Goal: Task Accomplishment & Management: Manage account settings

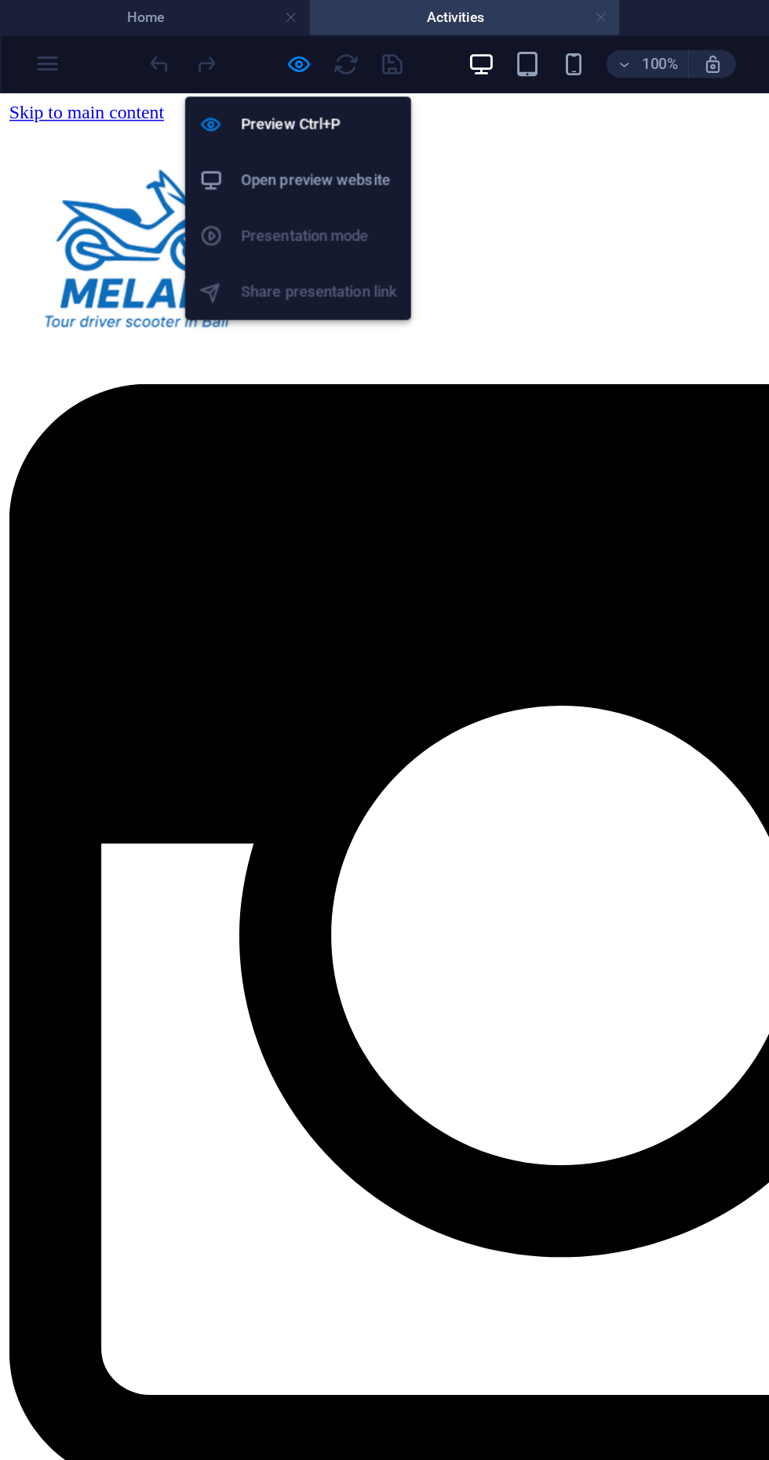
click at [404, 11] on link at bounding box center [404, 12] width 9 height 15
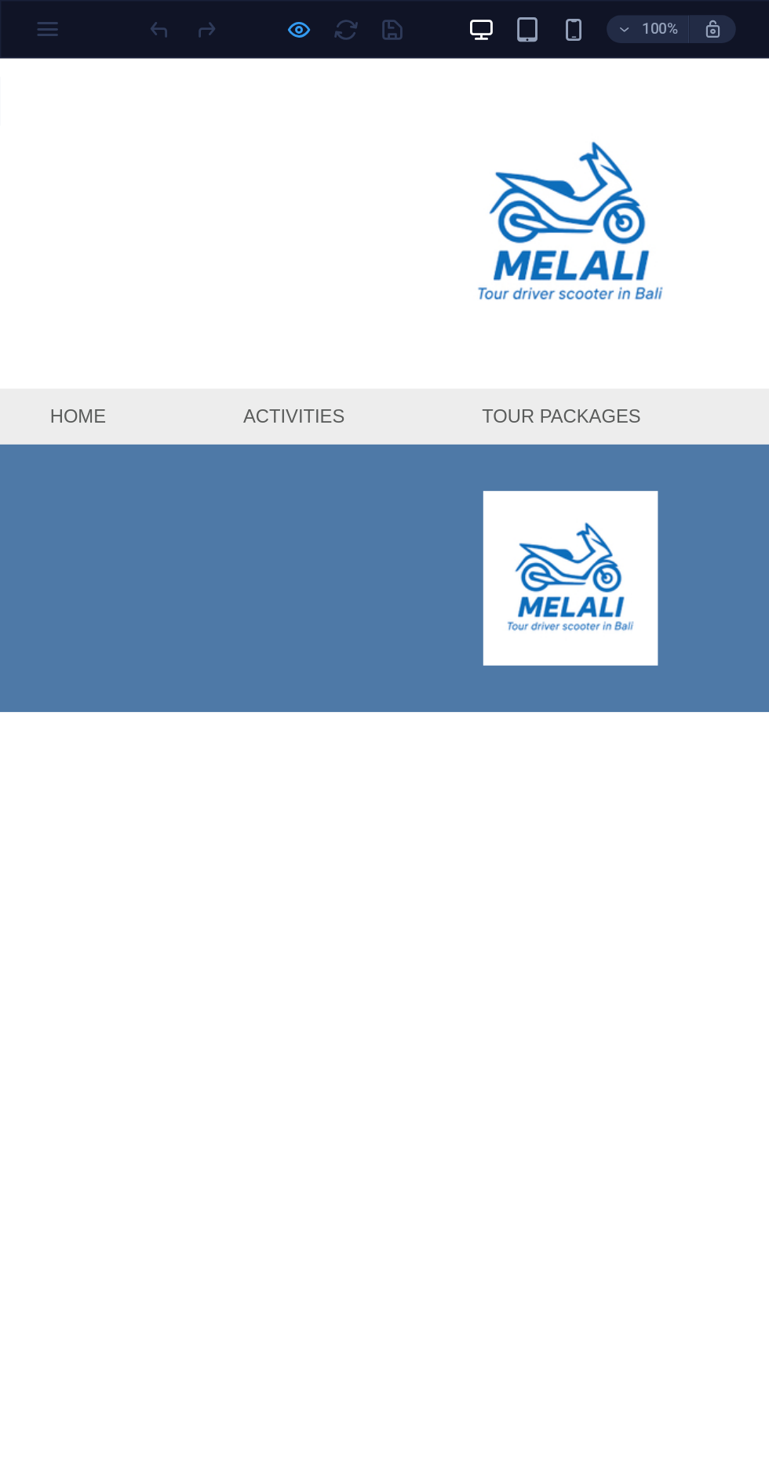
click at [201, 22] on icon "button" at bounding box center [202, 20] width 18 height 18
select select
select select "1"
select select
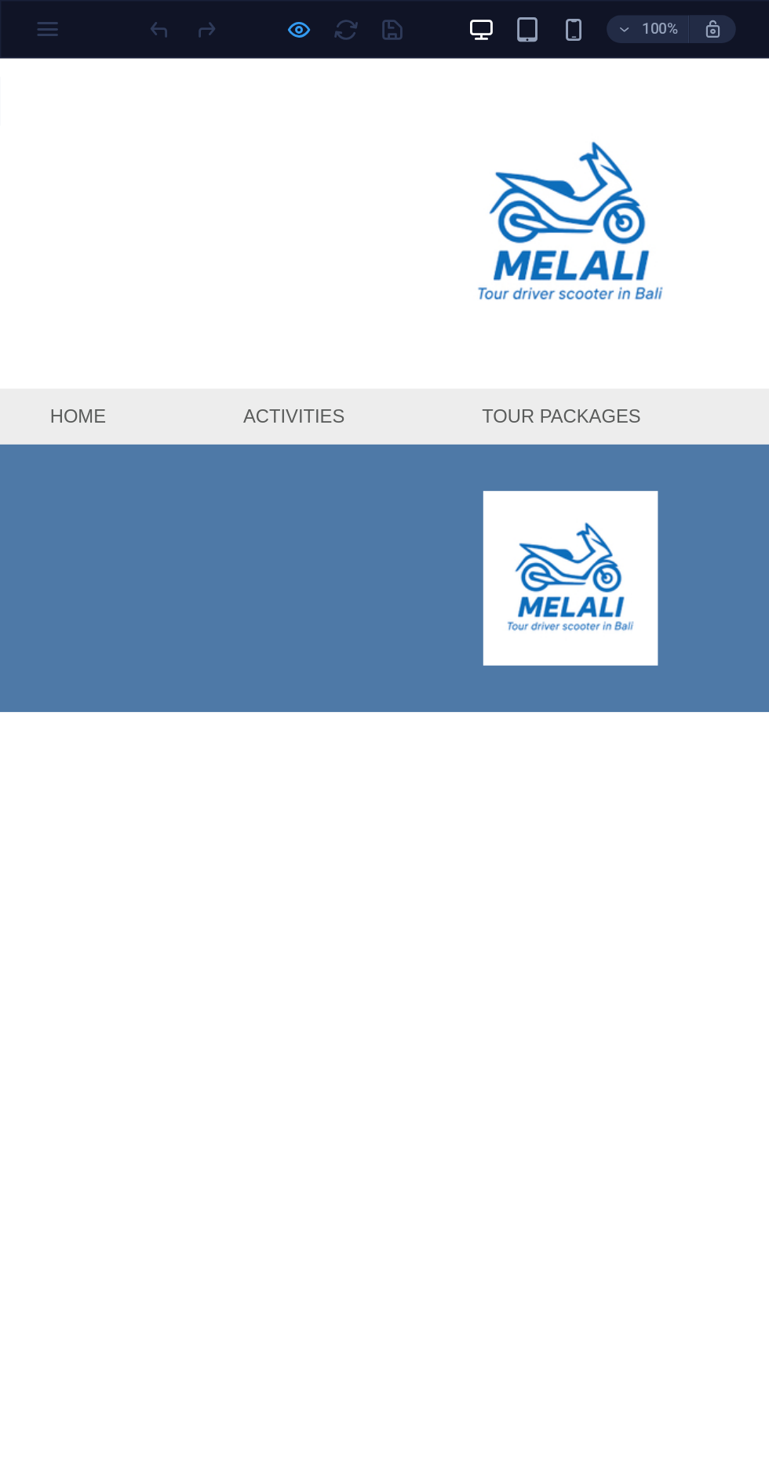
select select
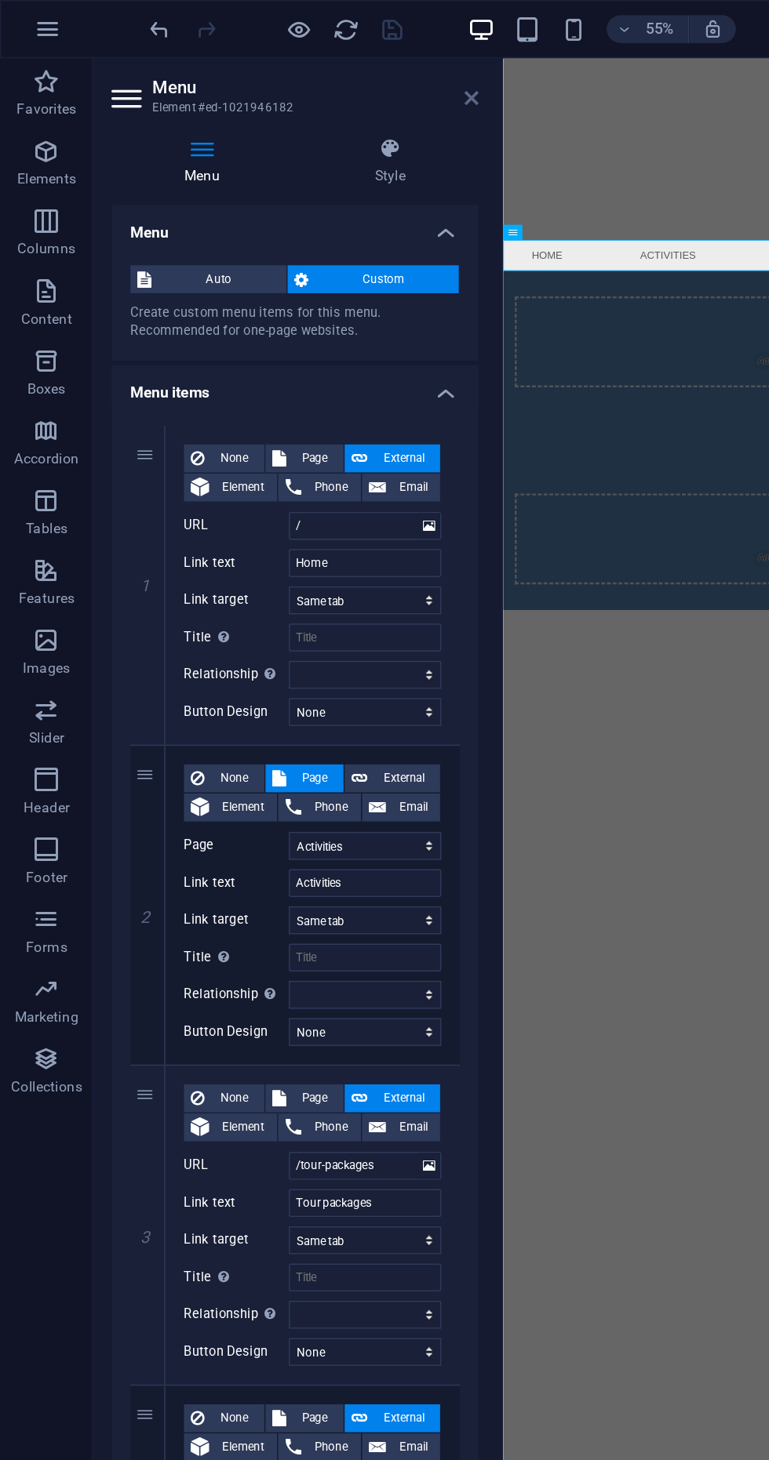
click at [315, 70] on icon at bounding box center [317, 66] width 9 height 13
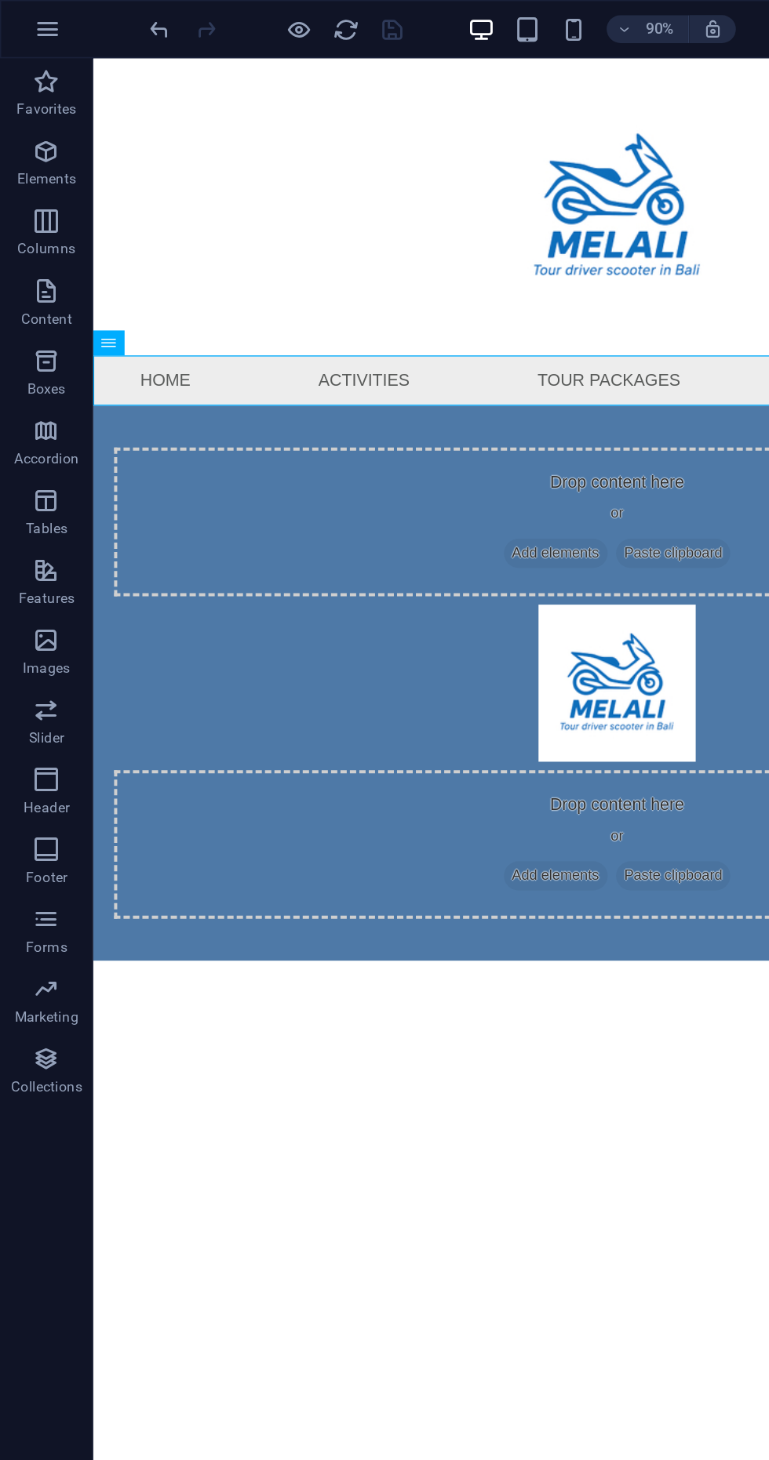
click at [464, 467] on div at bounding box center [484, 526] width 753 height 118
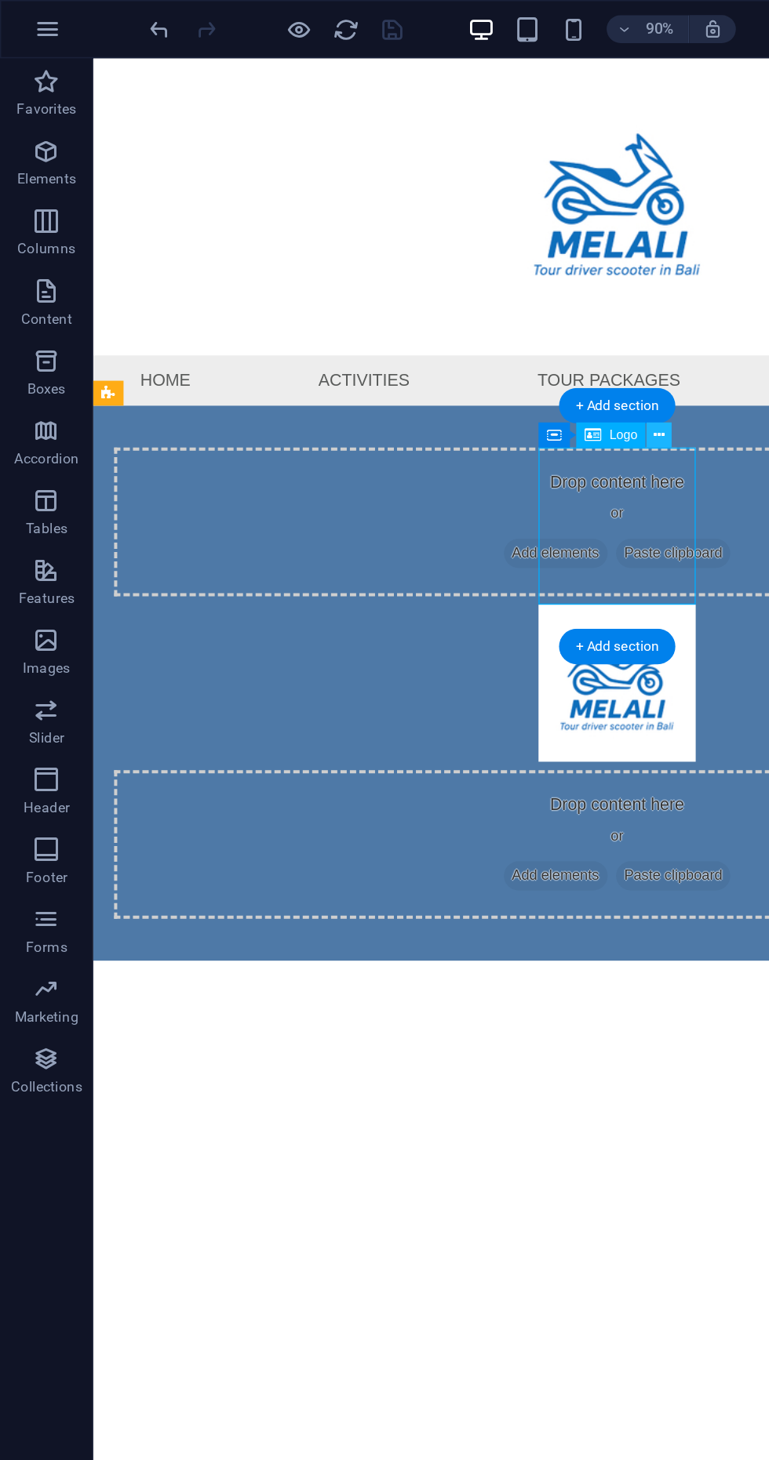
click at [438, 300] on button at bounding box center [444, 293] width 17 height 17
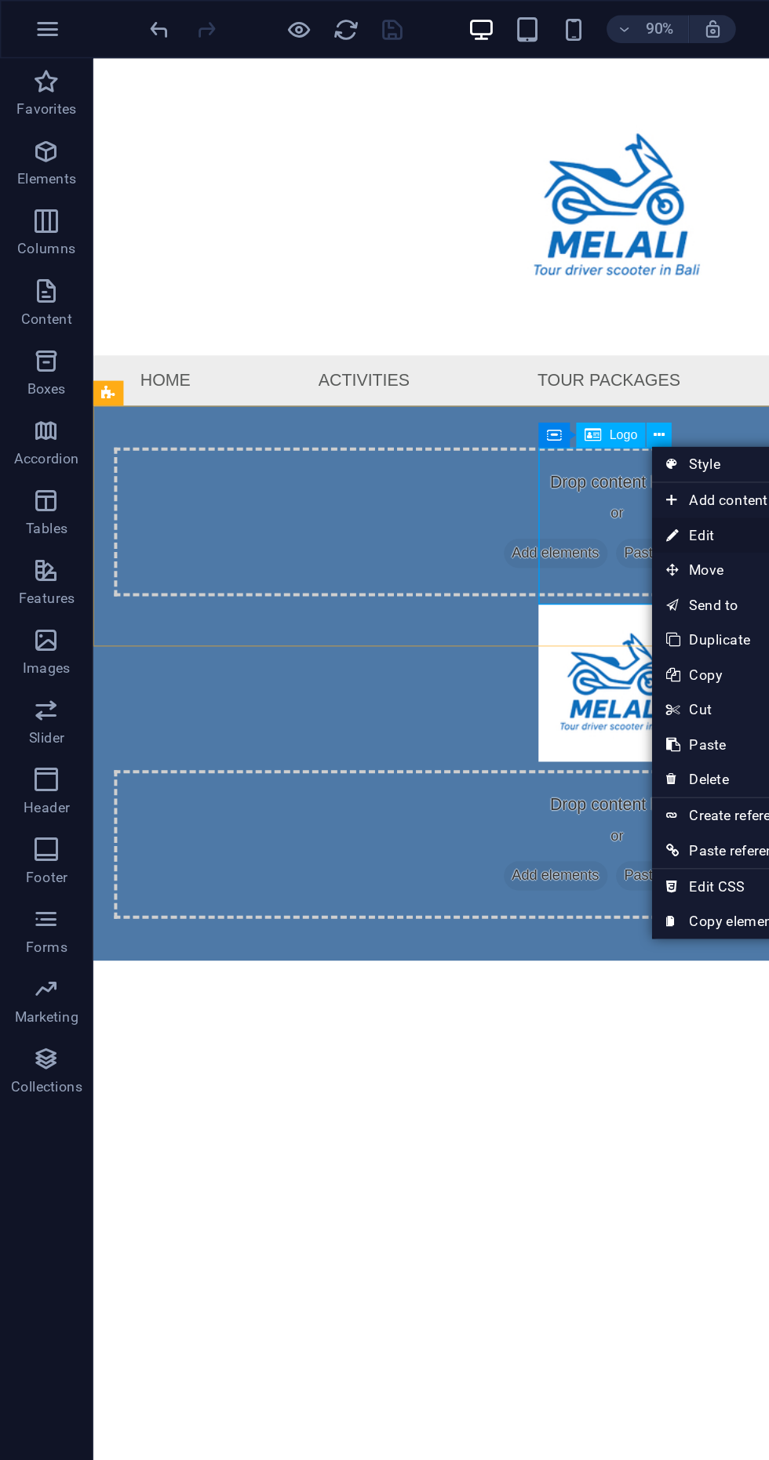
click at [440, 367] on link "⏎ Edit" at bounding box center [491, 361] width 105 height 24
select select "px"
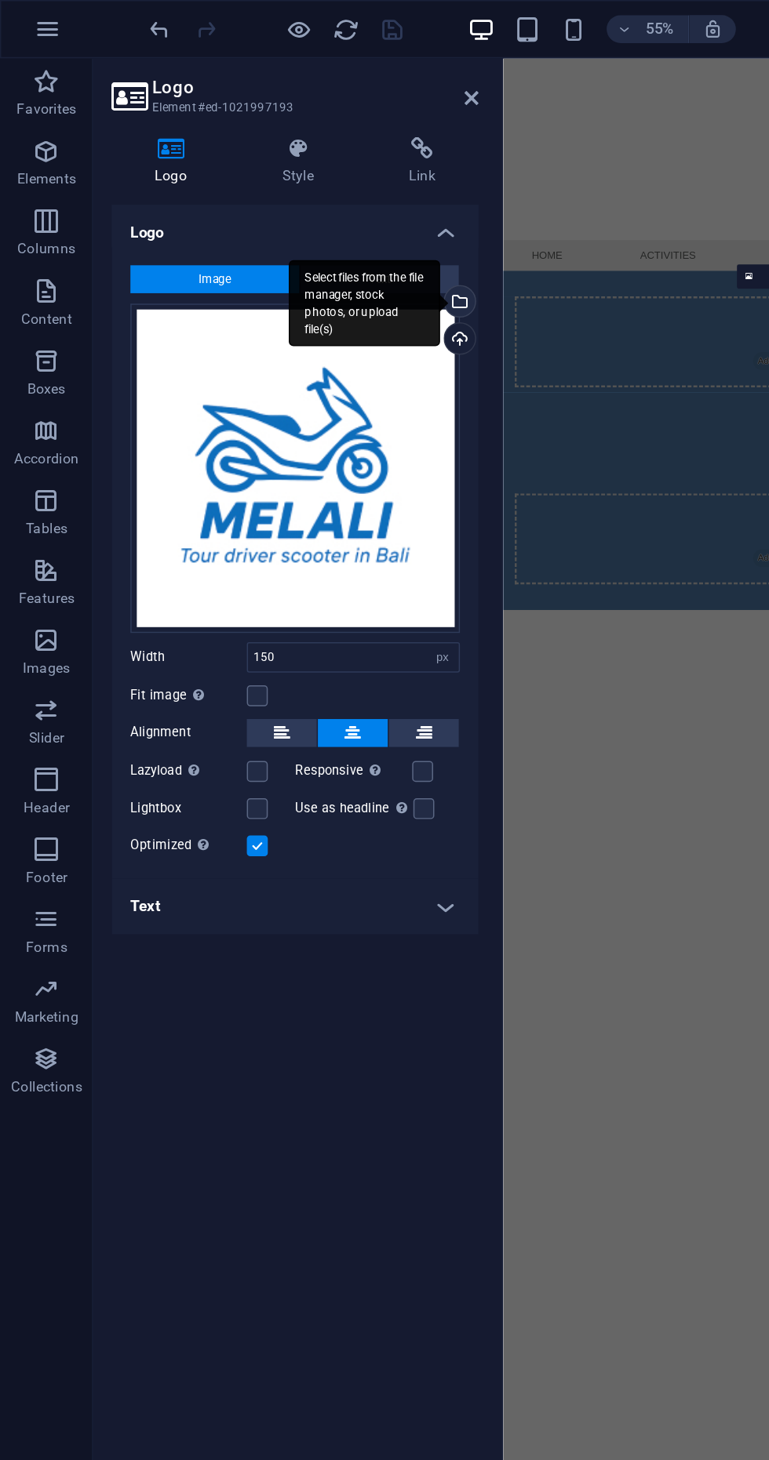
click at [296, 209] on div "Select files from the file manager, stock photos, or upload file(s)" at bounding box center [246, 204] width 102 height 59
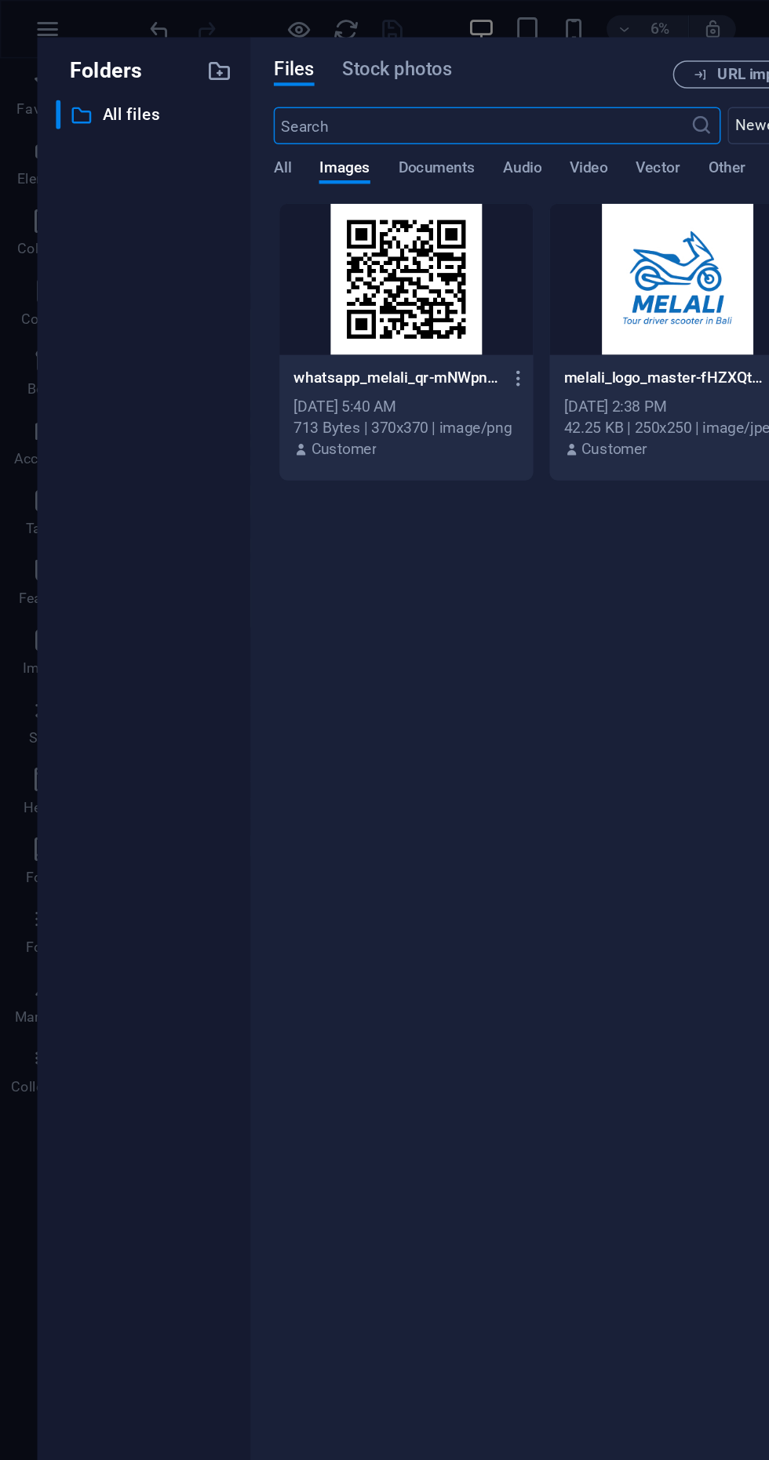
click at [256, 212] on div at bounding box center [273, 188] width 171 height 102
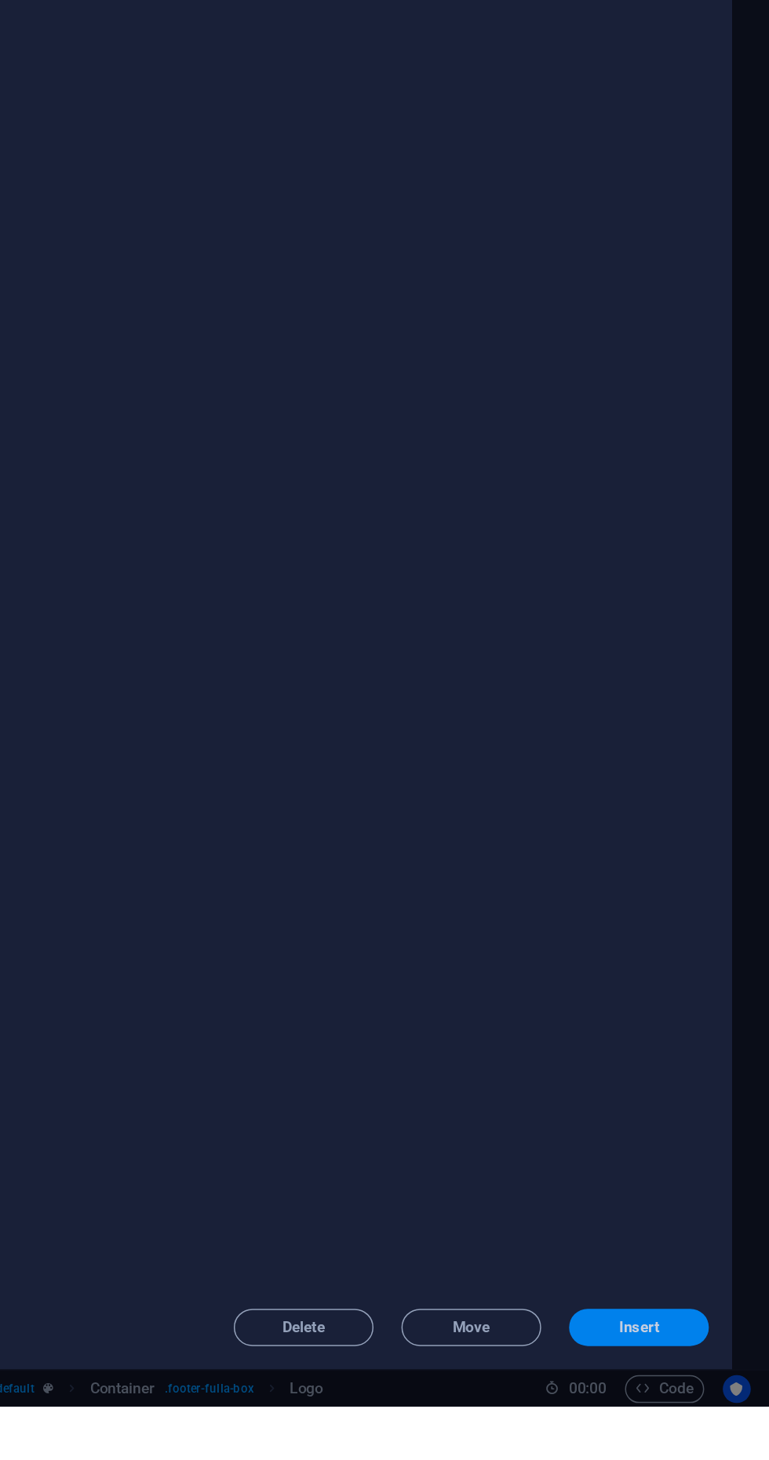
click at [691, 1412] on span "Insert" at bounding box center [680, 1406] width 27 height 9
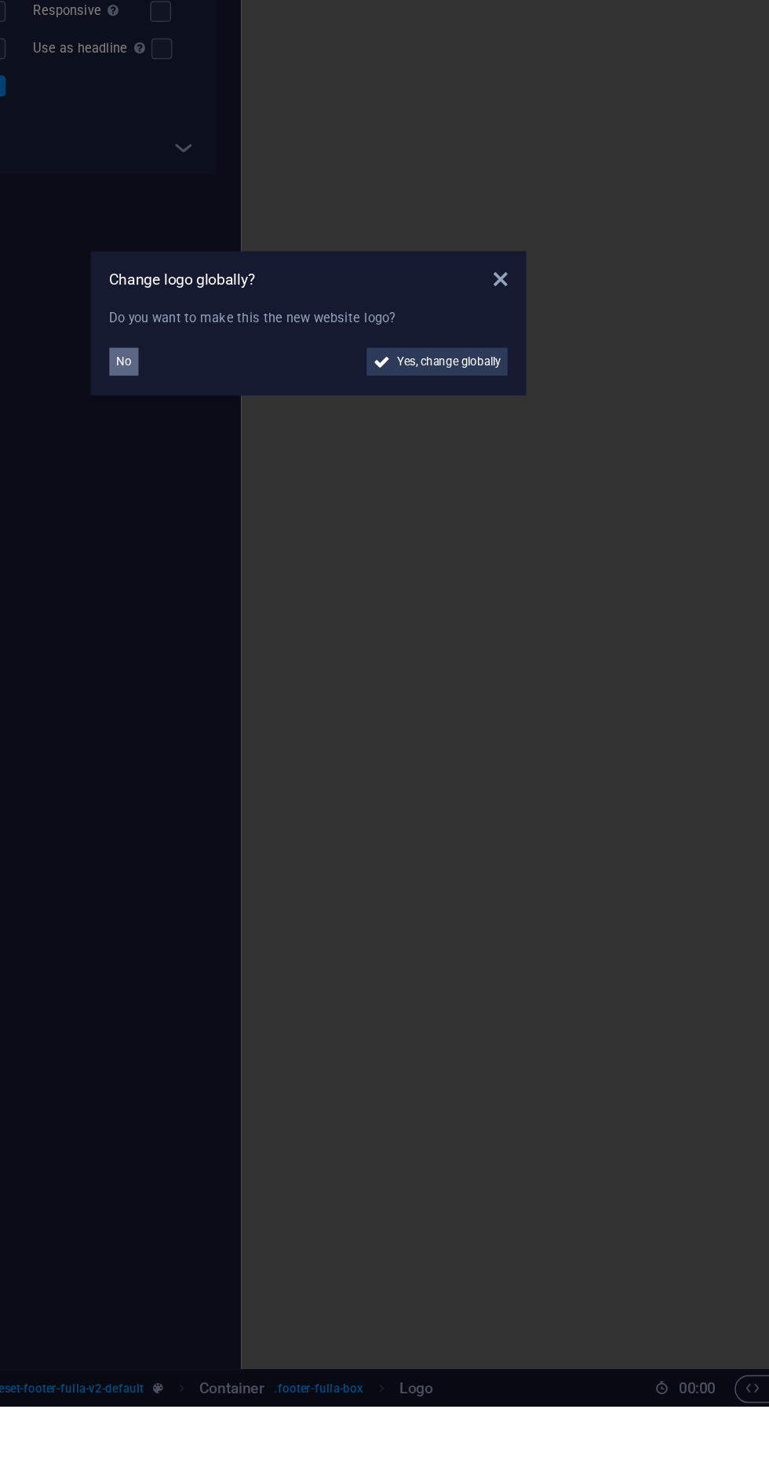
click at [260, 755] on span "No" at bounding box center [260, 756] width 10 height 19
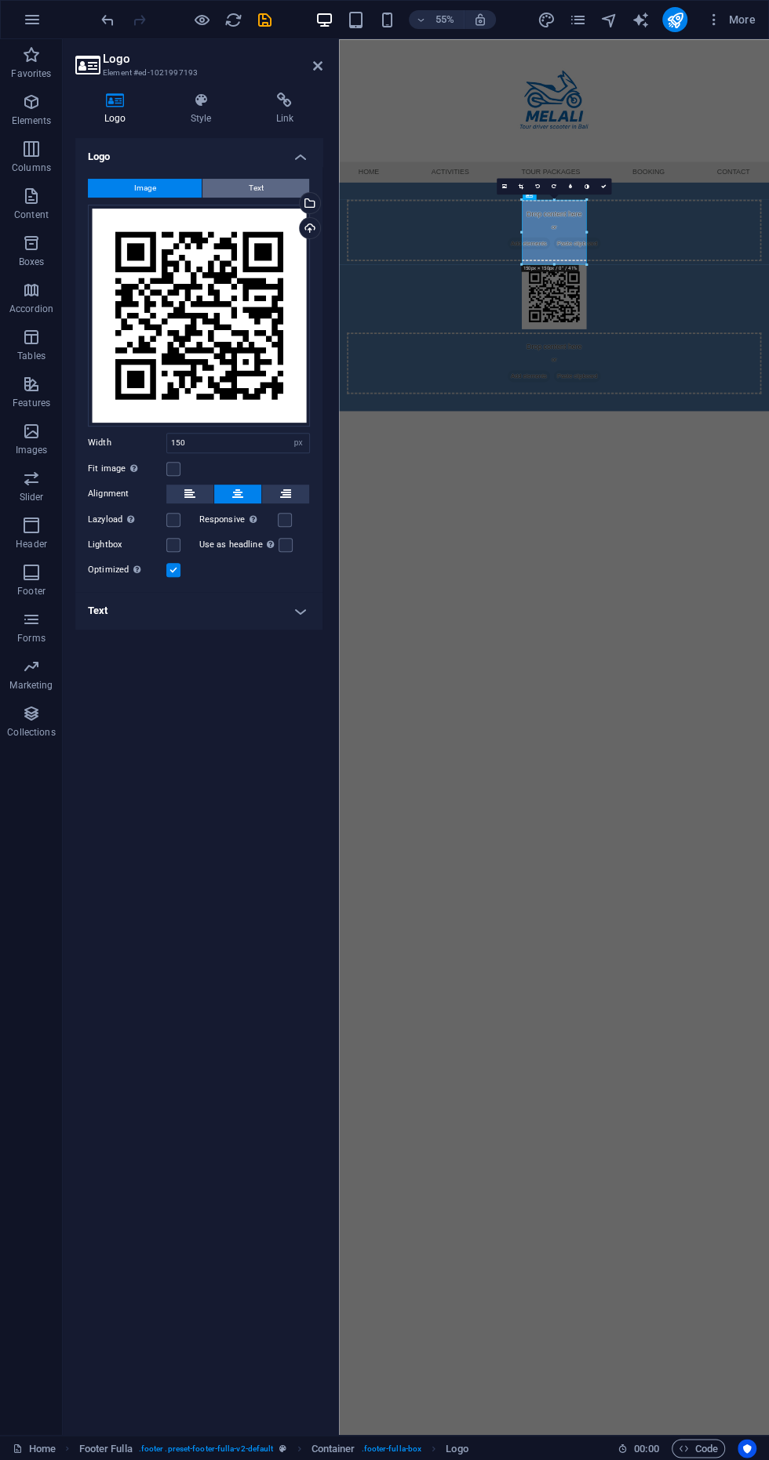
click at [286, 185] on button "Text" at bounding box center [255, 188] width 107 height 19
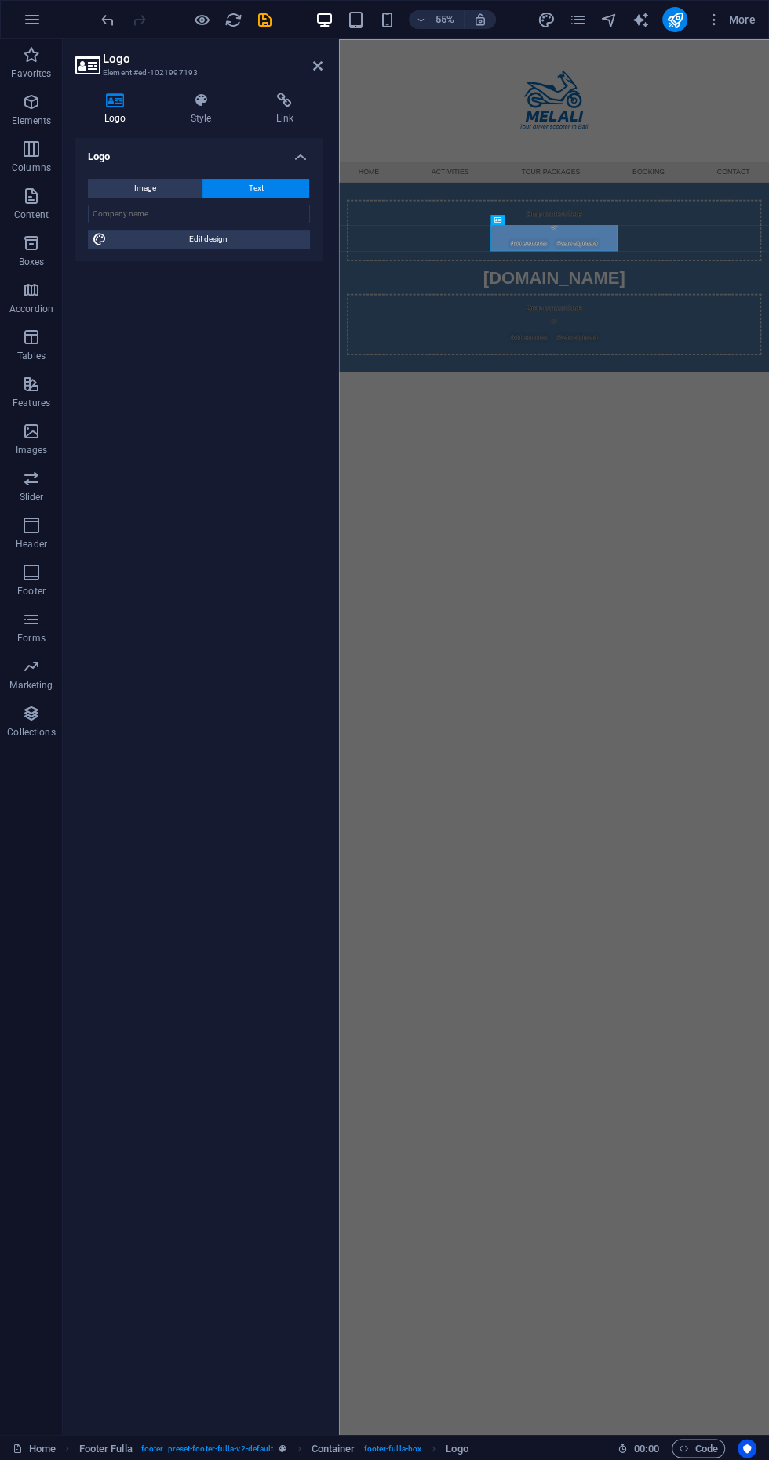
click at [768, 645] on html "Skip to main content Menu Home Activities Tour packages Booking Contact Drop co…" at bounding box center [729, 342] width 781 height 606
click at [289, 64] on h2 "Logo" at bounding box center [213, 59] width 220 height 14
click at [289, 65] on h2 "Logo" at bounding box center [213, 59] width 220 height 14
click at [290, 65] on h2 "Logo" at bounding box center [213, 59] width 220 height 14
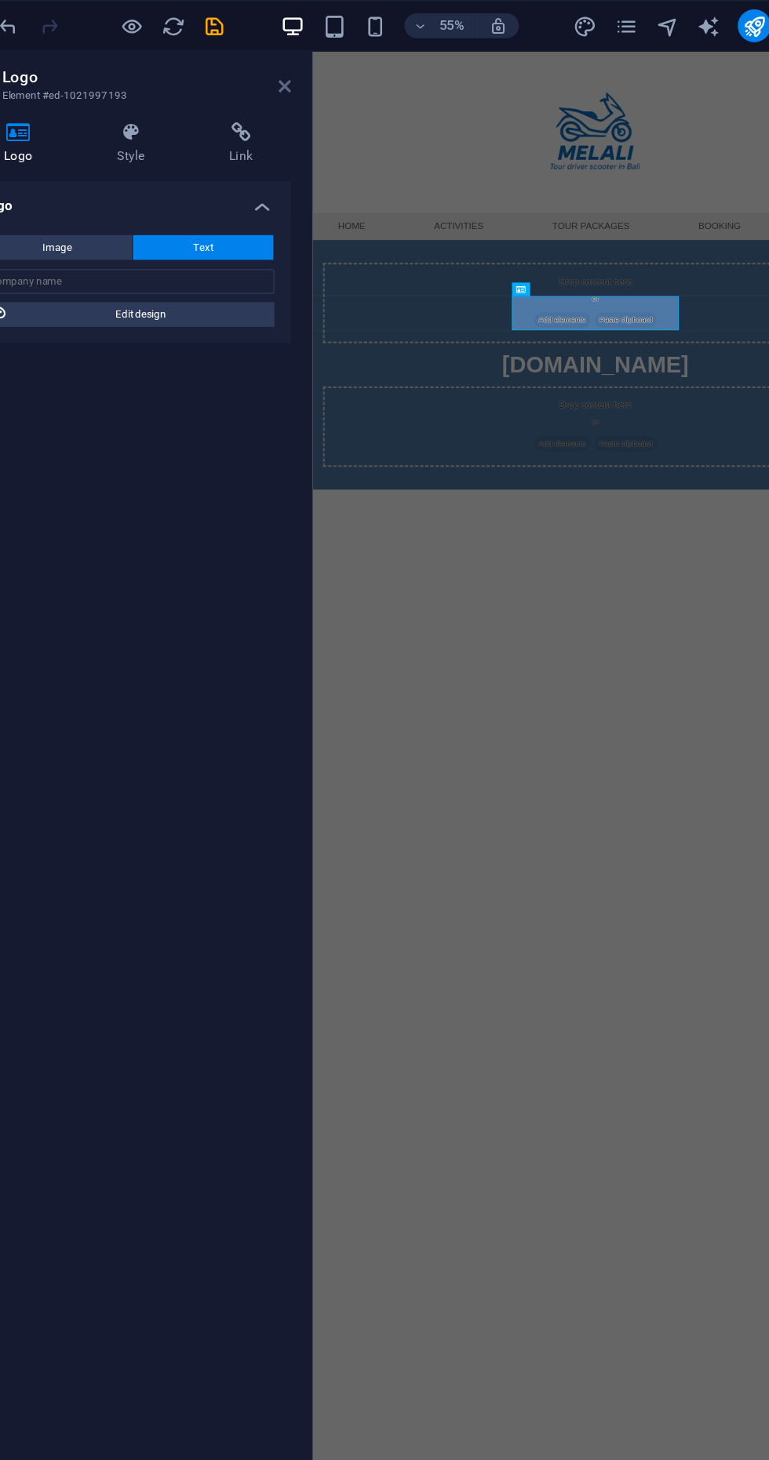
click at [316, 65] on icon at bounding box center [317, 66] width 9 height 13
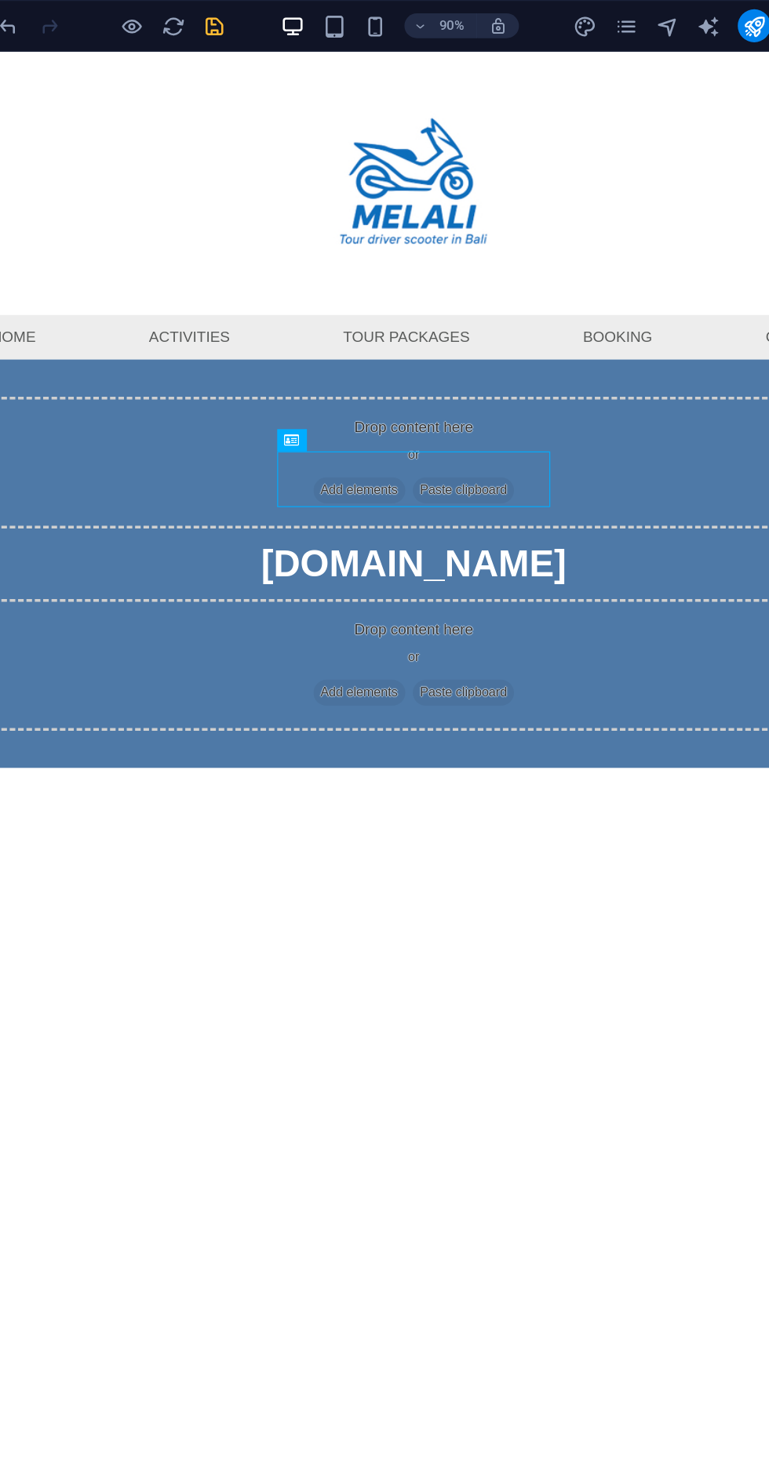
click at [260, 19] on icon "save" at bounding box center [265, 20] width 18 height 18
select select
select select "1"
select select
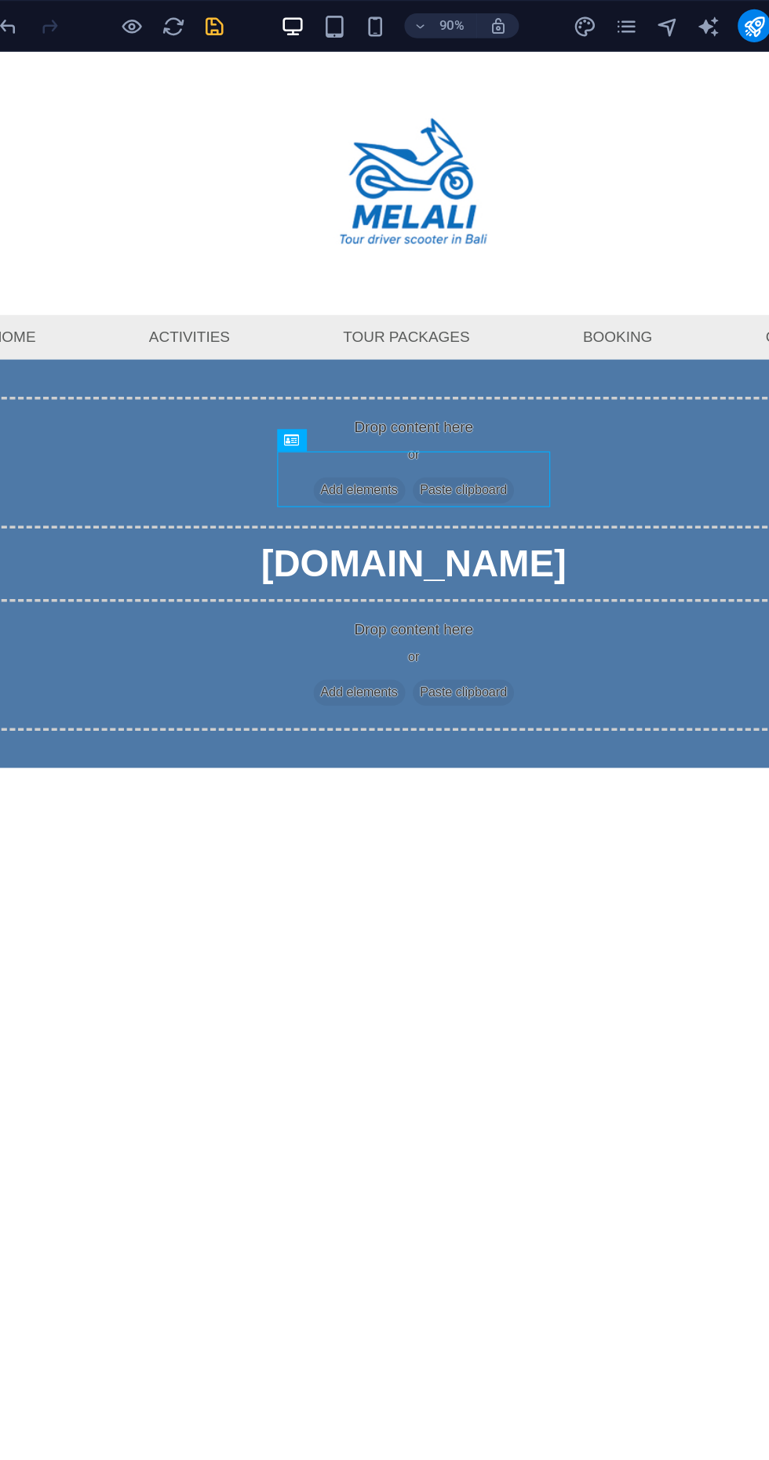
select select
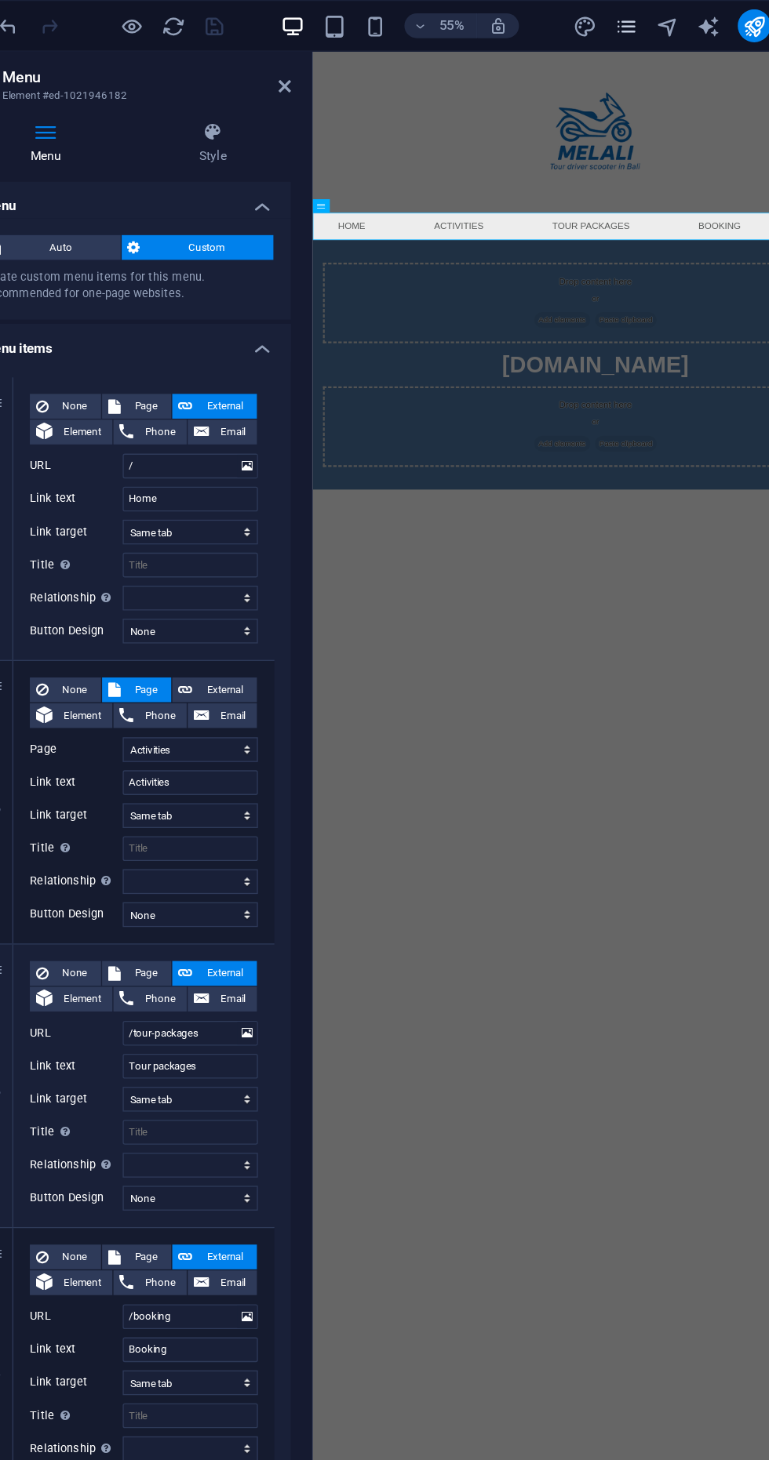
click at [577, 21] on icon "pages" at bounding box center [577, 20] width 18 height 18
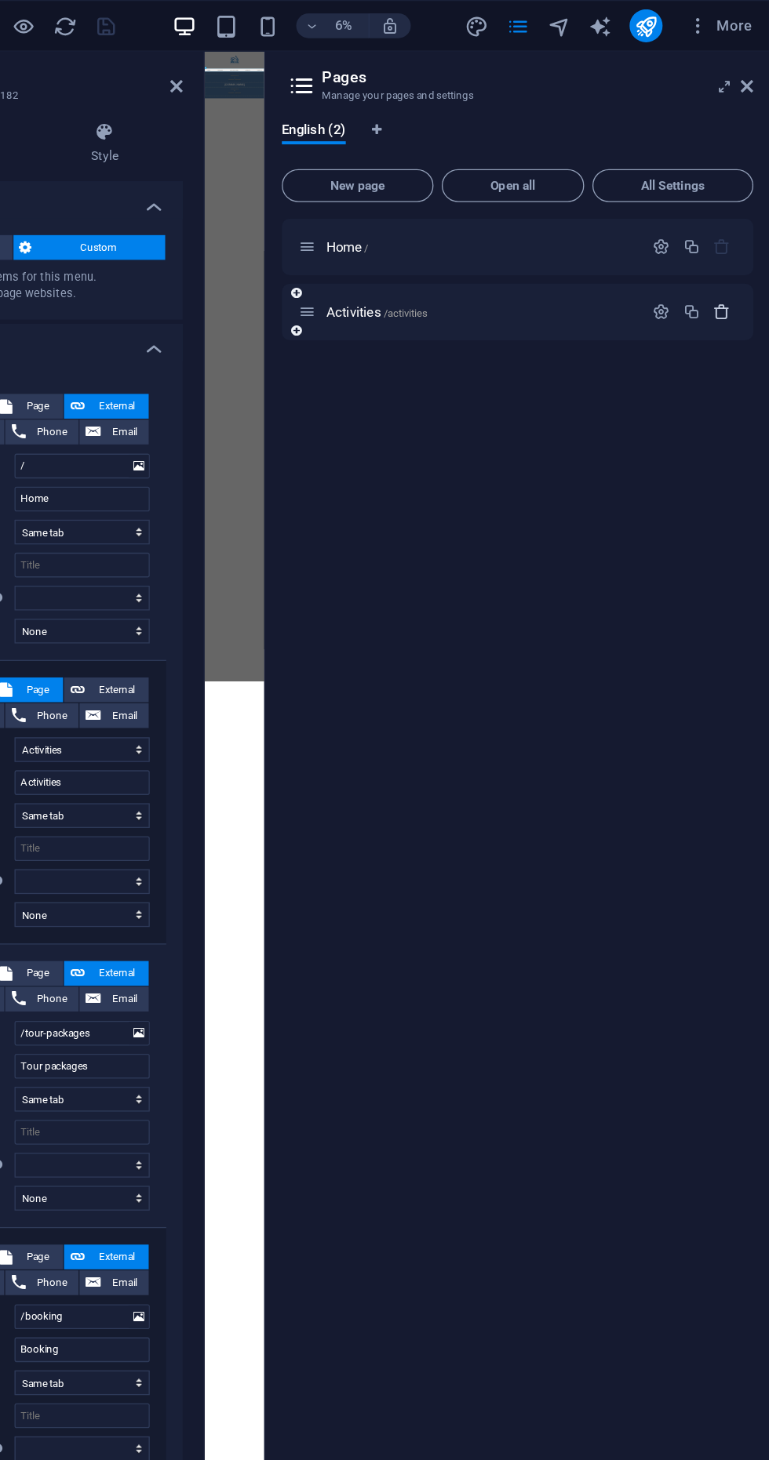
click at [737, 237] on icon "button" at bounding box center [732, 237] width 13 height 13
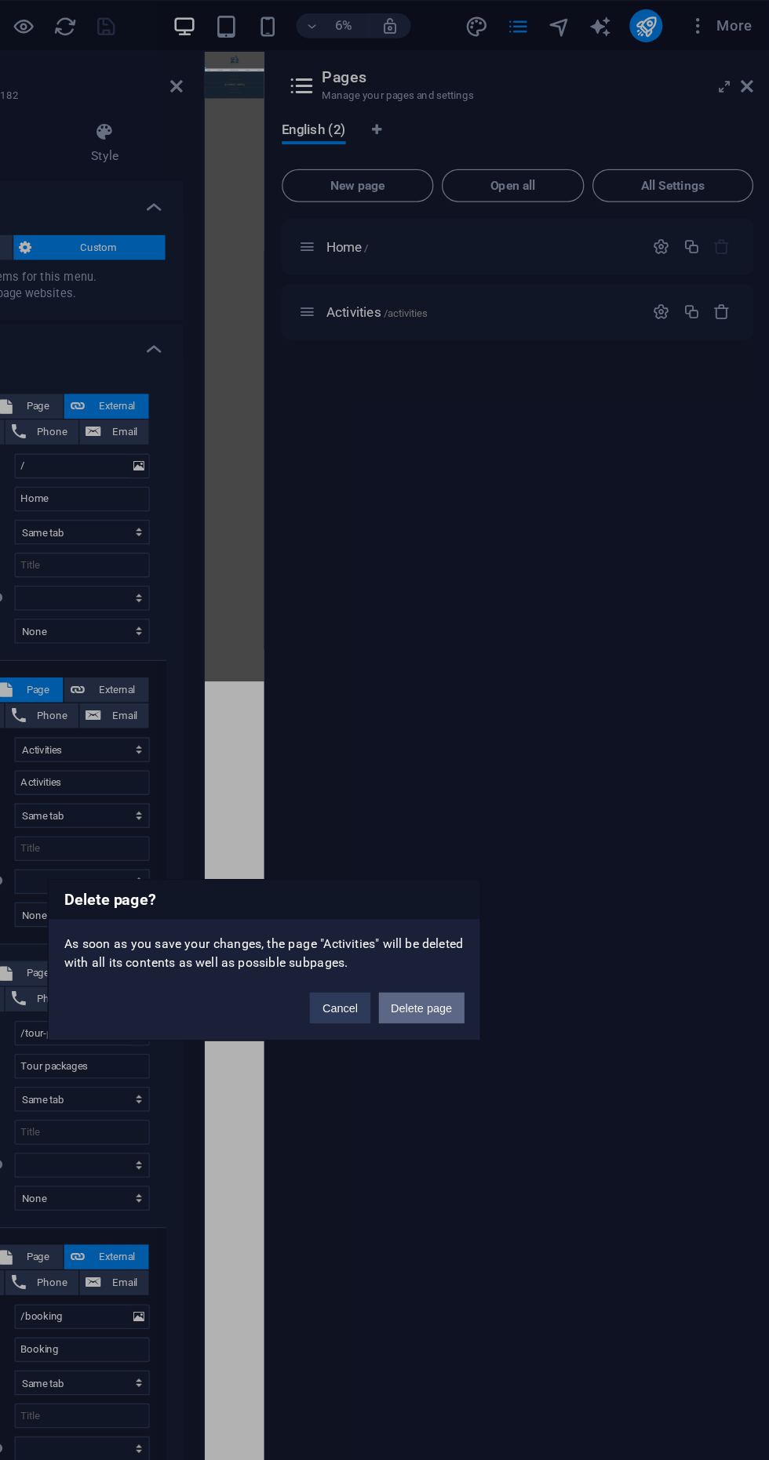
click at [530, 759] on button "Delete page" at bounding box center [503, 767] width 65 height 24
select select
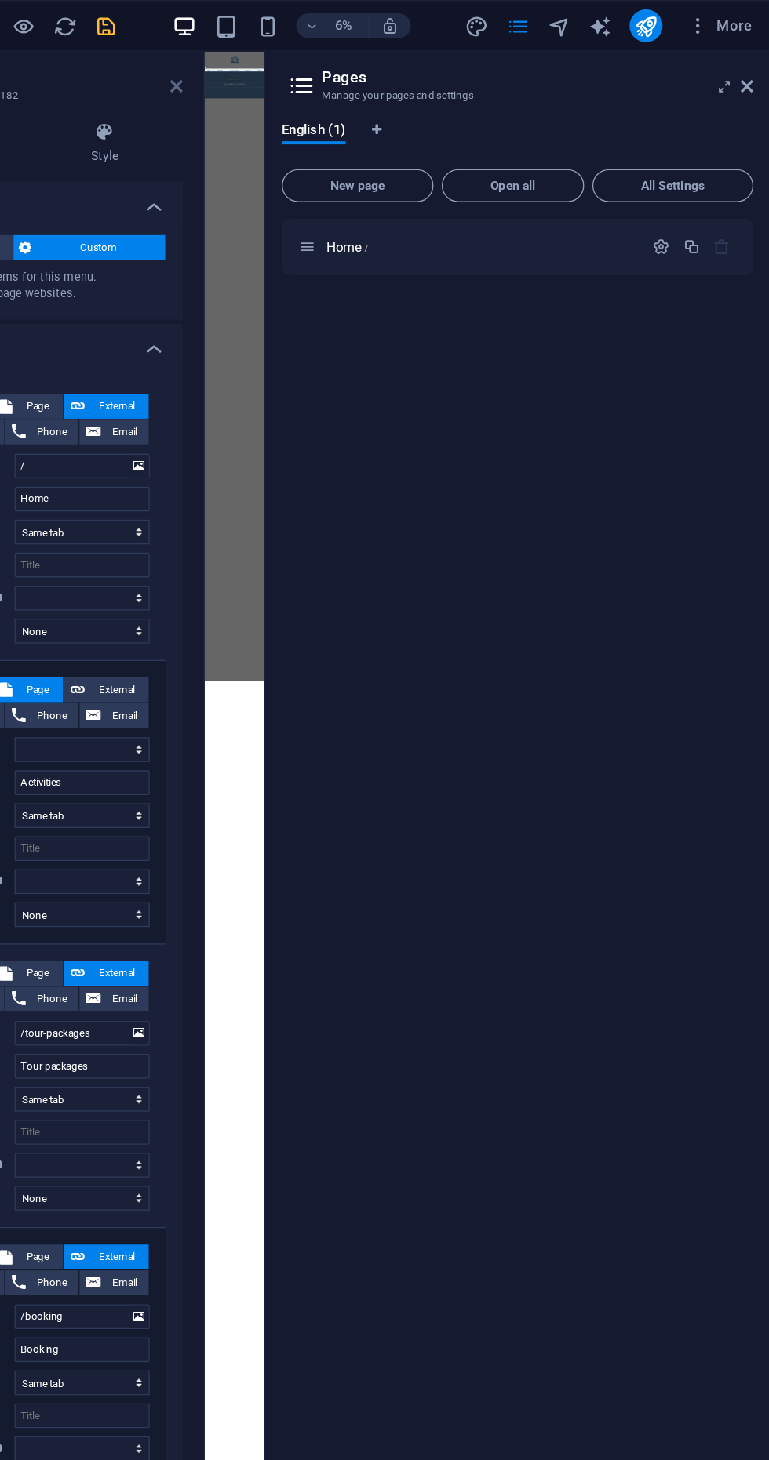
click at [317, 67] on icon at bounding box center [317, 66] width 9 height 13
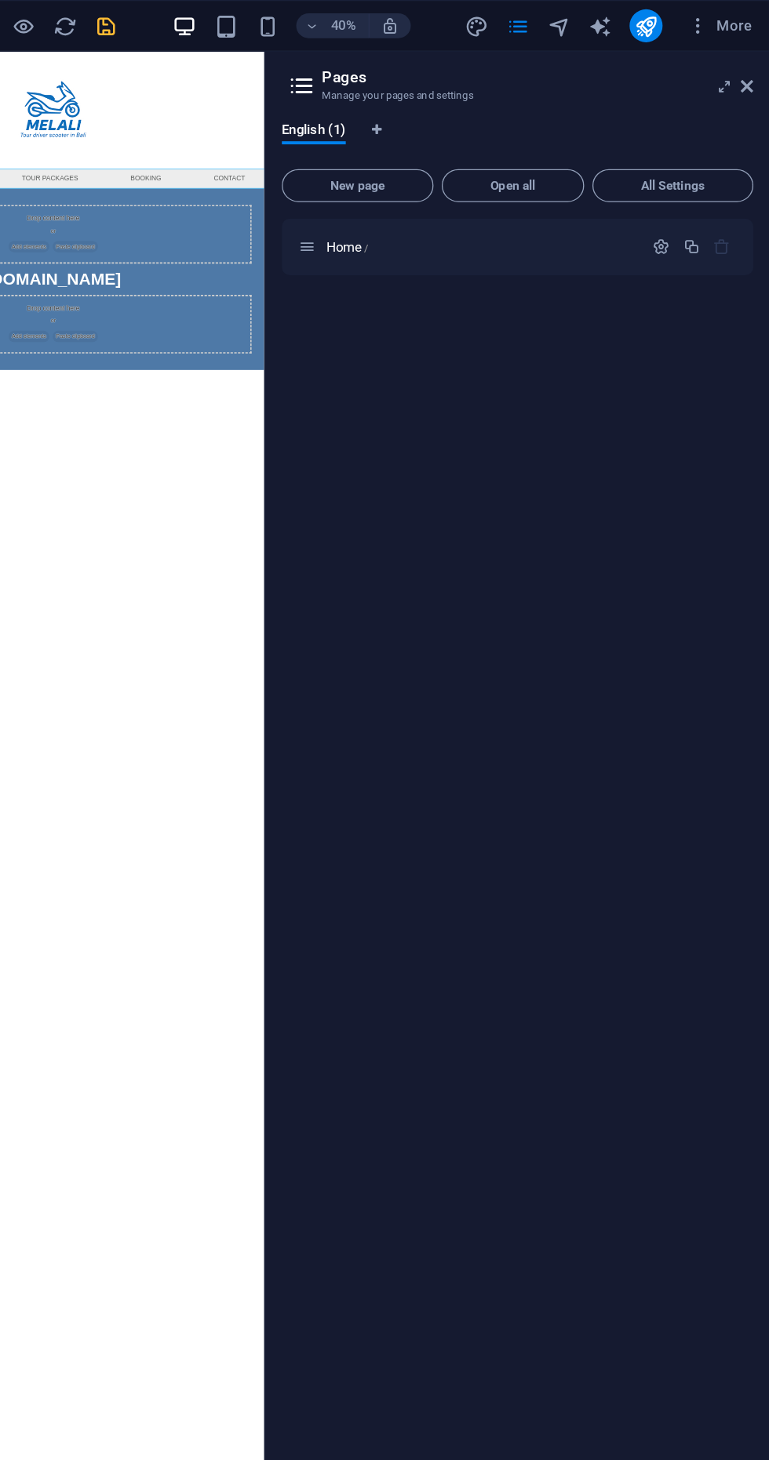
click at [264, 24] on icon "save" at bounding box center [265, 20] width 18 height 18
select select
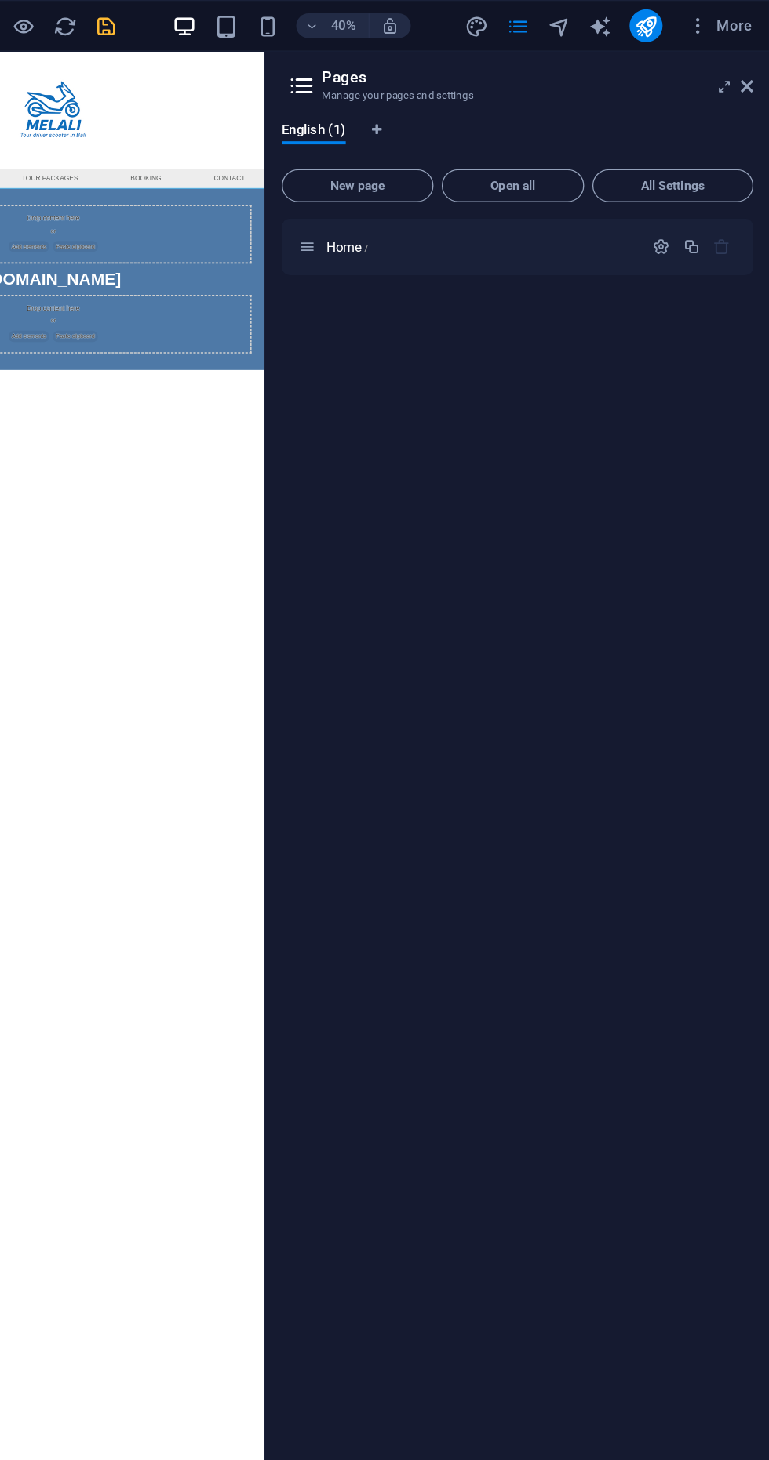
select select
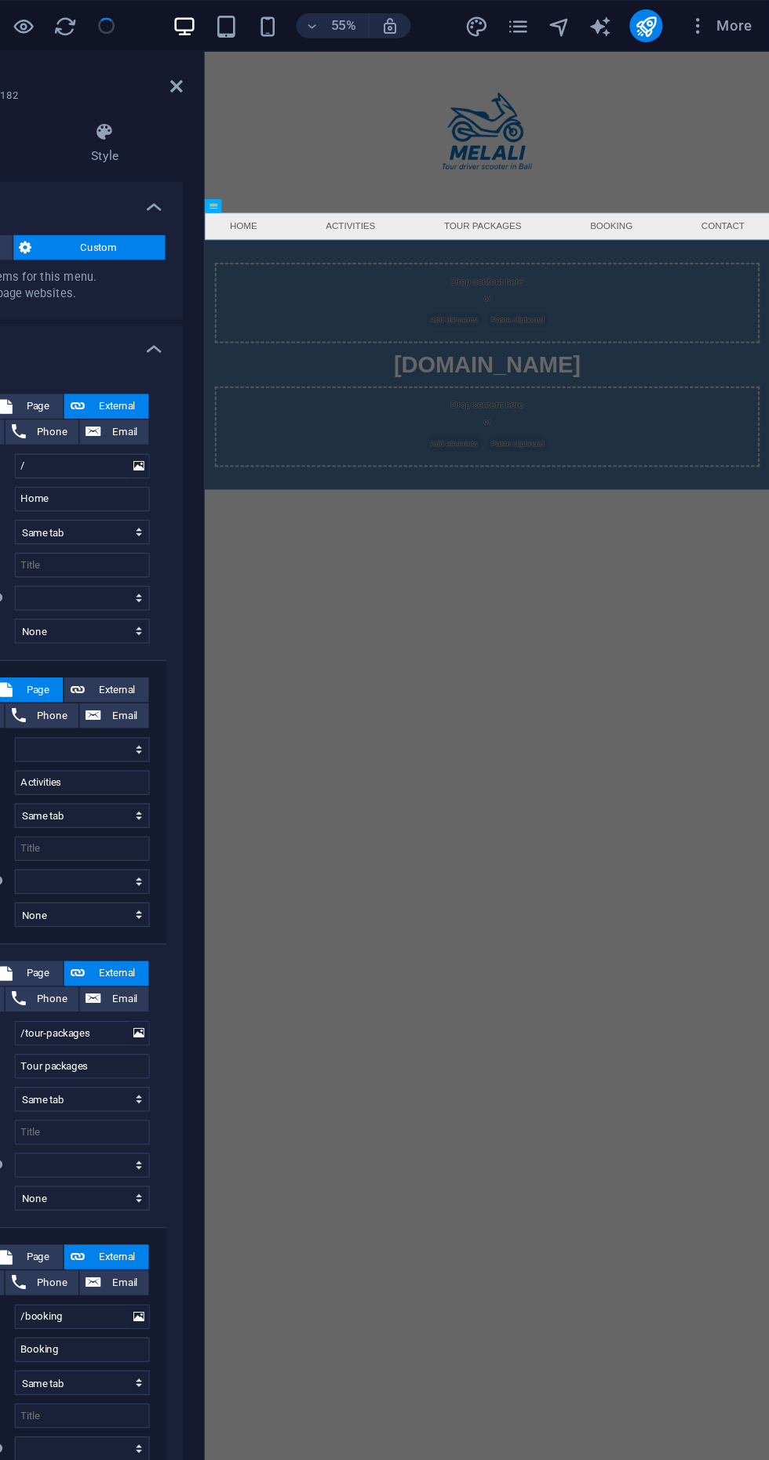
select select
click at [315, 66] on icon at bounding box center [317, 66] width 9 height 13
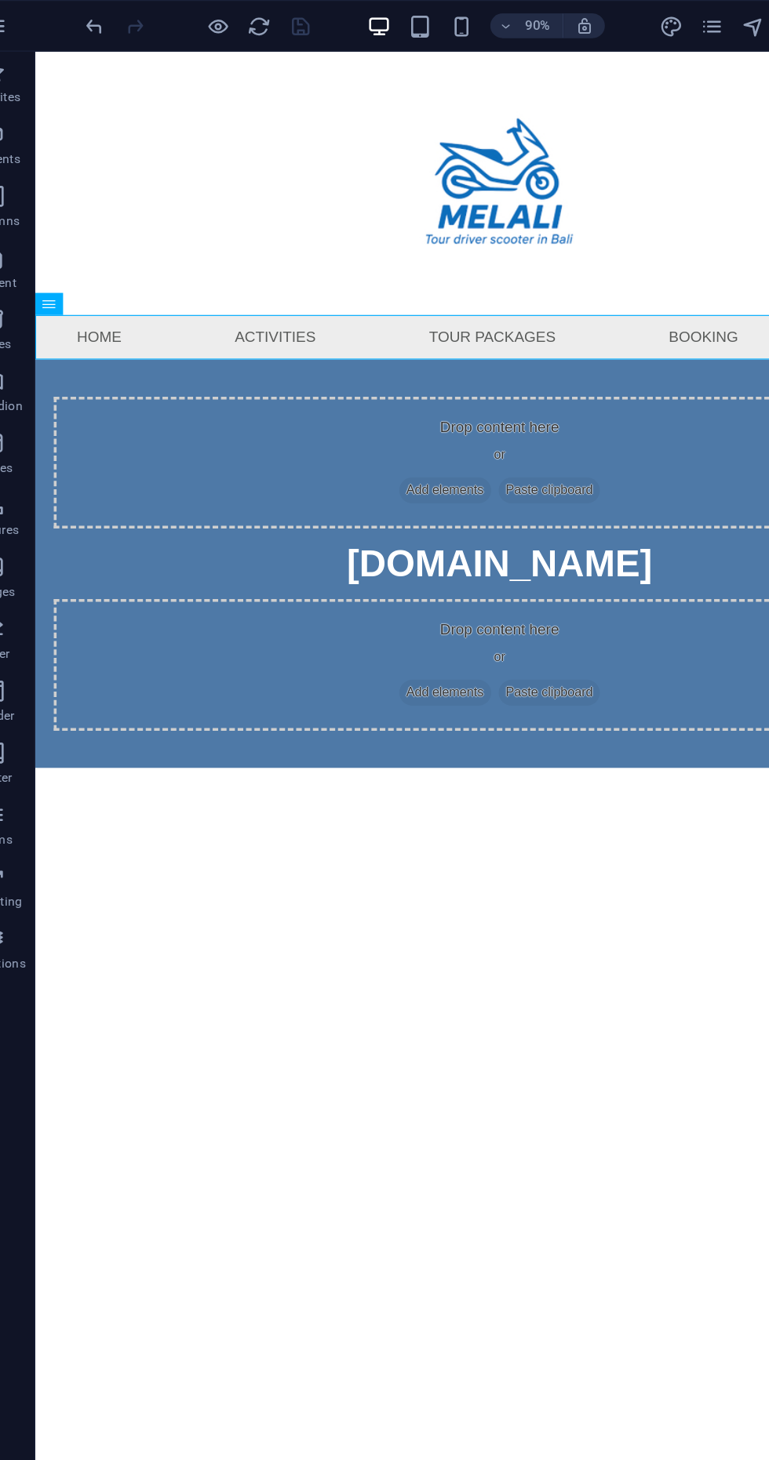
click at [488, 460] on div "[DOMAIN_NAME]" at bounding box center [426, 483] width 753 height 47
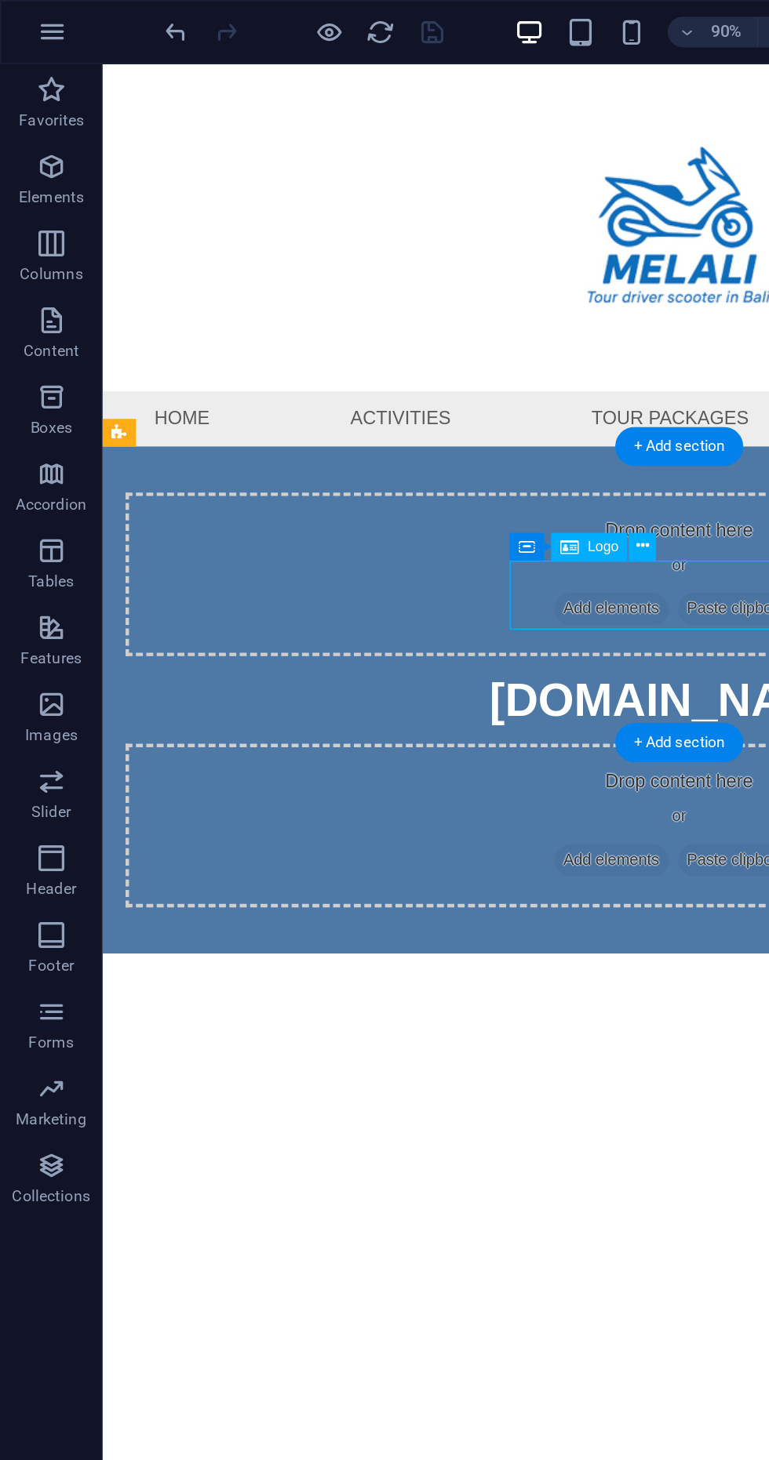
click at [409, 426] on span "Add elements" at bounding box center [448, 435] width 78 height 22
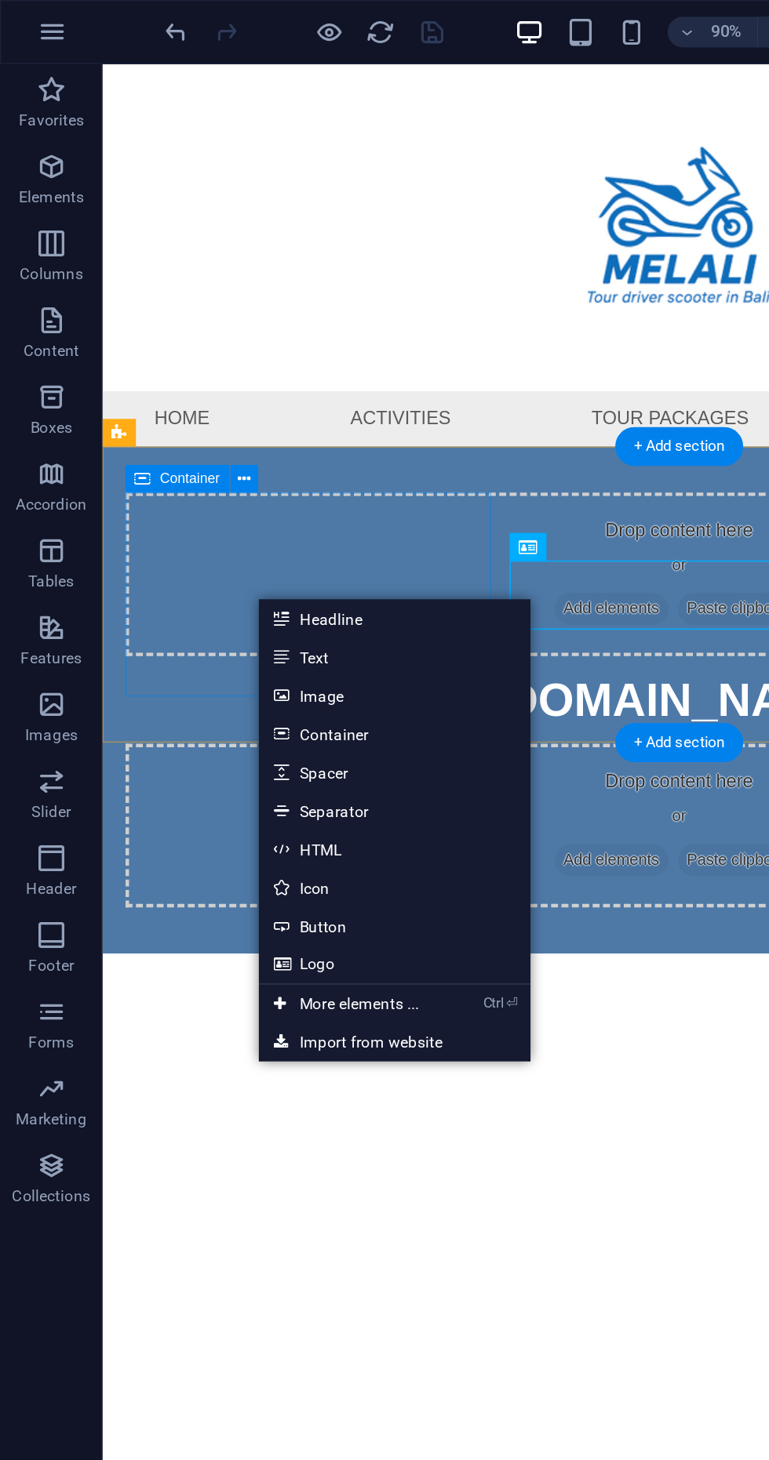
click at [206, 467] on div "Drop content here or Add elements Paste clipboard" at bounding box center [494, 410] width 753 height 111
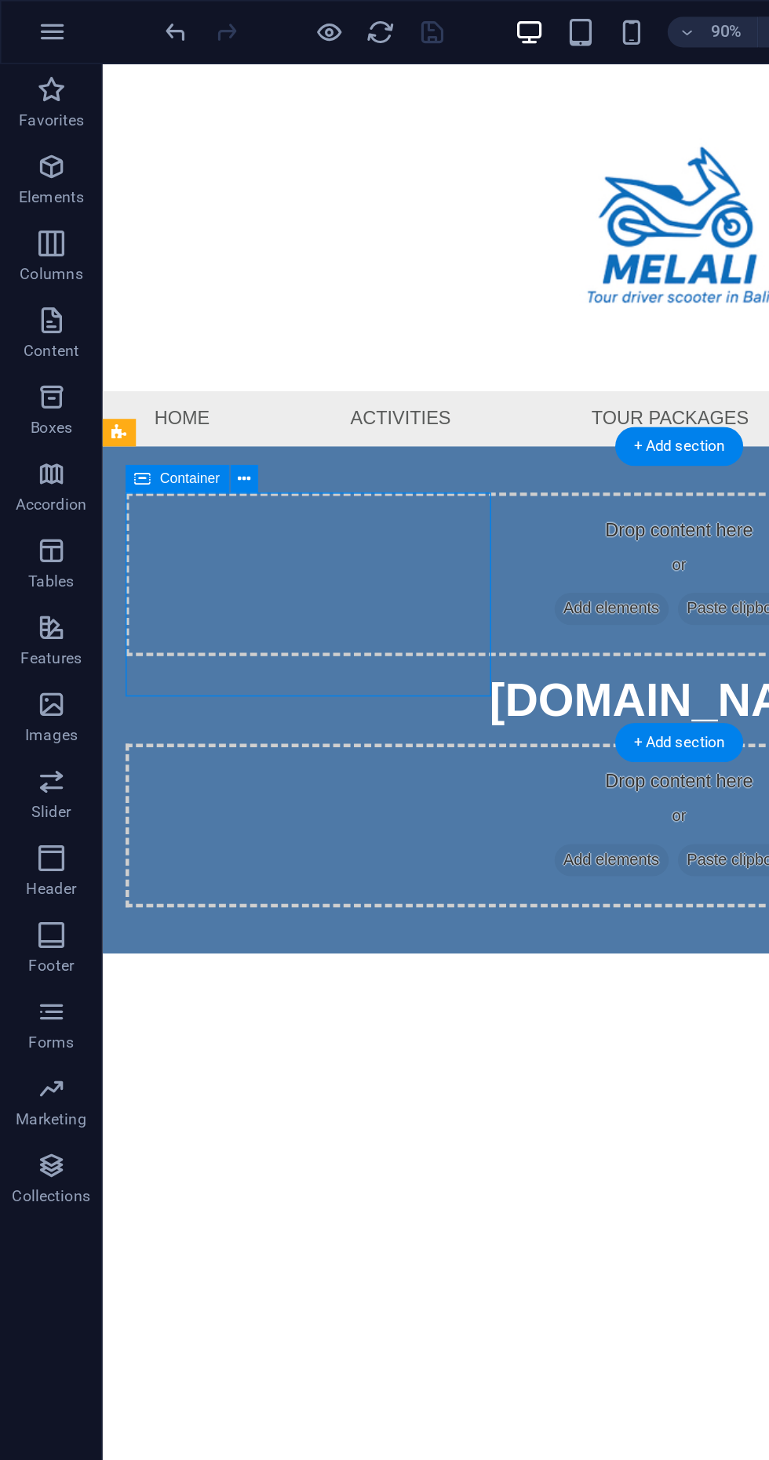
click at [409, 434] on span "Add elements" at bounding box center [448, 435] width 78 height 22
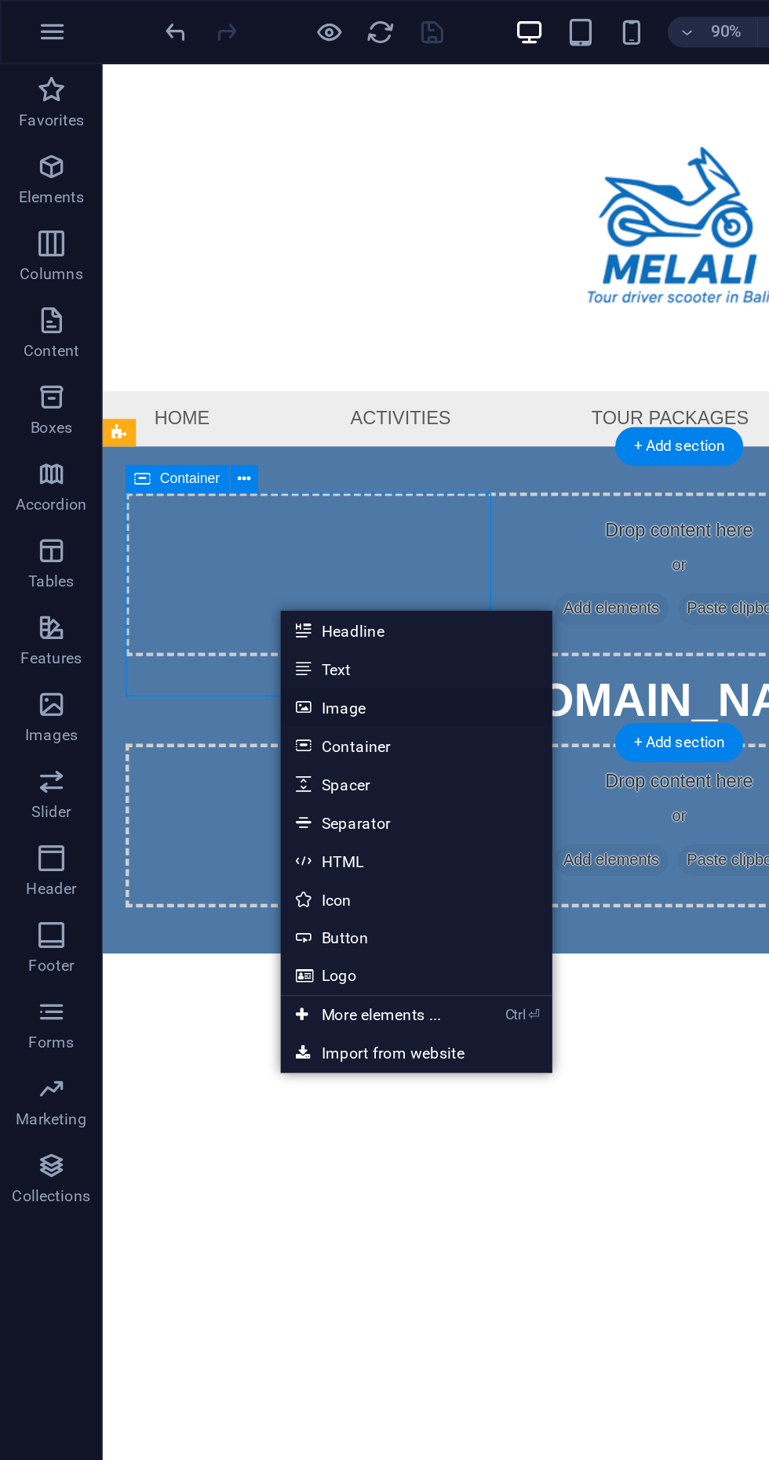
click at [184, 431] on icon at bounding box center [185, 433] width 8 height 24
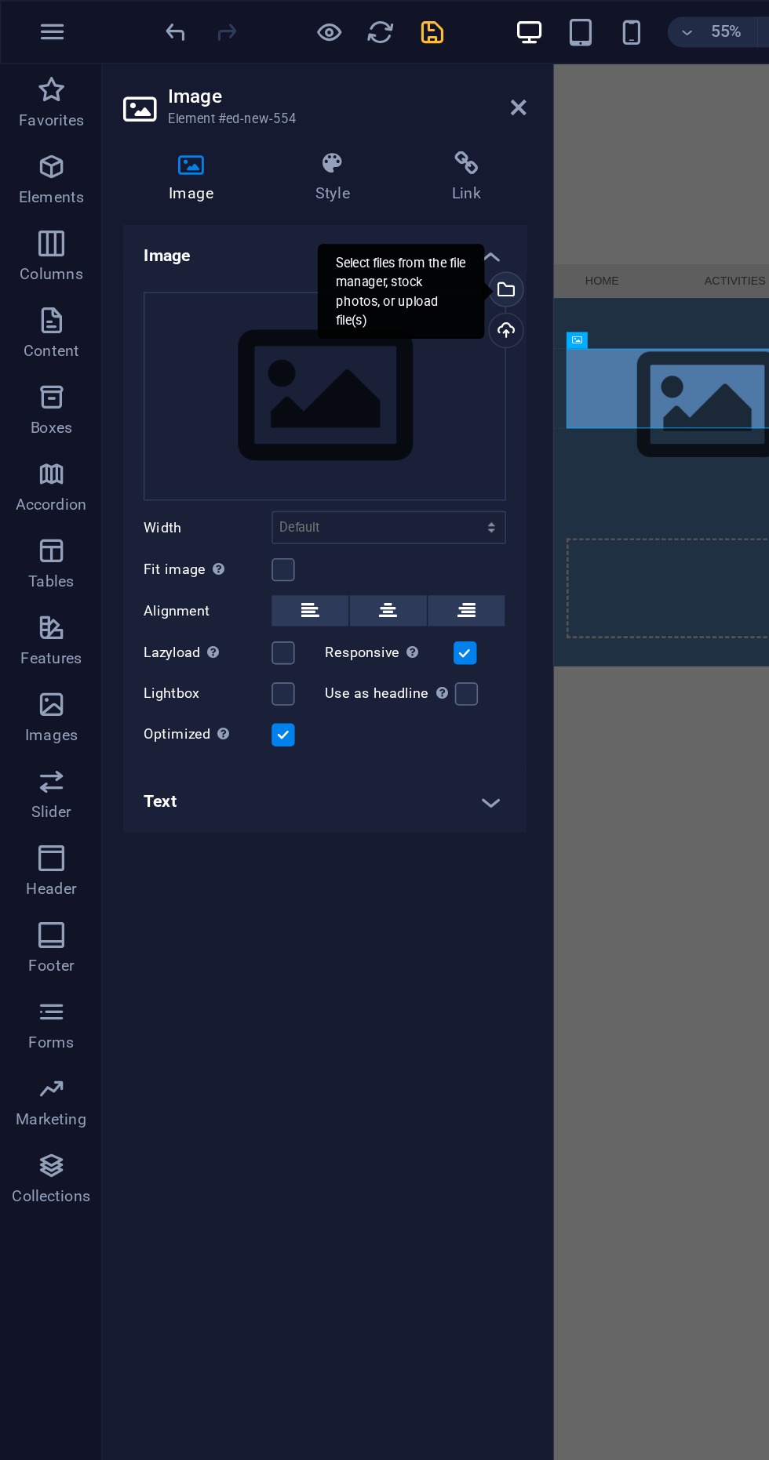
click at [296, 177] on div "Select files from the file manager, stock photos, or upload file(s)" at bounding box center [246, 178] width 102 height 59
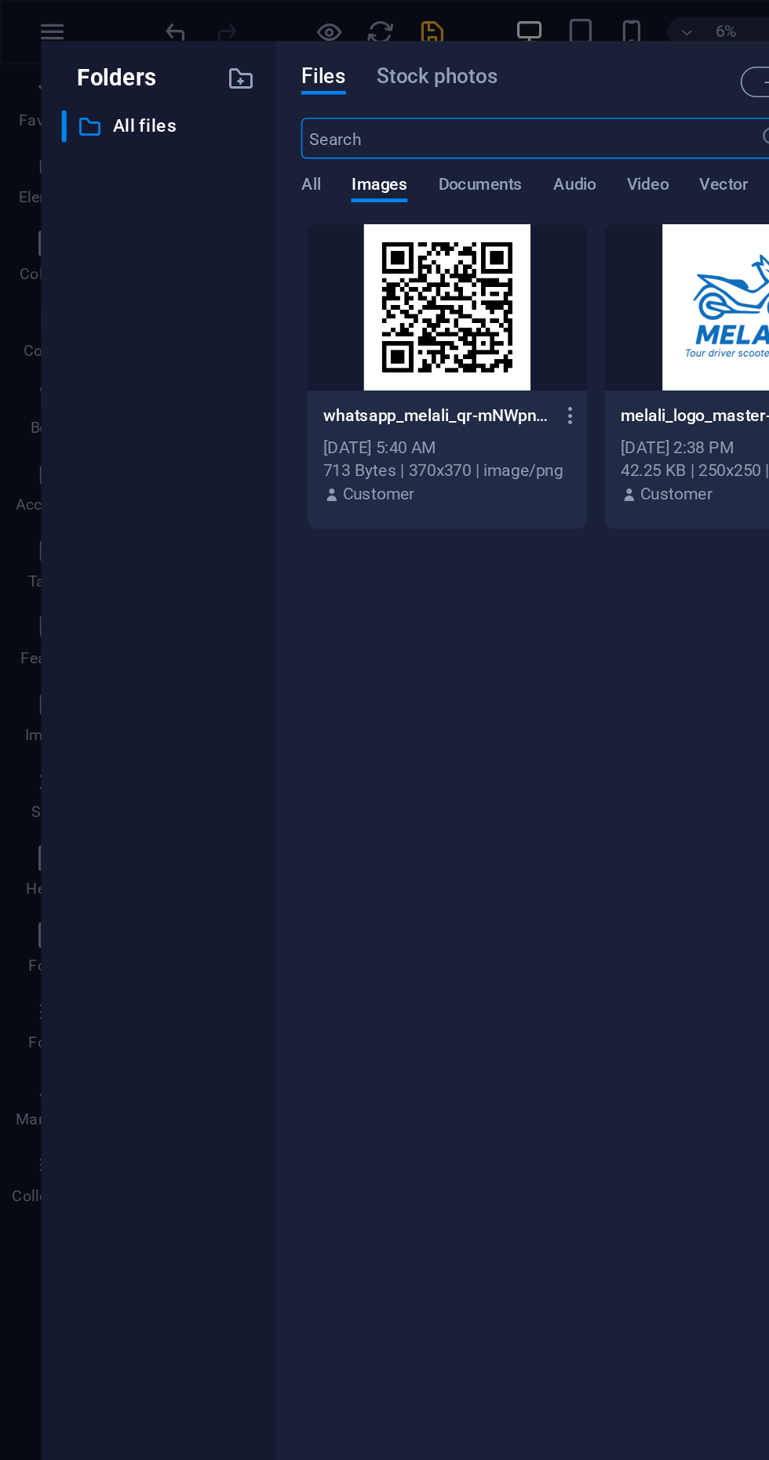
click at [234, 193] on div at bounding box center [273, 188] width 171 height 102
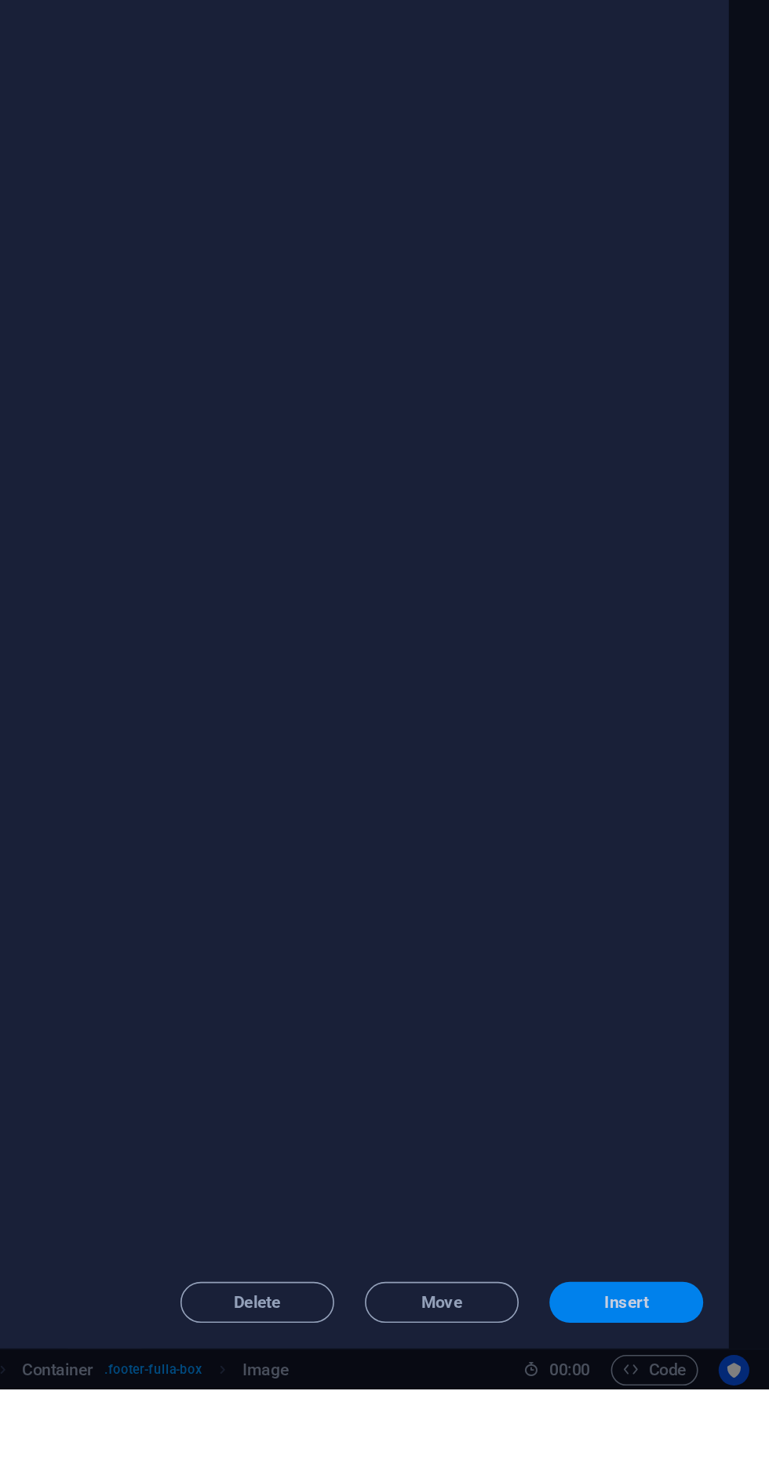
click at [686, 1412] on span "Insert" at bounding box center [680, 1406] width 27 height 9
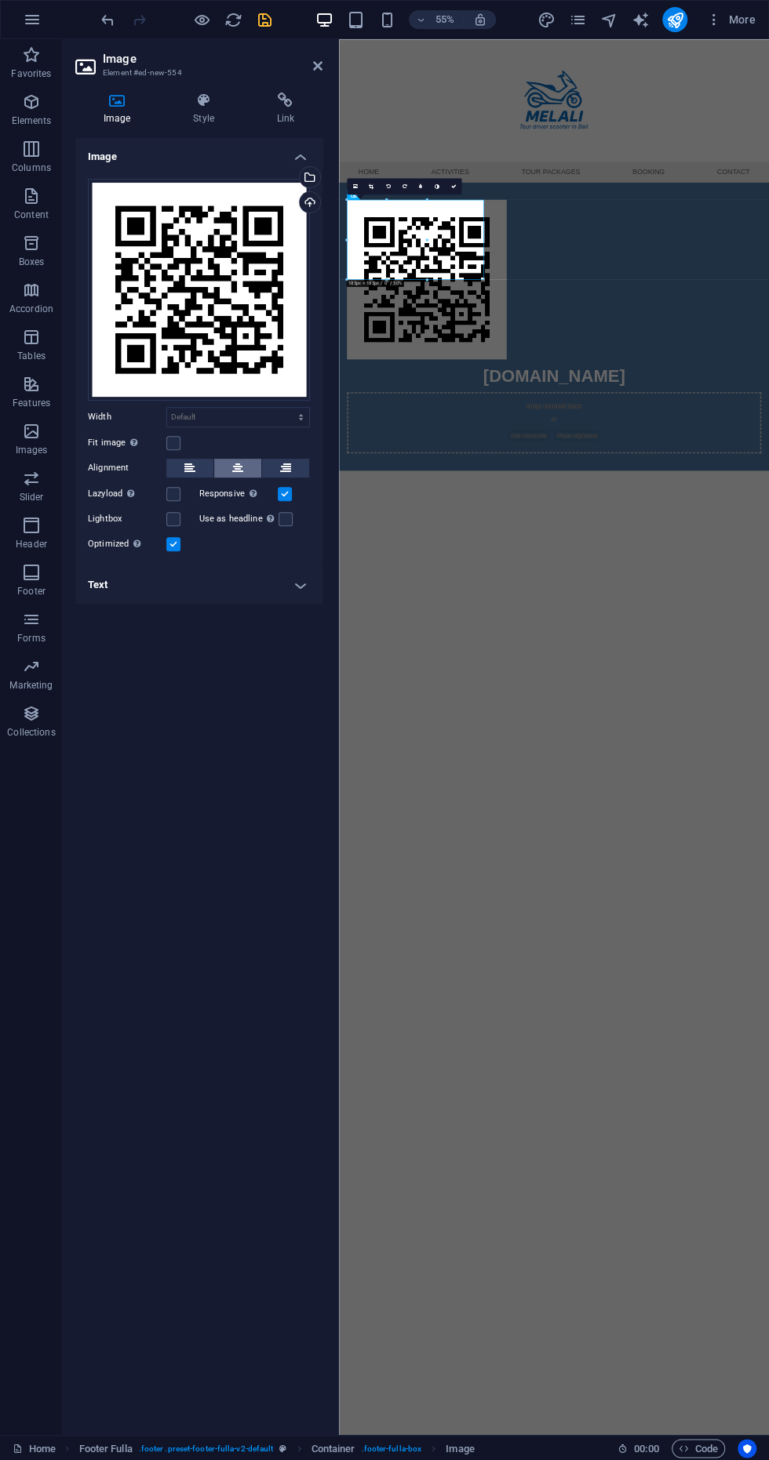
click at [237, 467] on icon at bounding box center [237, 468] width 11 height 19
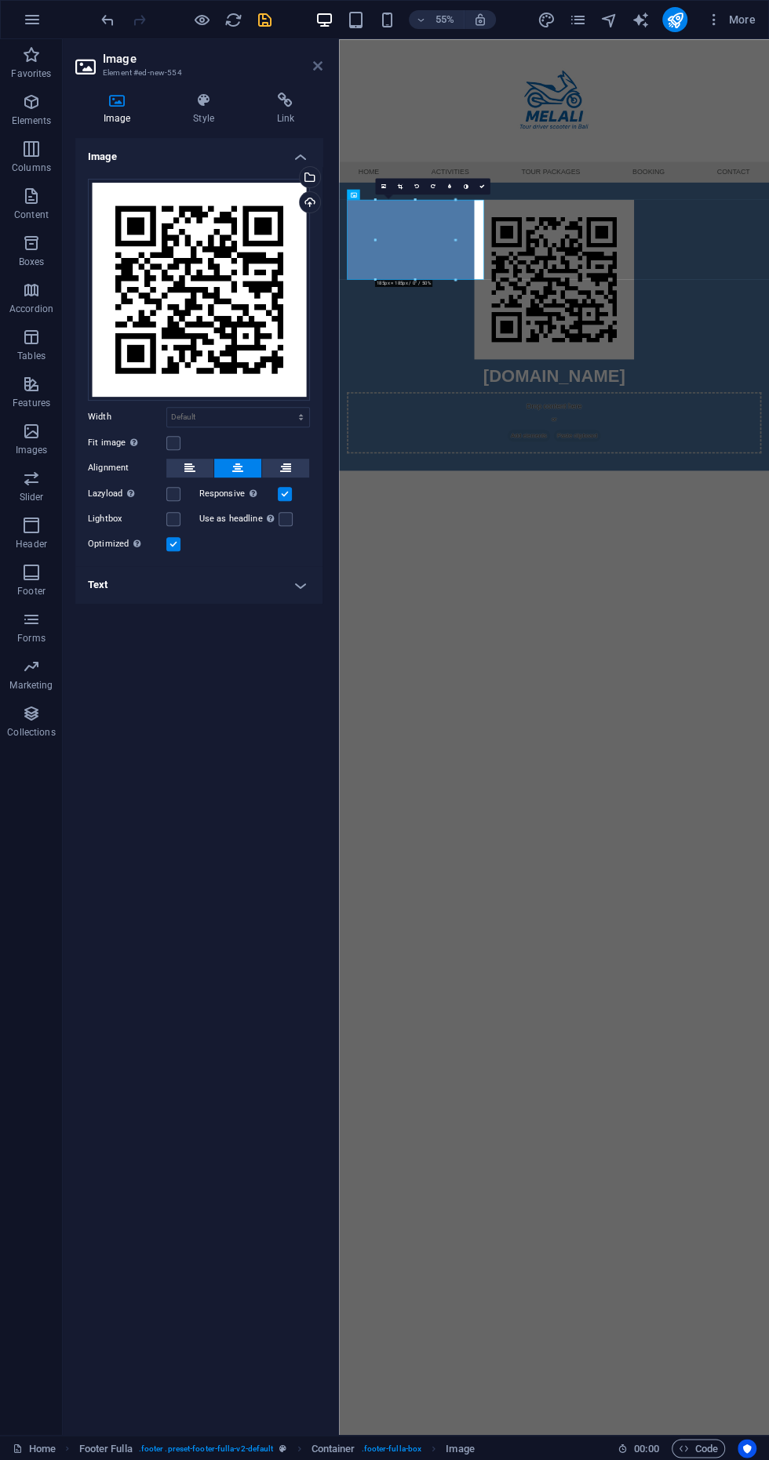
click at [315, 65] on icon at bounding box center [317, 66] width 9 height 13
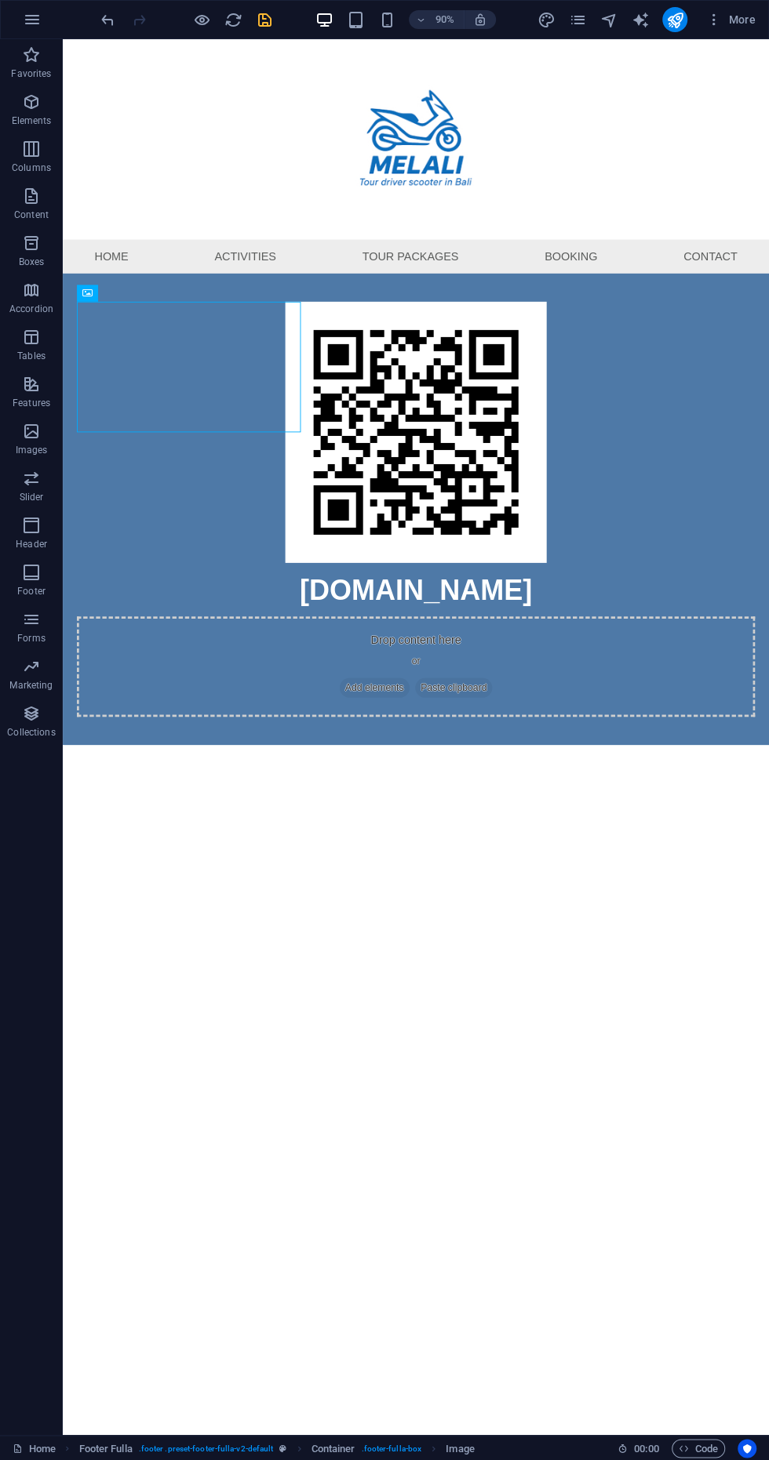
click at [190, 406] on figure at bounding box center [454, 476] width 753 height 290
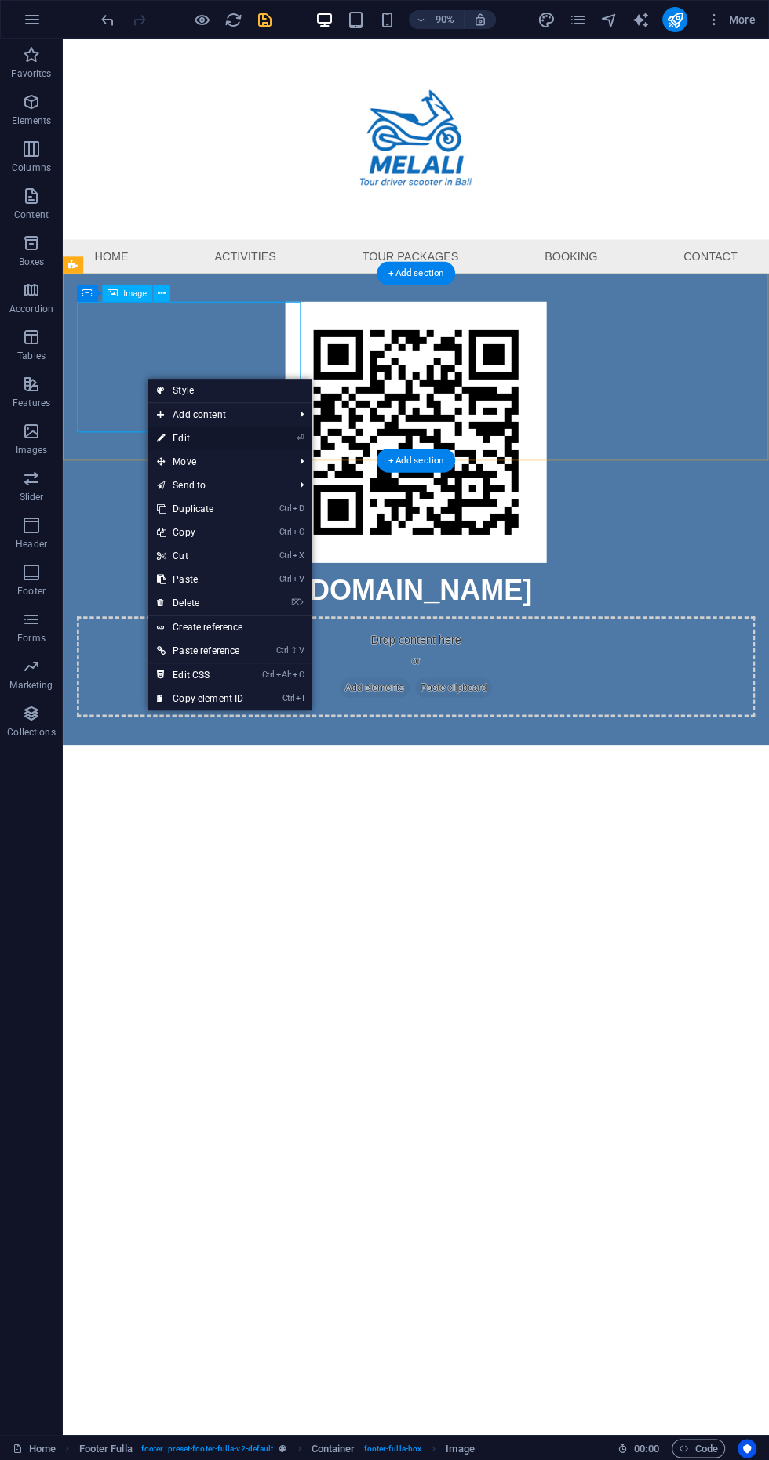
click at [149, 442] on link "⏎ Edit" at bounding box center [199, 439] width 105 height 24
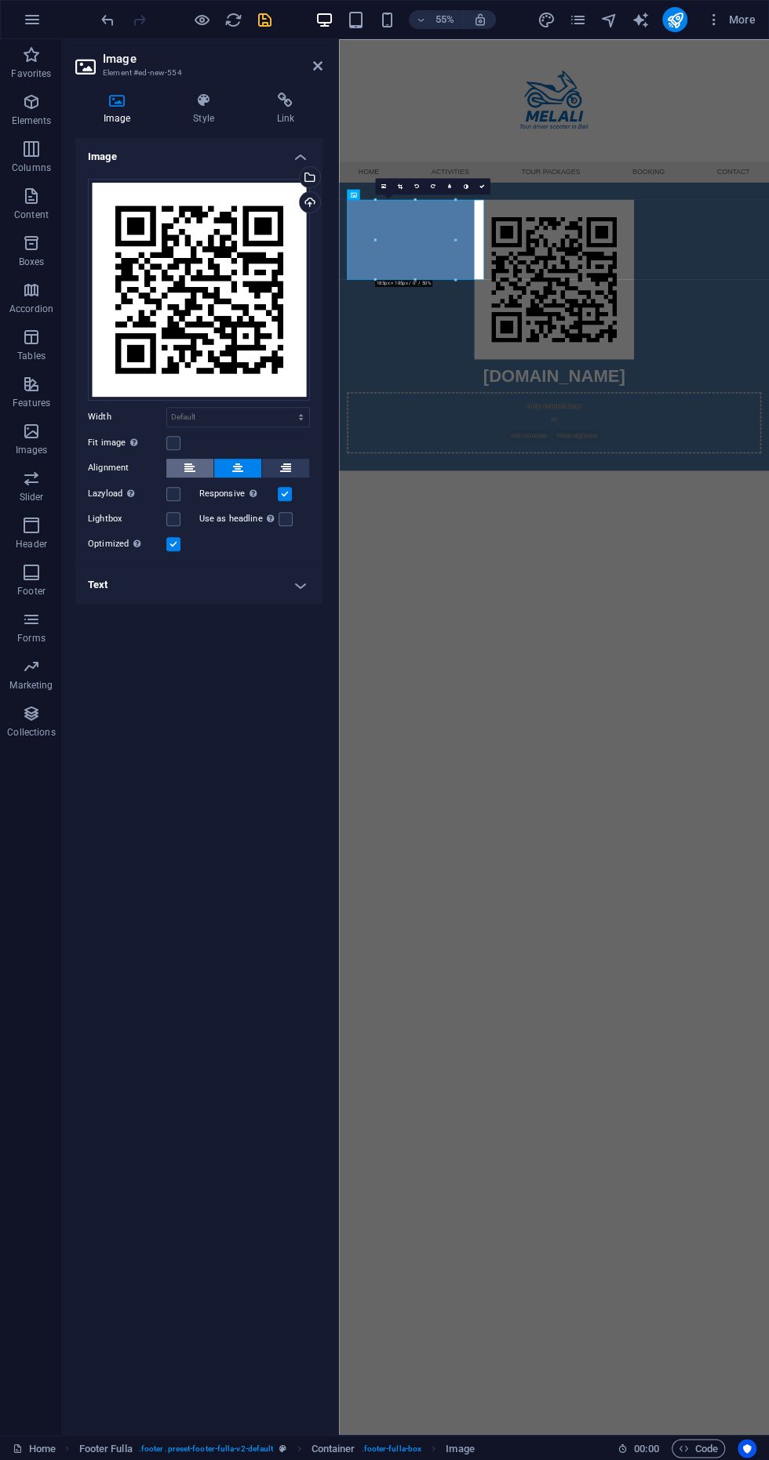
click at [173, 472] on button at bounding box center [189, 468] width 47 height 19
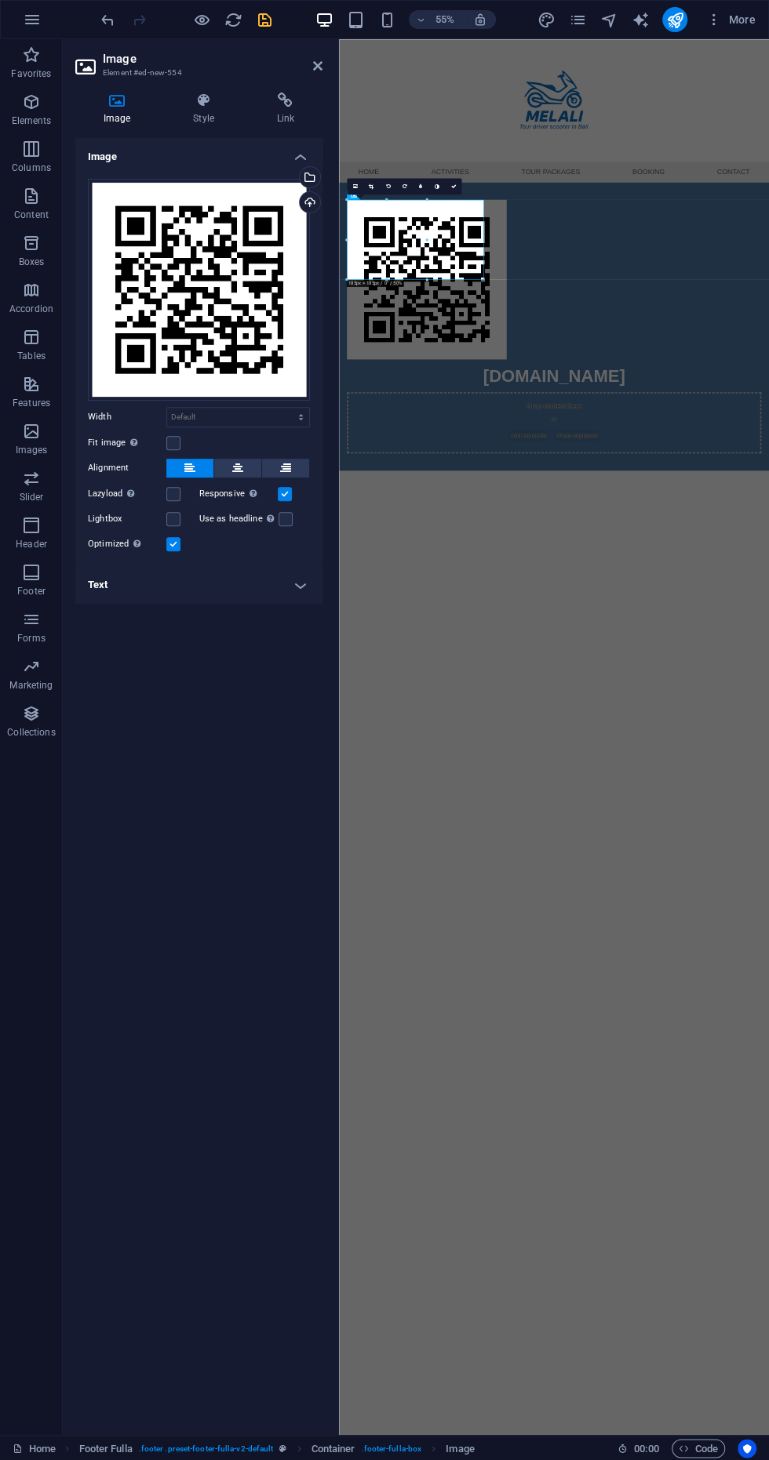
click at [768, 824] on html "Skip to main content Menu Home Activities Tour packages Booking Contact [DOMAIN…" at bounding box center [729, 431] width 781 height 784
click at [314, 65] on icon at bounding box center [317, 66] width 9 height 13
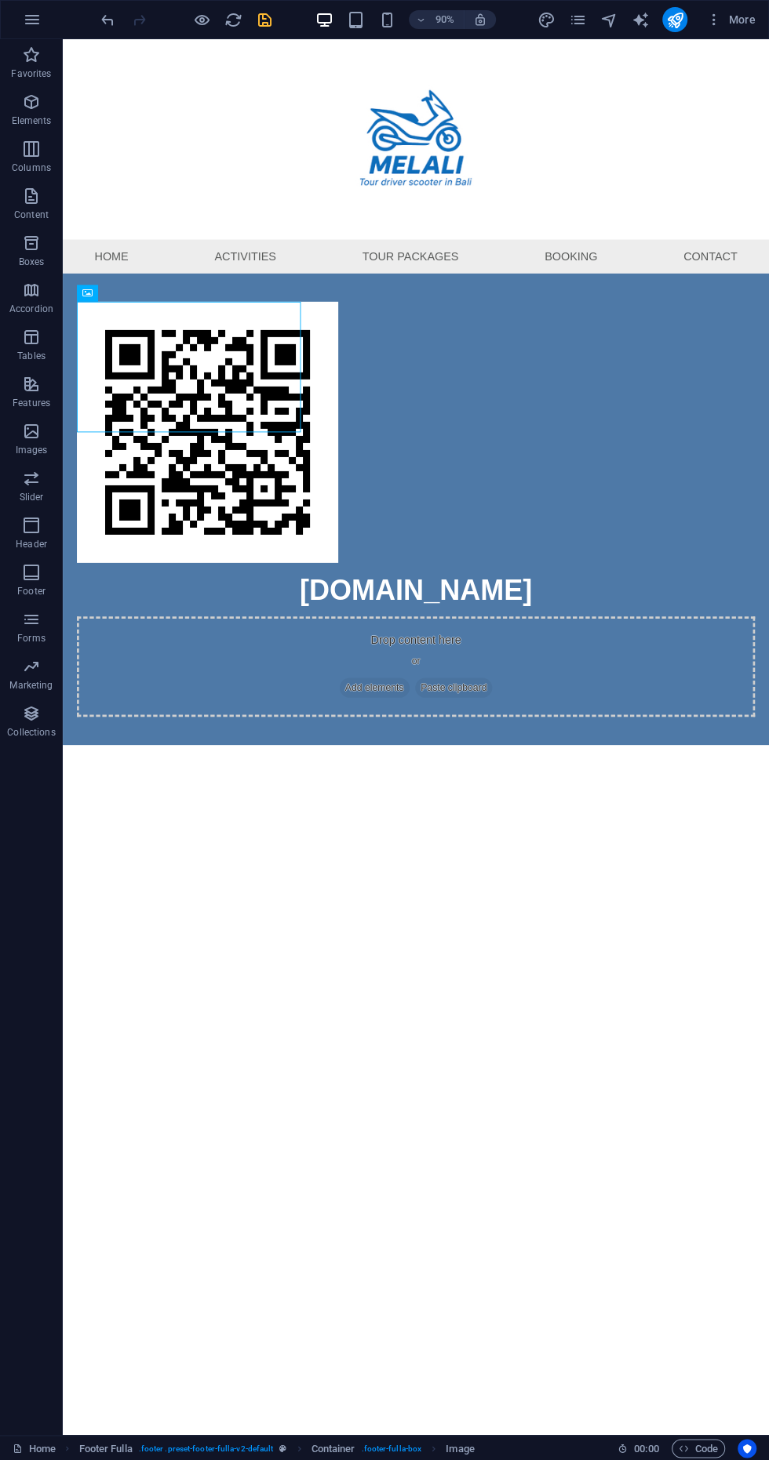
click at [380, 627] on div "[DOMAIN_NAME]" at bounding box center [454, 650] width 753 height 47
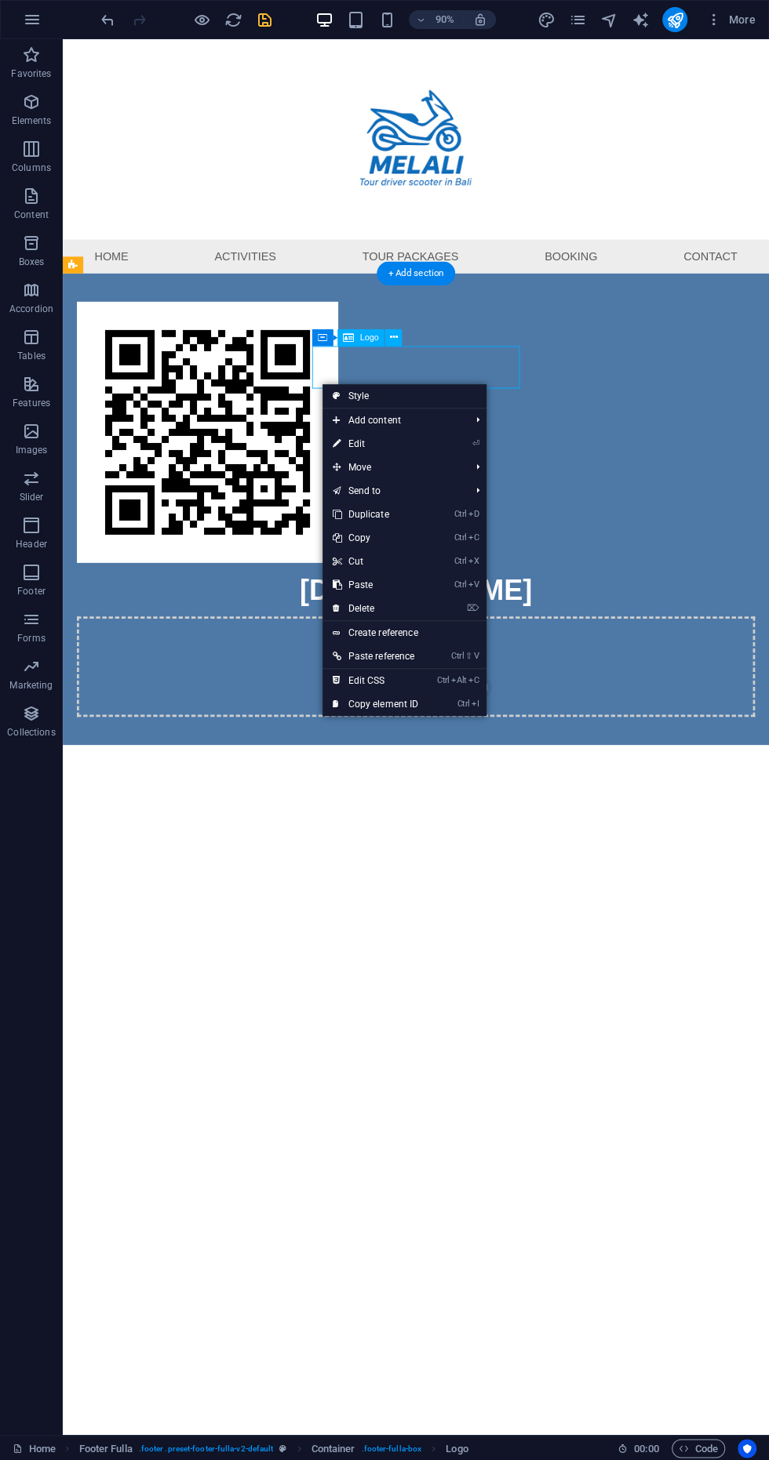
click at [652, 824] on html "Skip to main content Menu Home Activities Tour packages Booking Contact [DOMAIN…" at bounding box center [455, 431] width 784 height 784
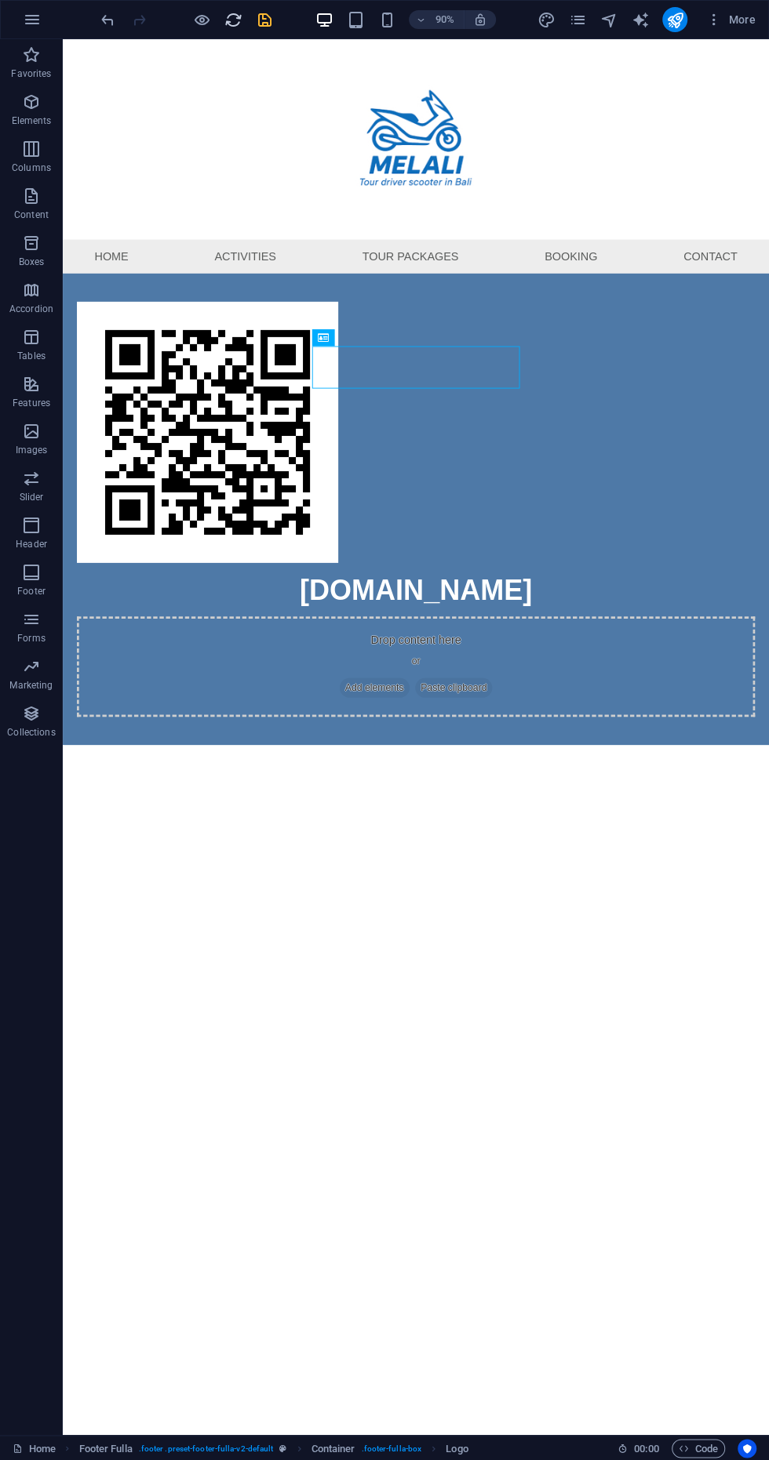
click at [233, 19] on icon "reload" at bounding box center [233, 20] width 18 height 18
click at [261, 19] on div at bounding box center [186, 19] width 176 height 25
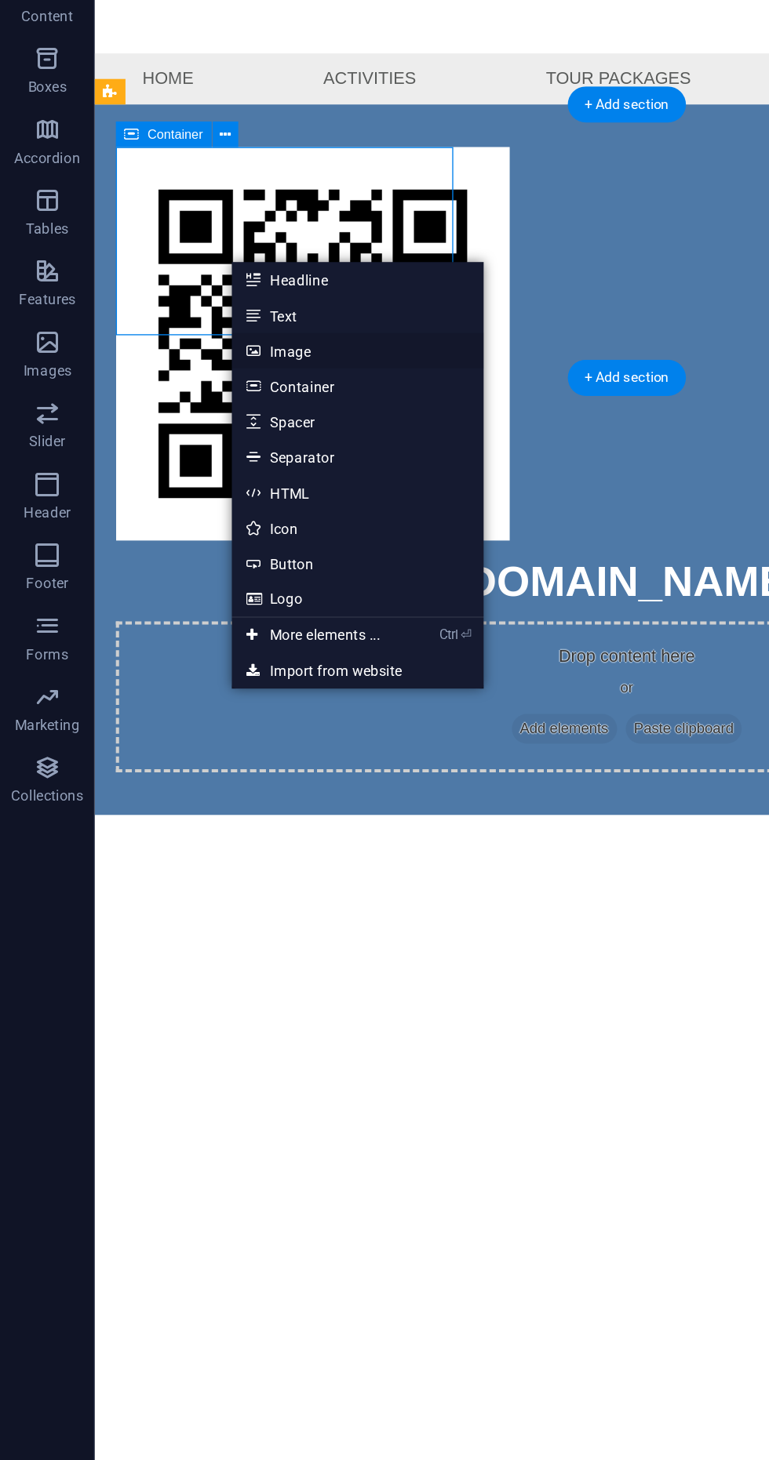
click at [159, 436] on link "Image" at bounding box center [237, 437] width 166 height 24
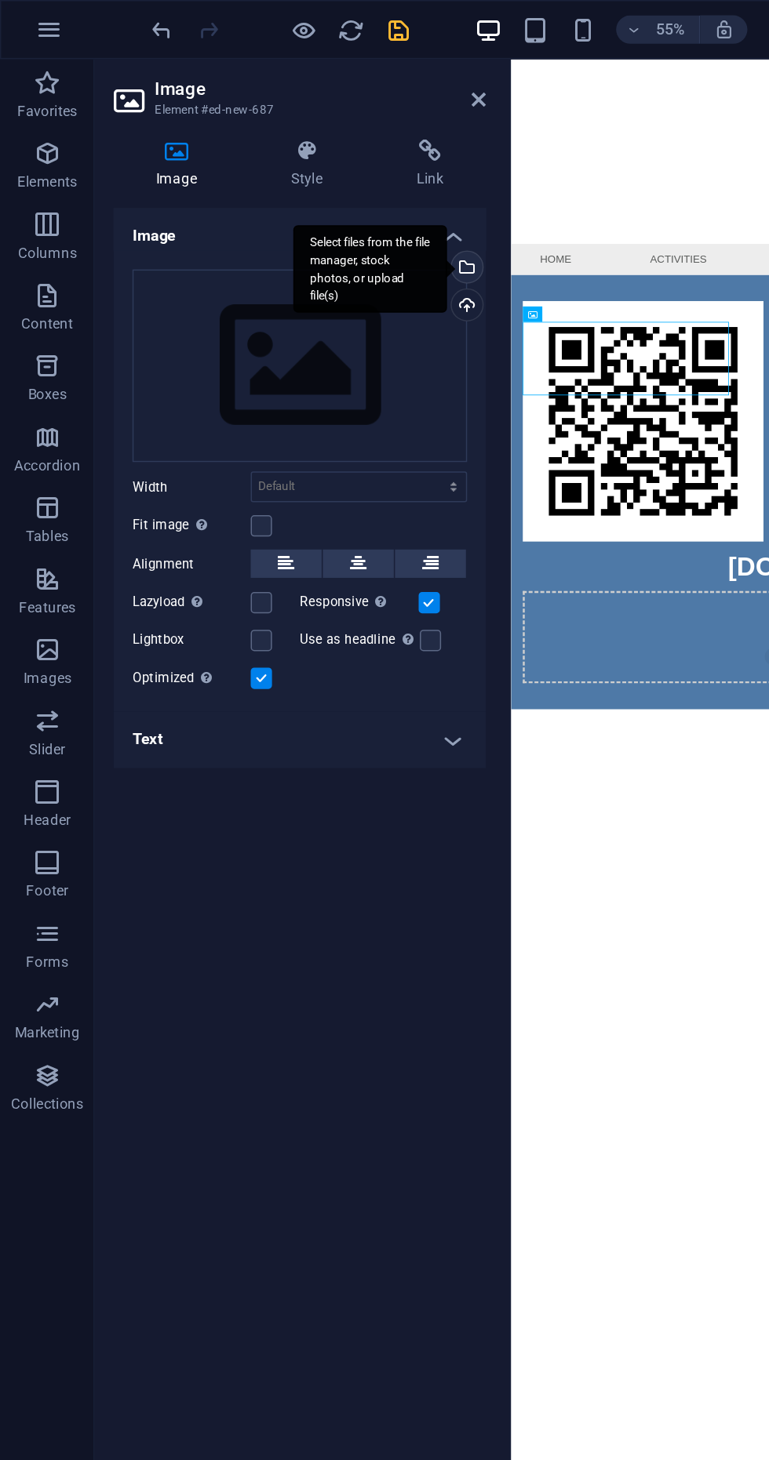
click at [296, 174] on div "Select files from the file manager, stock photos, or upload file(s)" at bounding box center [246, 178] width 102 height 59
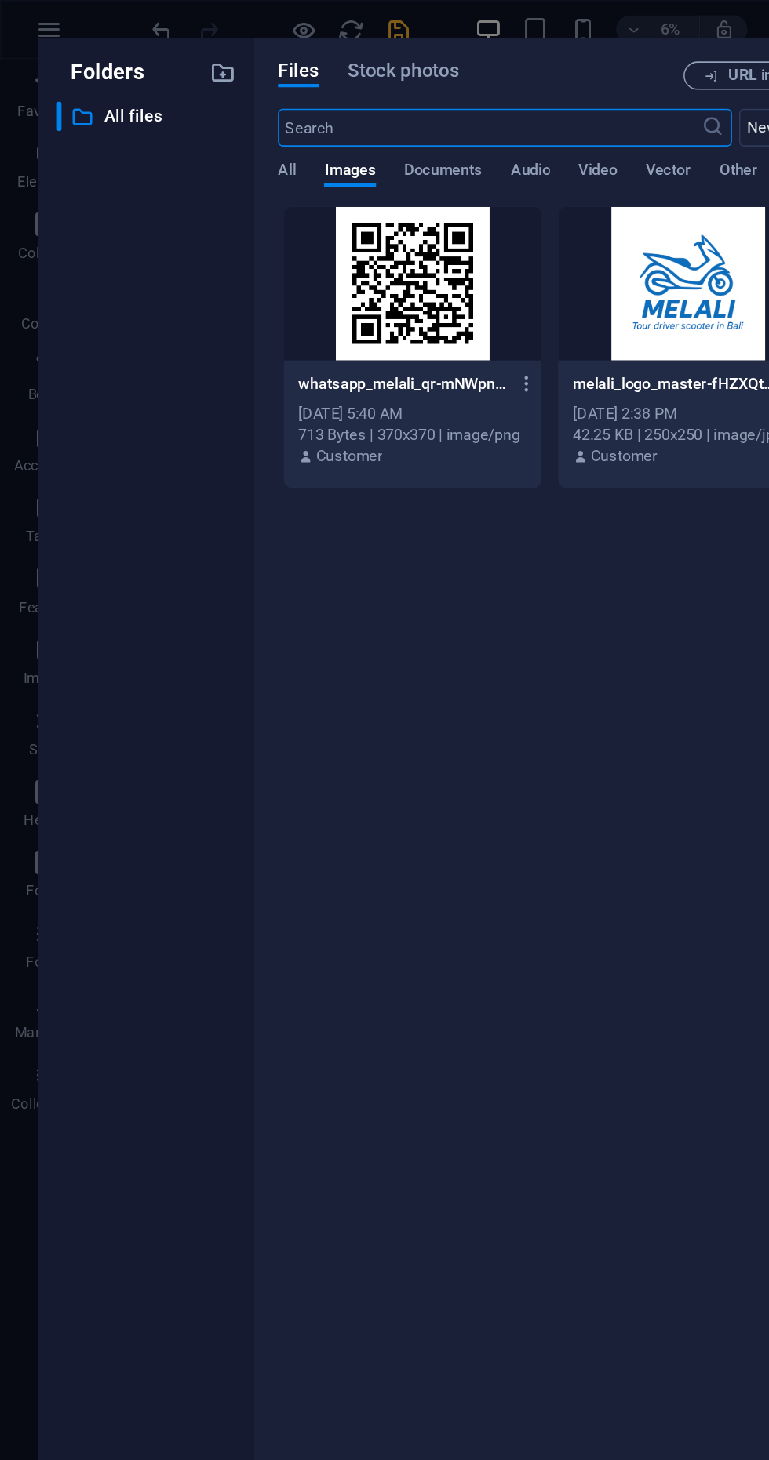
click at [282, 254] on p "whatsapp_melali_qr-mNWpnWmx6NhznShIv8iFNg.png" at bounding box center [267, 255] width 138 height 14
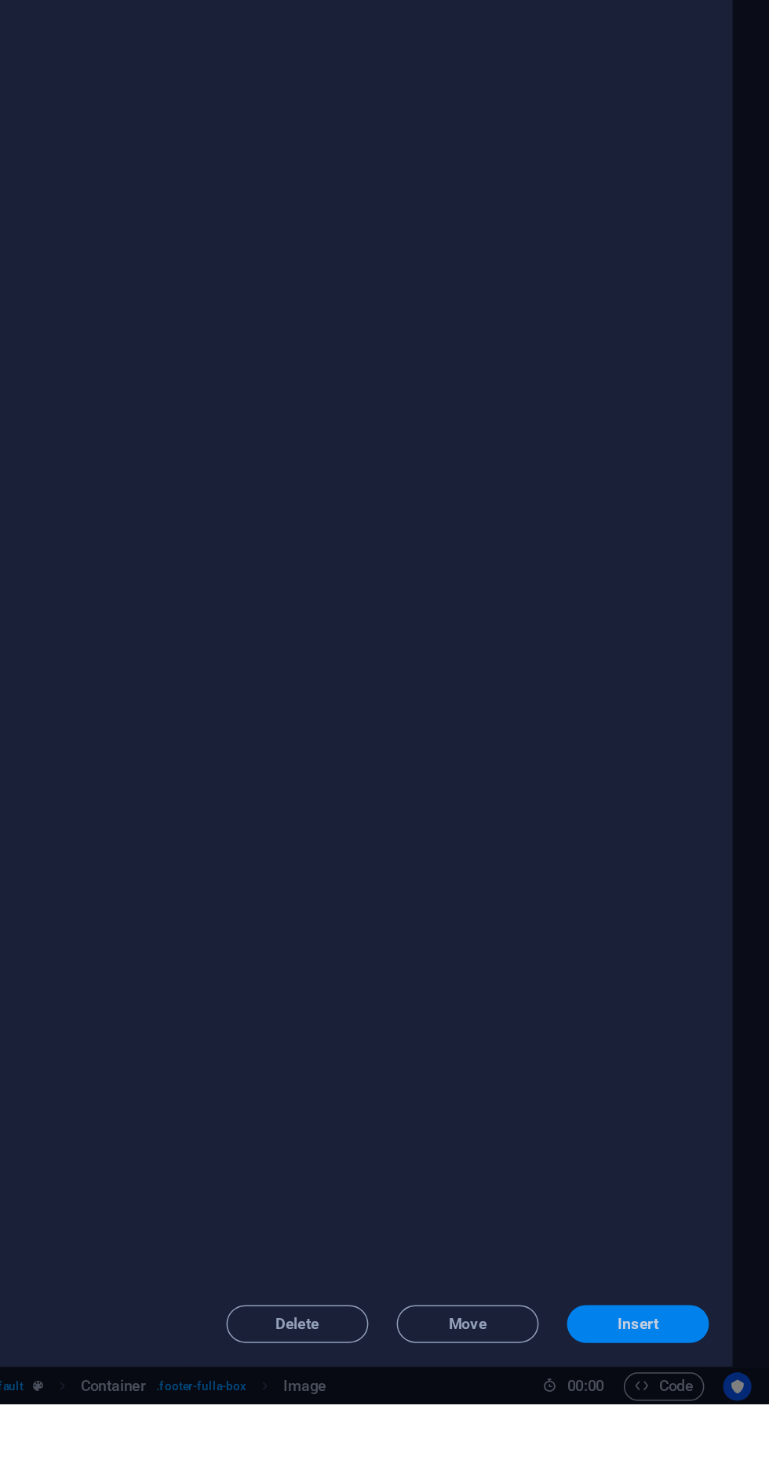
click at [693, 1412] on span "Insert" at bounding box center [680, 1406] width 27 height 9
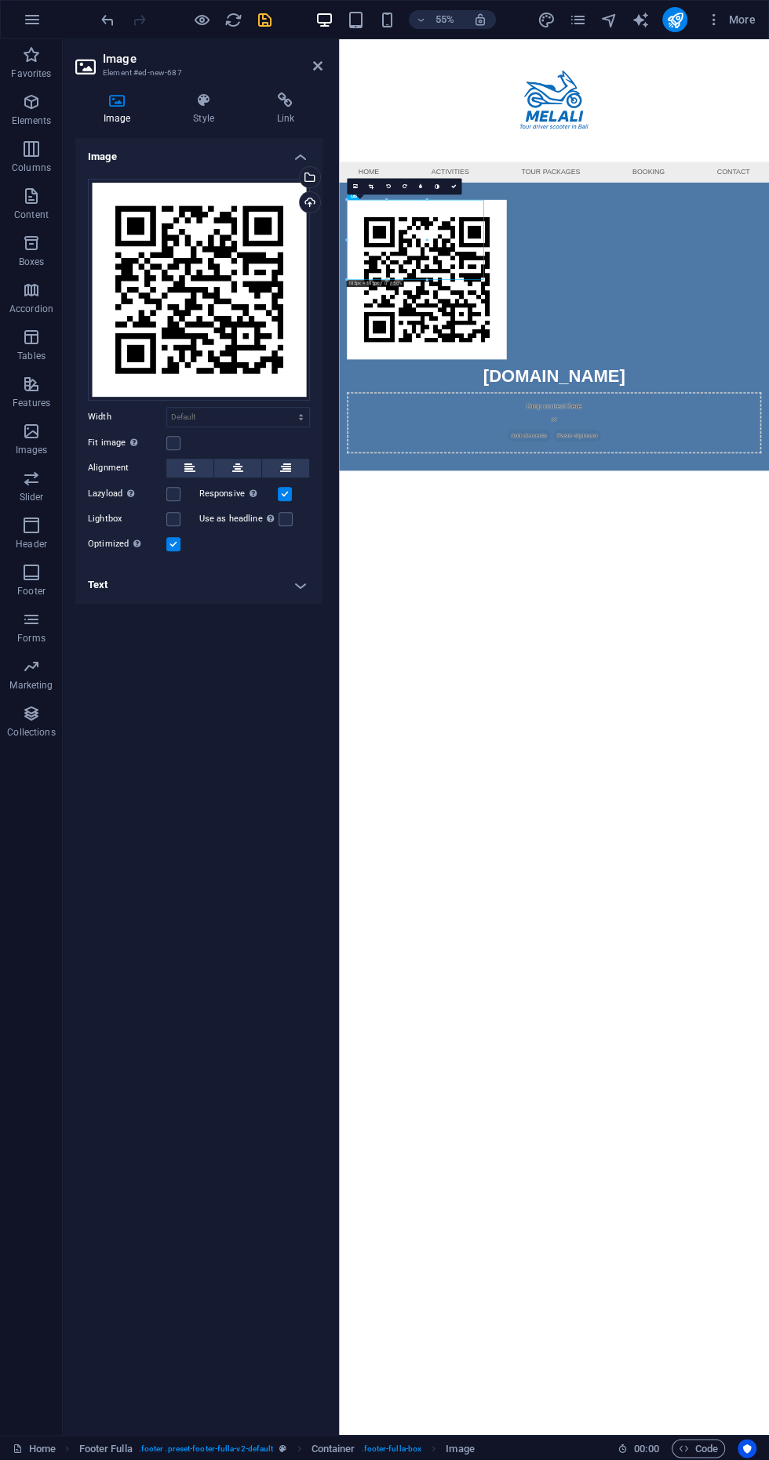
click at [264, 19] on icon "save" at bounding box center [265, 20] width 18 height 18
select select
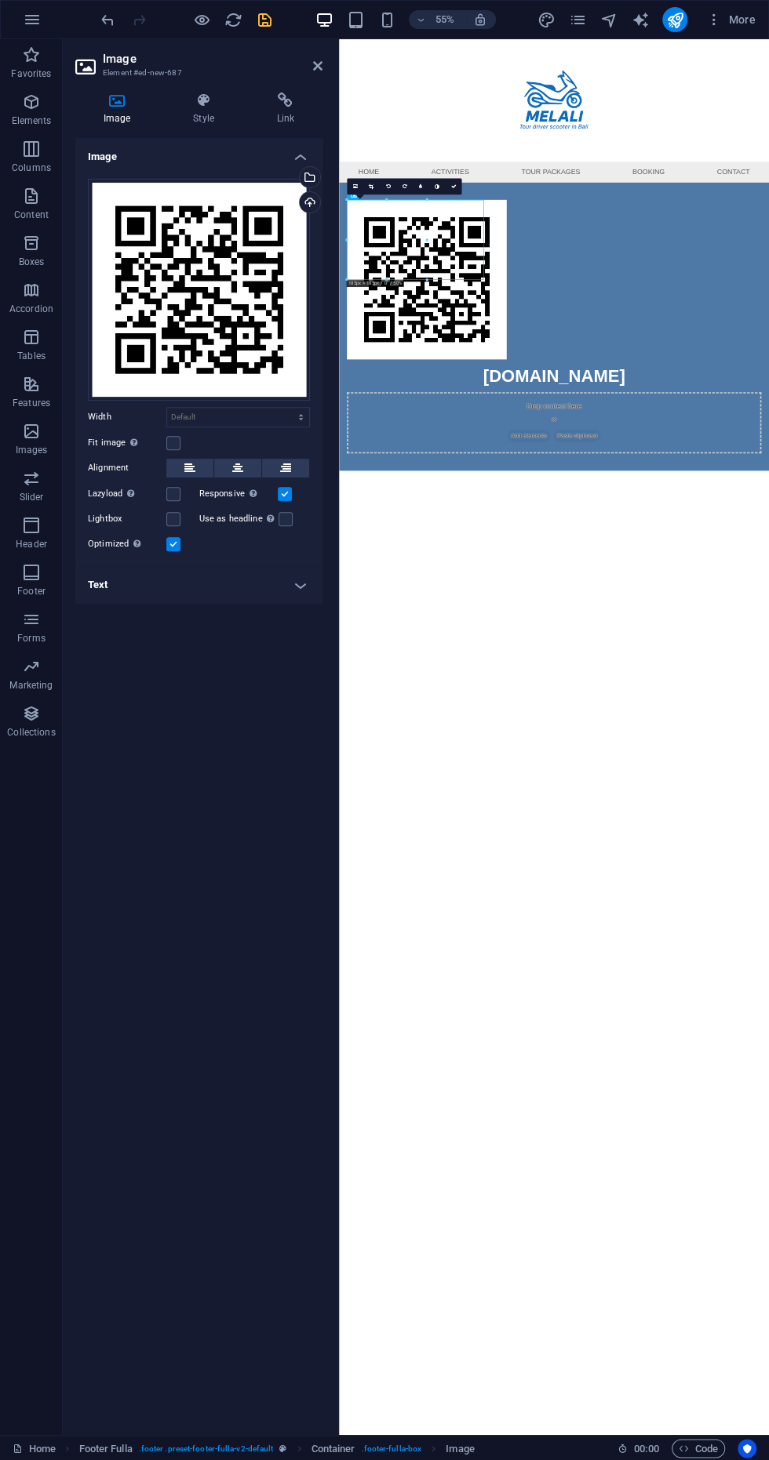
select select
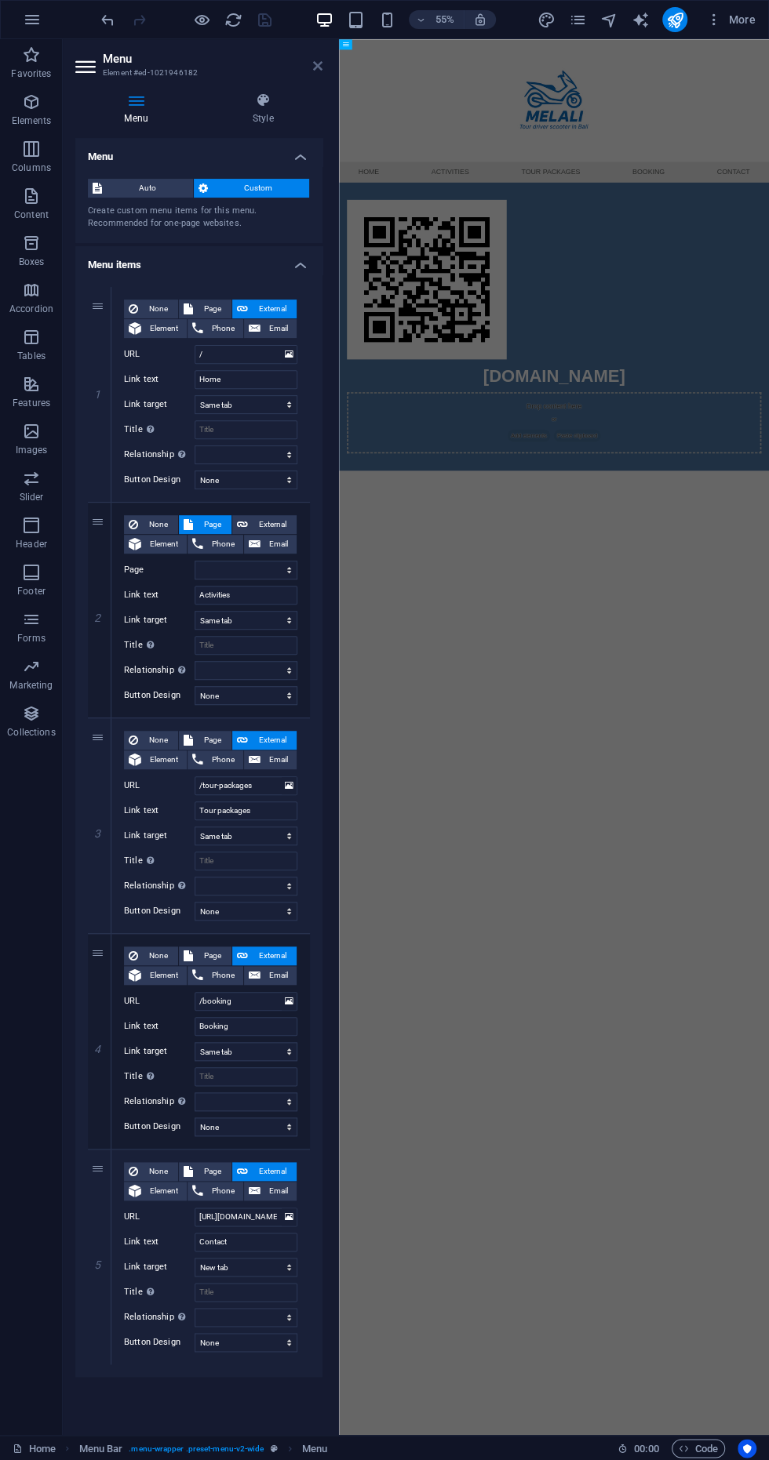
click at [318, 66] on icon at bounding box center [317, 66] width 9 height 13
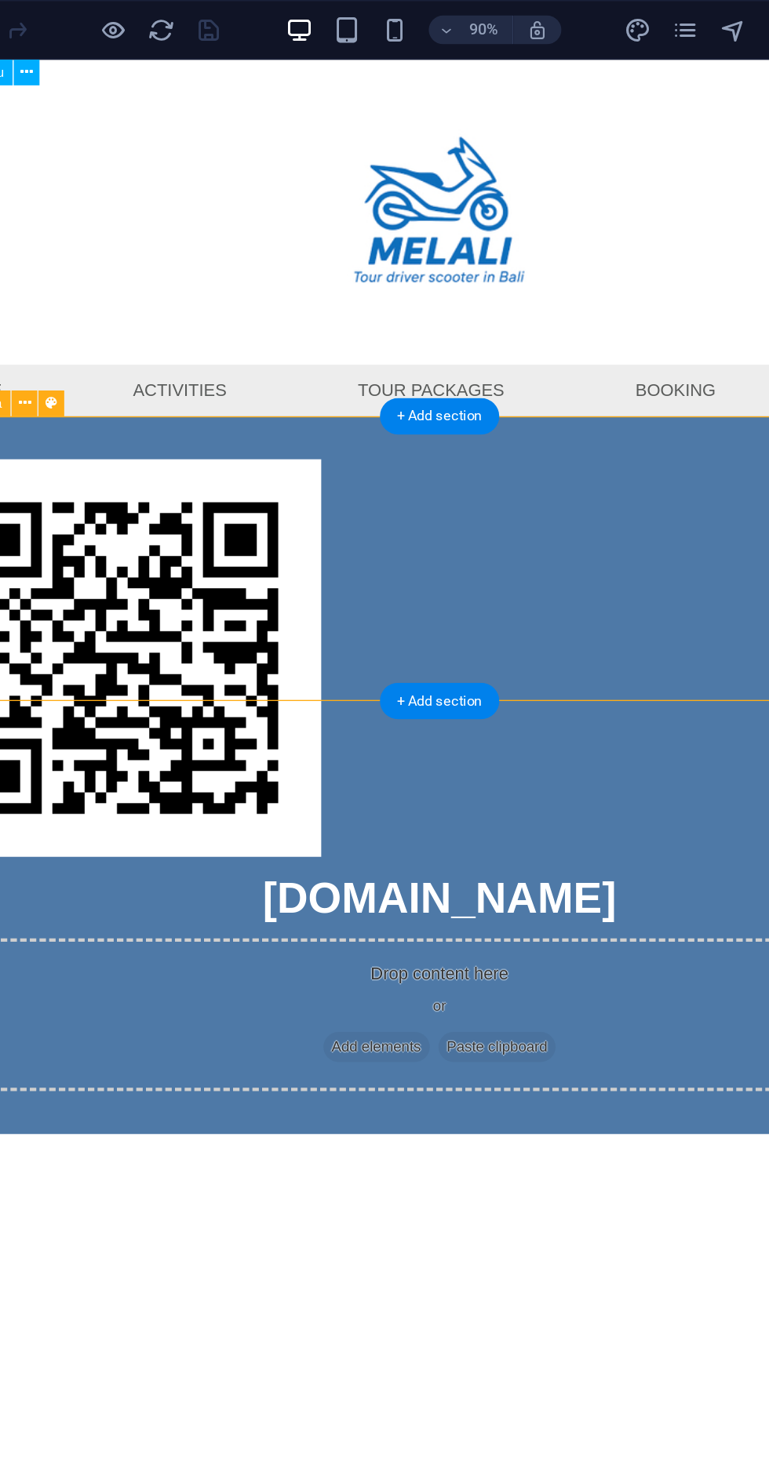
click at [318, 25] on icon "button" at bounding box center [324, 20] width 18 height 18
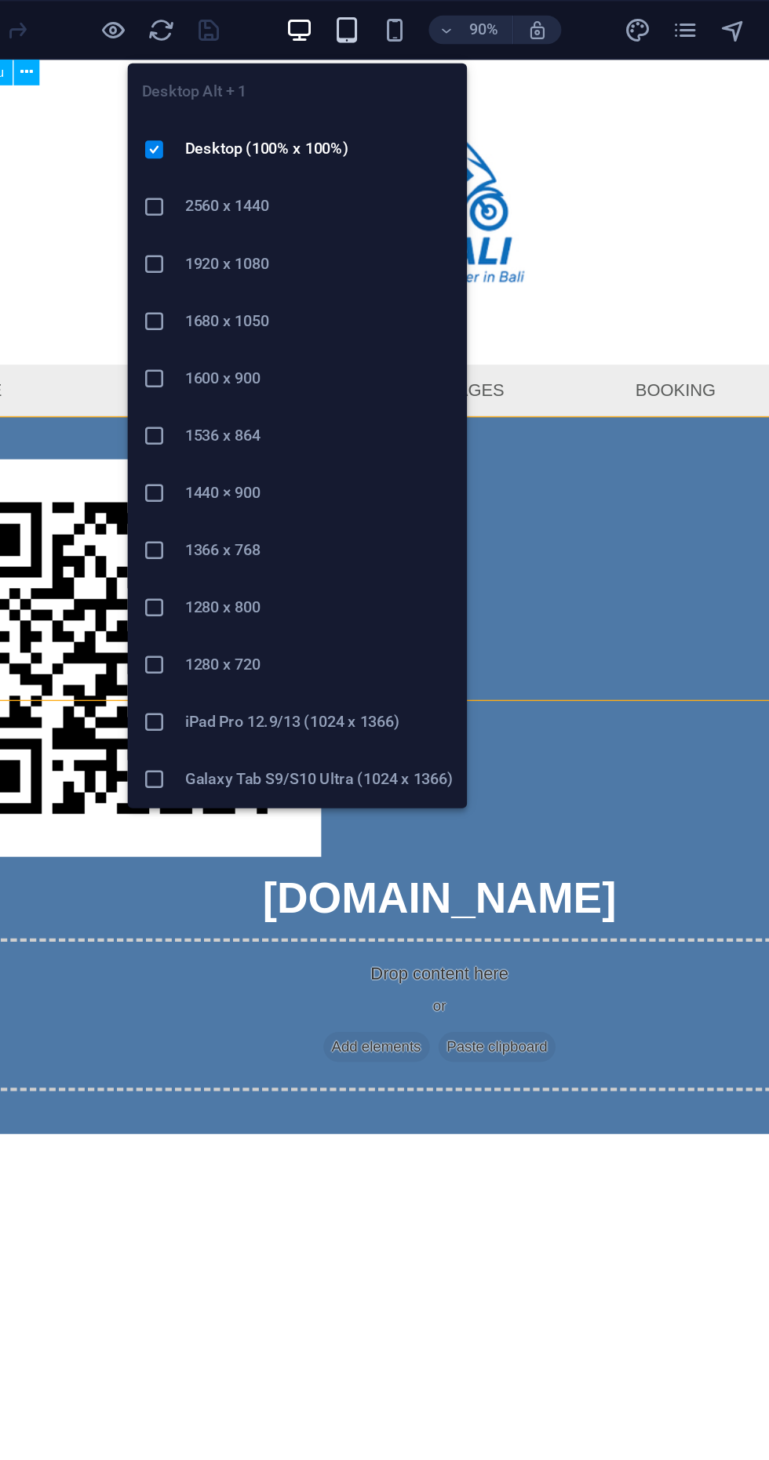
click at [355, 23] on icon "button" at bounding box center [355, 20] width 18 height 18
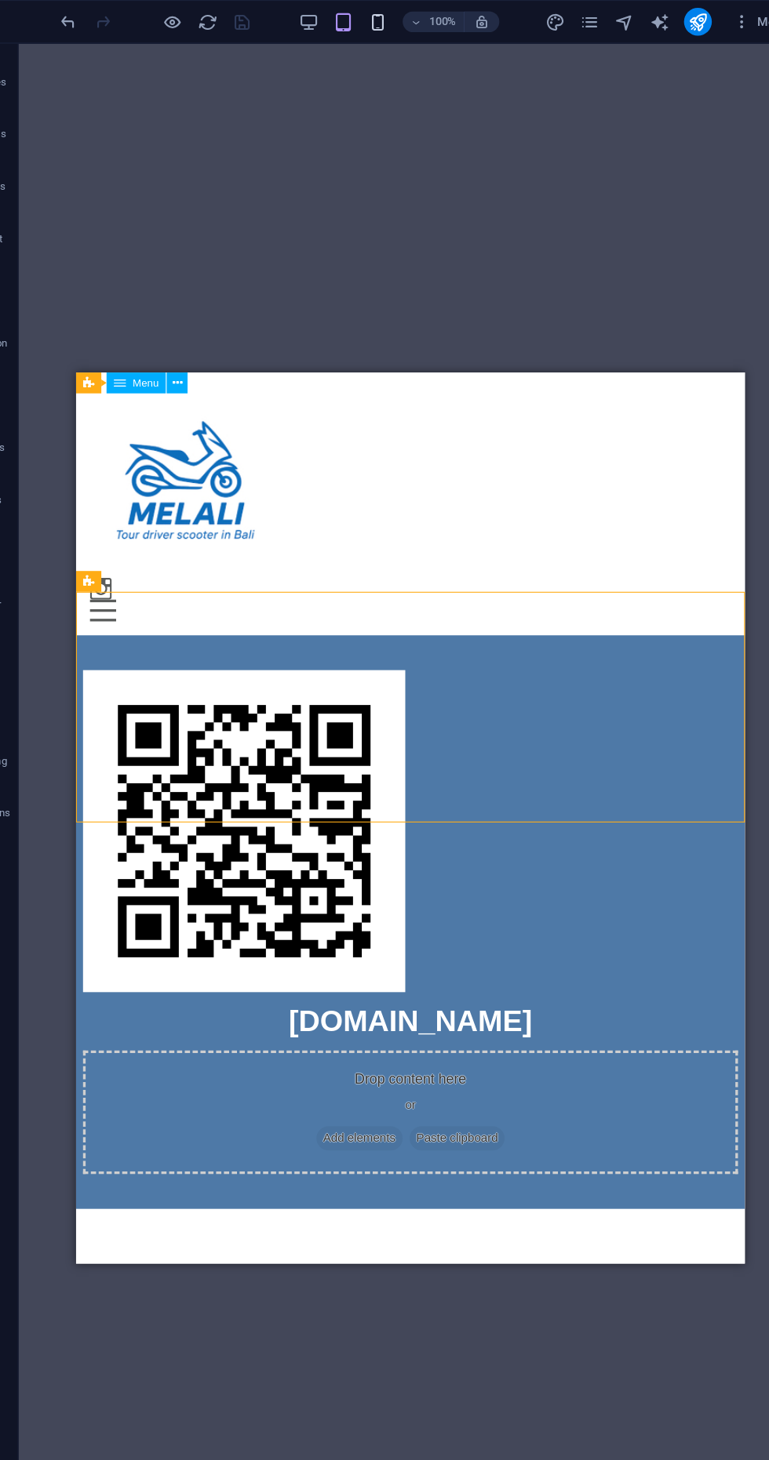
click at [387, 22] on icon "button" at bounding box center [386, 20] width 18 height 18
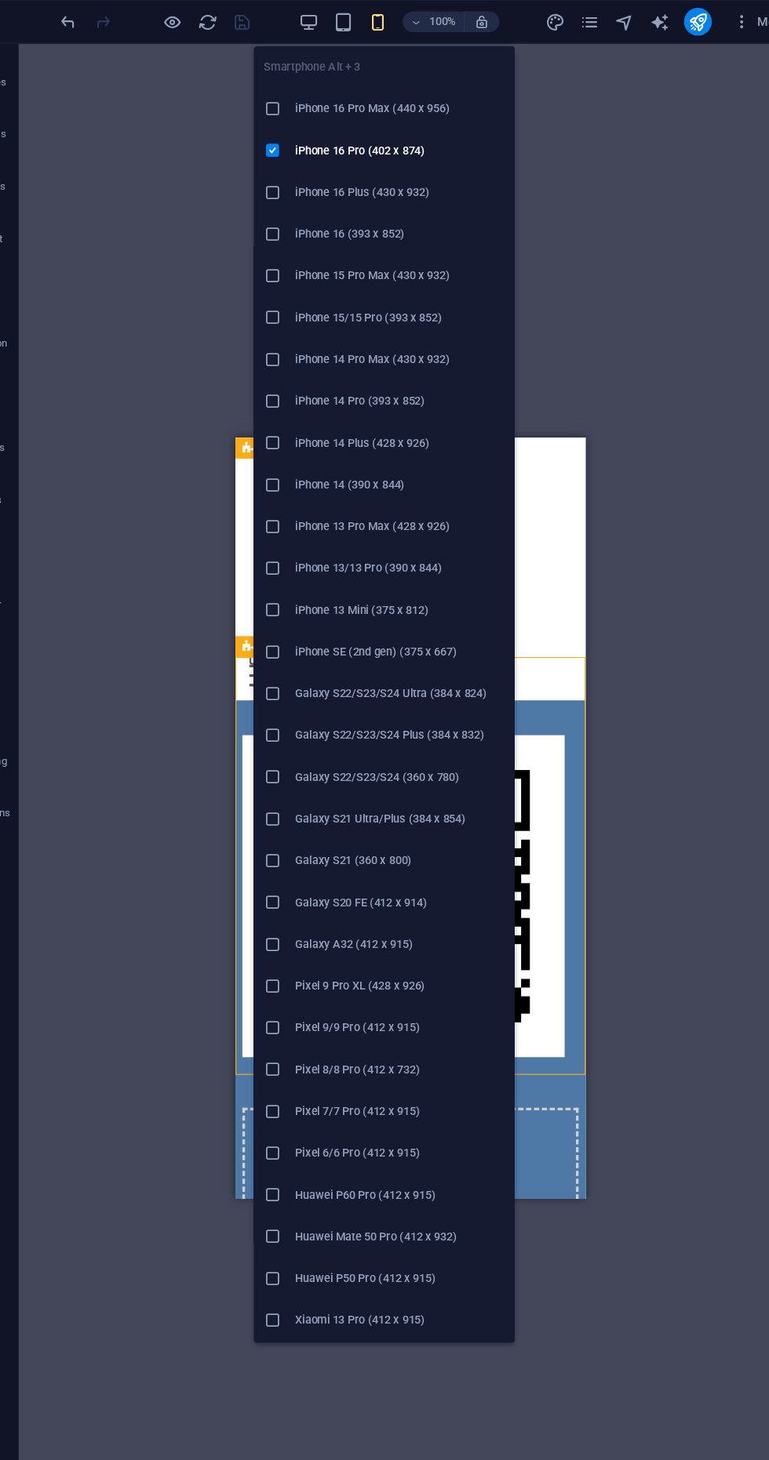
click at [609, 778] on div "Container Placeholder Footer Fulla Container Container Image Menu Bar Menu Menu…" at bounding box center [416, 737] width 706 height 1396
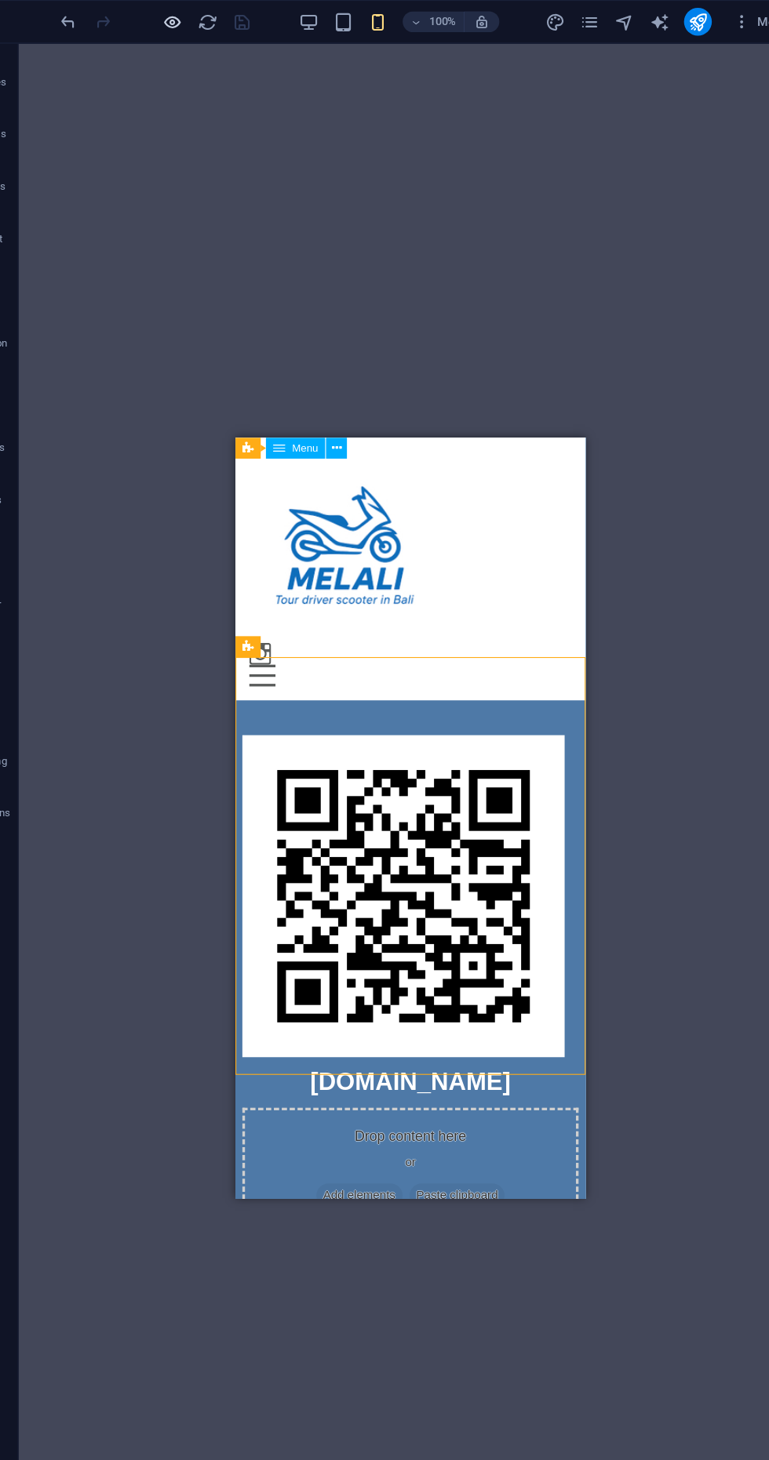
click at [196, 19] on icon "button" at bounding box center [202, 20] width 18 height 18
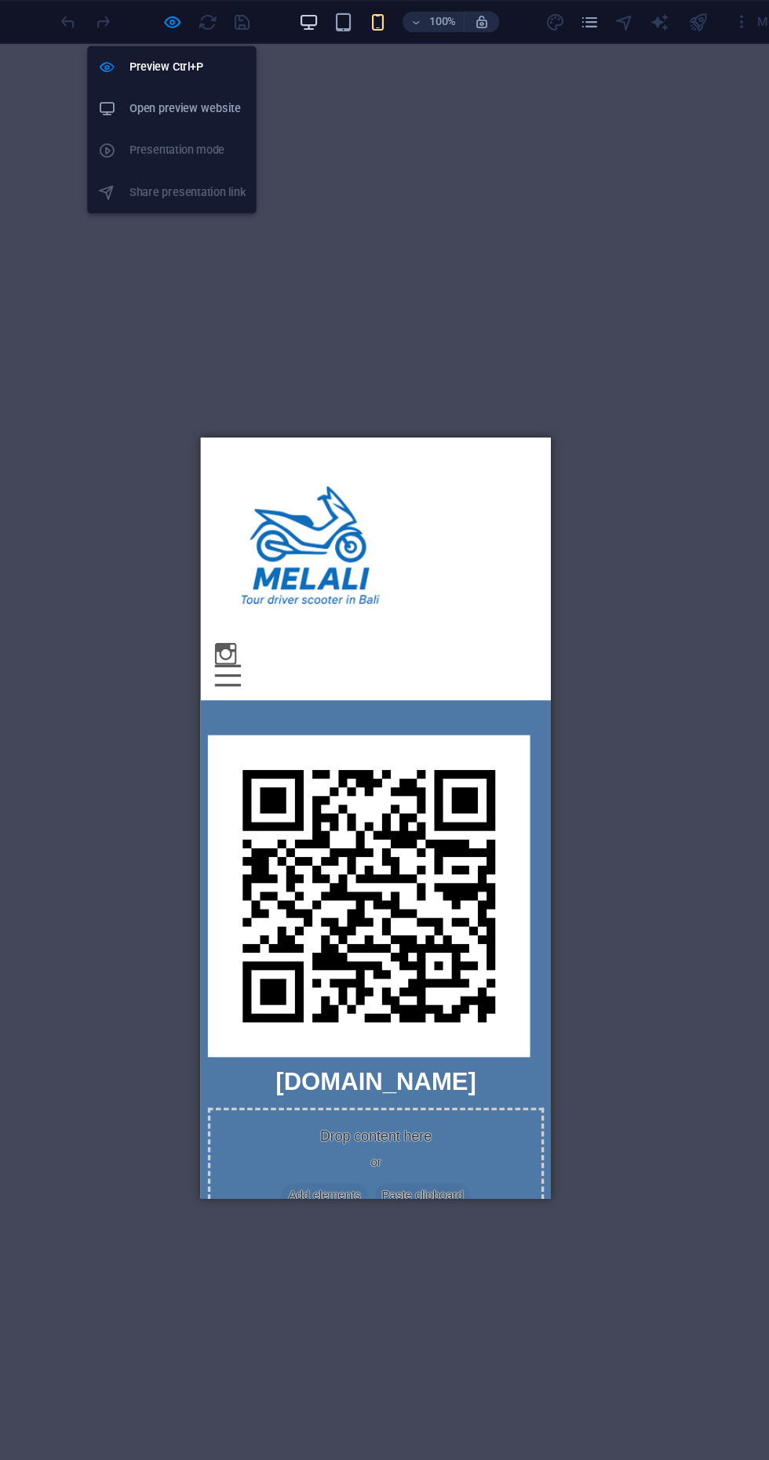
click at [318, 19] on icon "button" at bounding box center [324, 20] width 18 height 18
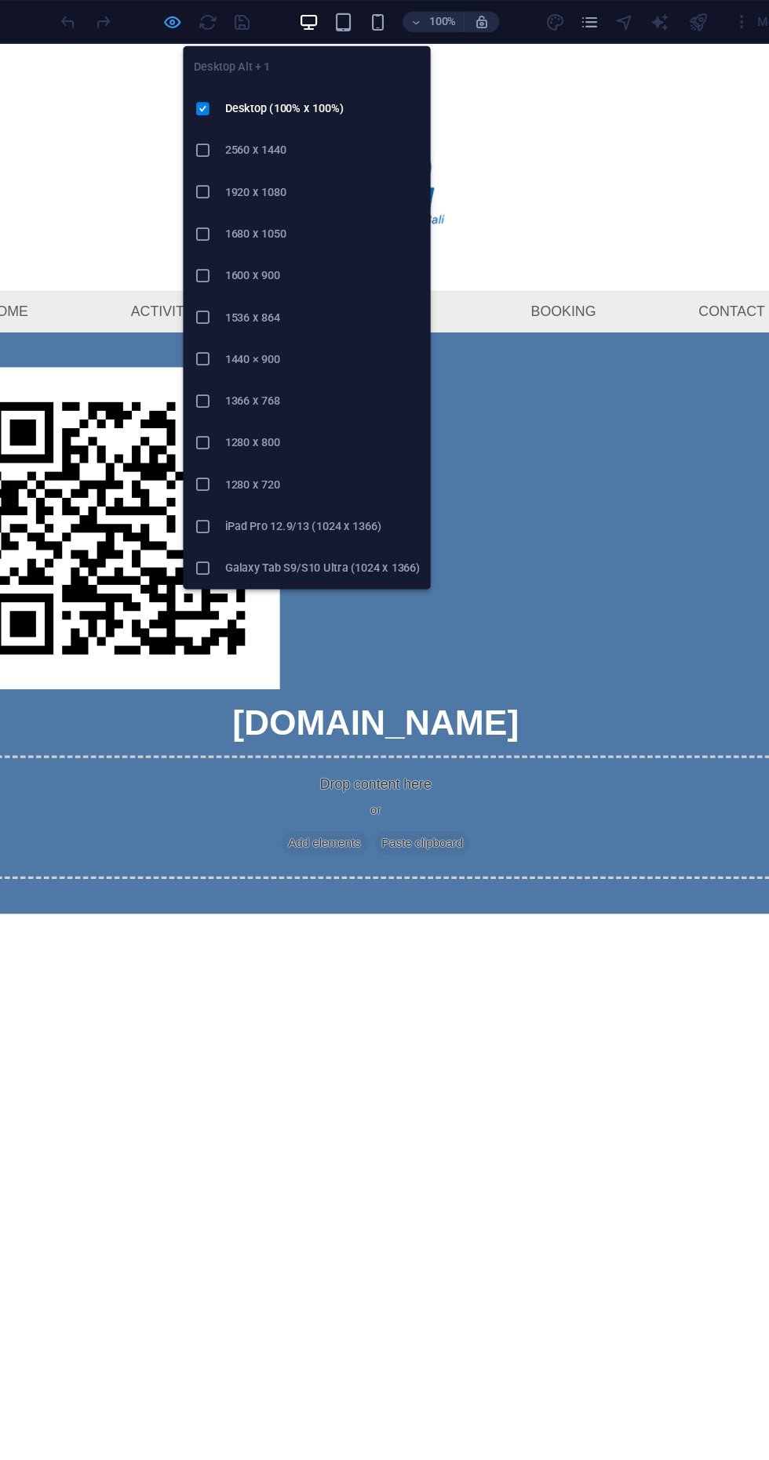
click at [199, 19] on icon "button" at bounding box center [202, 20] width 18 height 18
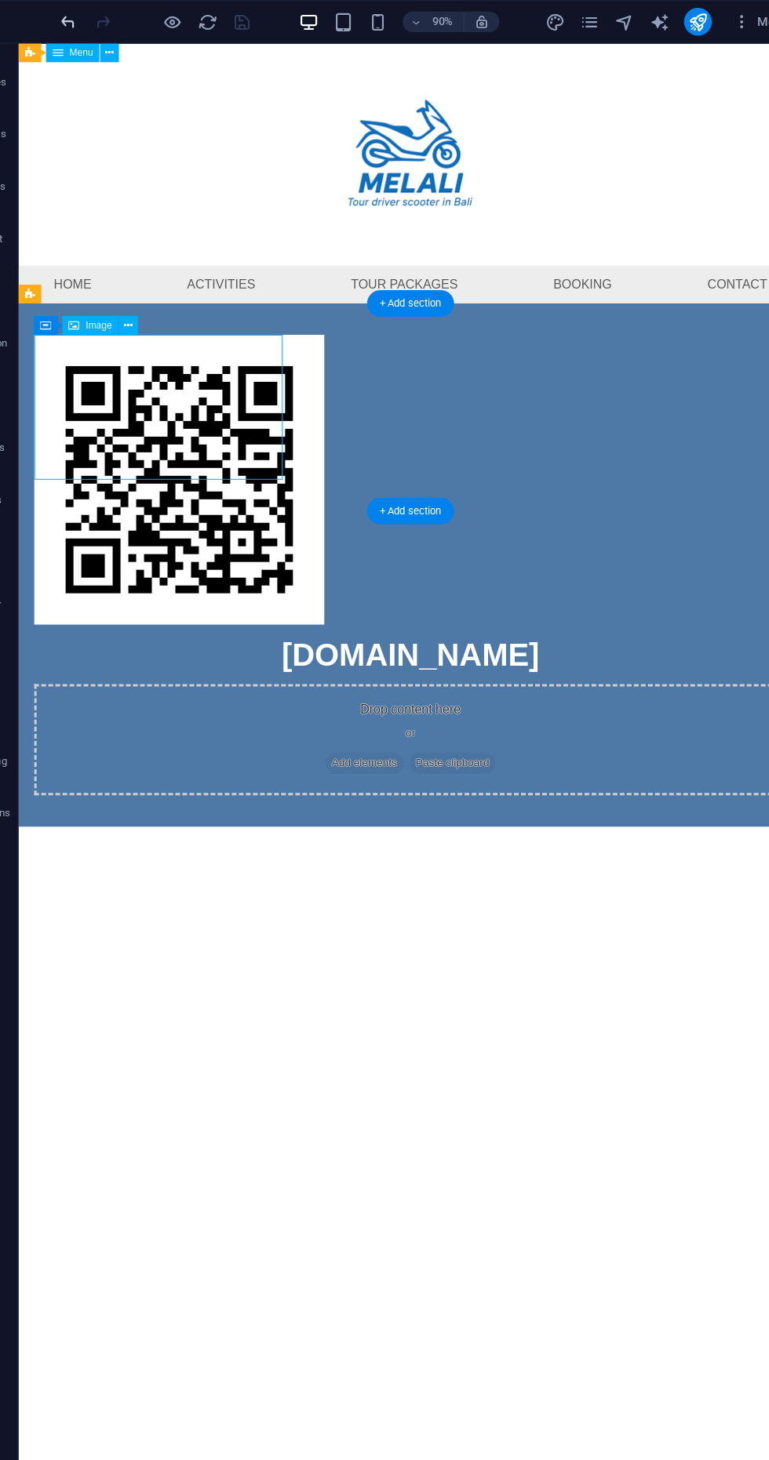
click at [104, 19] on icon "undo" at bounding box center [108, 20] width 18 height 18
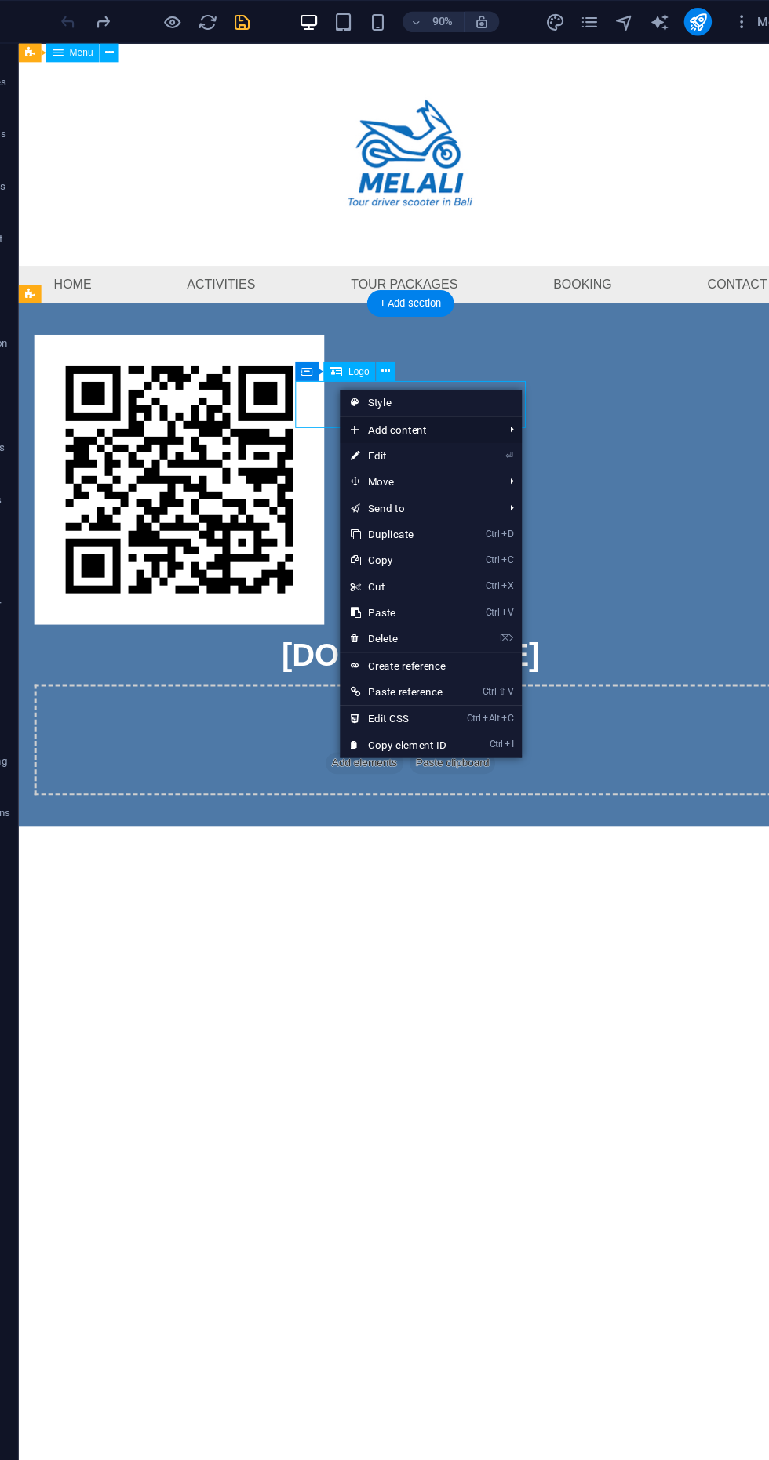
click at [356, 383] on span "Add content" at bounding box center [422, 388] width 140 height 24
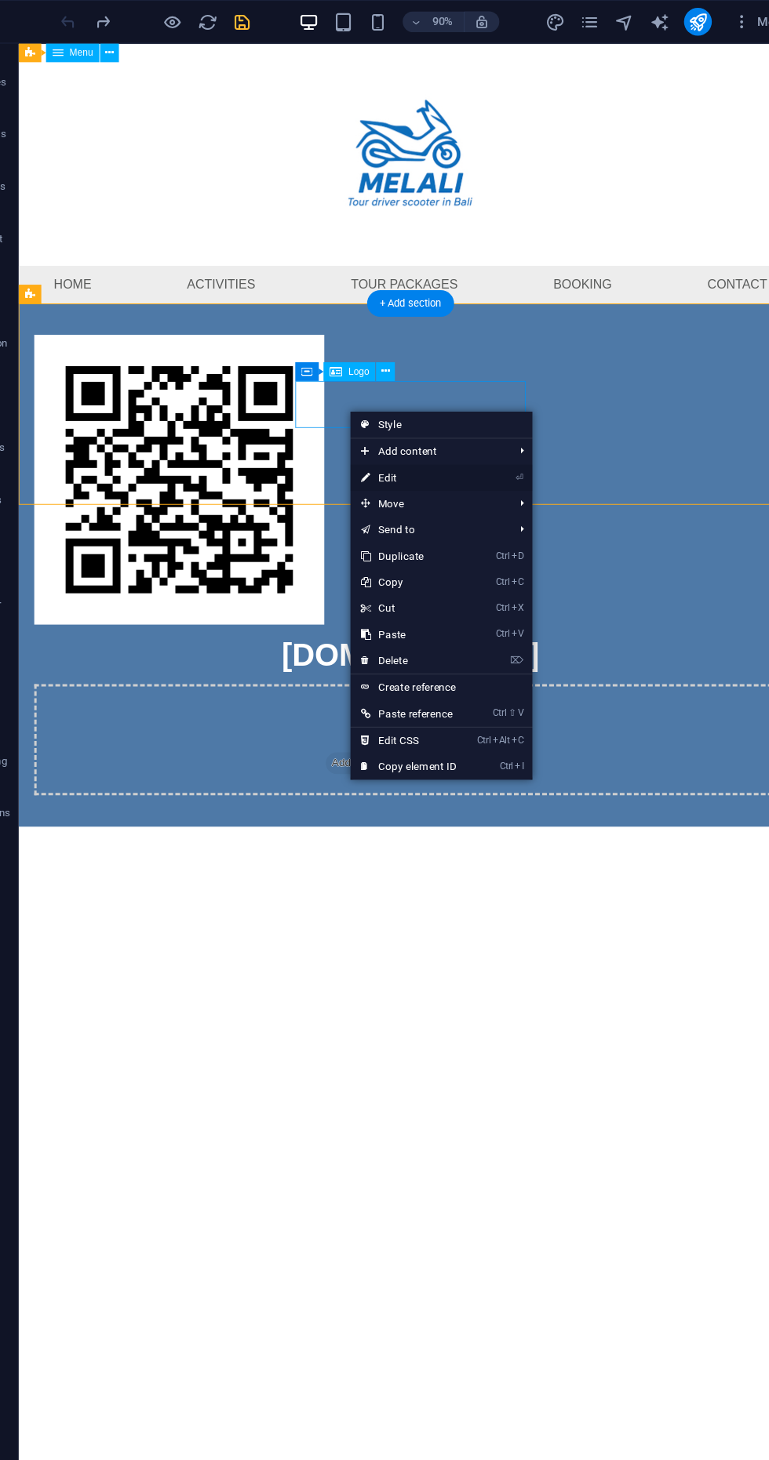
click at [370, 431] on link "⏎ Edit" at bounding box center [414, 431] width 105 height 24
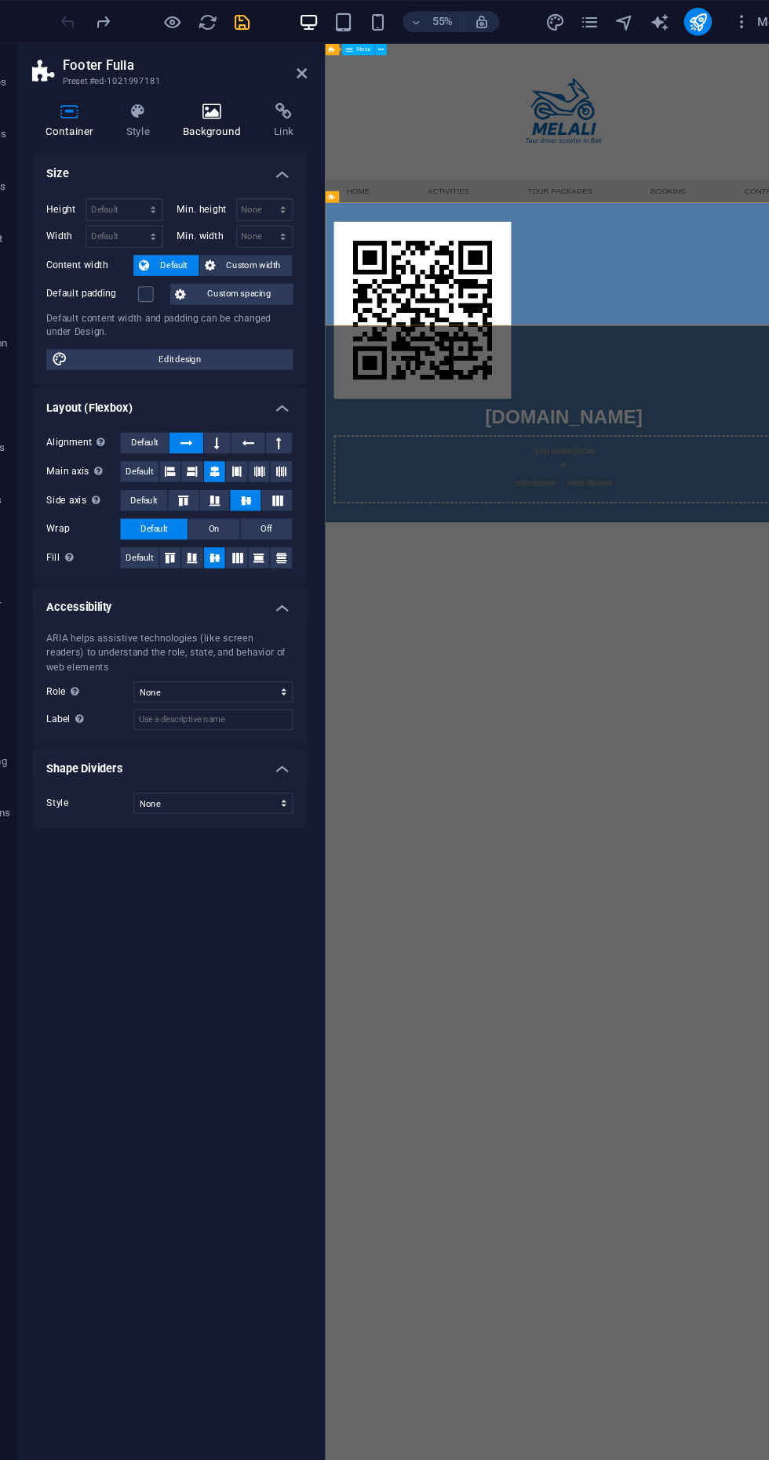
click at [220, 107] on icon at bounding box center [237, 101] width 76 height 16
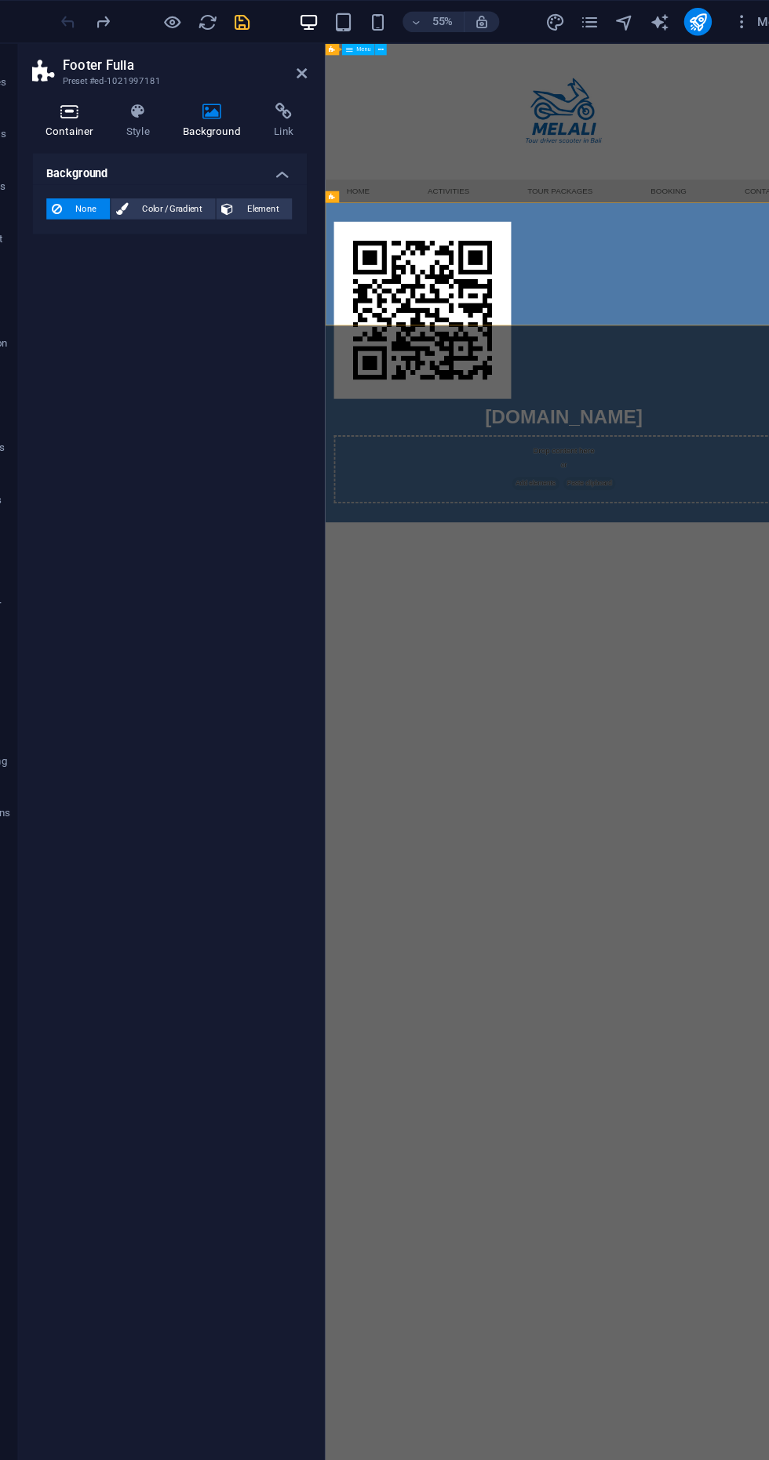
click at [107, 117] on h4 "Container" at bounding box center [111, 109] width 73 height 33
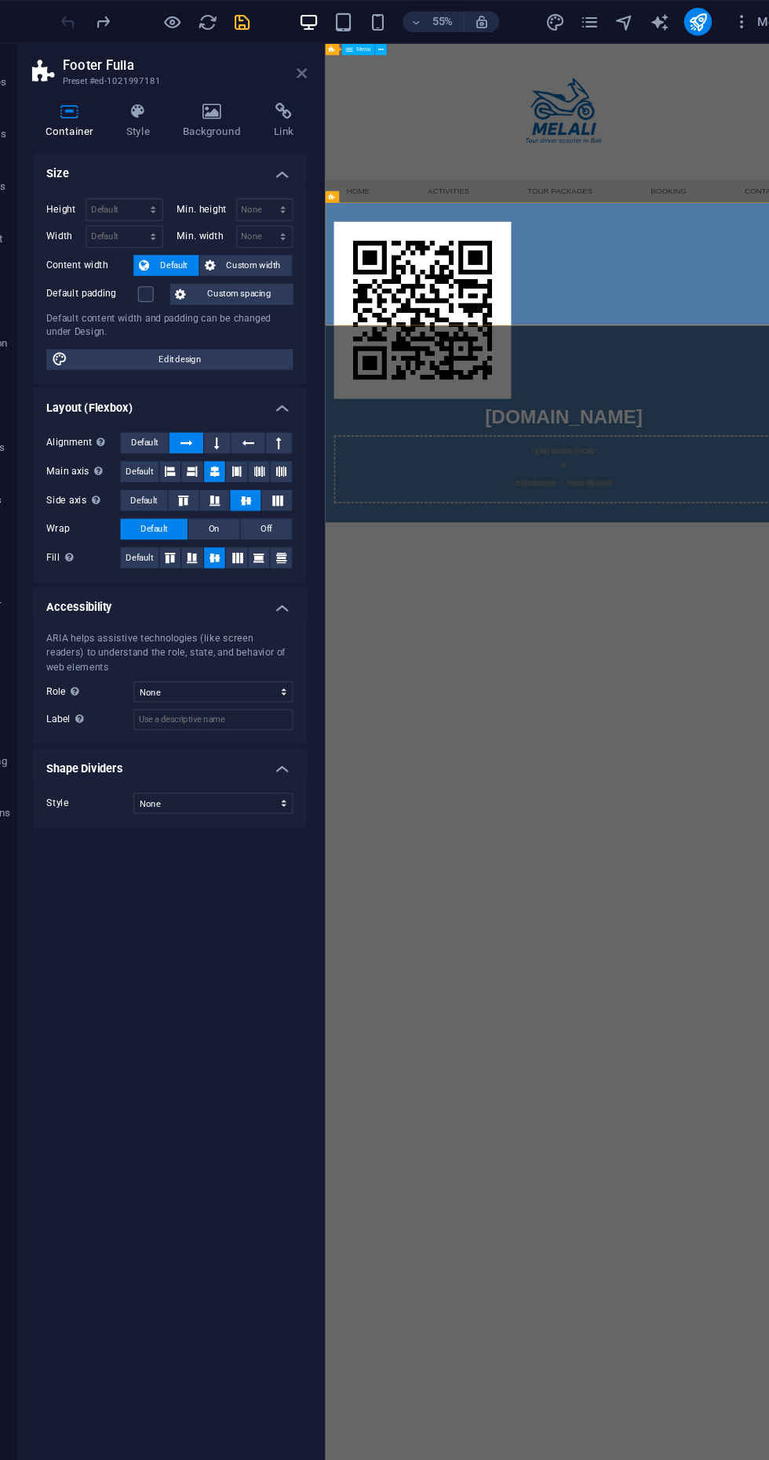
click at [318, 65] on icon at bounding box center [317, 66] width 9 height 13
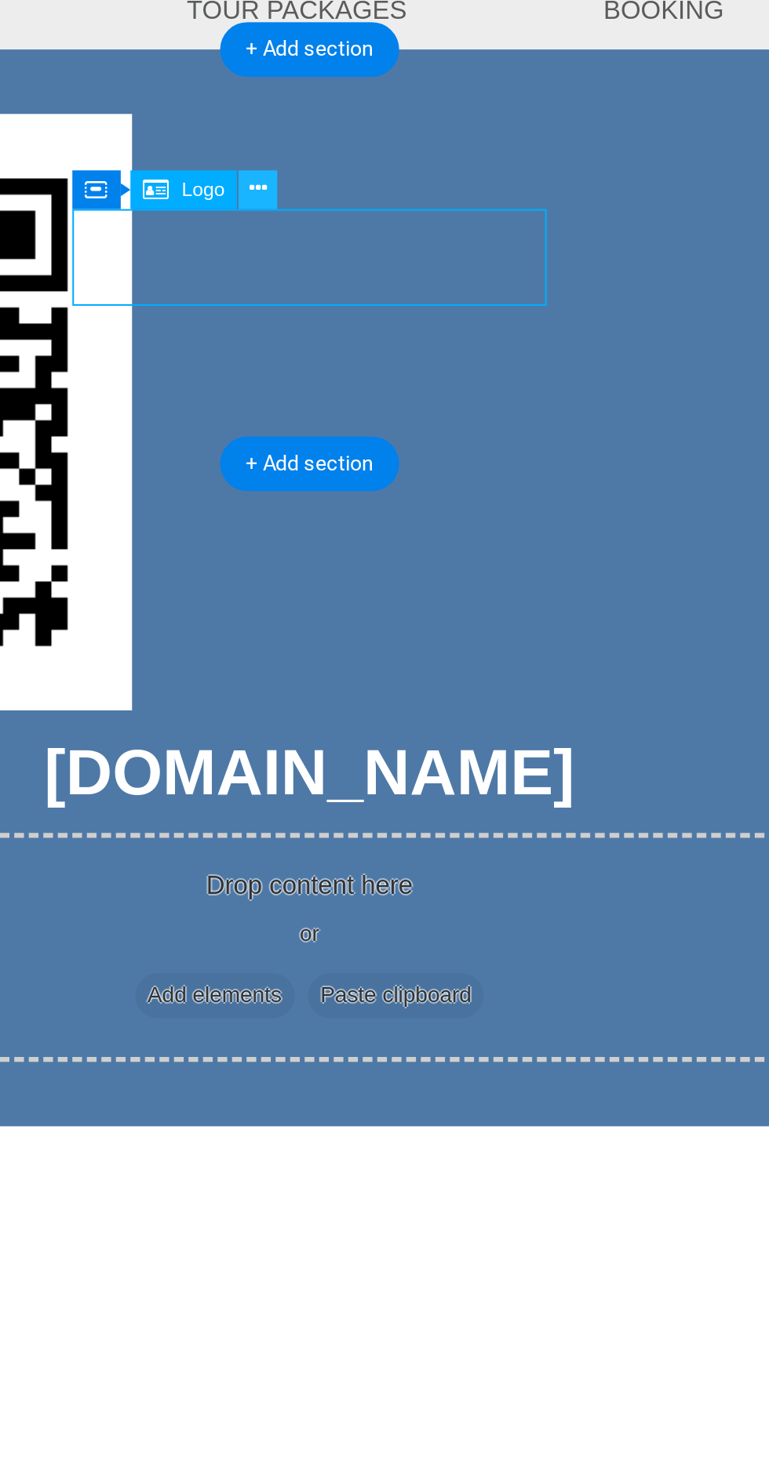
click at [395, 336] on icon at bounding box center [394, 334] width 8 height 15
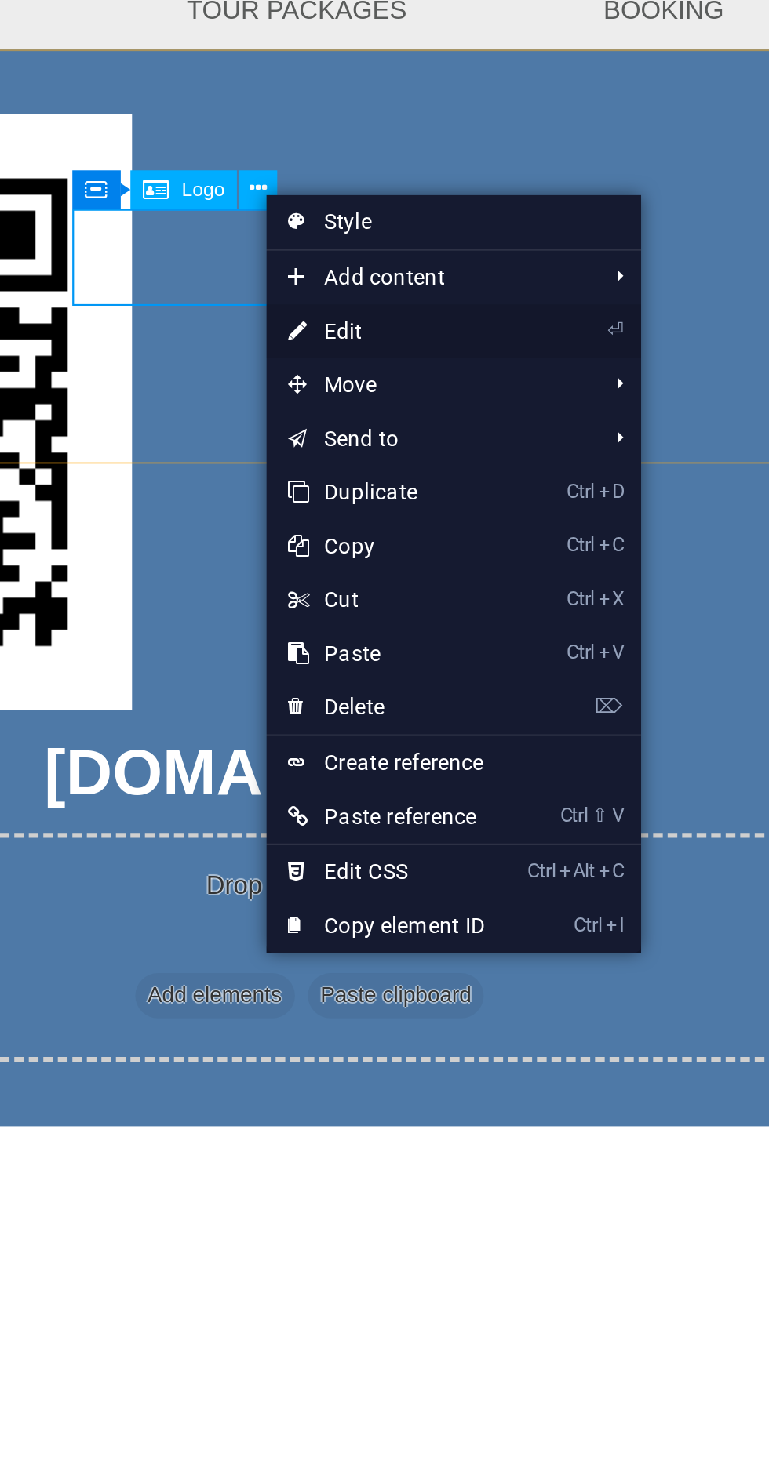
click at [410, 398] on icon at bounding box center [410, 397] width 8 height 24
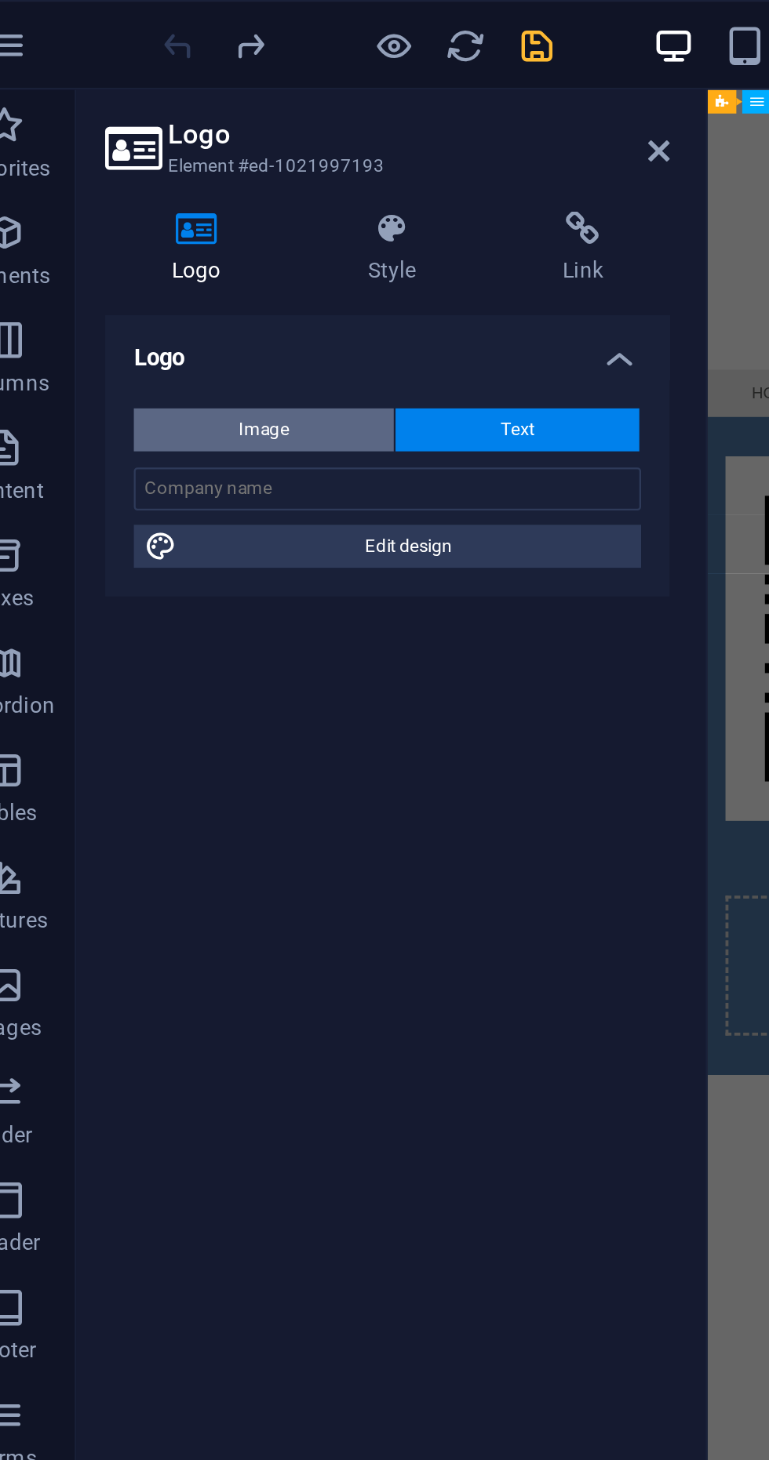
click at [124, 184] on button "Image" at bounding box center [145, 188] width 114 height 19
select select "DISABLED_OPTION_VALUE"
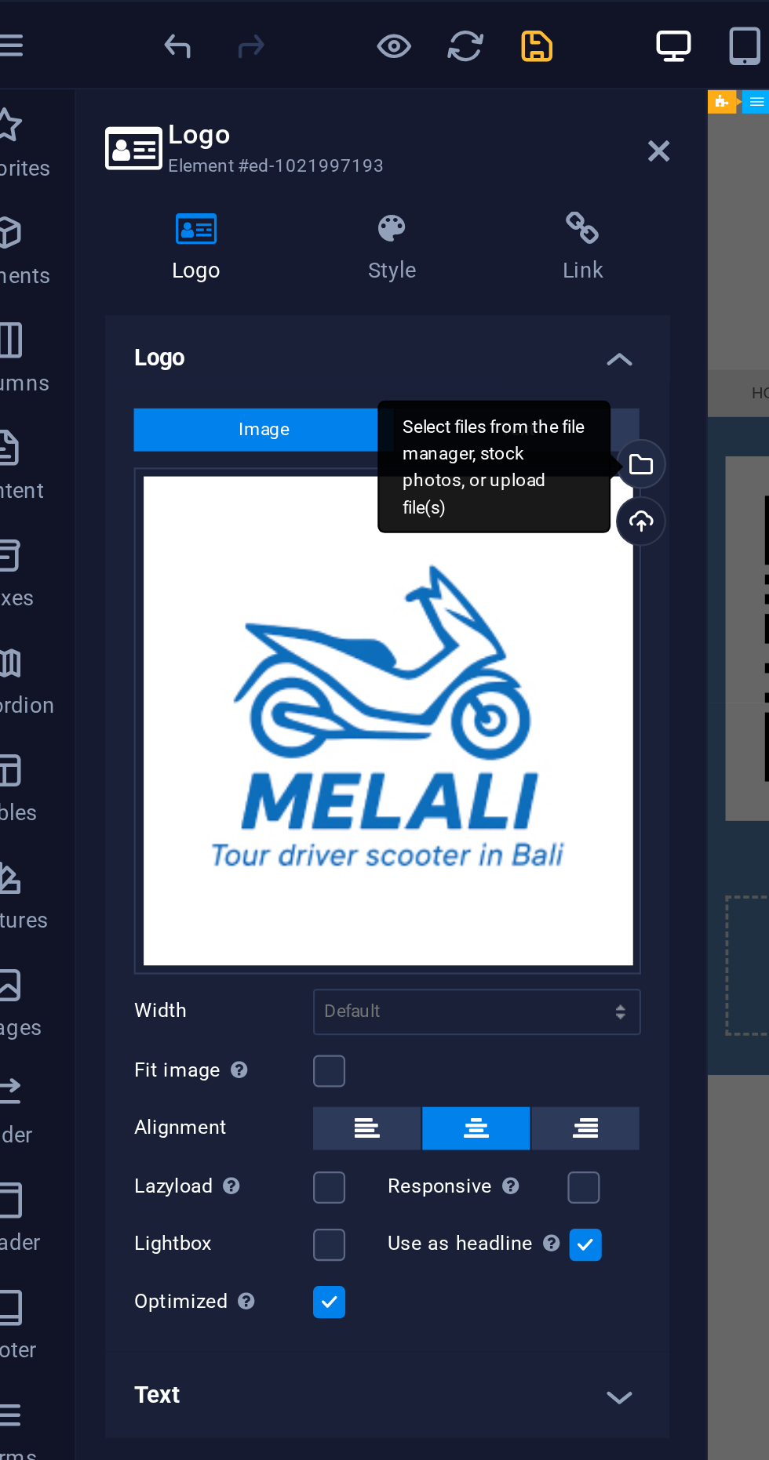
click at [296, 202] on div "Select files from the file manager, stock photos, or upload file(s)" at bounding box center [246, 204] width 102 height 59
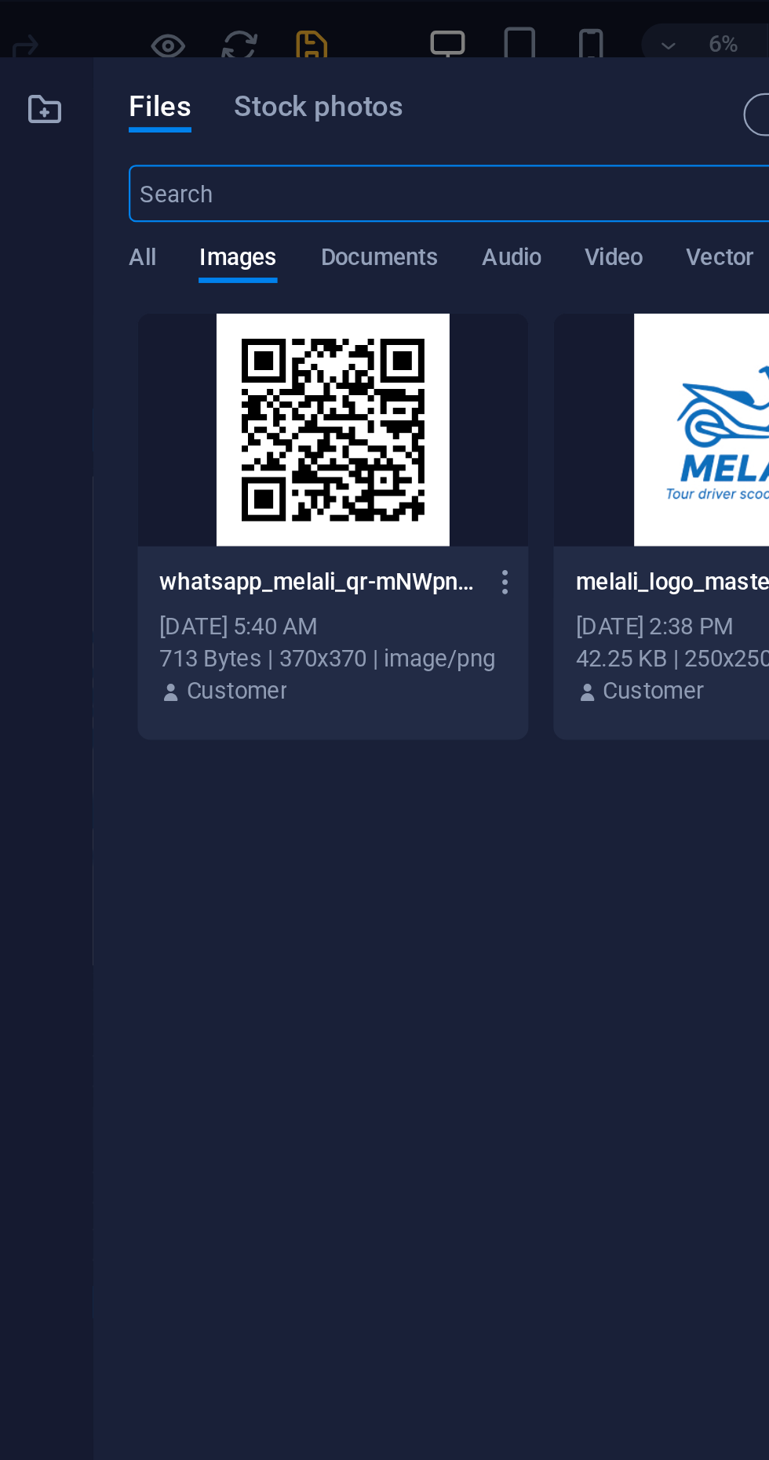
click at [264, 218] on div at bounding box center [273, 188] width 171 height 102
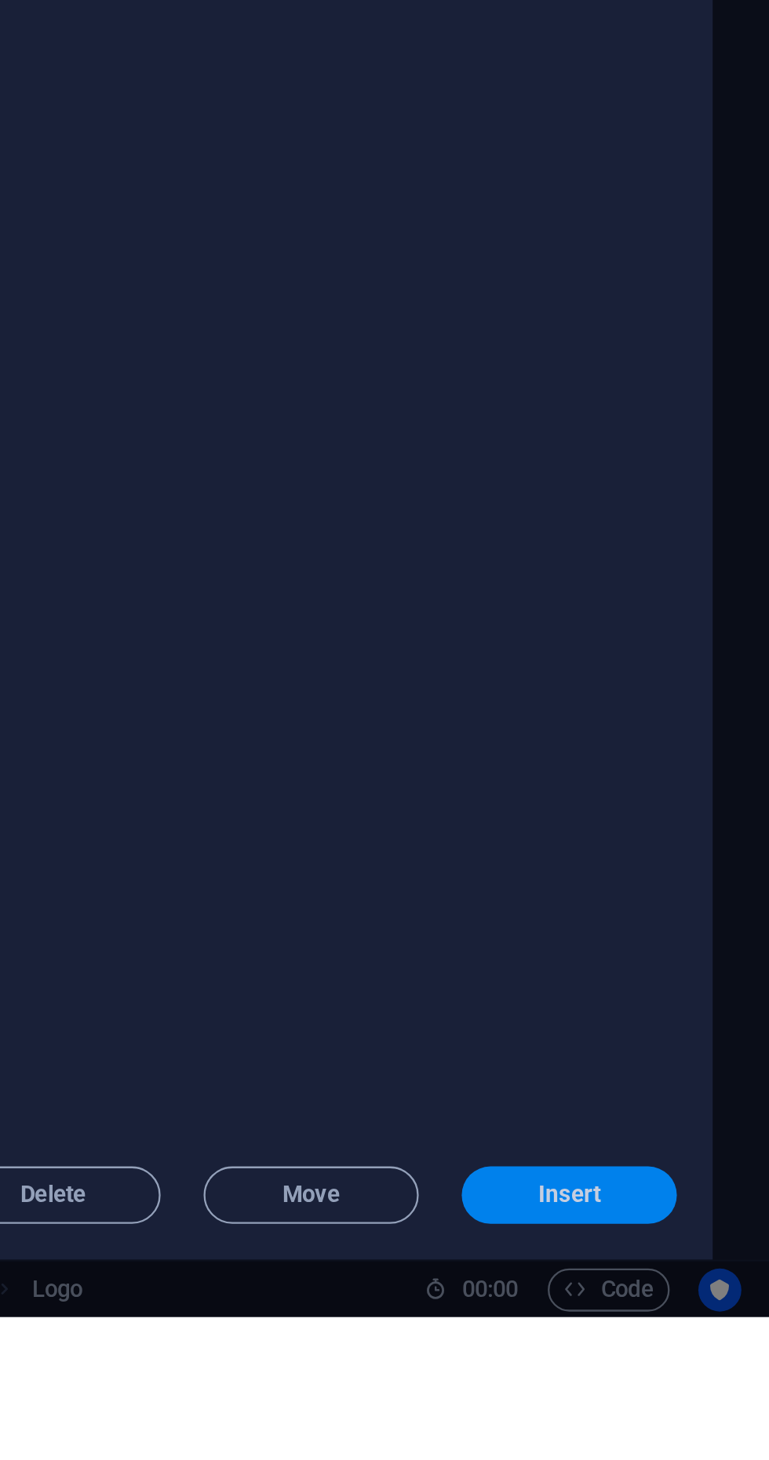
click at [684, 1420] on button "Insert" at bounding box center [681, 1407] width 94 height 25
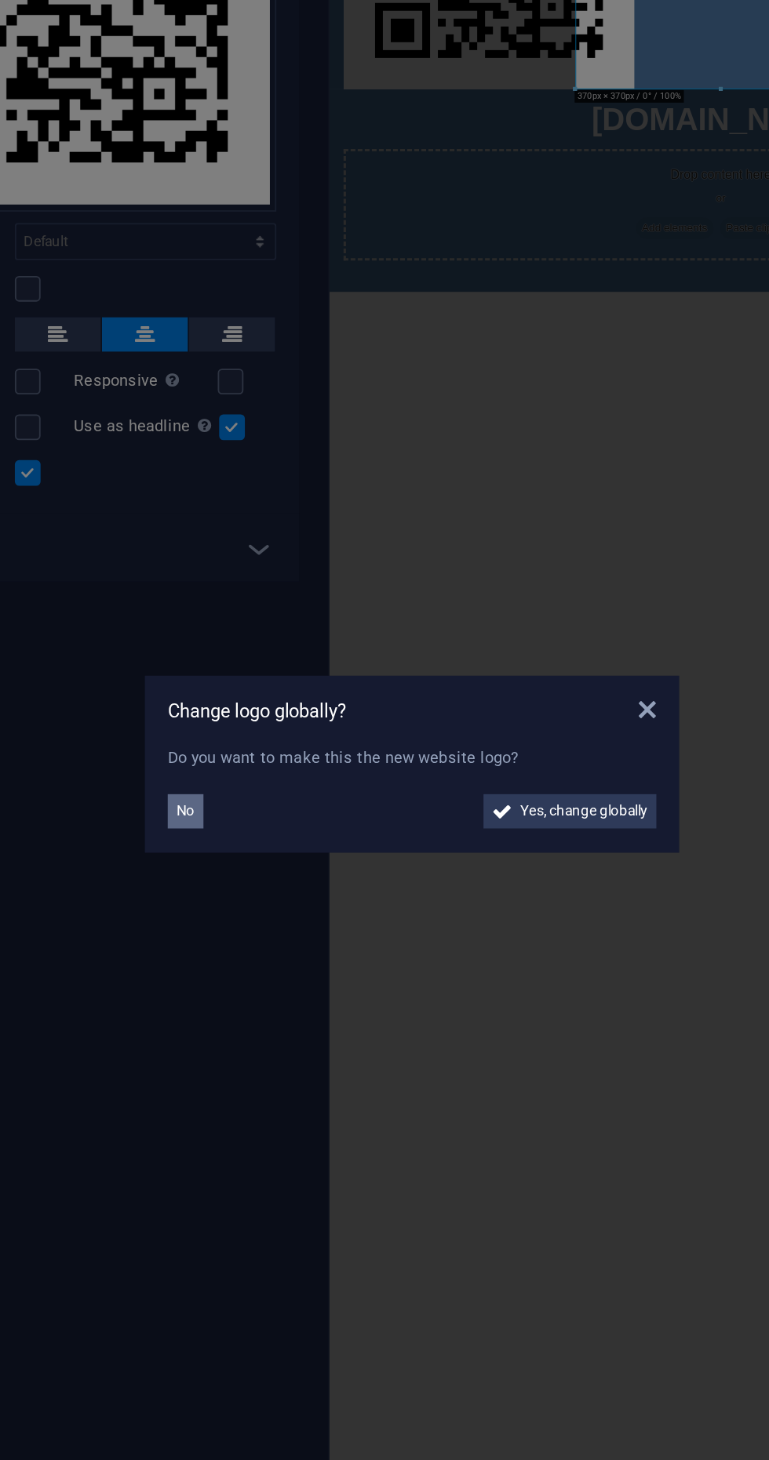
click at [258, 755] on span "No" at bounding box center [260, 756] width 10 height 19
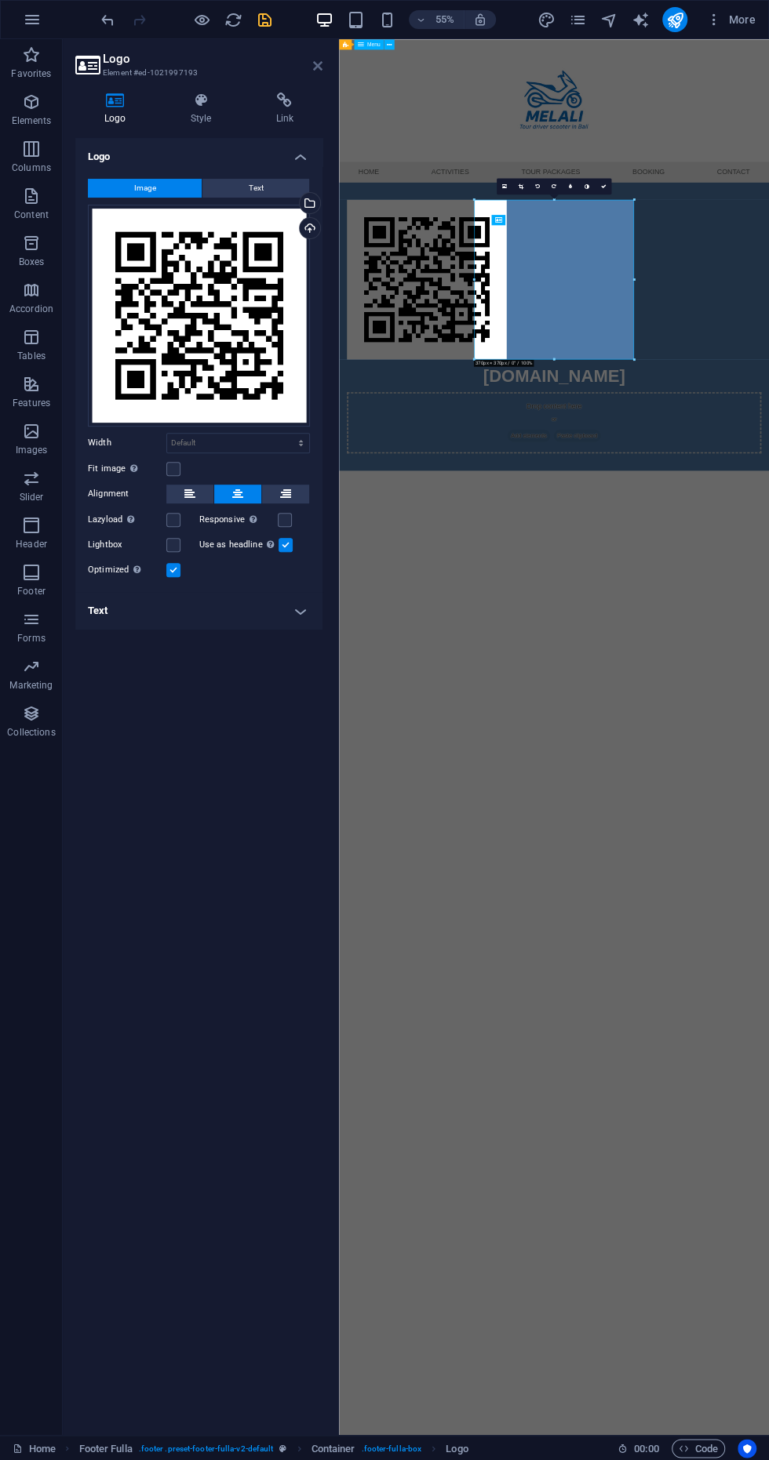
click at [318, 65] on icon at bounding box center [317, 66] width 9 height 13
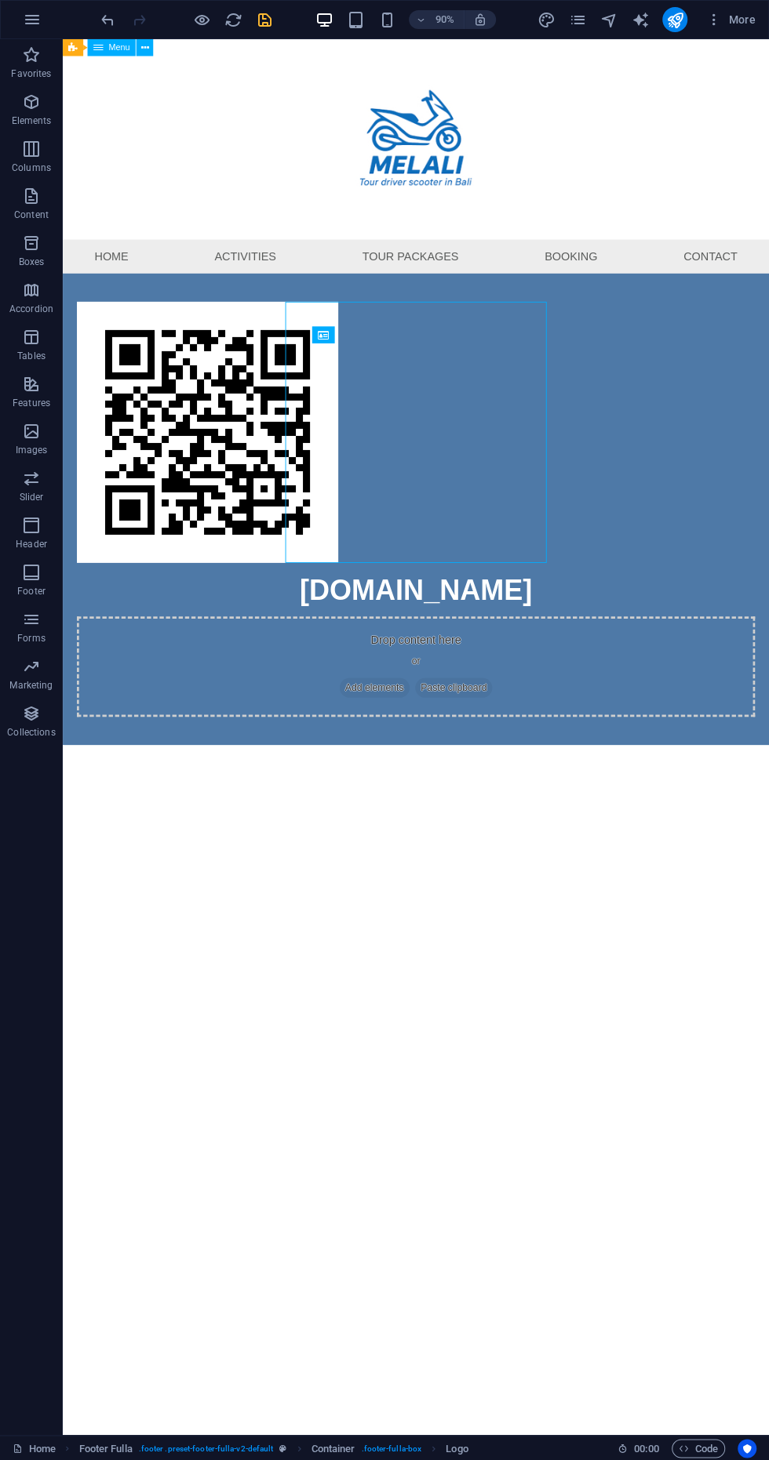
click at [257, 21] on icon "save" at bounding box center [265, 20] width 18 height 18
click at [358, 27] on icon "button" at bounding box center [355, 20] width 18 height 18
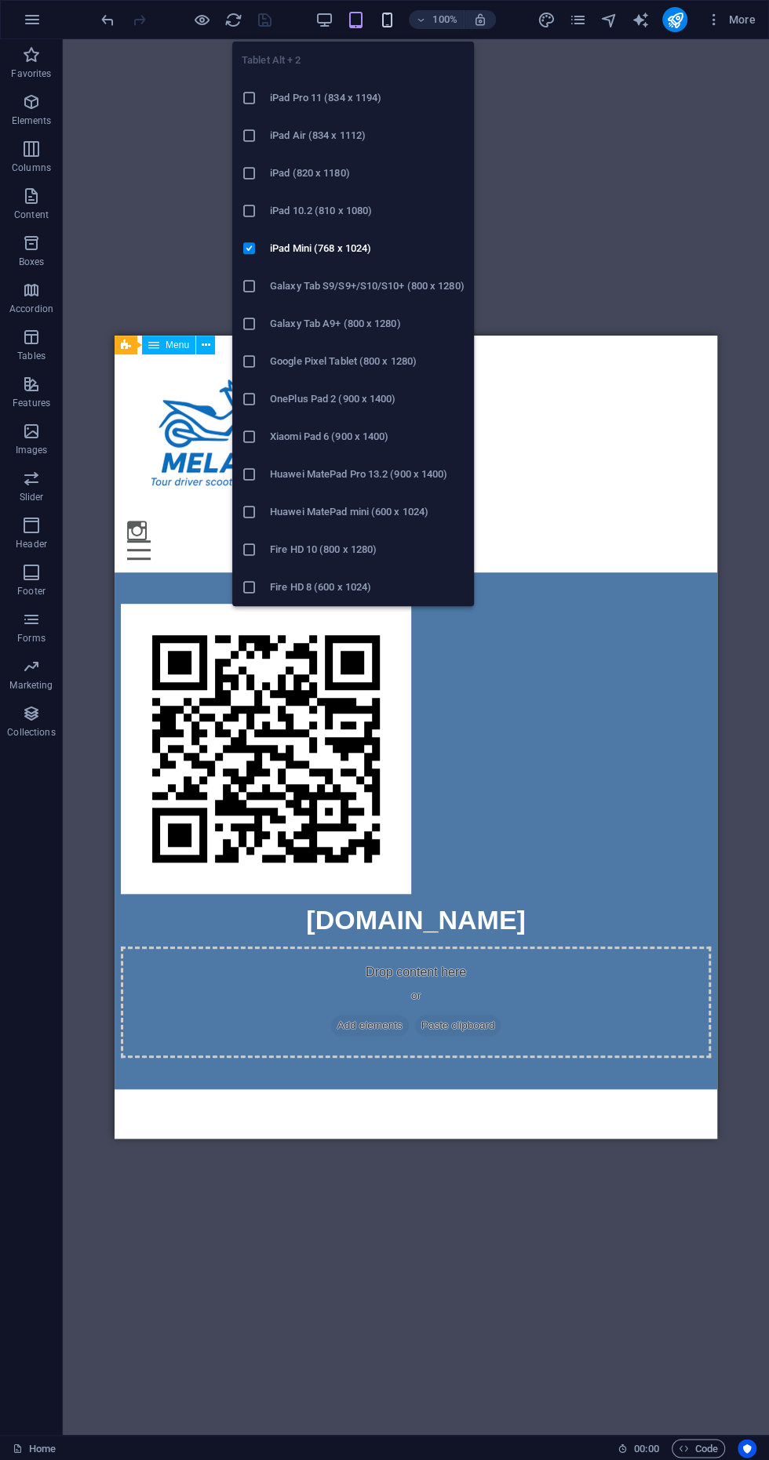
click at [386, 19] on icon "button" at bounding box center [386, 20] width 18 height 18
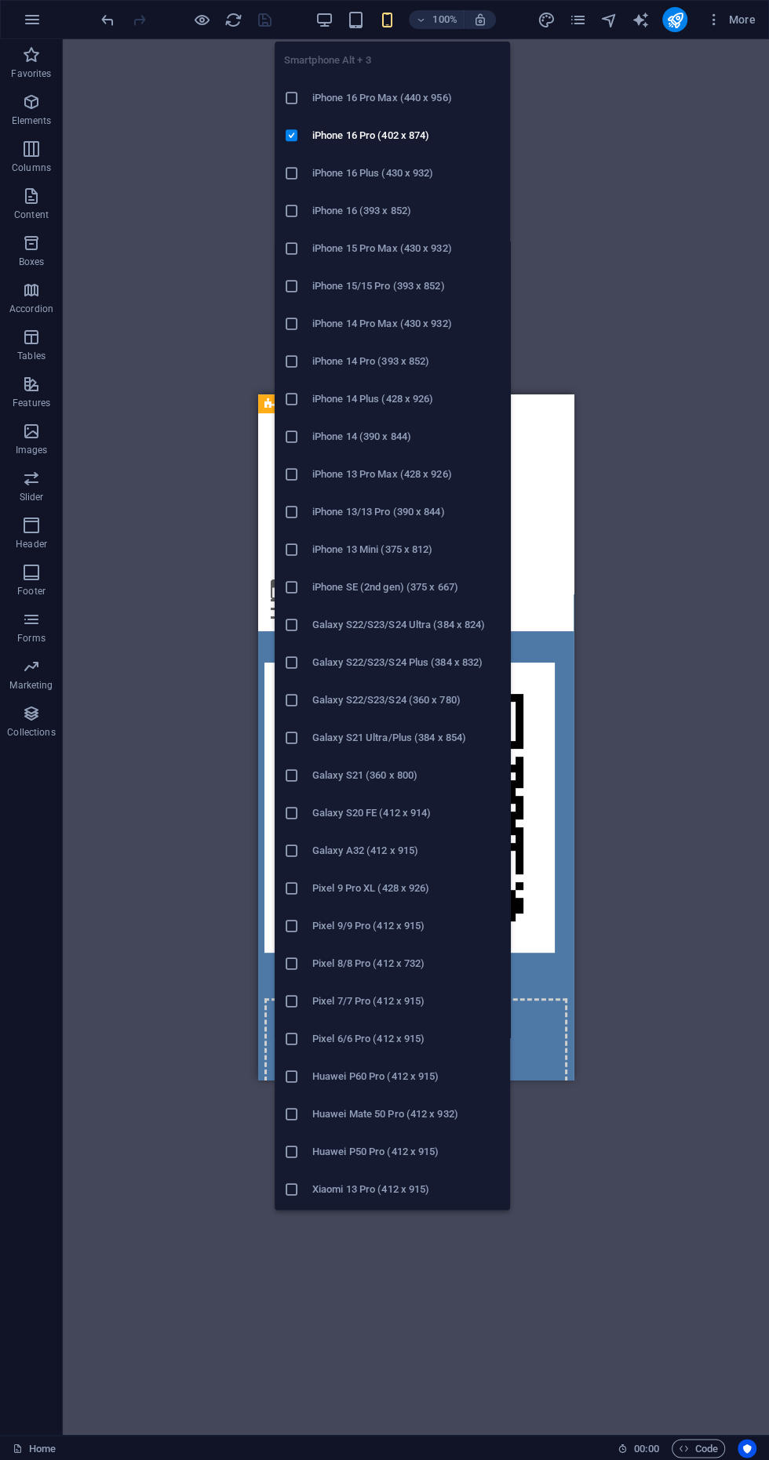
click at [710, 706] on div "Container Placeholder Footer Fulla Container Container Image Drag here to repla…" at bounding box center [416, 737] width 706 height 1396
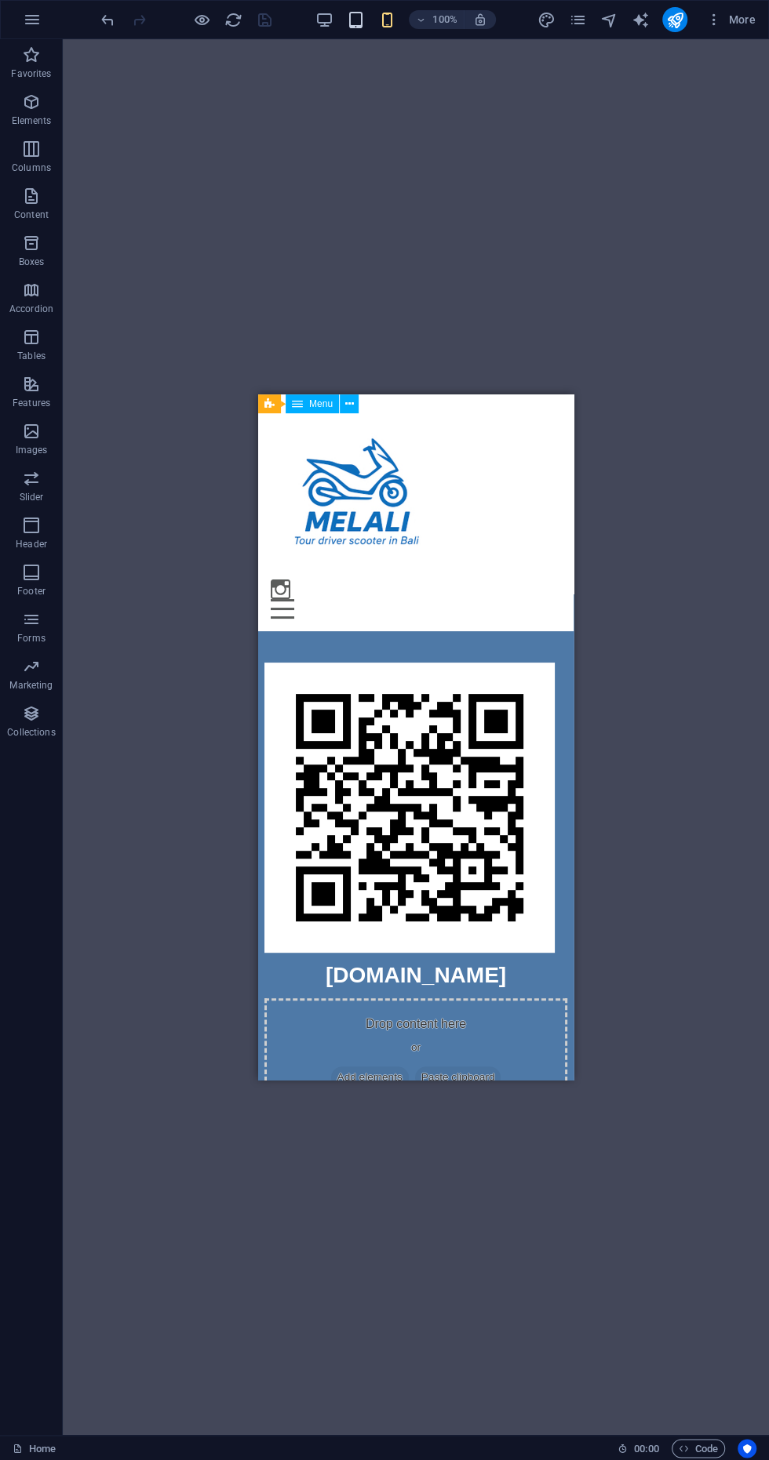
click at [348, 27] on icon "button" at bounding box center [355, 20] width 18 height 18
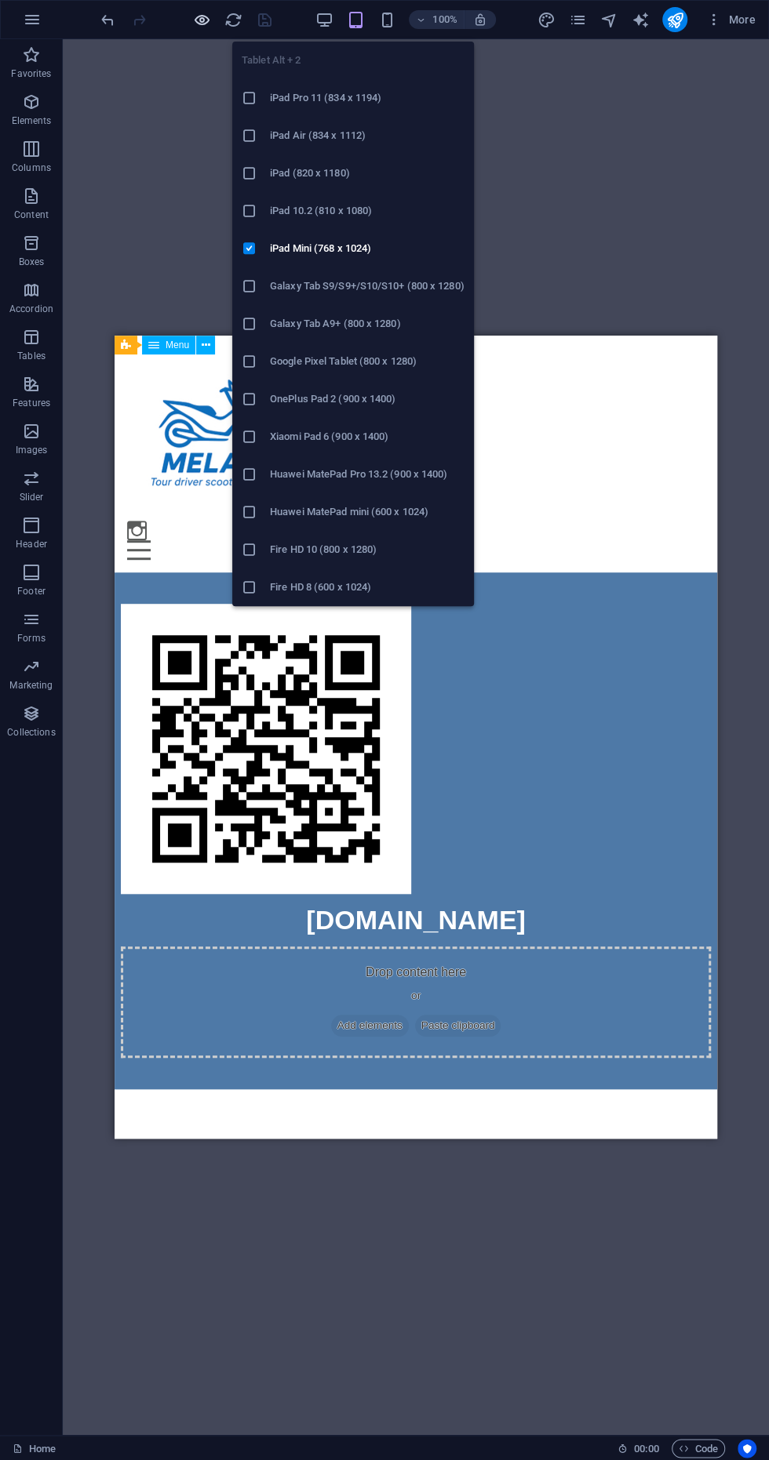
click at [201, 19] on icon "button" at bounding box center [202, 20] width 18 height 18
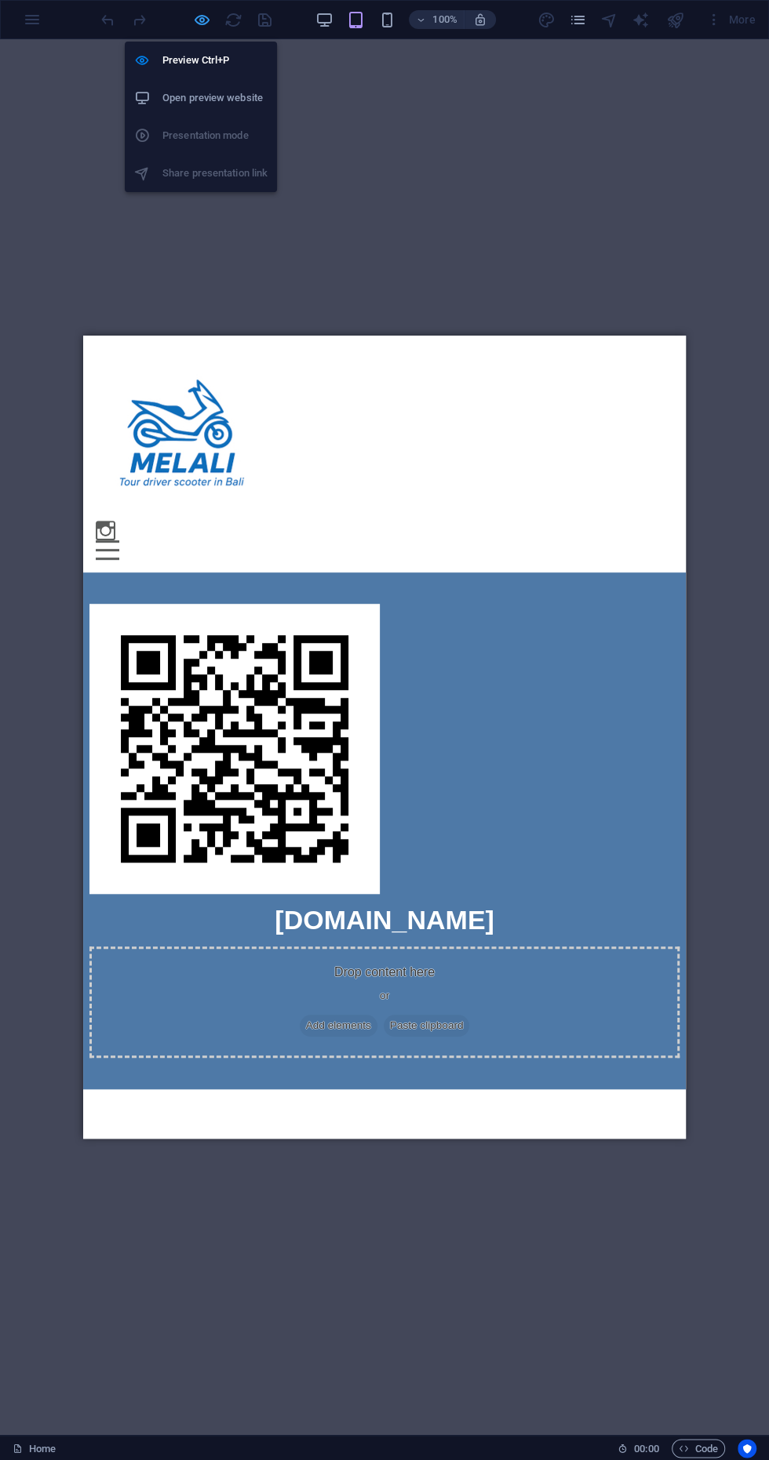
click at [196, 21] on icon "button" at bounding box center [202, 20] width 18 height 18
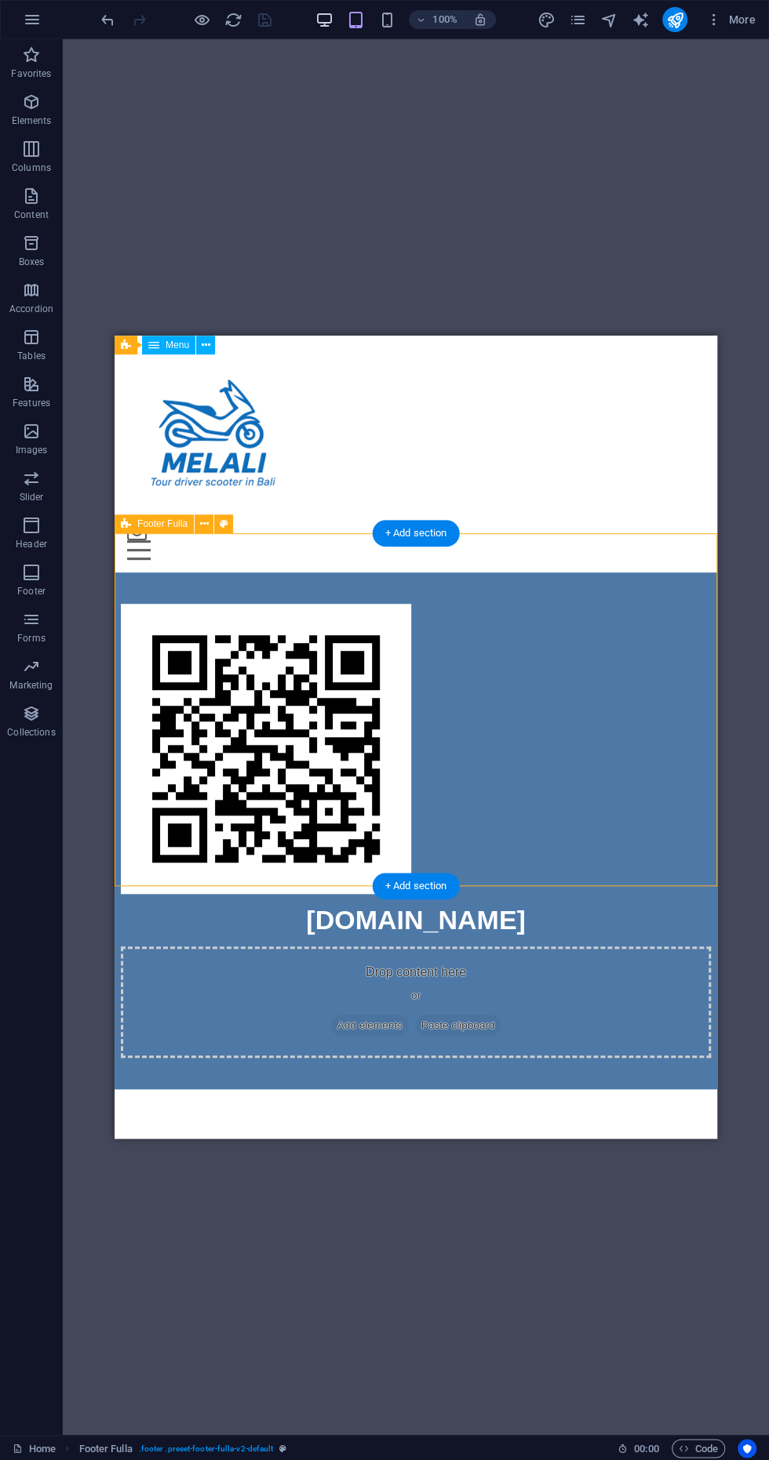
click at [315, 16] on icon "button" at bounding box center [324, 20] width 18 height 18
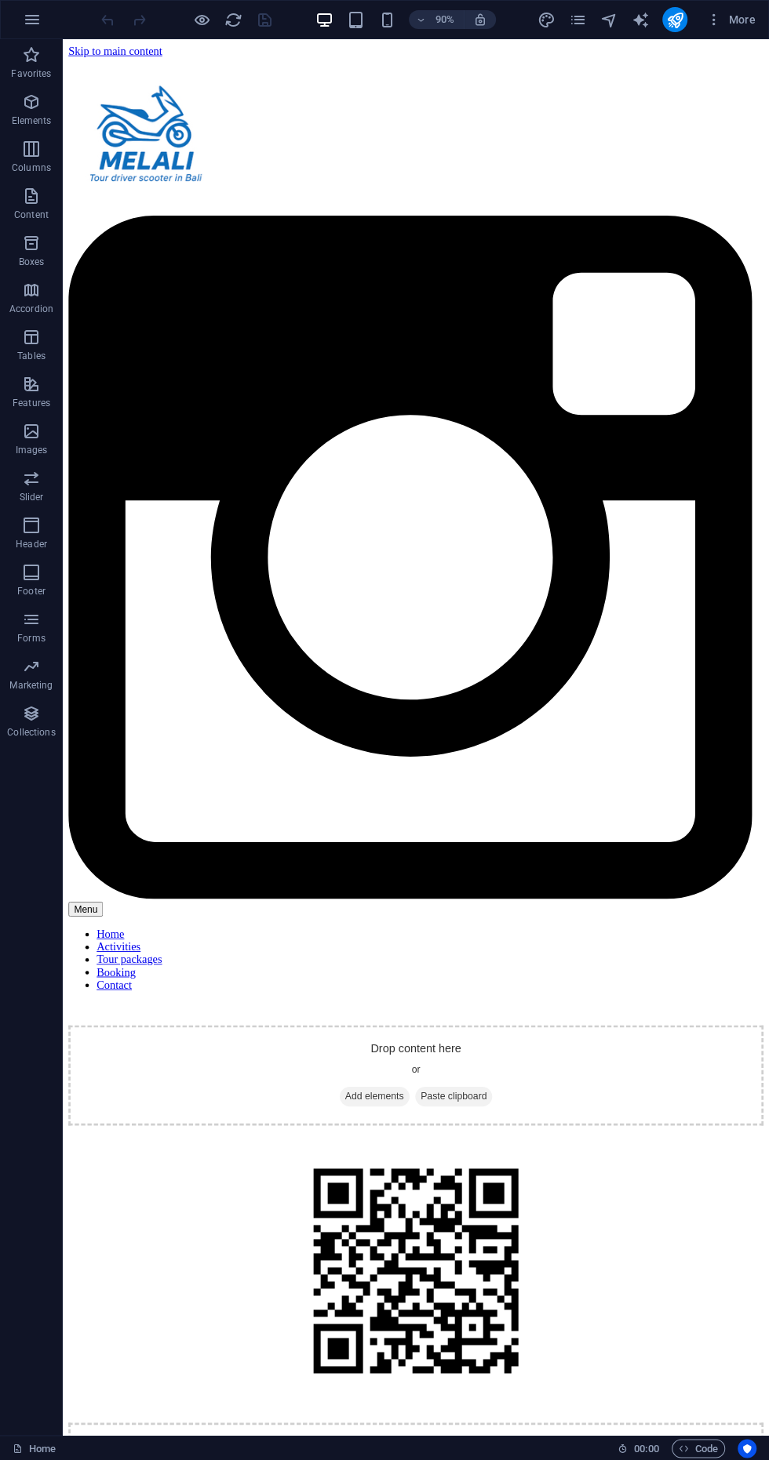
click at [434, 1263] on div at bounding box center [455, 1411] width 772 height 296
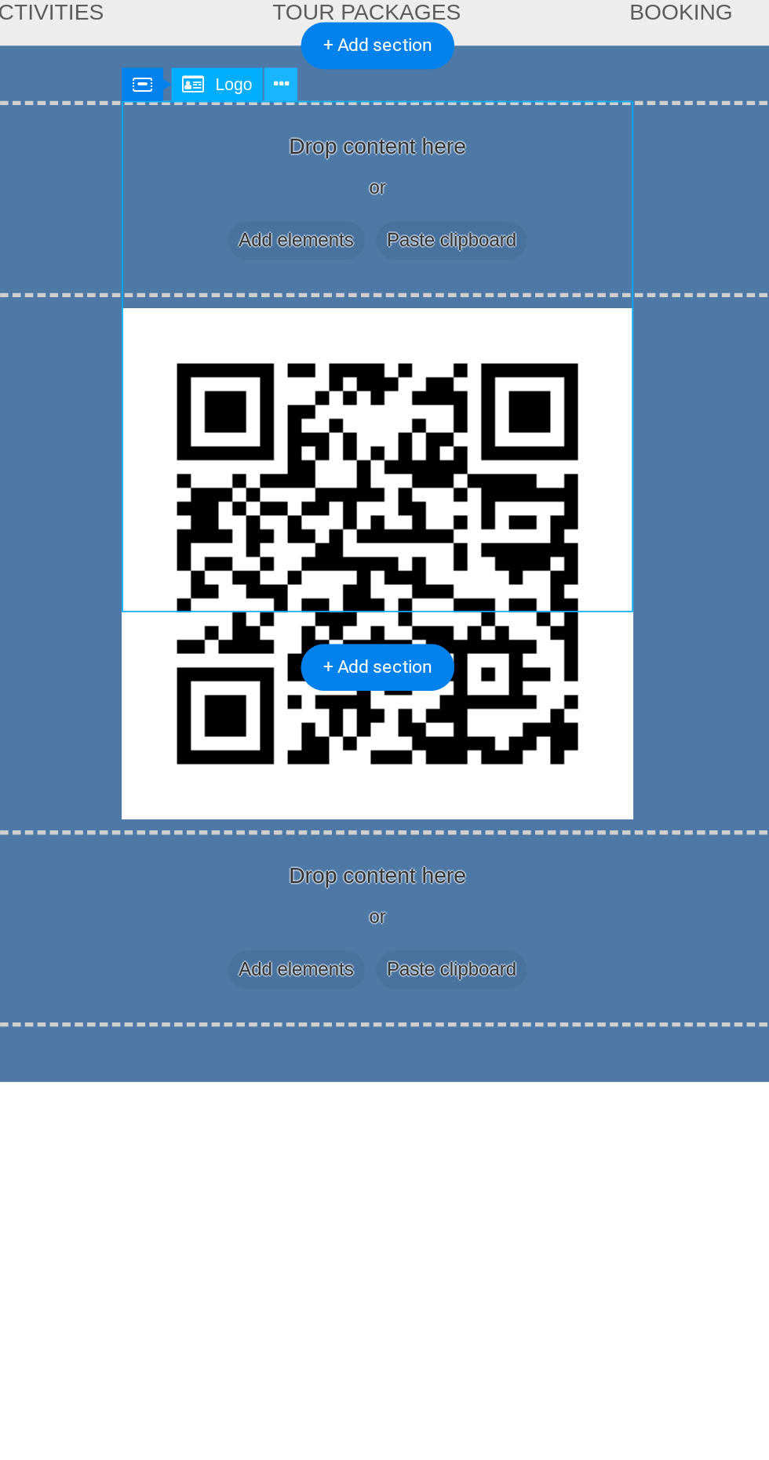
click at [366, 300] on icon at bounding box center [366, 293] width 8 height 15
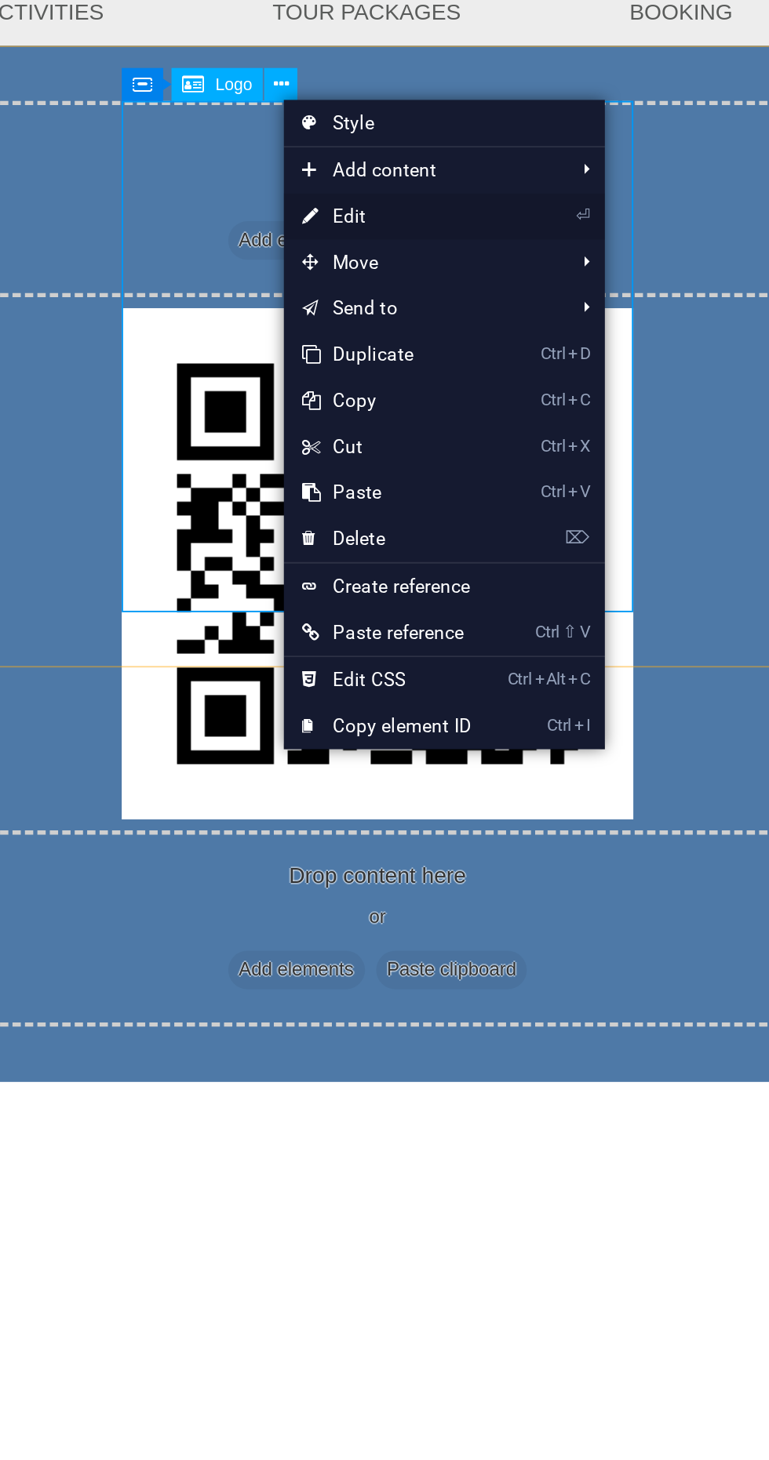
click at [377, 366] on icon at bounding box center [381, 361] width 8 height 24
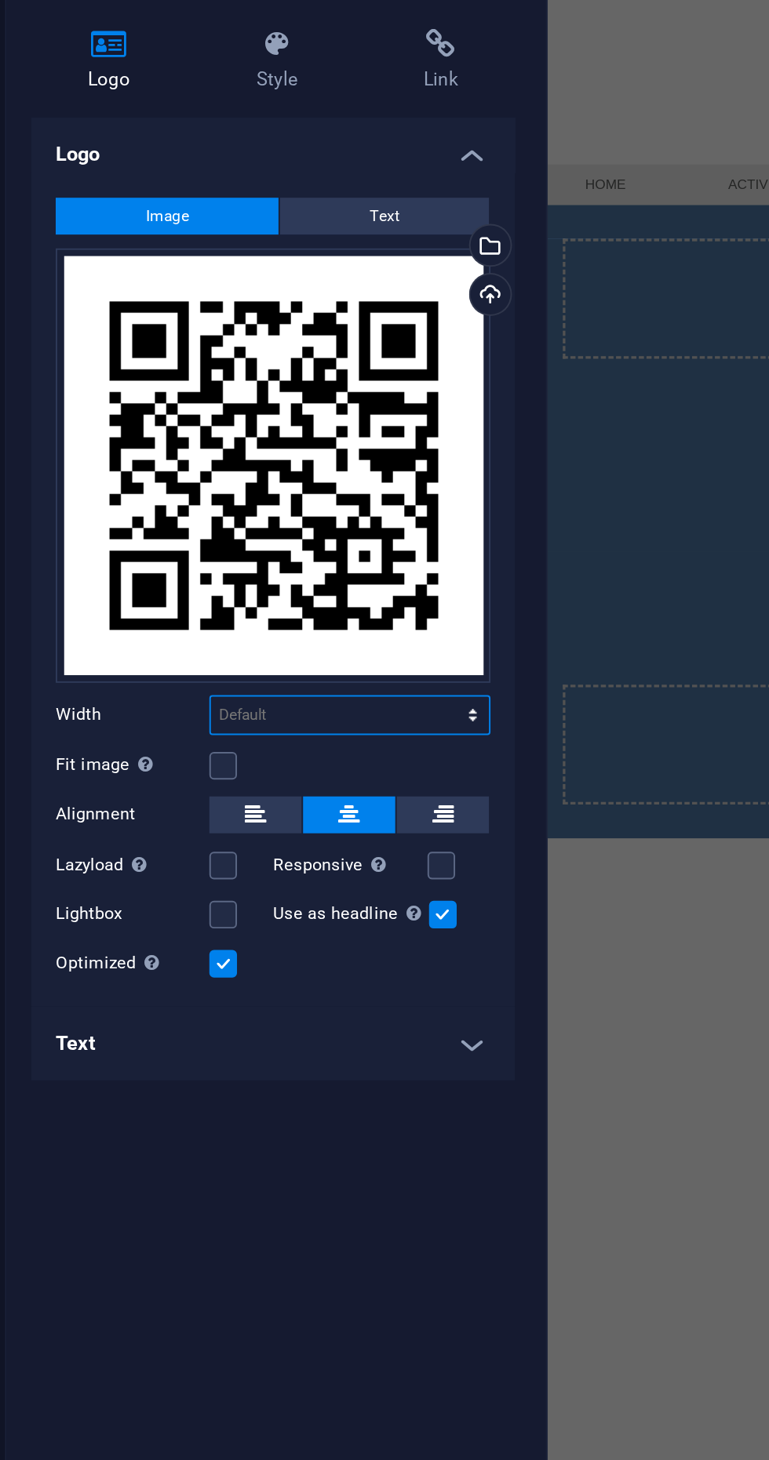
click at [185, 447] on select "Default auto px rem % em vh vw" at bounding box center [238, 443] width 142 height 19
select select "px"
click at [287, 434] on select "Default auto px rem % em vh vw" at bounding box center [238, 443] width 142 height 19
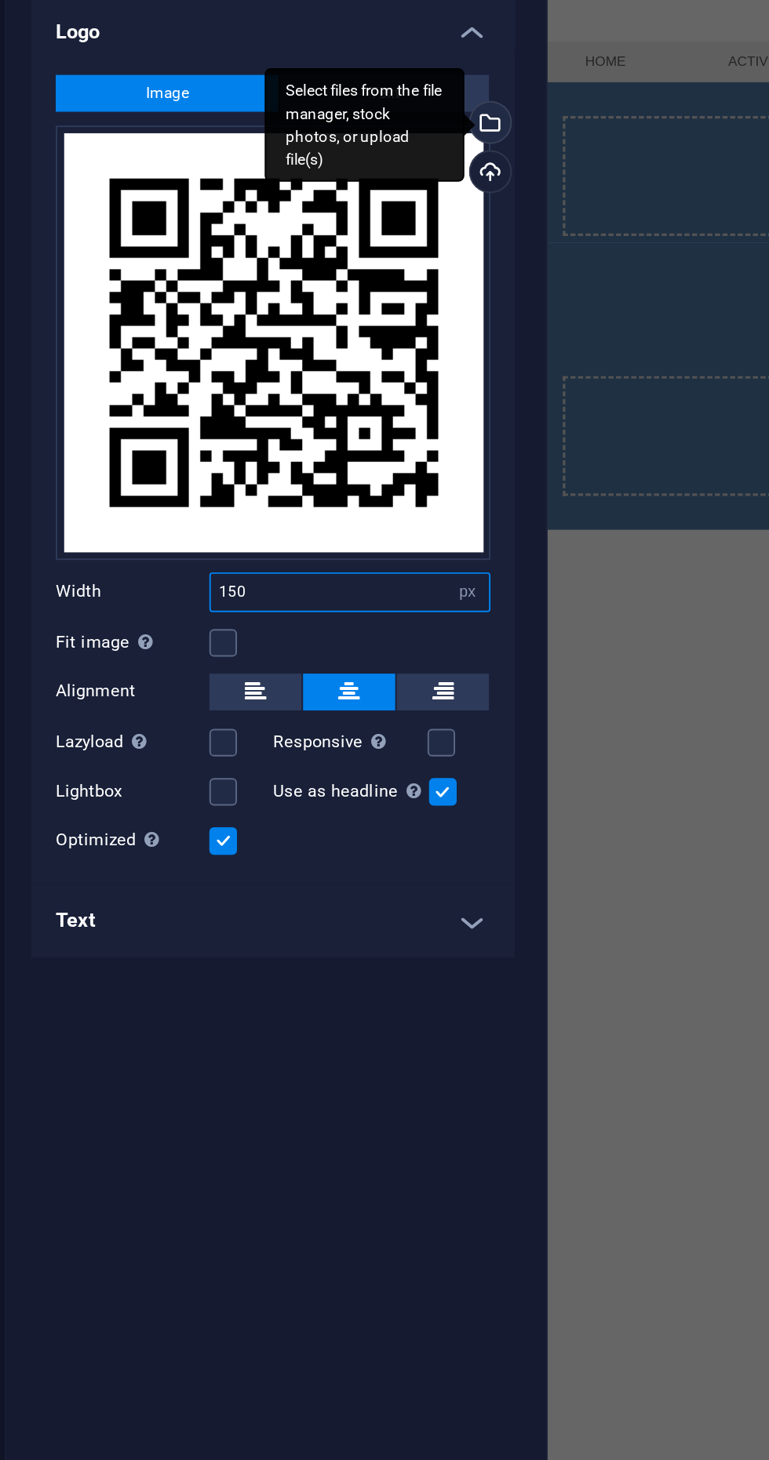
type input "150"
click at [296, 205] on div "Select files from the file manager, stock photos, or upload file(s)" at bounding box center [246, 204] width 102 height 59
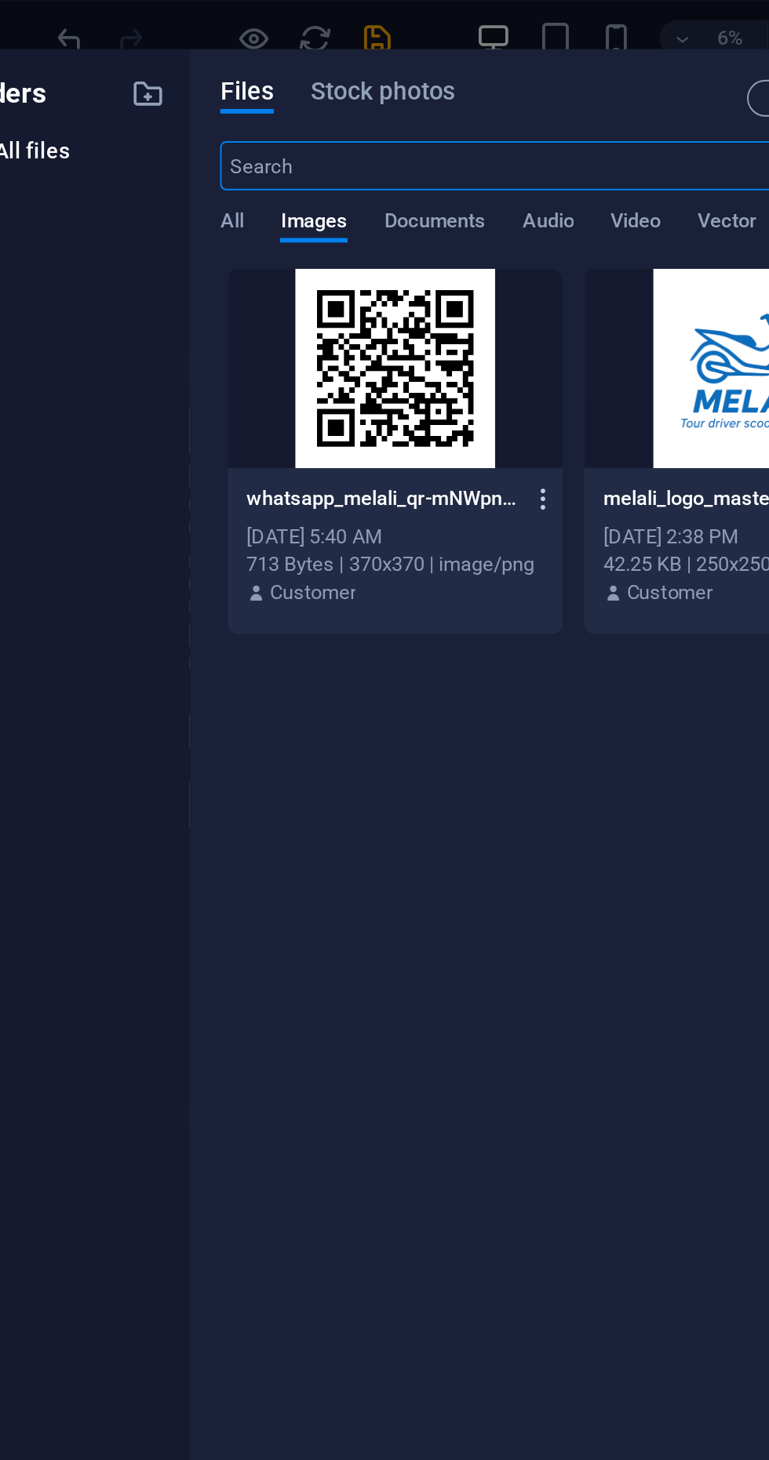
click at [345, 253] on icon "button" at bounding box center [349, 255] width 15 height 14
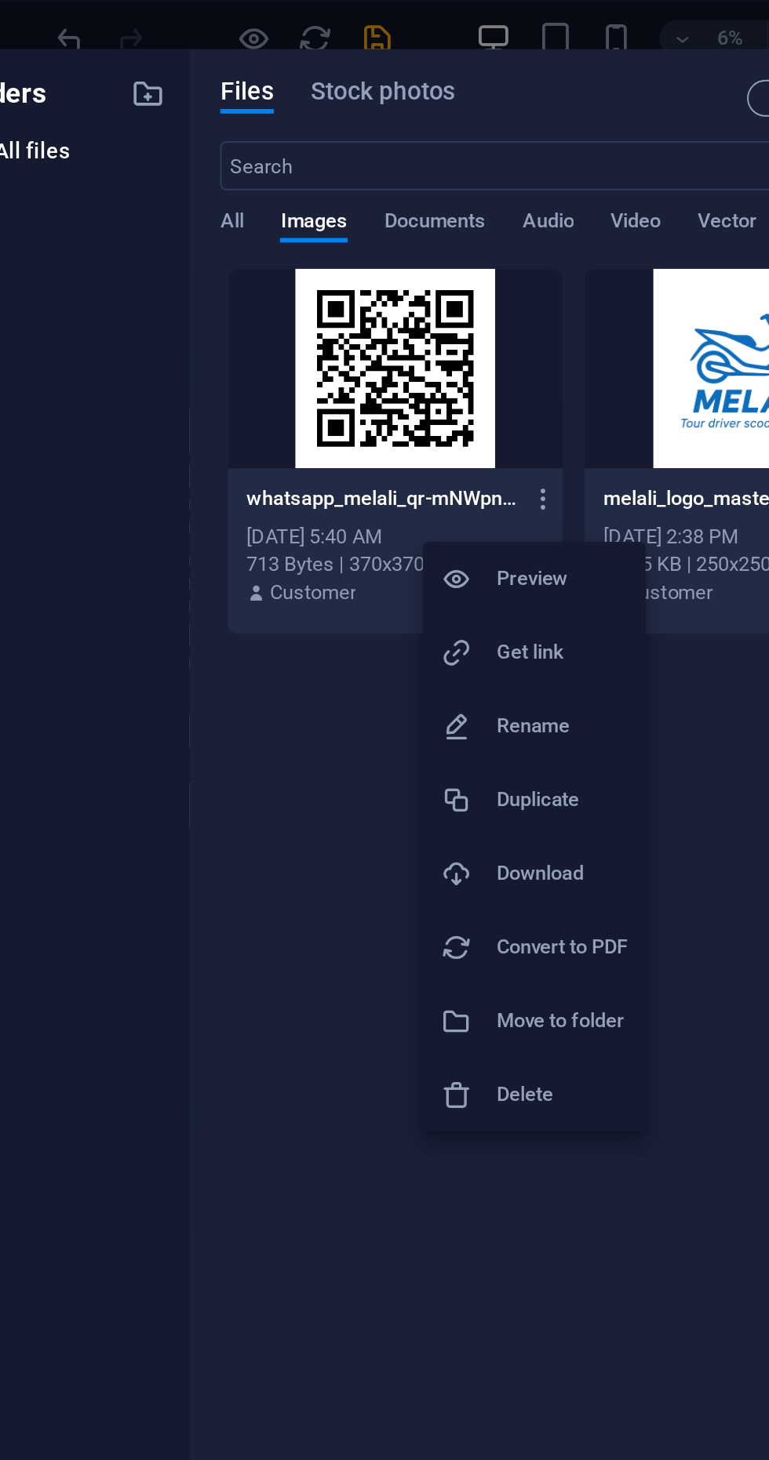
click at [365, 551] on h6 "Delete" at bounding box center [359, 559] width 67 height 19
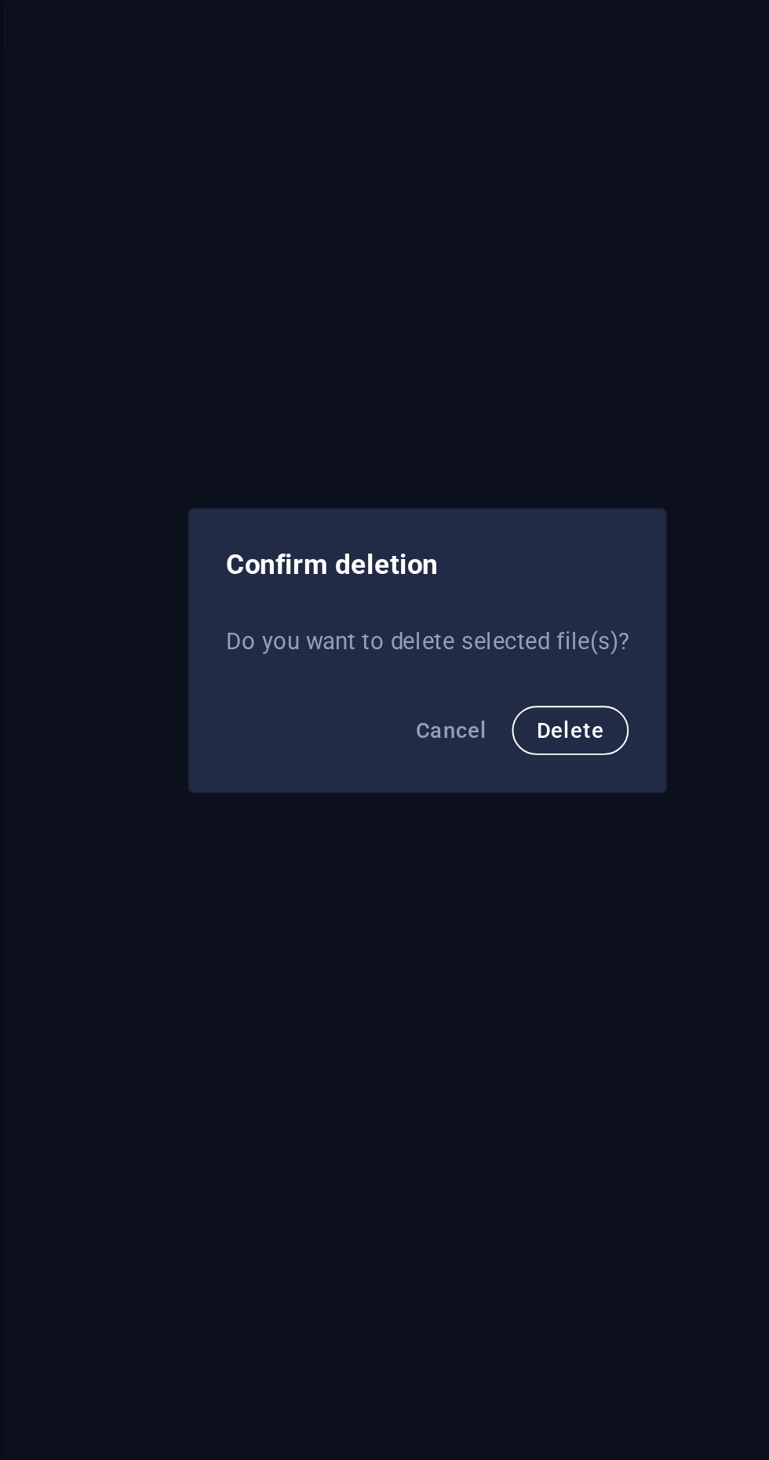
click at [468, 768] on span "Delete" at bounding box center [457, 771] width 35 height 13
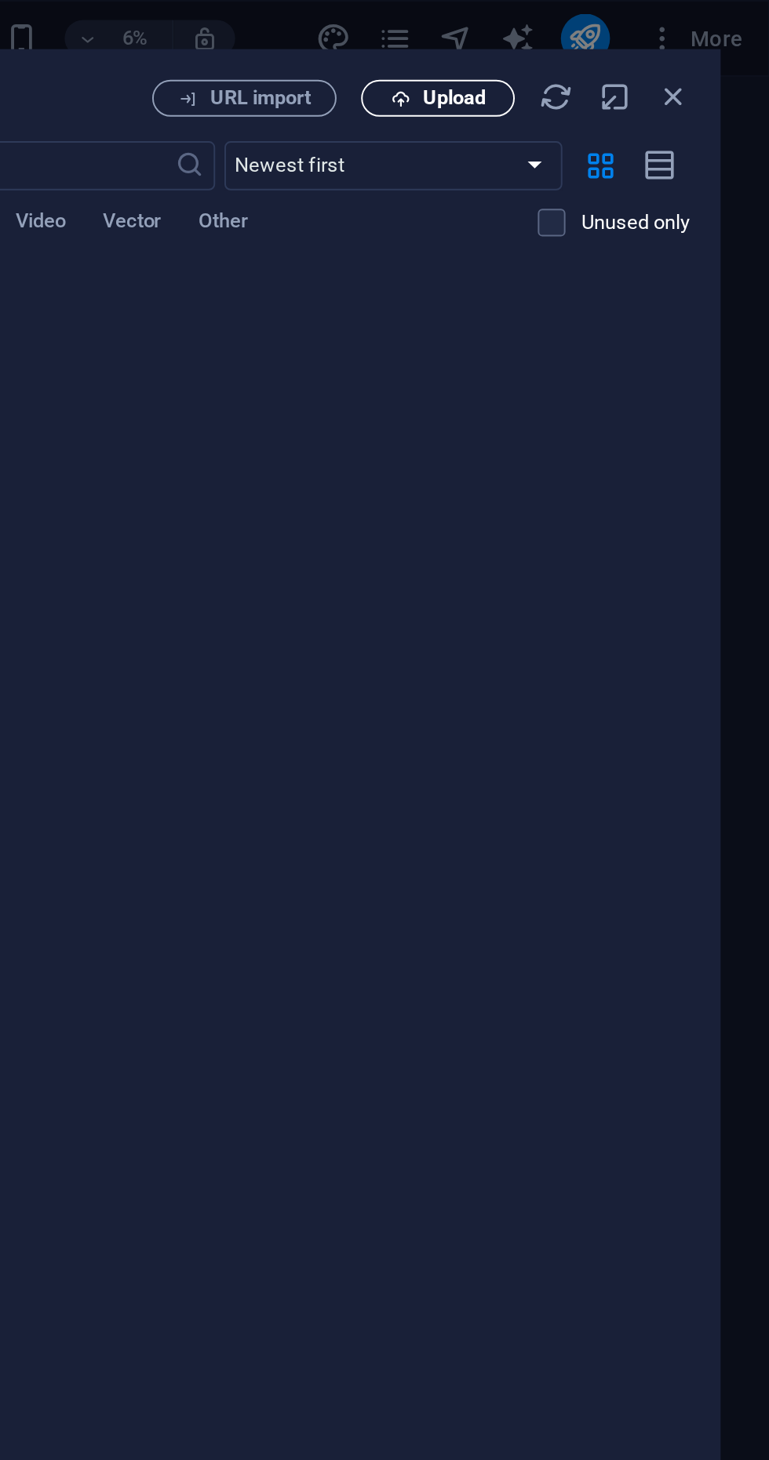
click at [590, 51] on span "Upload" at bounding box center [599, 50] width 64 height 10
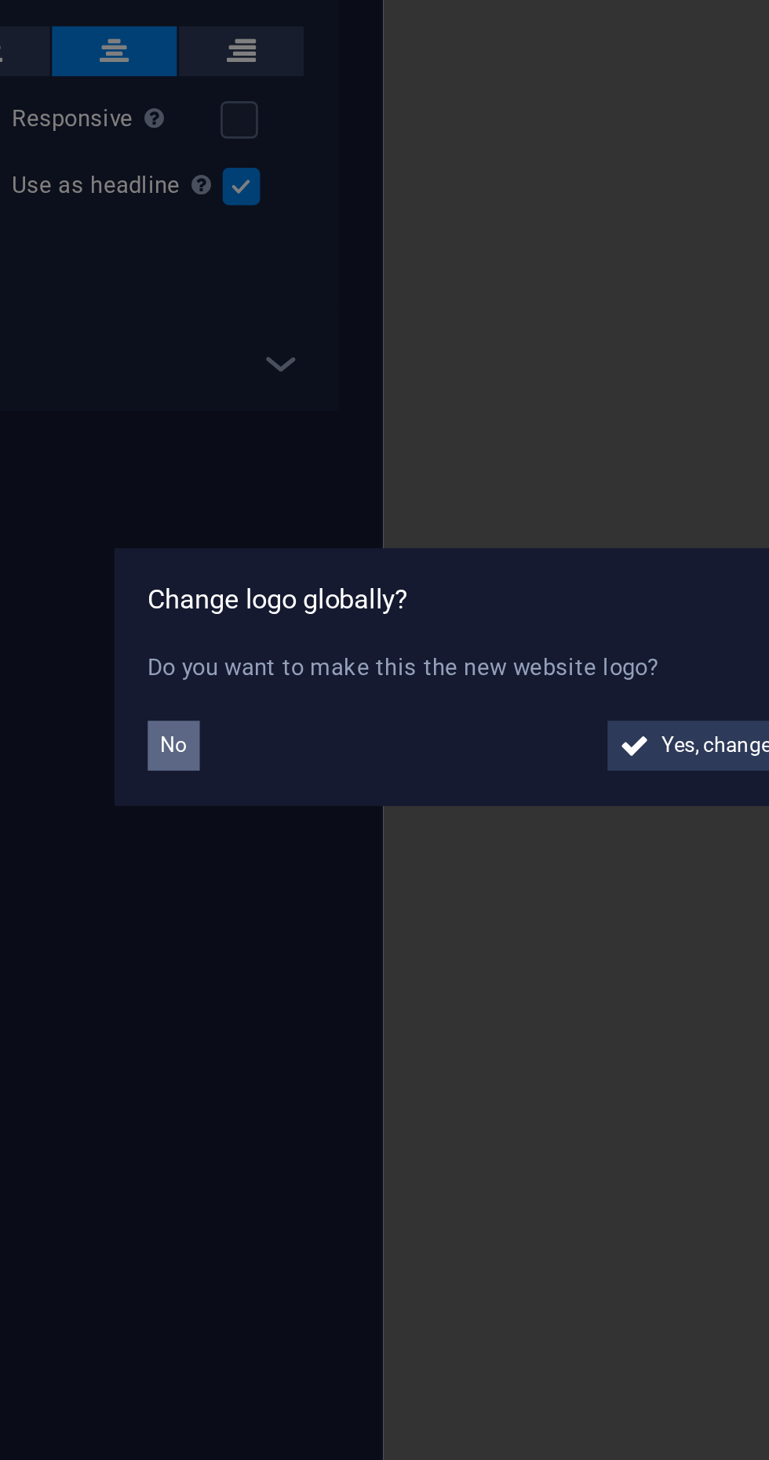
click at [262, 758] on span "No" at bounding box center [260, 756] width 10 height 19
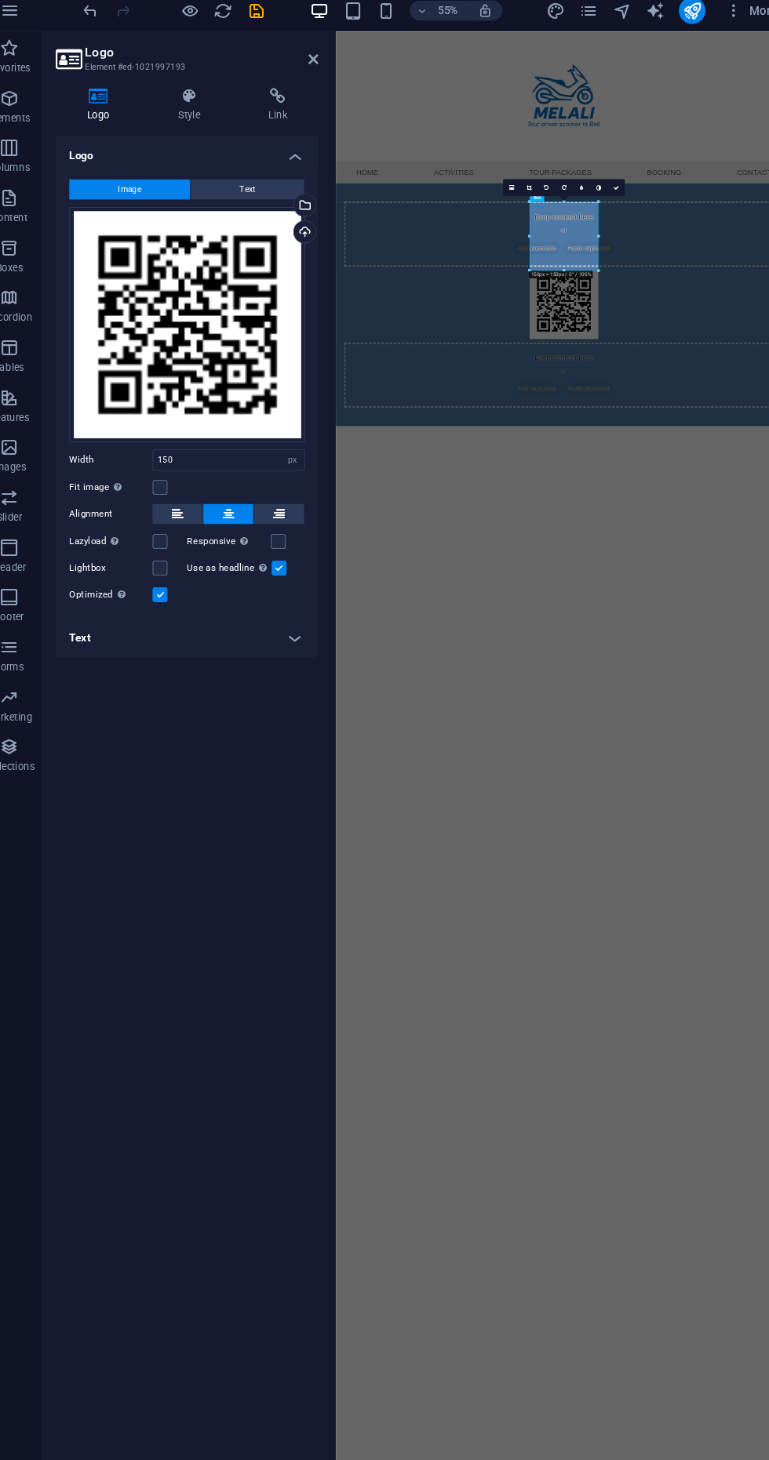
click at [767, 707] on html "Skip to main content Menu Home Activities Tour packages Booking Contact Drop co…" at bounding box center [725, 369] width 781 height 676
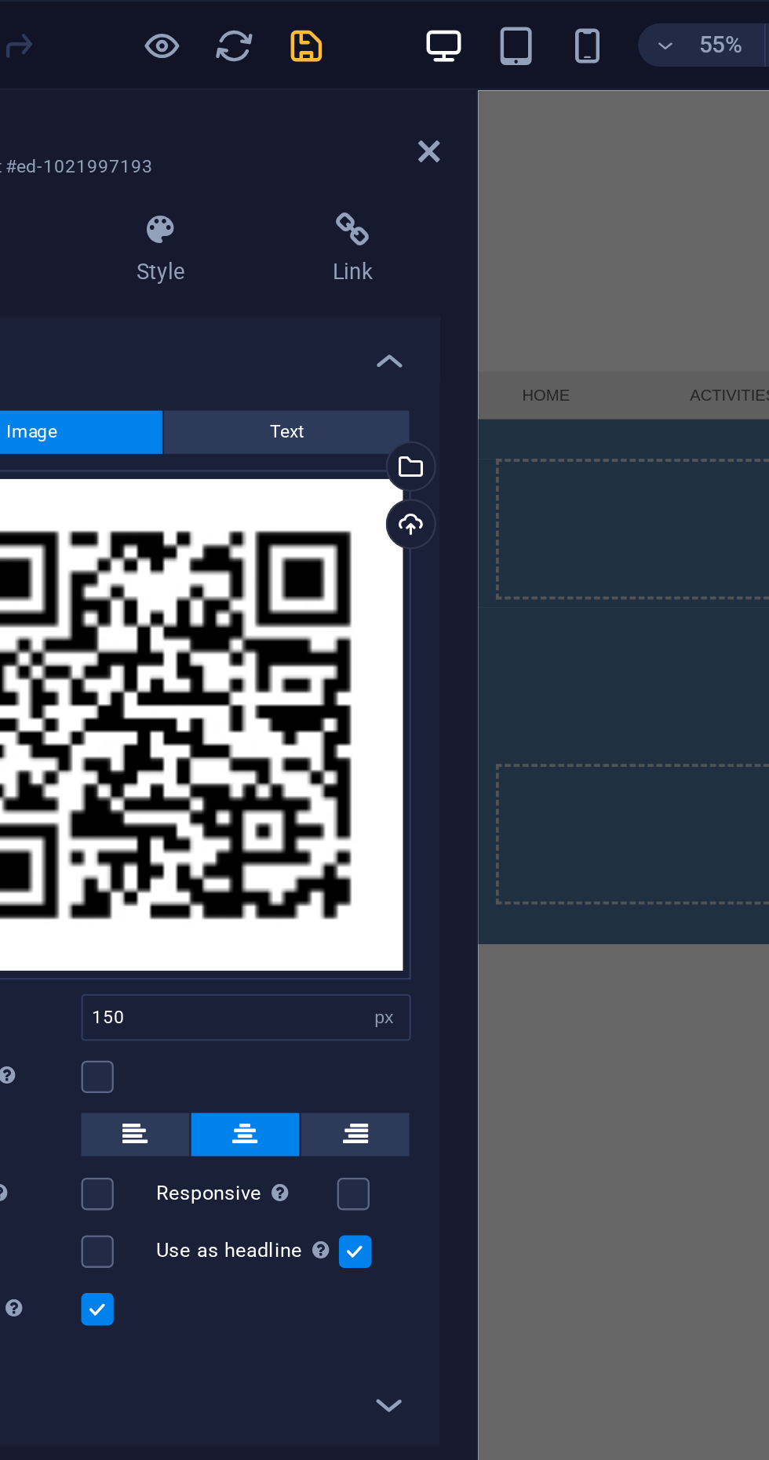
click at [265, 19] on icon "save" at bounding box center [265, 20] width 18 height 18
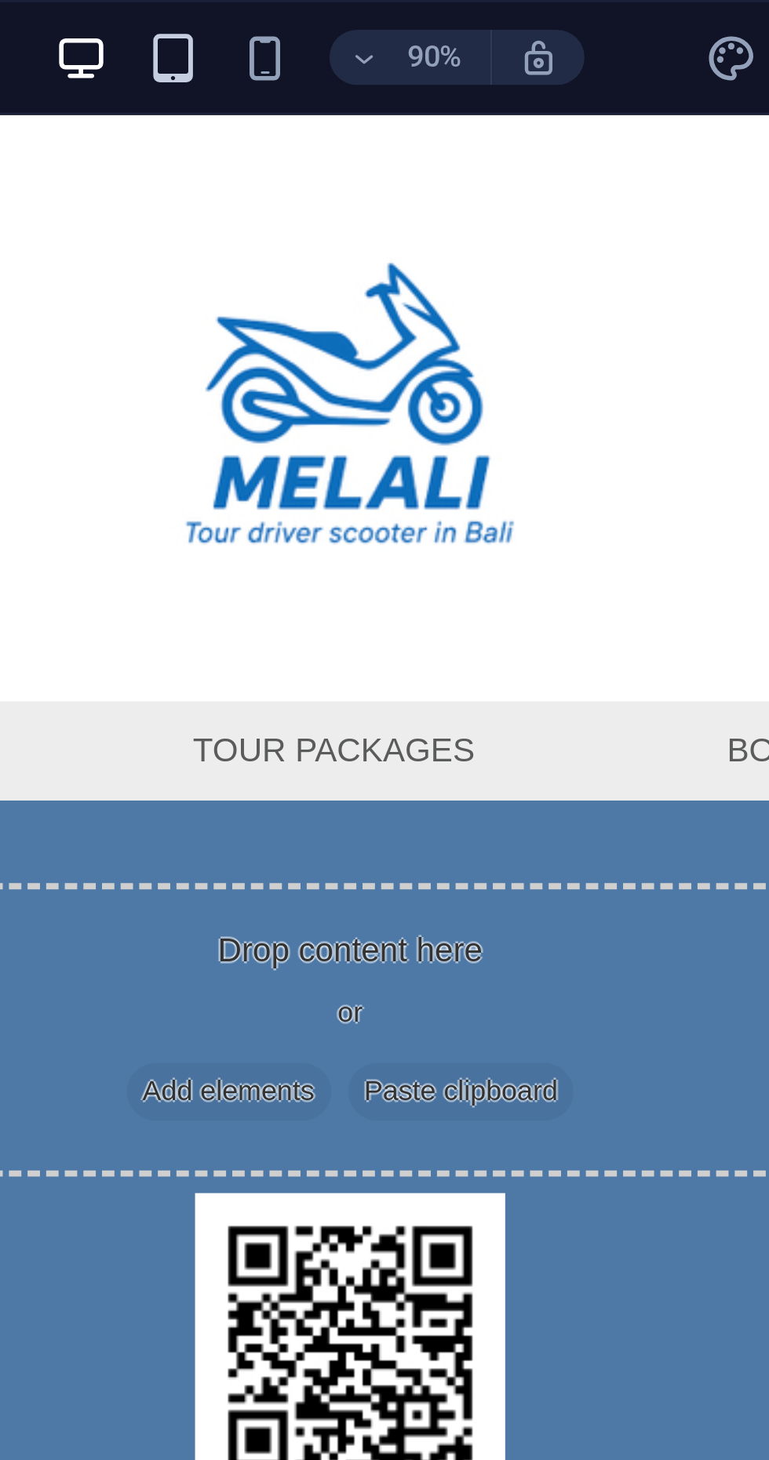
click at [354, 19] on icon "button" at bounding box center [355, 20] width 18 height 18
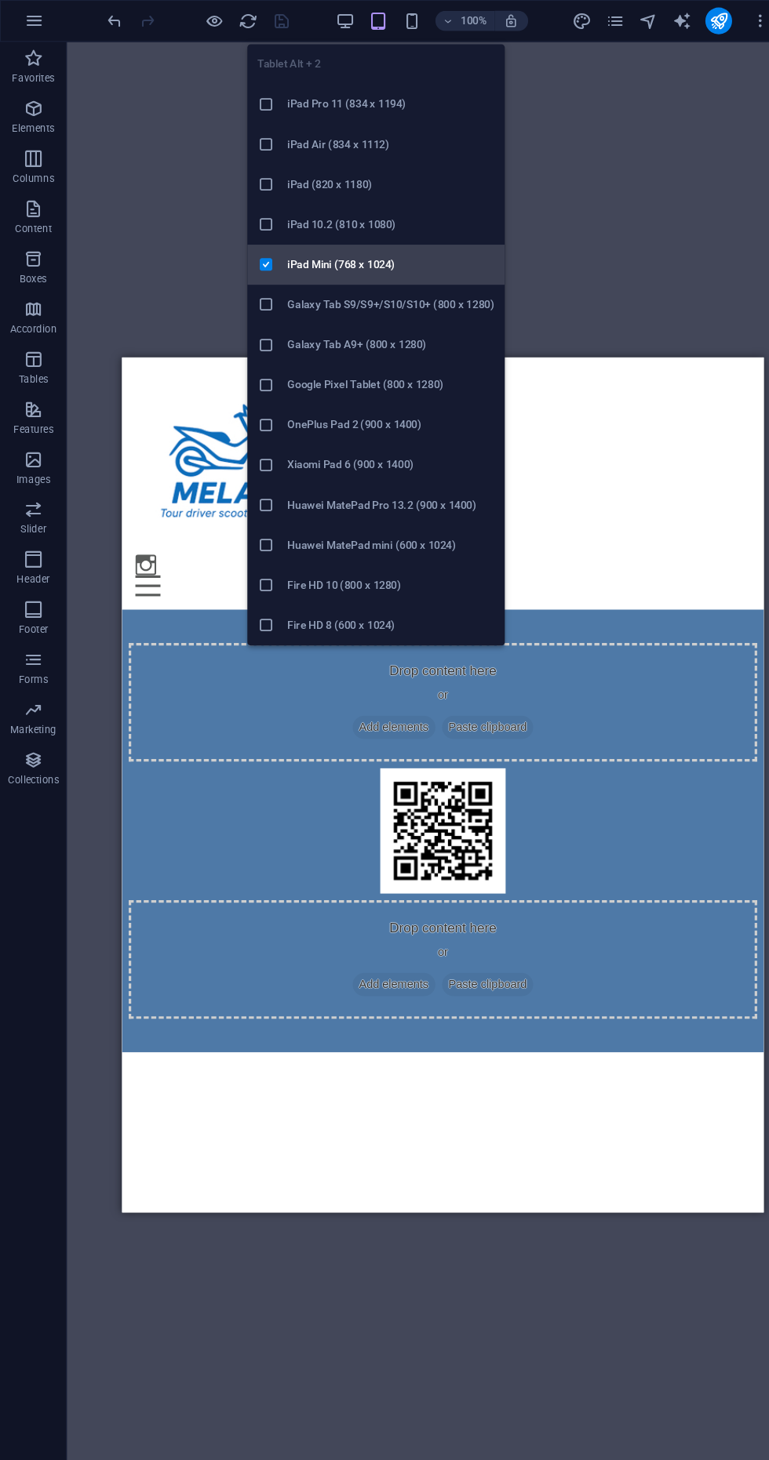
click at [419, 254] on h6 "iPad Mini (768 x 1024)" at bounding box center [367, 248] width 195 height 19
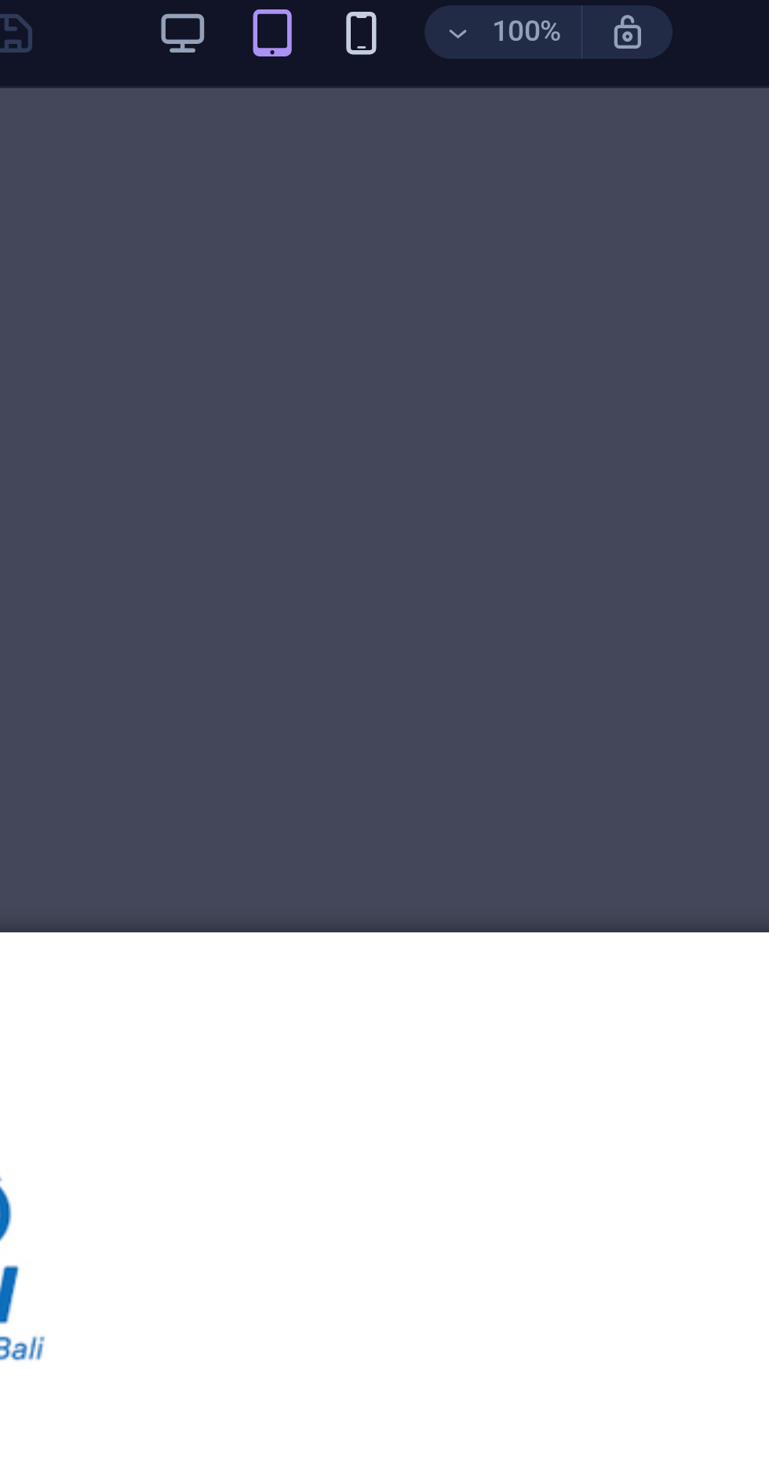
click at [390, 20] on icon "button" at bounding box center [386, 20] width 18 height 18
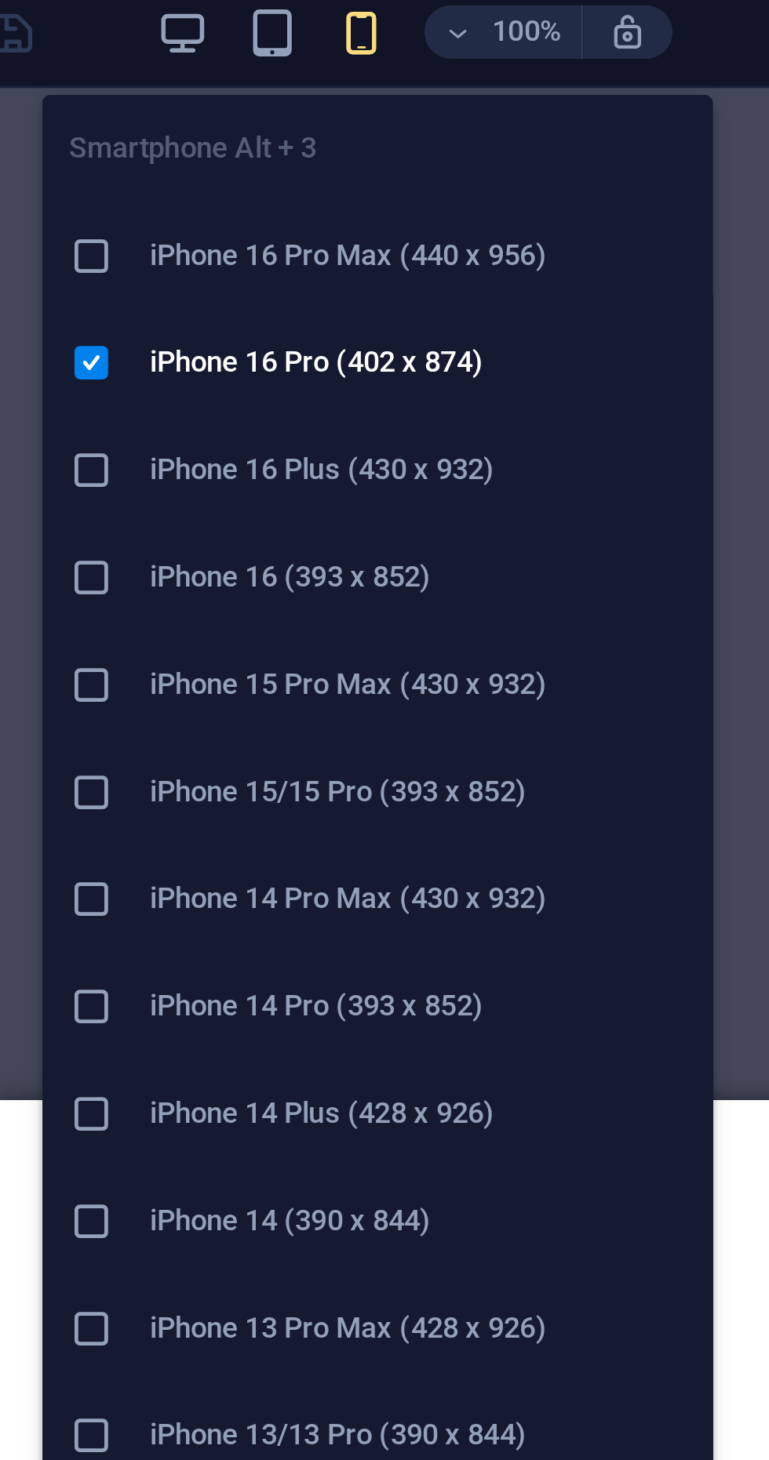
click at [386, 23] on icon "button" at bounding box center [386, 20] width 18 height 18
click at [516, 132] on div "Logo Footer Fulla Container" at bounding box center [416, 737] width 706 height 1396
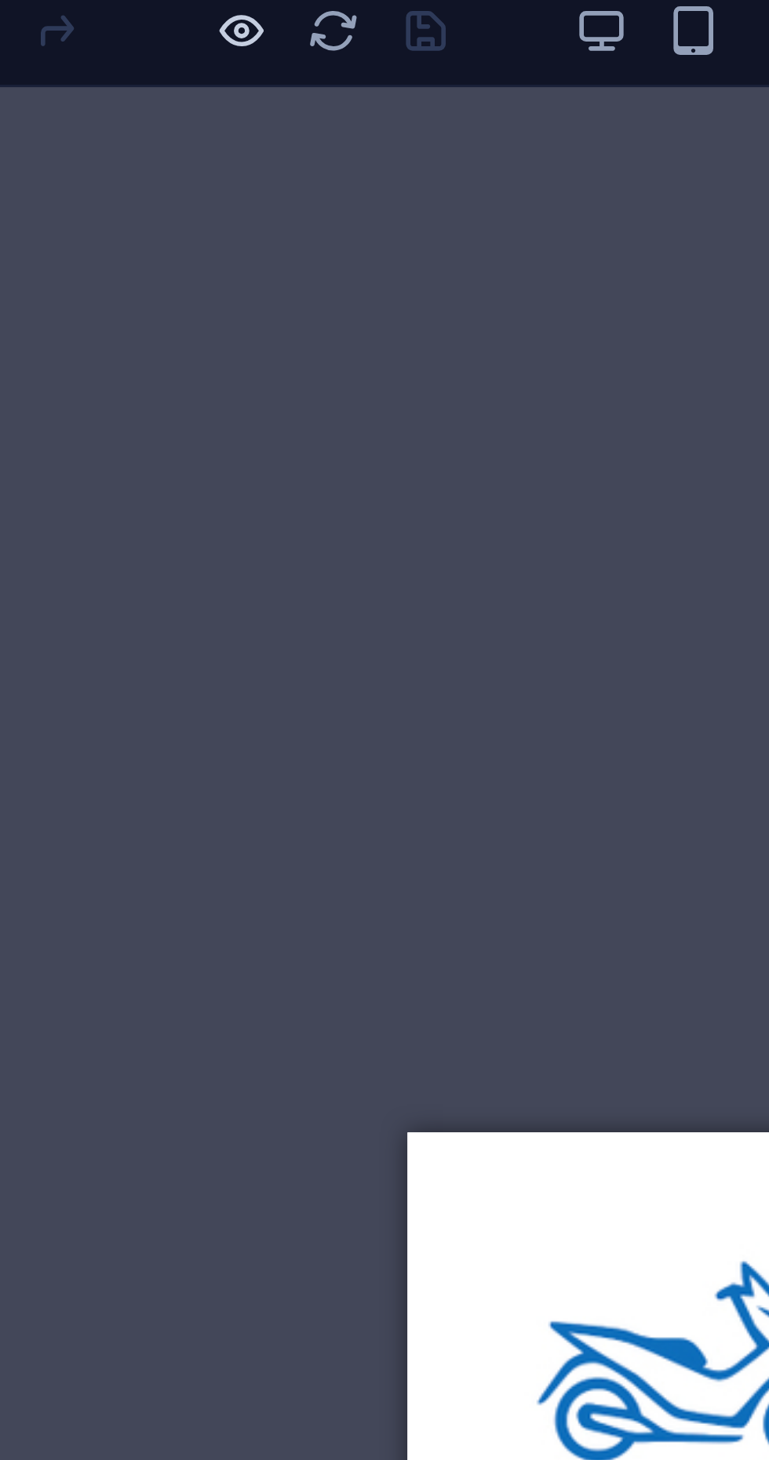
click at [196, 23] on icon "button" at bounding box center [202, 20] width 18 height 18
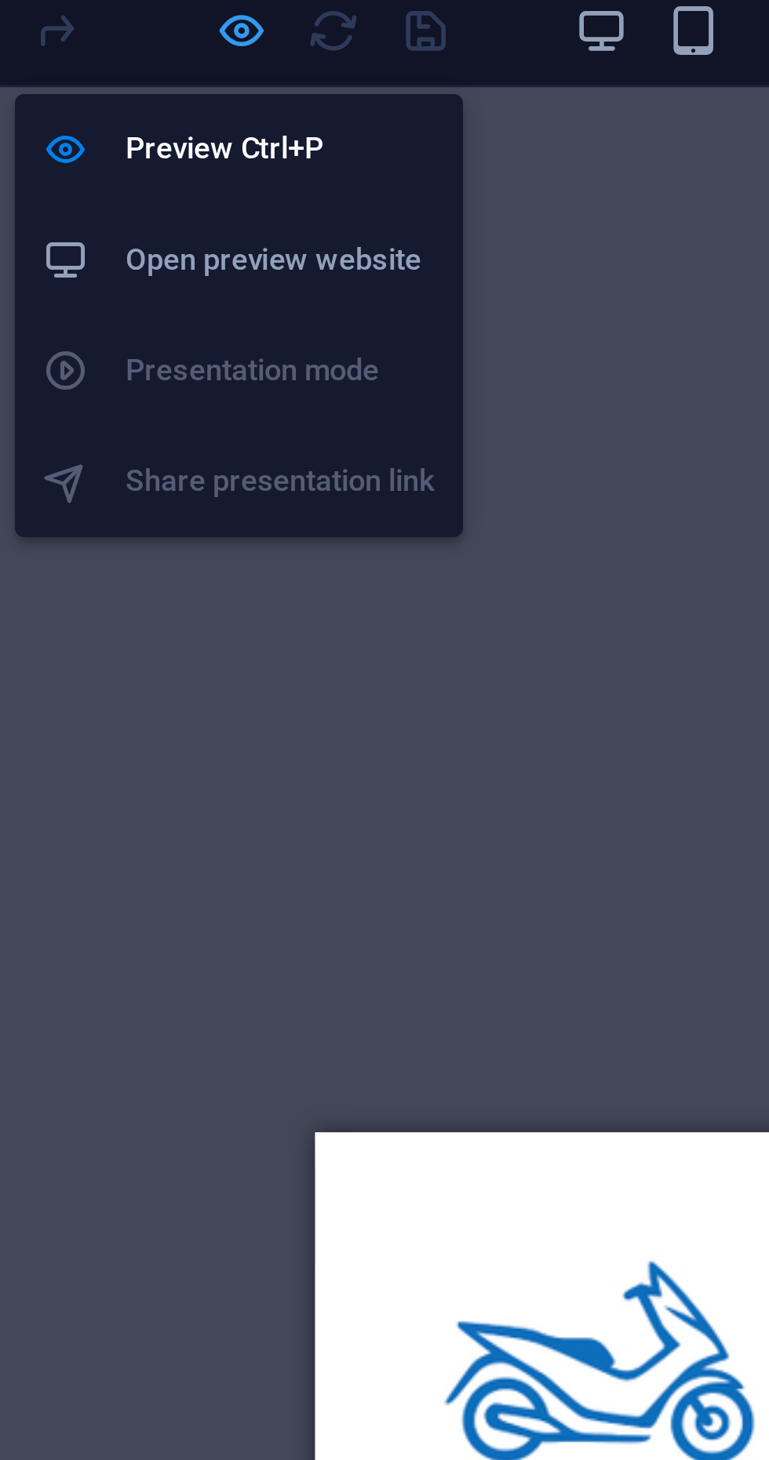
click at [199, 17] on icon "button" at bounding box center [202, 20] width 18 height 18
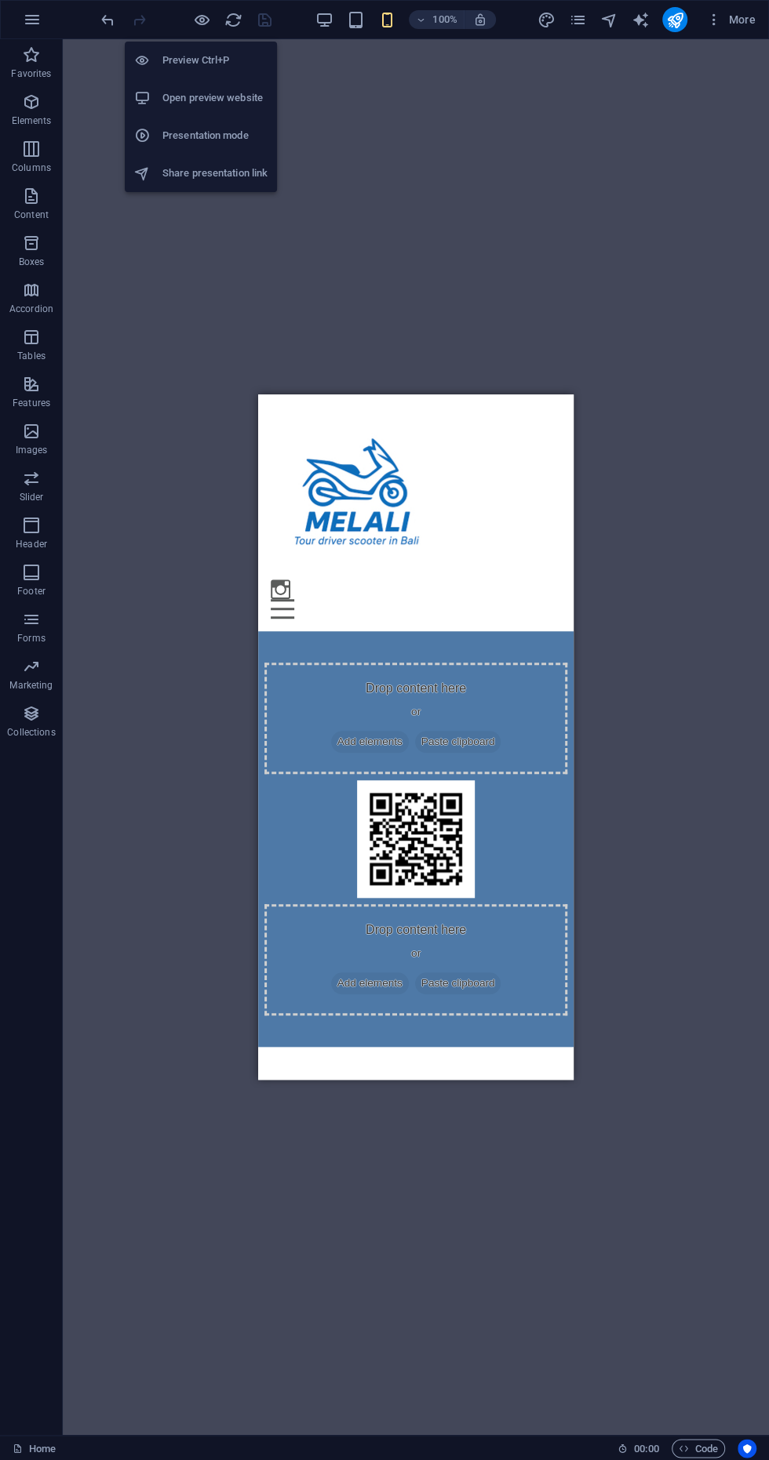
click at [519, 231] on div "Logo Footer Fulla Container" at bounding box center [416, 737] width 706 height 1396
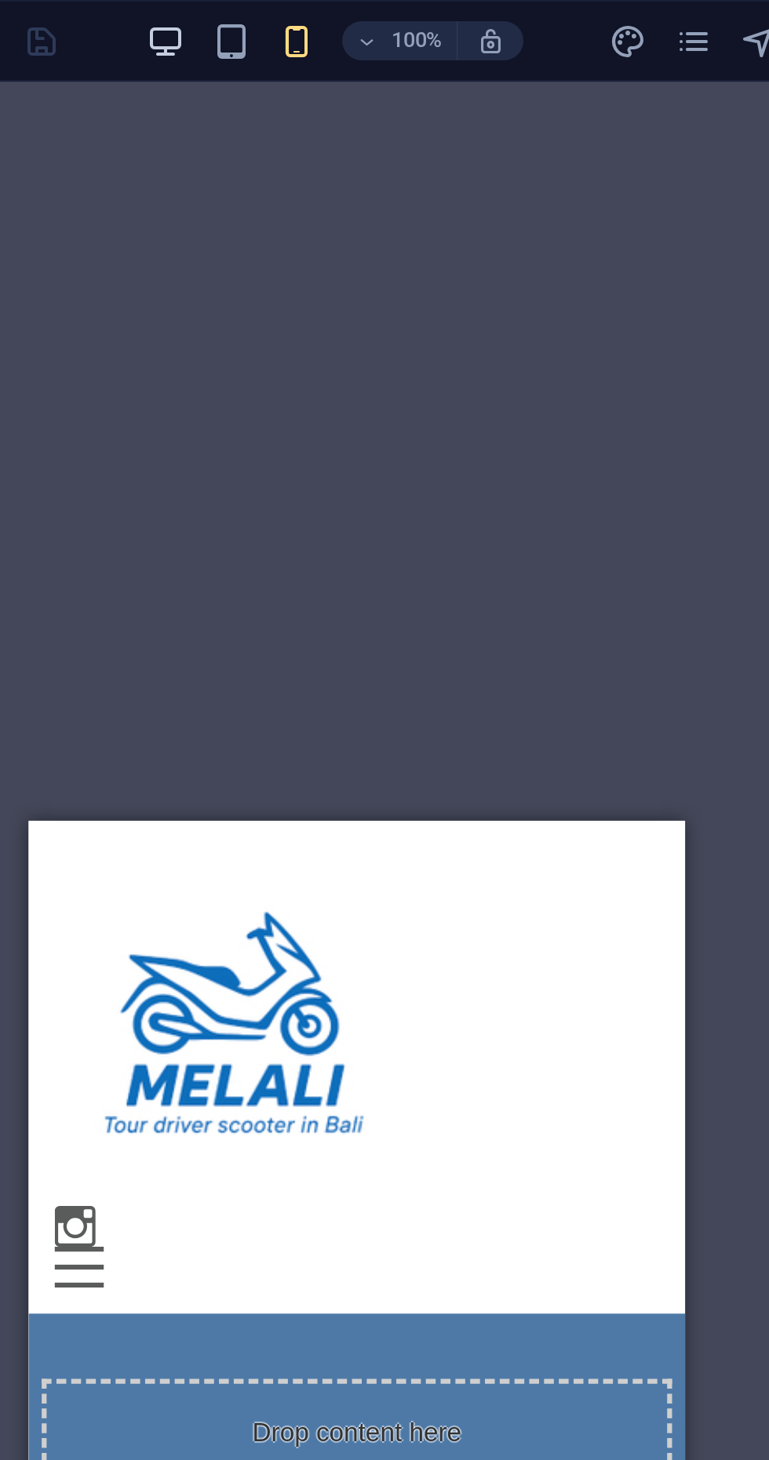
click at [321, 25] on icon "button" at bounding box center [324, 20] width 18 height 18
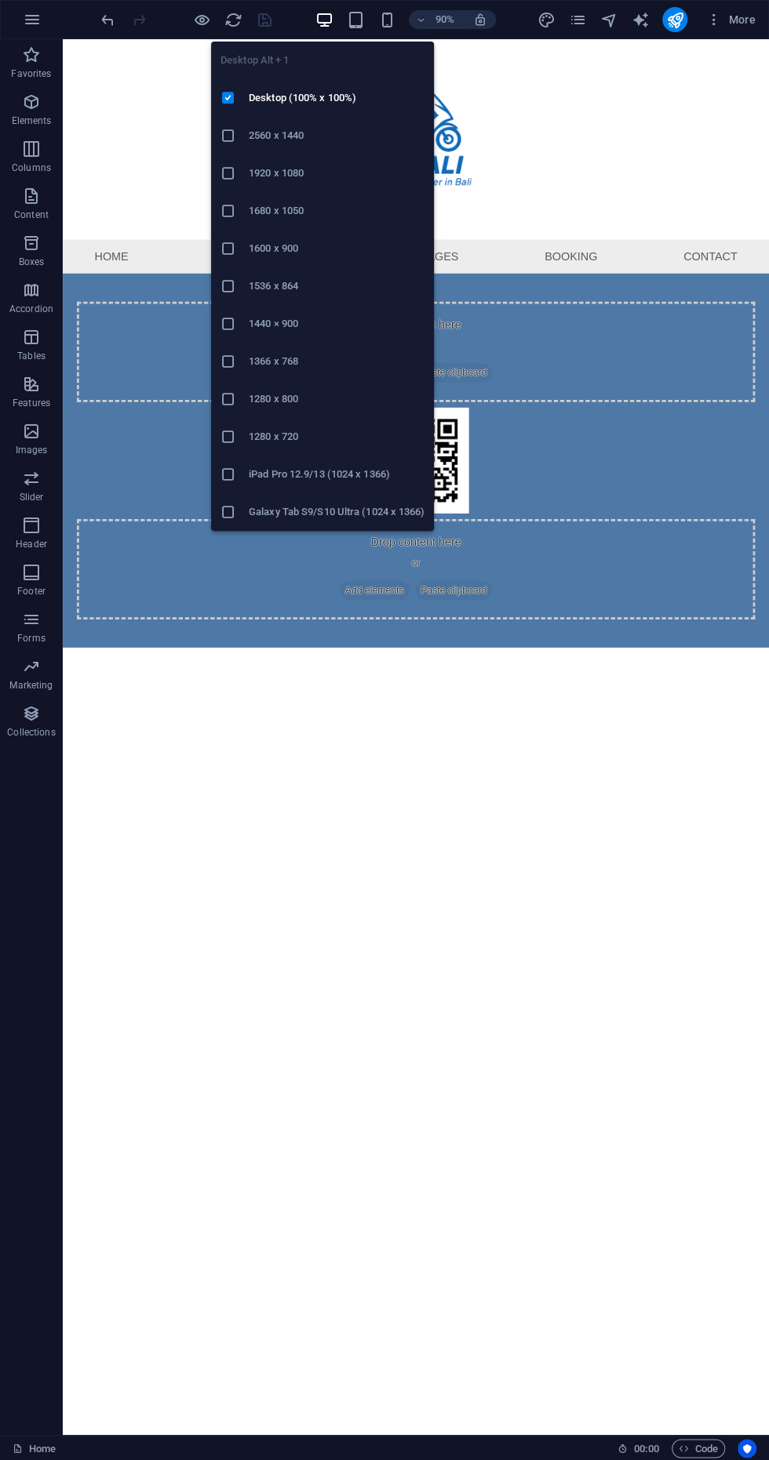
click at [633, 715] on html "Skip to main content Menu Home Activities Tour packages Booking Contact Drop co…" at bounding box center [455, 377] width 784 height 676
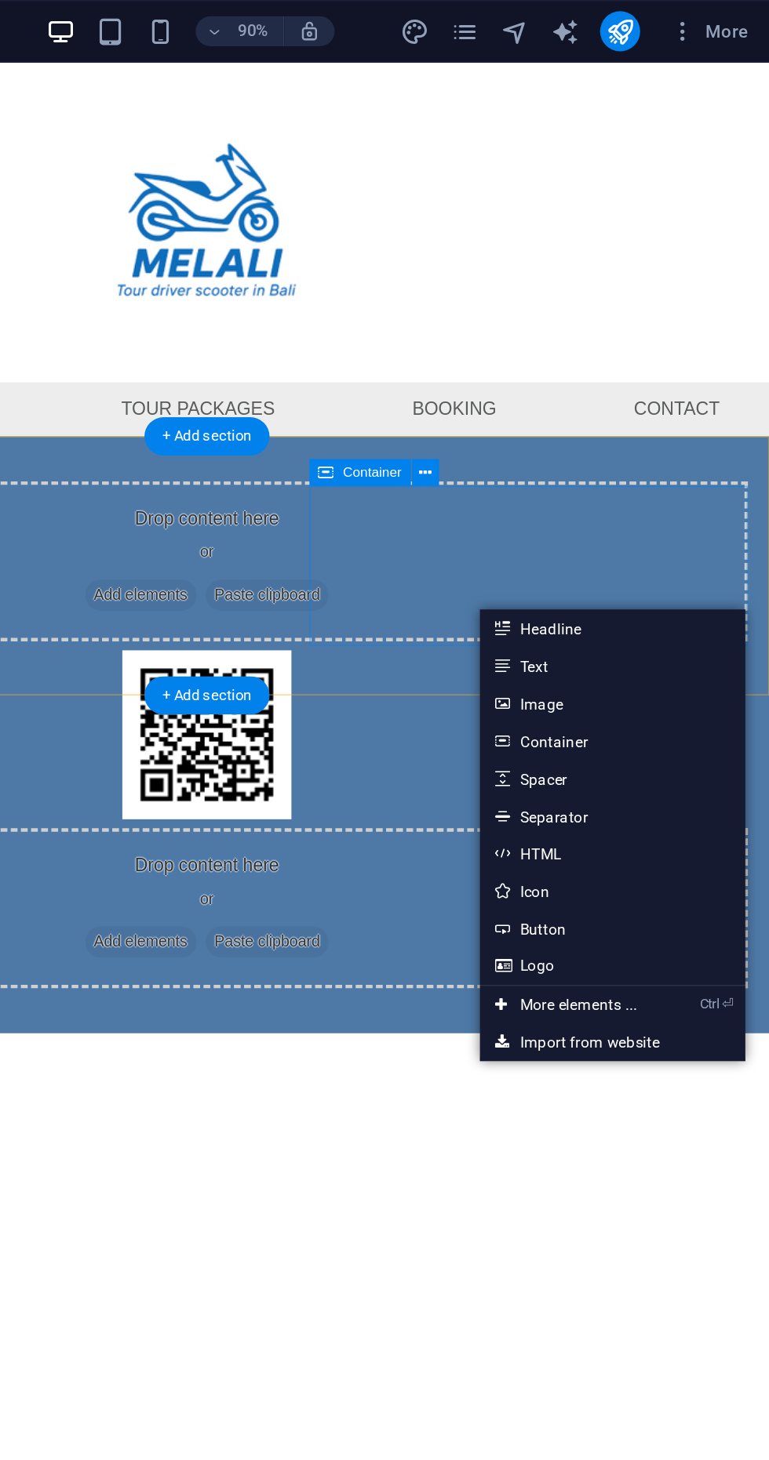
click at [300, 226] on div at bounding box center [36, 173] width 784 height 223
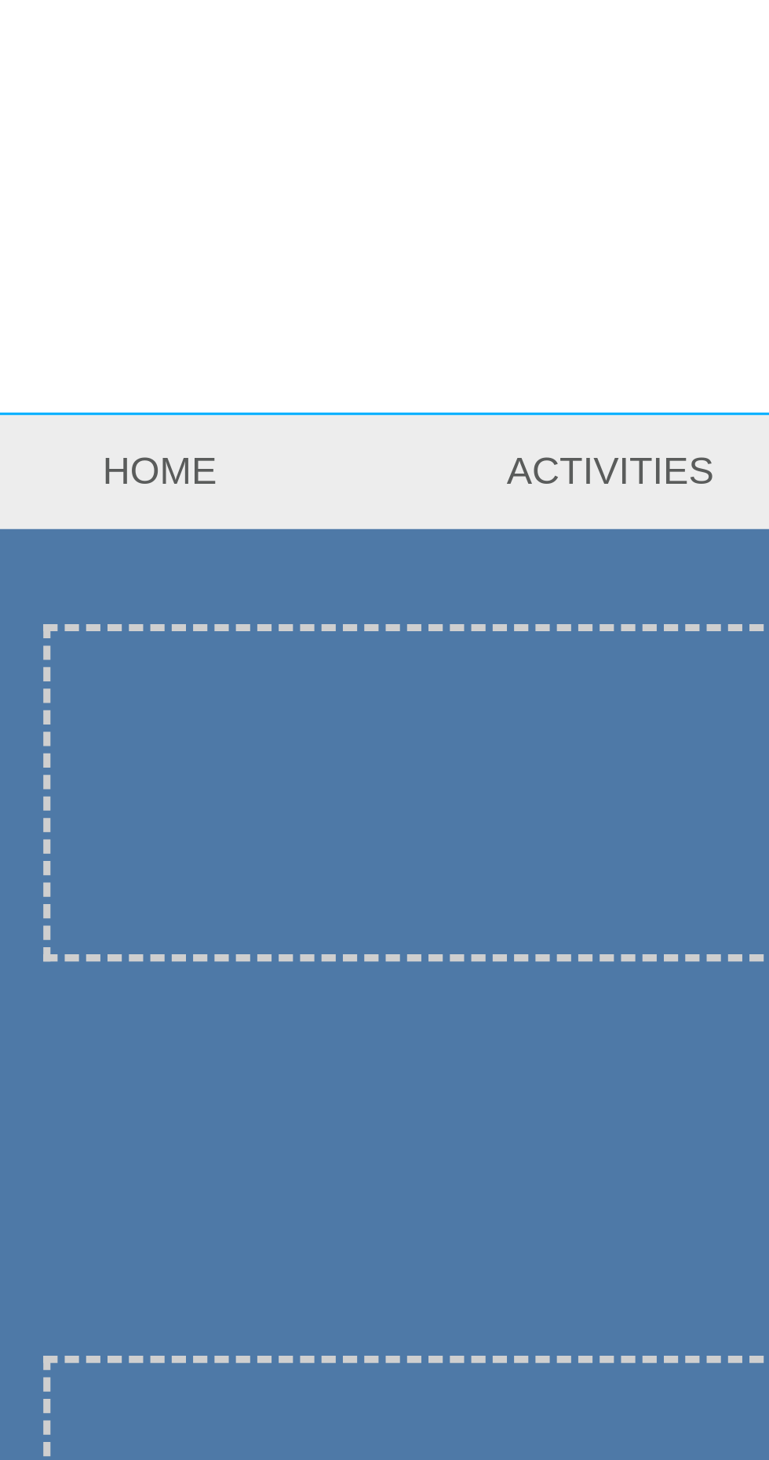
click at [304, 115] on span "Add elements" at bounding box center [343, 112] width 78 height 22
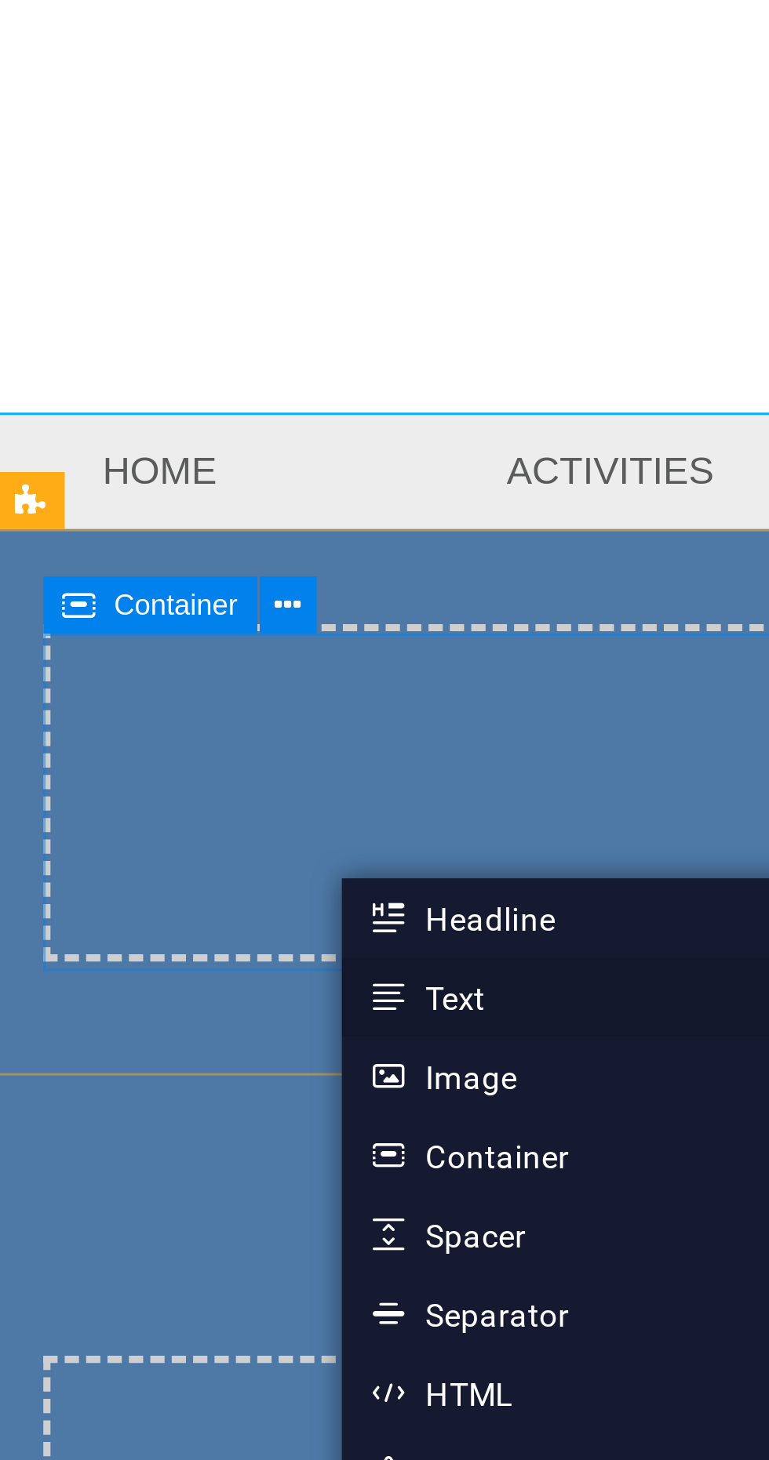
click at [221, 414] on link "Text" at bounding box center [248, 413] width 166 height 24
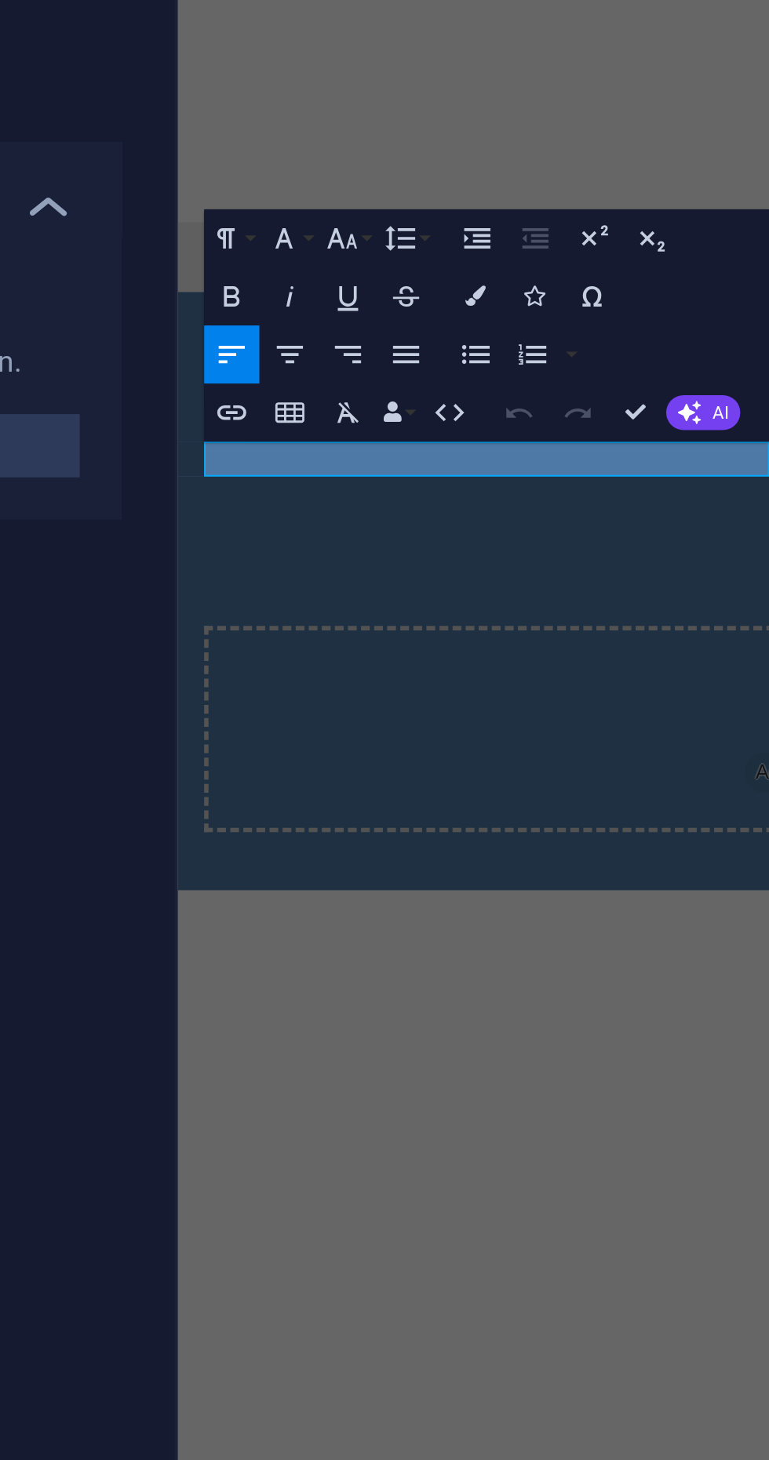
click at [347, 121] on p "New text element" at bounding box center [567, 111] width 753 height 19
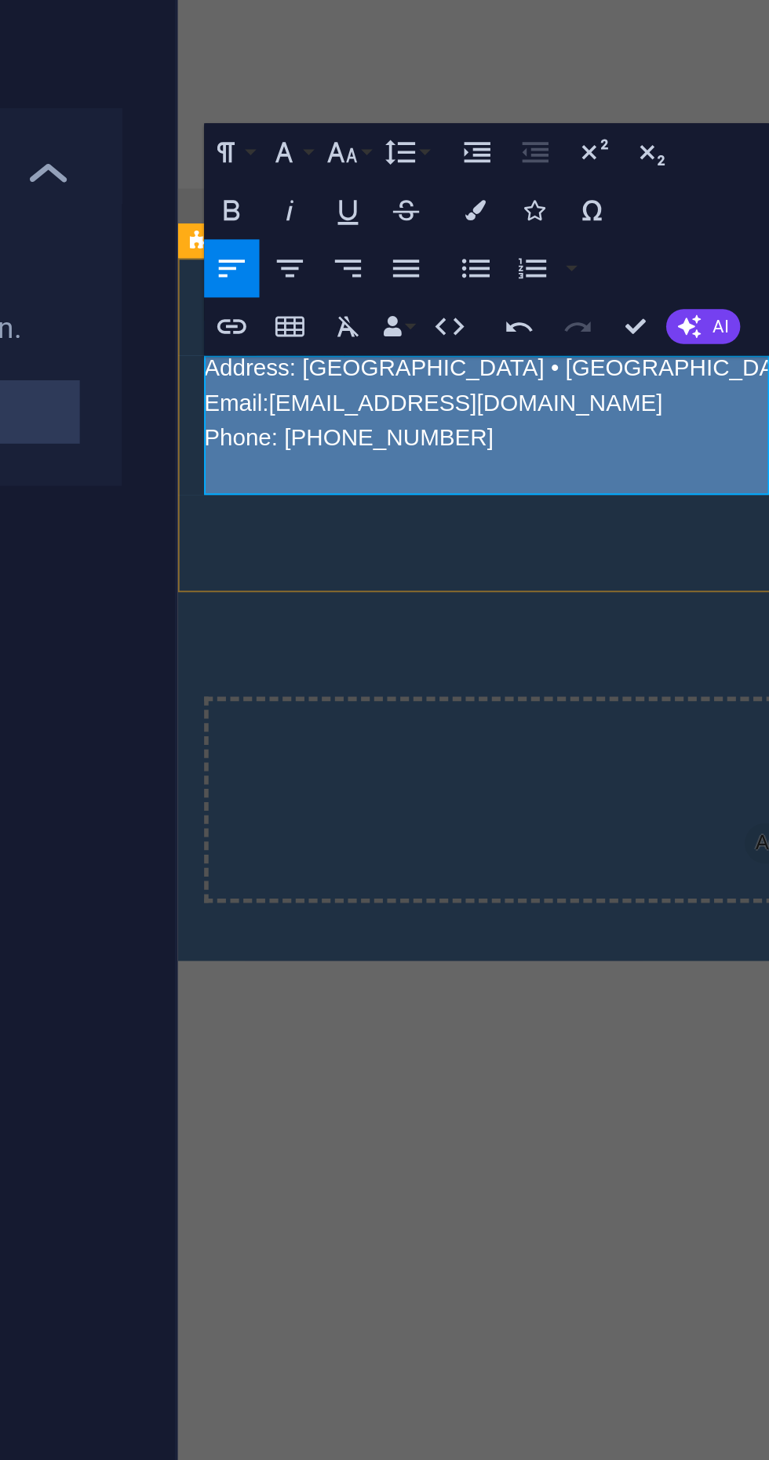
click at [238, 144] on p "Phone: 082147719003" at bounding box center [567, 134] width 753 height 19
click at [372, 147] on icon "button" at bounding box center [370, 151] width 10 height 10
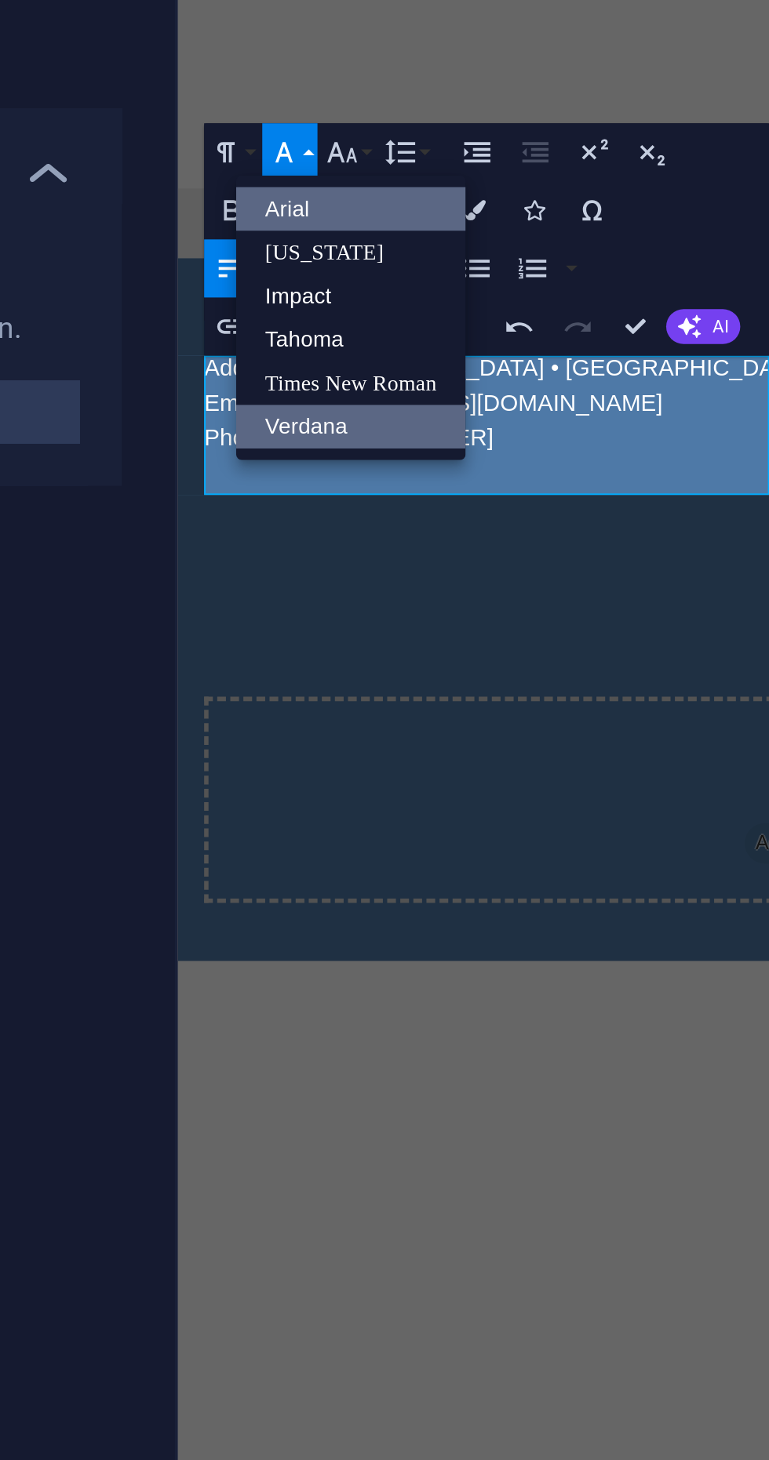
click at [394, 231] on link "Verdana" at bounding box center [390, 232] width 68 height 13
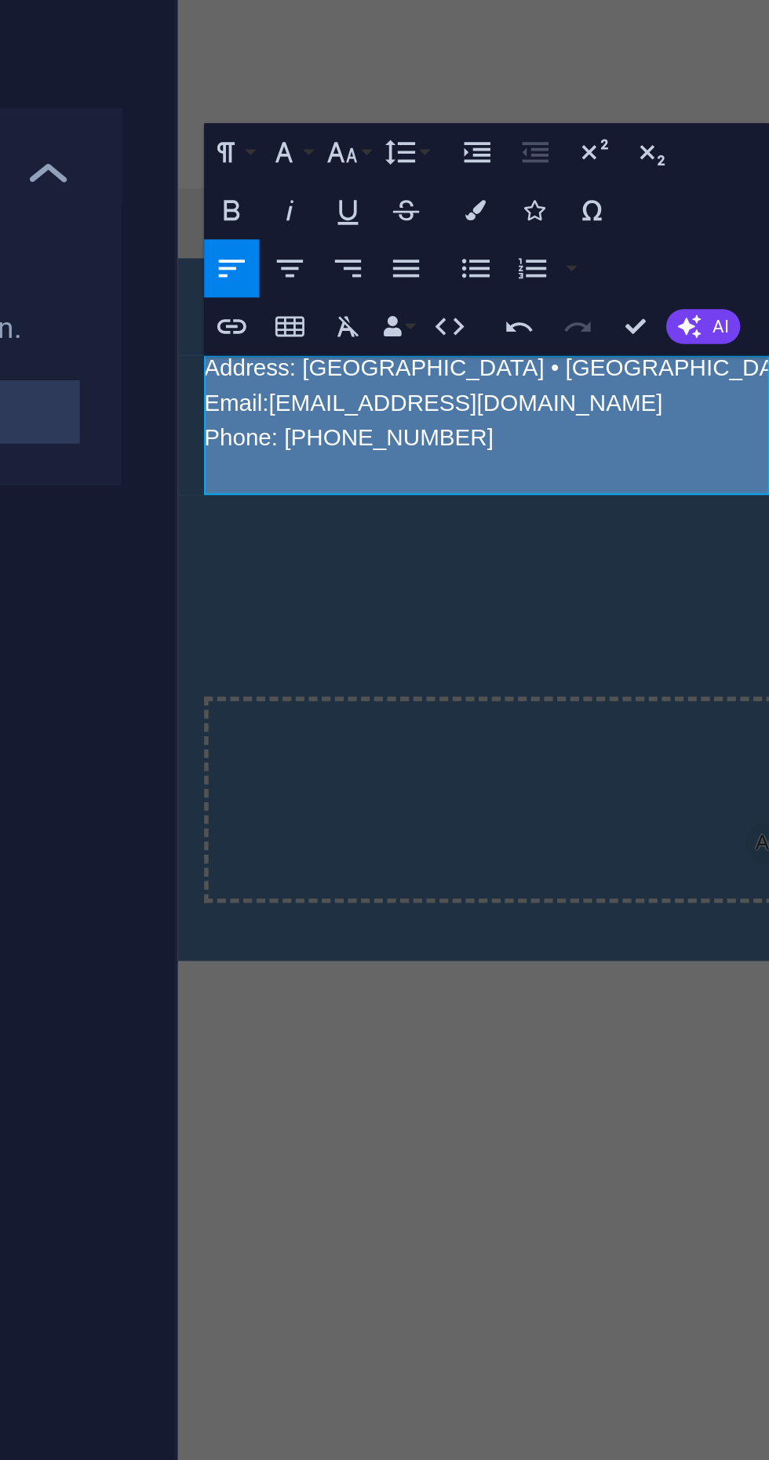
click at [420, 125] on p "Email: melalidriver@gmail.com" at bounding box center [567, 115] width 753 height 19
click at [293, 122] on link "melalidriver@gmail.com" at bounding box center [332, 114] width 213 height 13
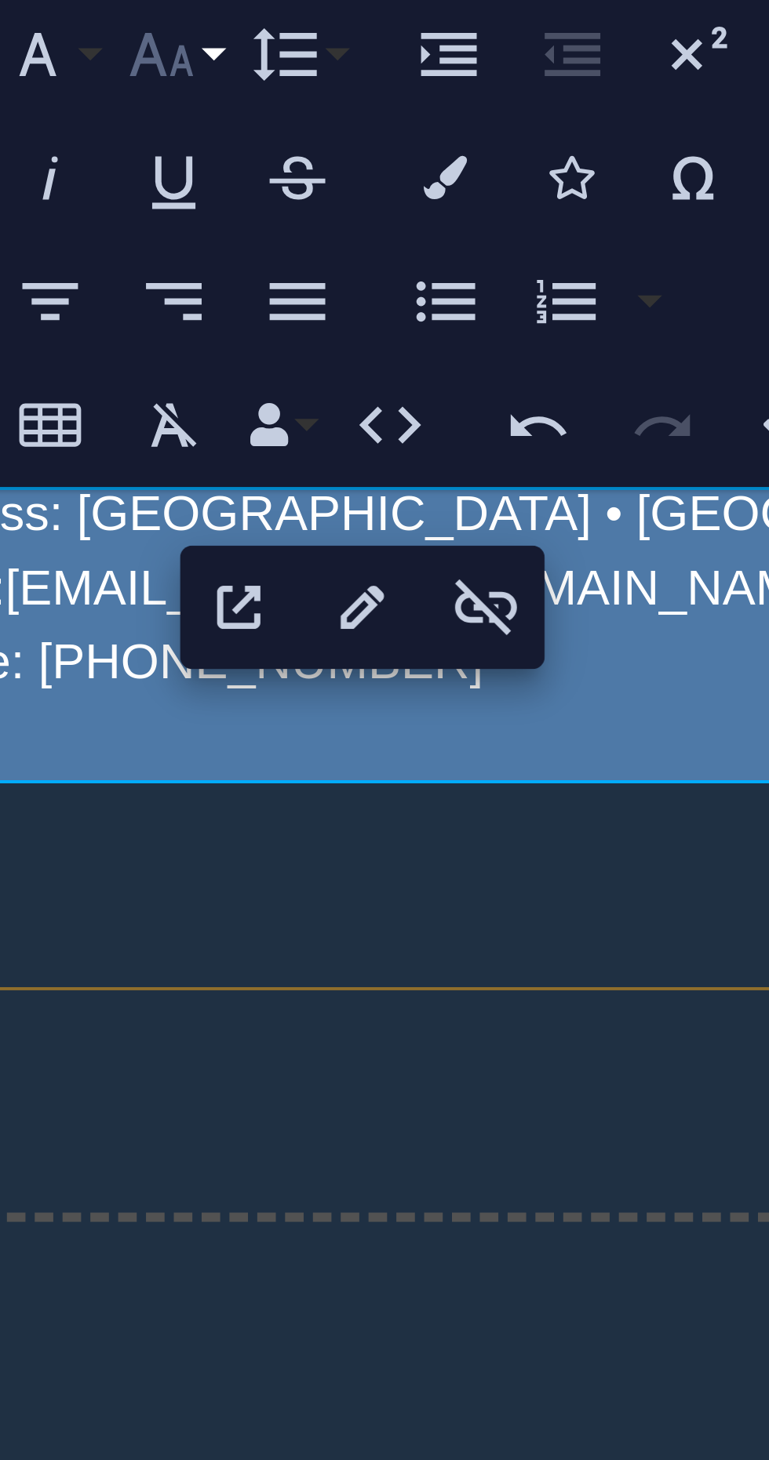
click at [387, 151] on icon "button" at bounding box center [387, 151] width 10 height 10
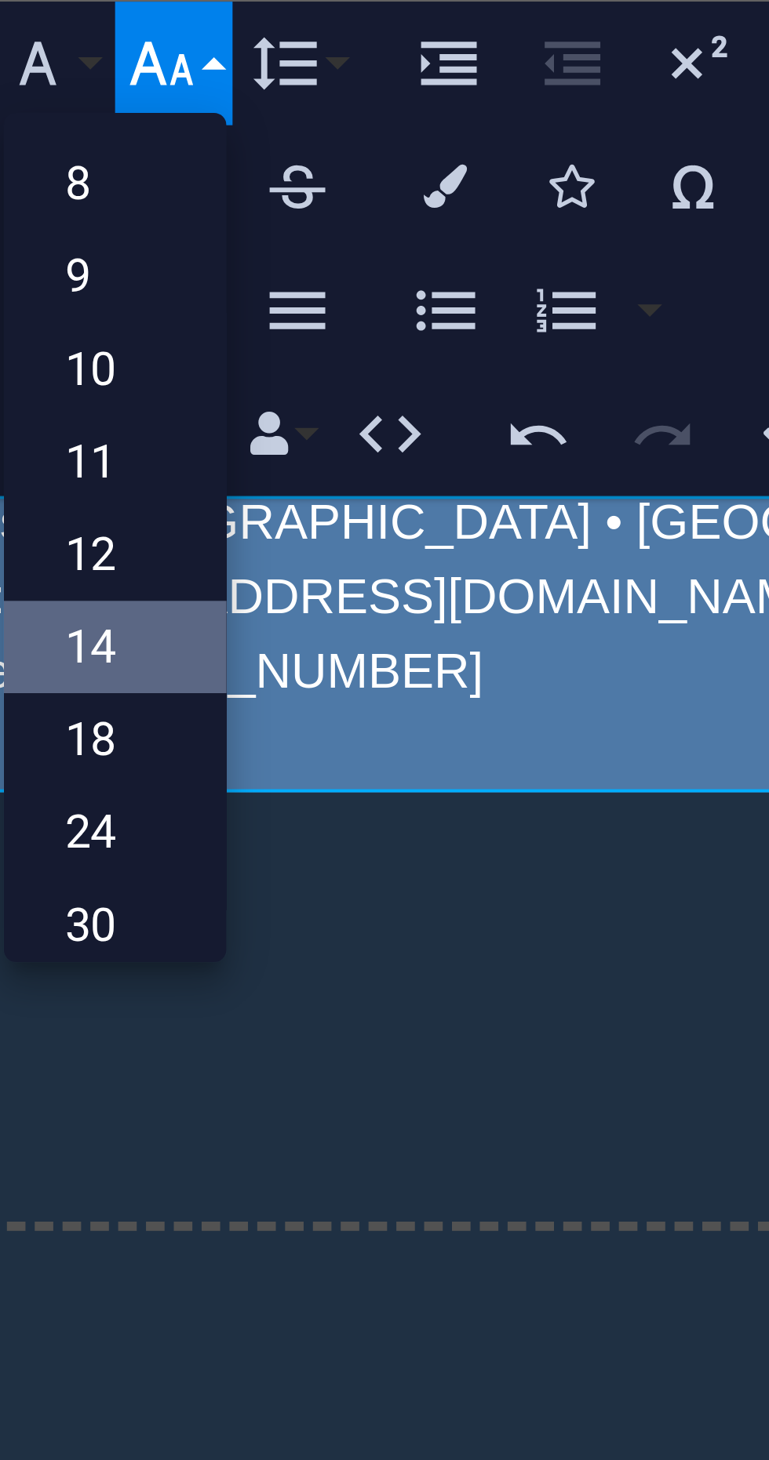
click at [383, 235] on link "14" at bounding box center [381, 232] width 31 height 13
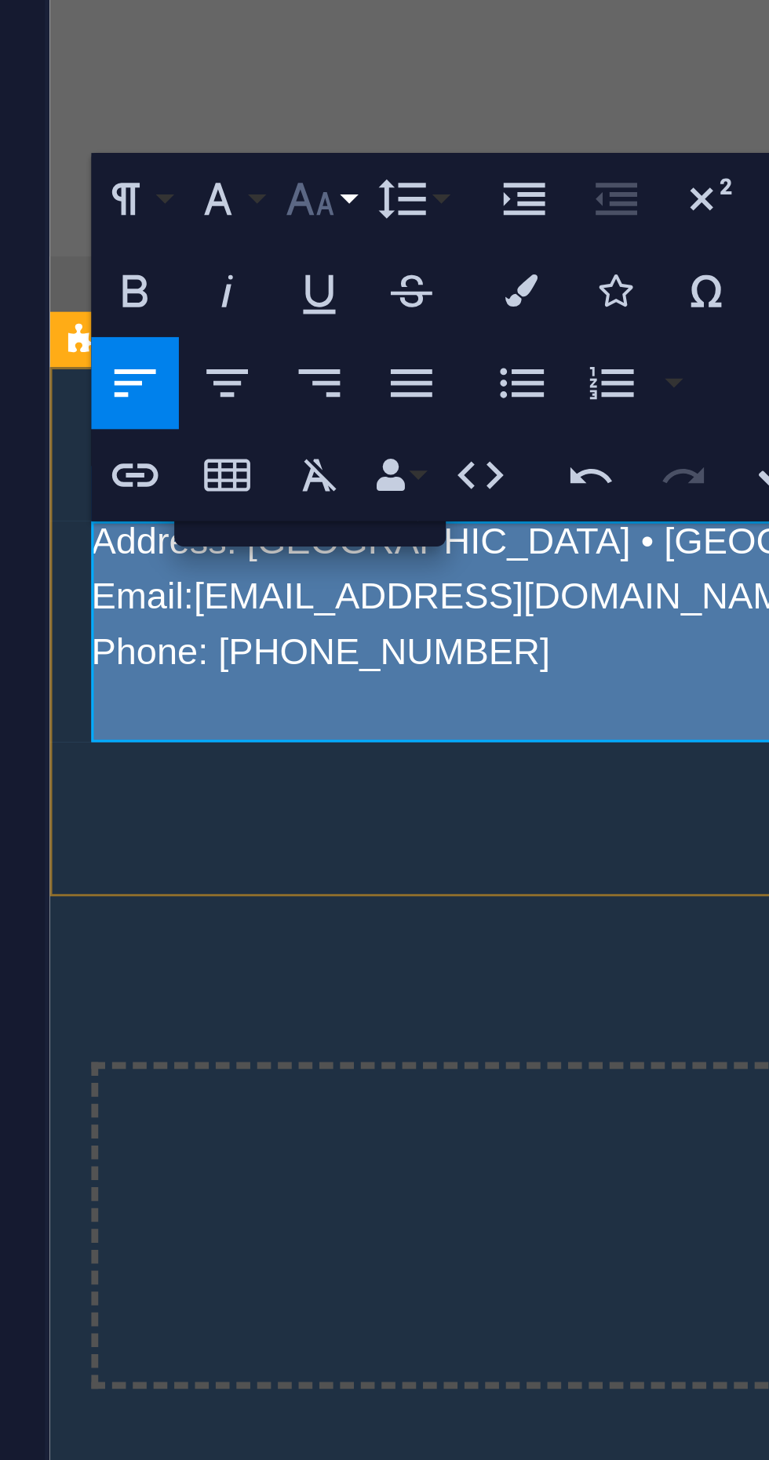
click at [386, 150] on icon "button" at bounding box center [387, 151] width 9 height 6
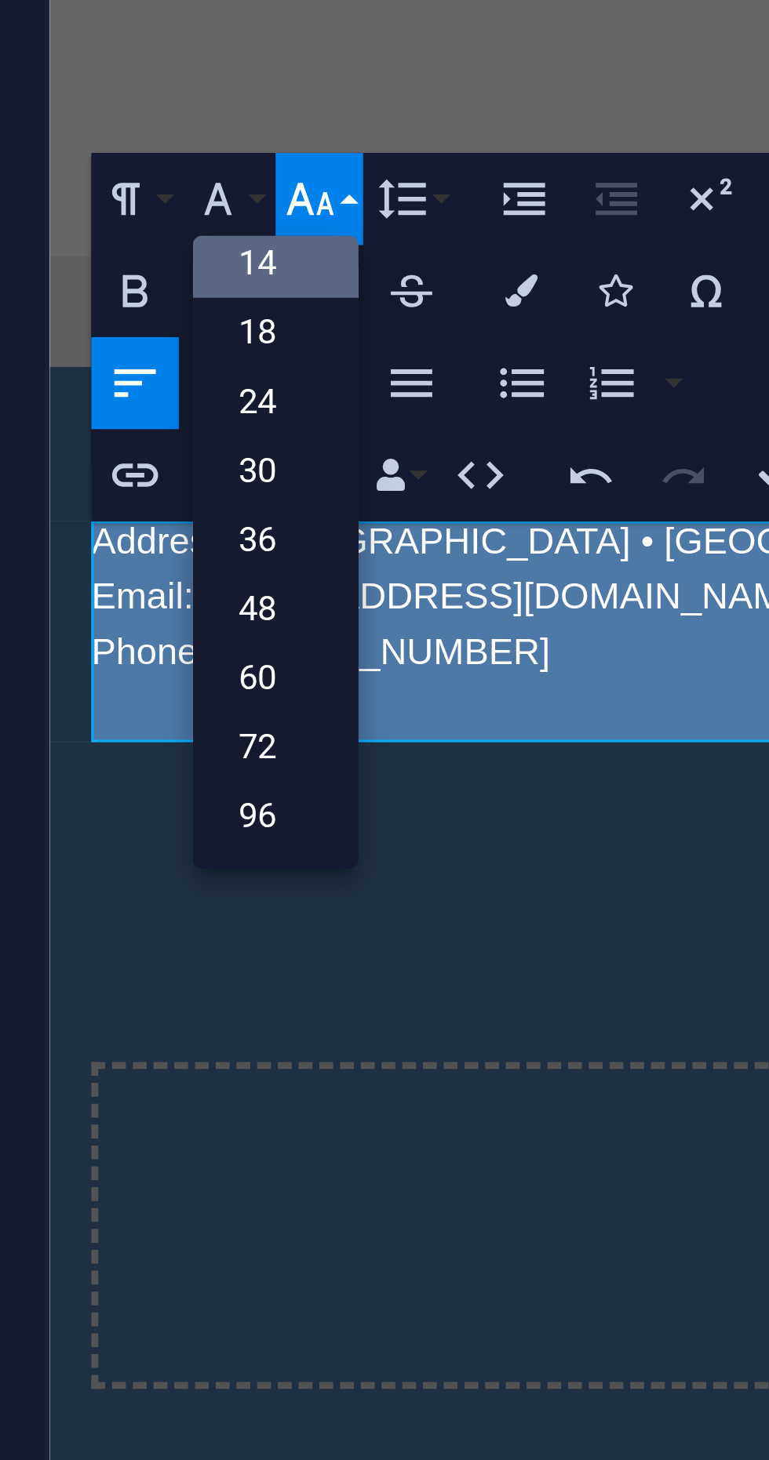
scroll to position [126, 0]
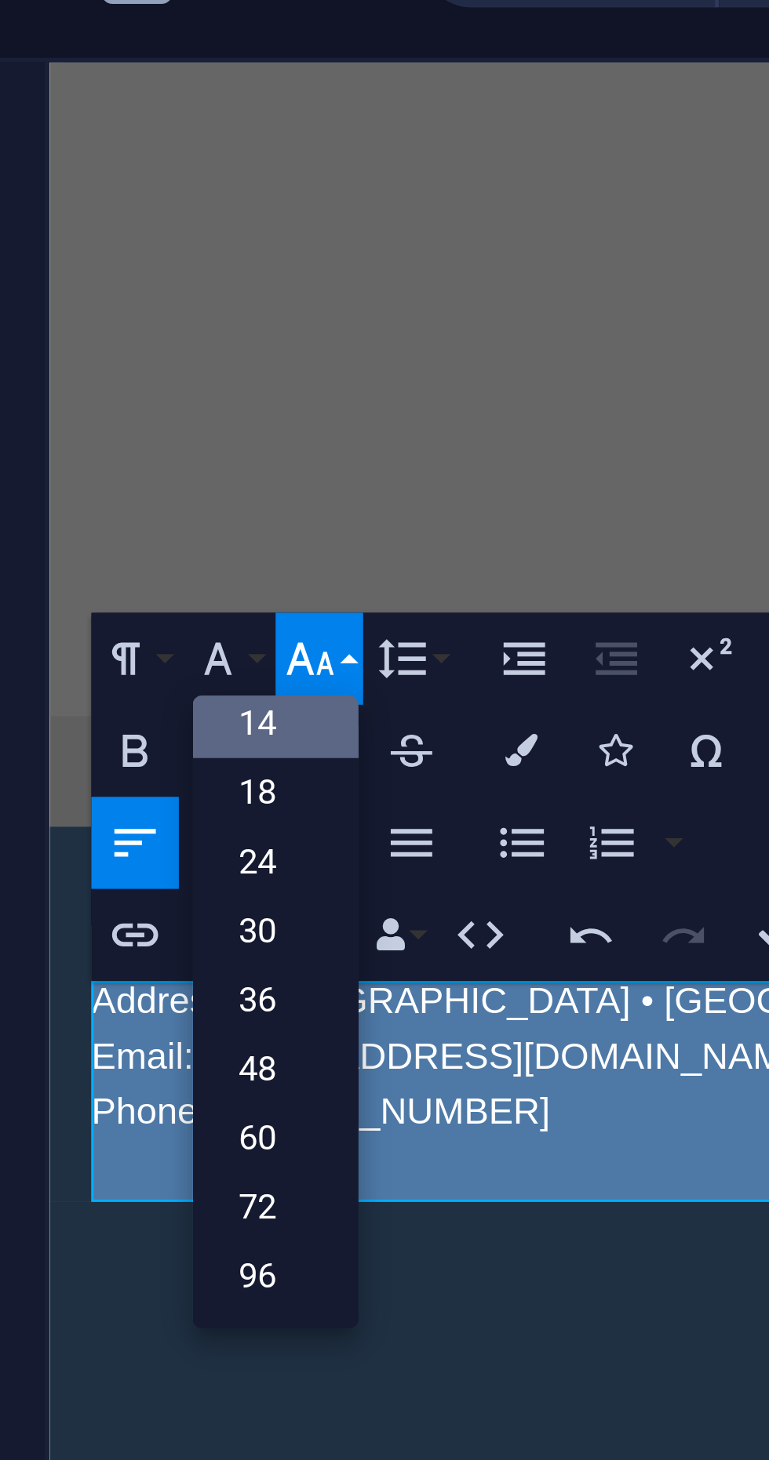
click at [375, 165] on link "14" at bounding box center [381, 163] width 31 height 13
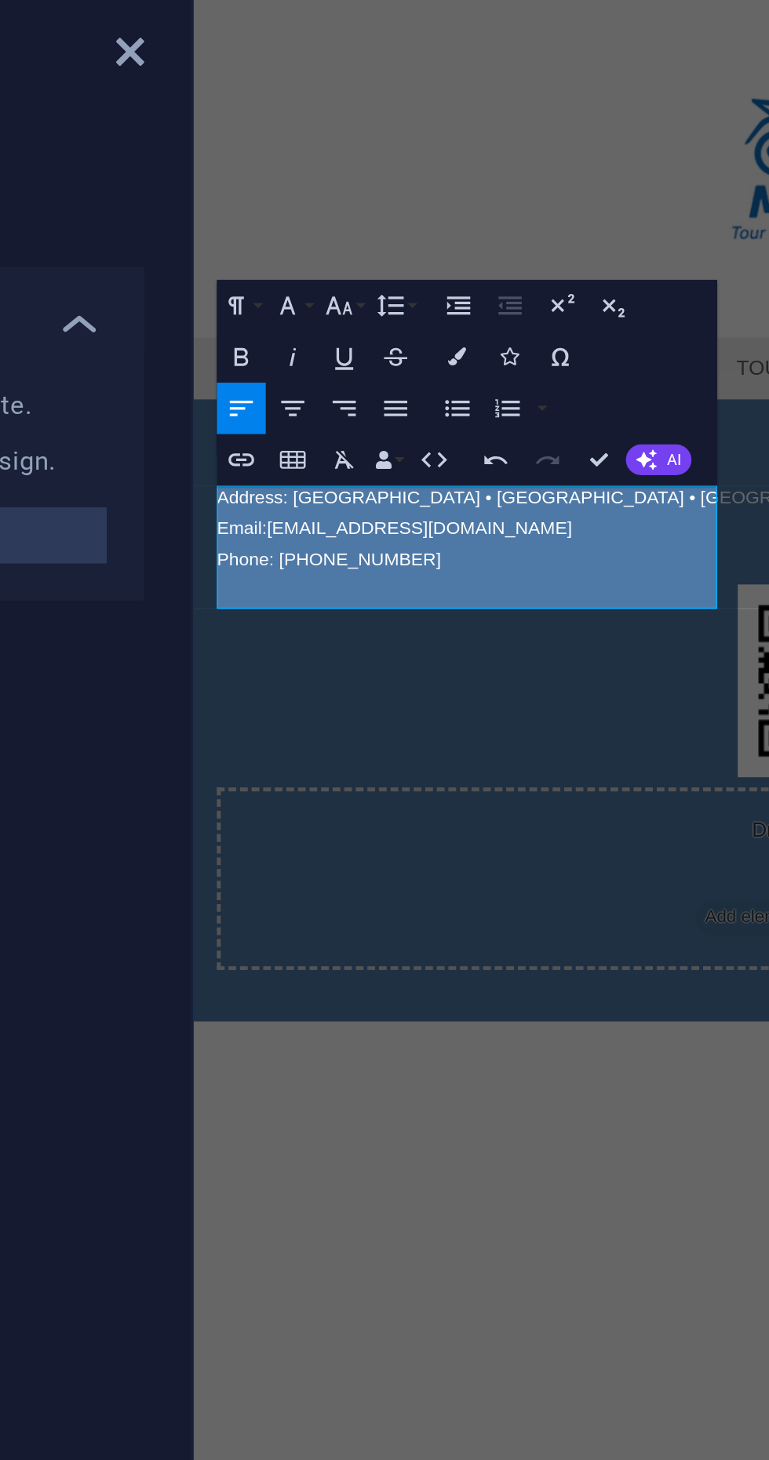
click at [326, 93] on div at bounding box center [583, 84] width 781 height 223
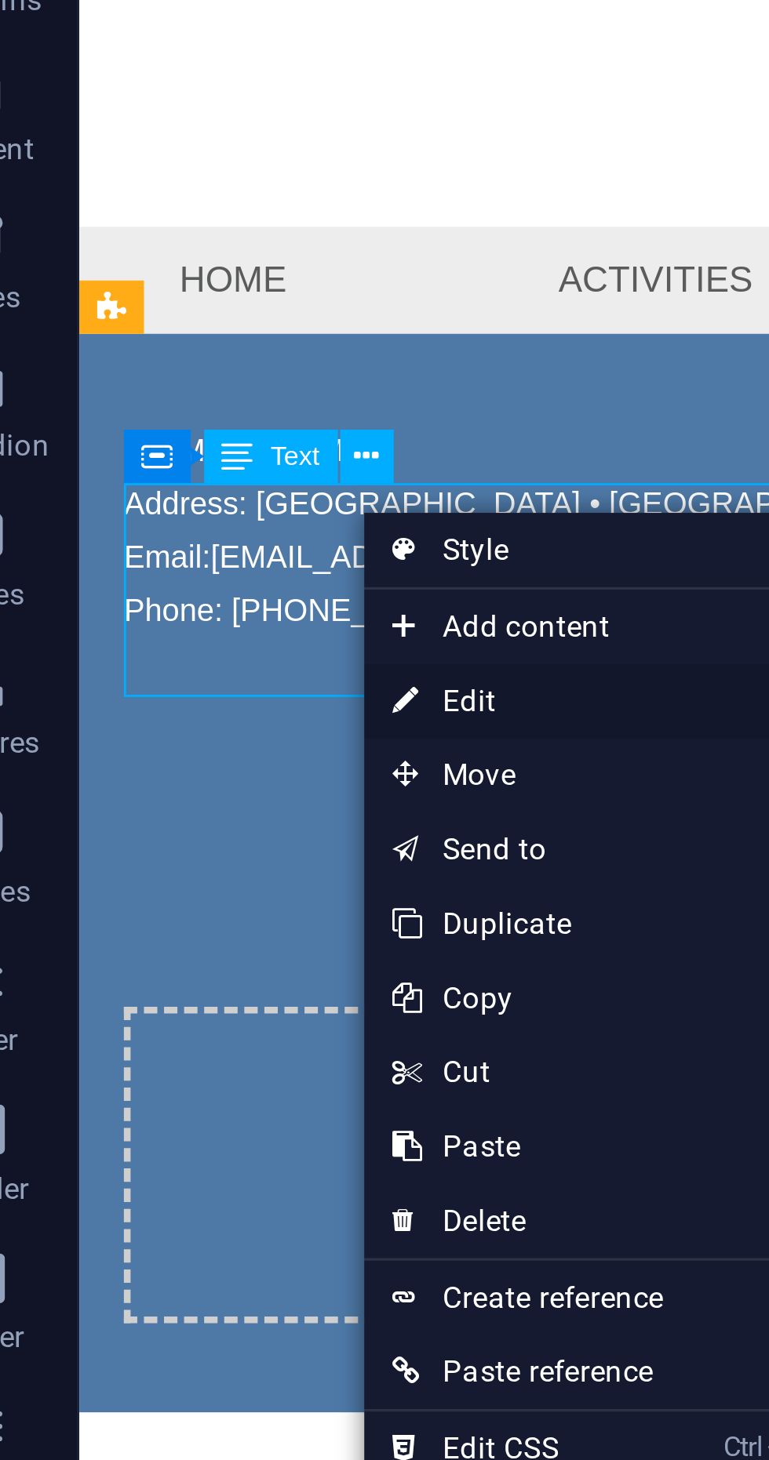
click at [195, 387] on link "⏎ Edit" at bounding box center [205, 390] width 105 height 24
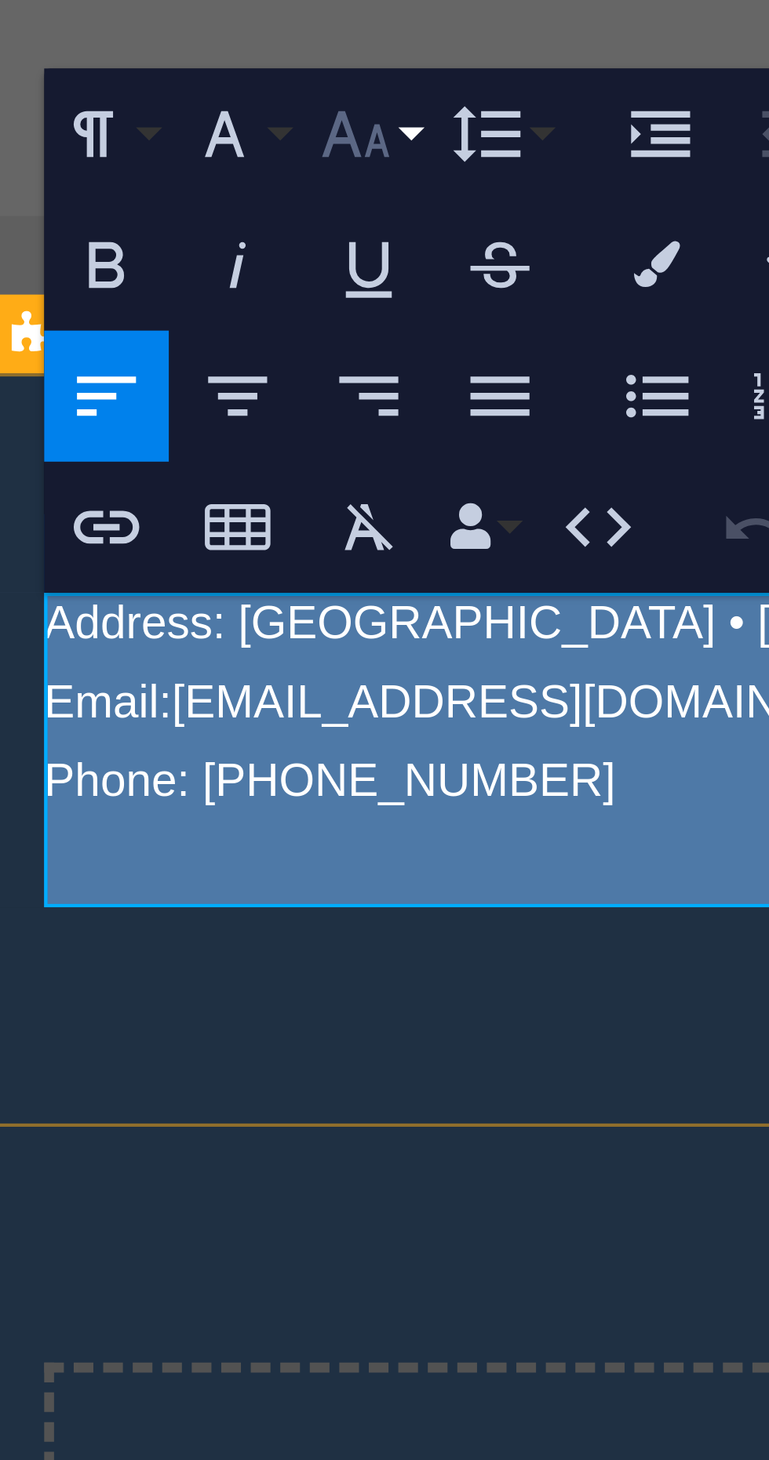
click at [387, 151] on icon "button" at bounding box center [387, 151] width 9 height 6
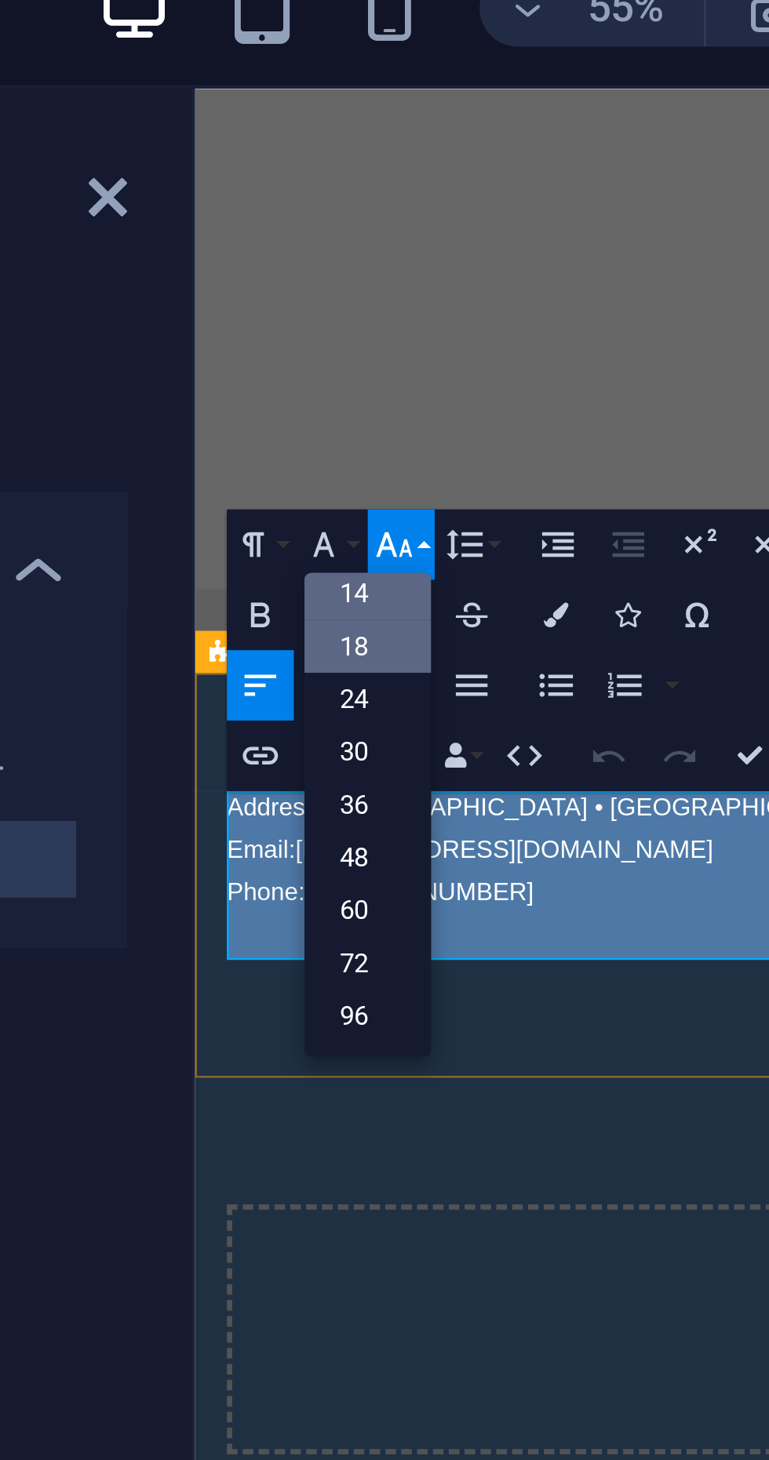
click at [384, 173] on link "18" at bounding box center [381, 175] width 31 height 13
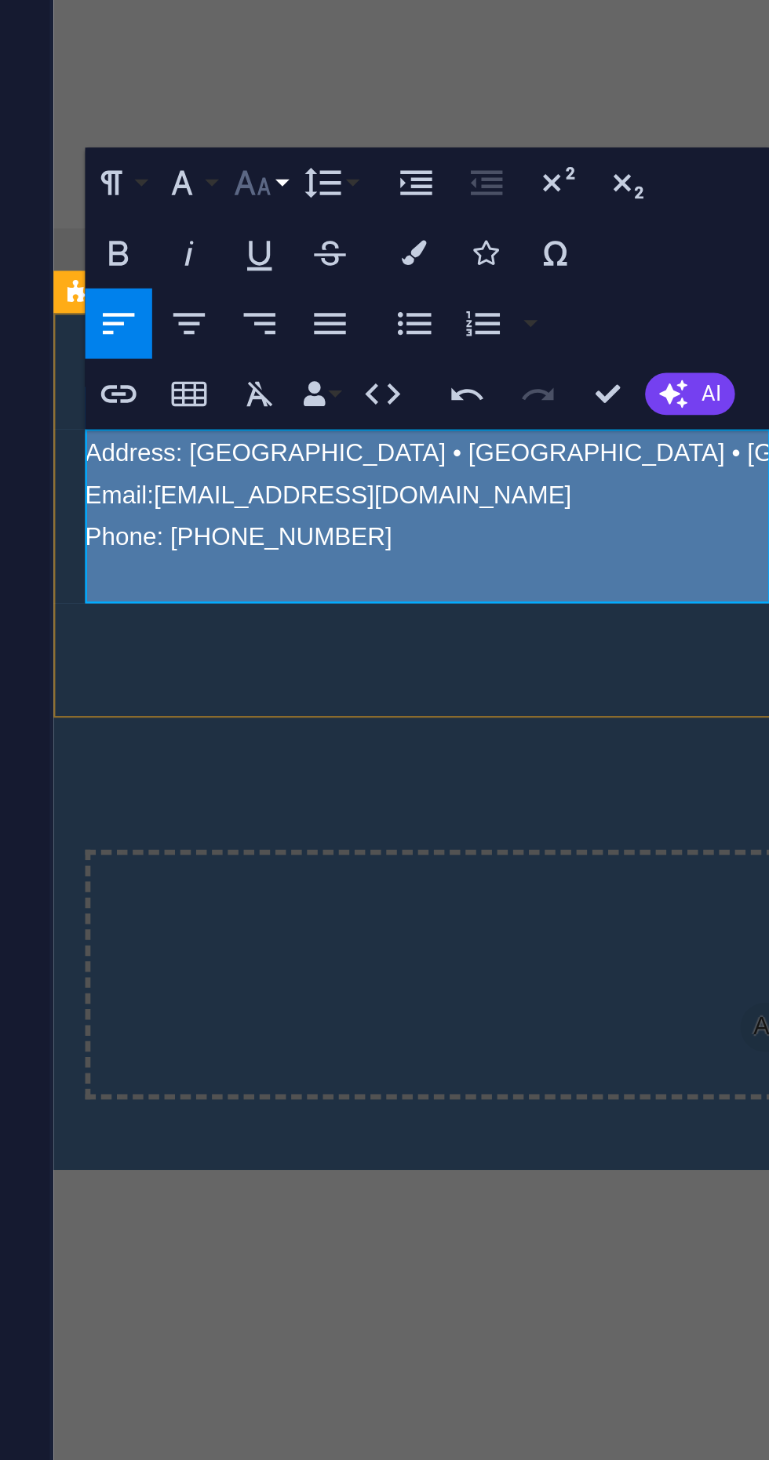
click at [386, 154] on icon "button" at bounding box center [387, 150] width 10 height 10
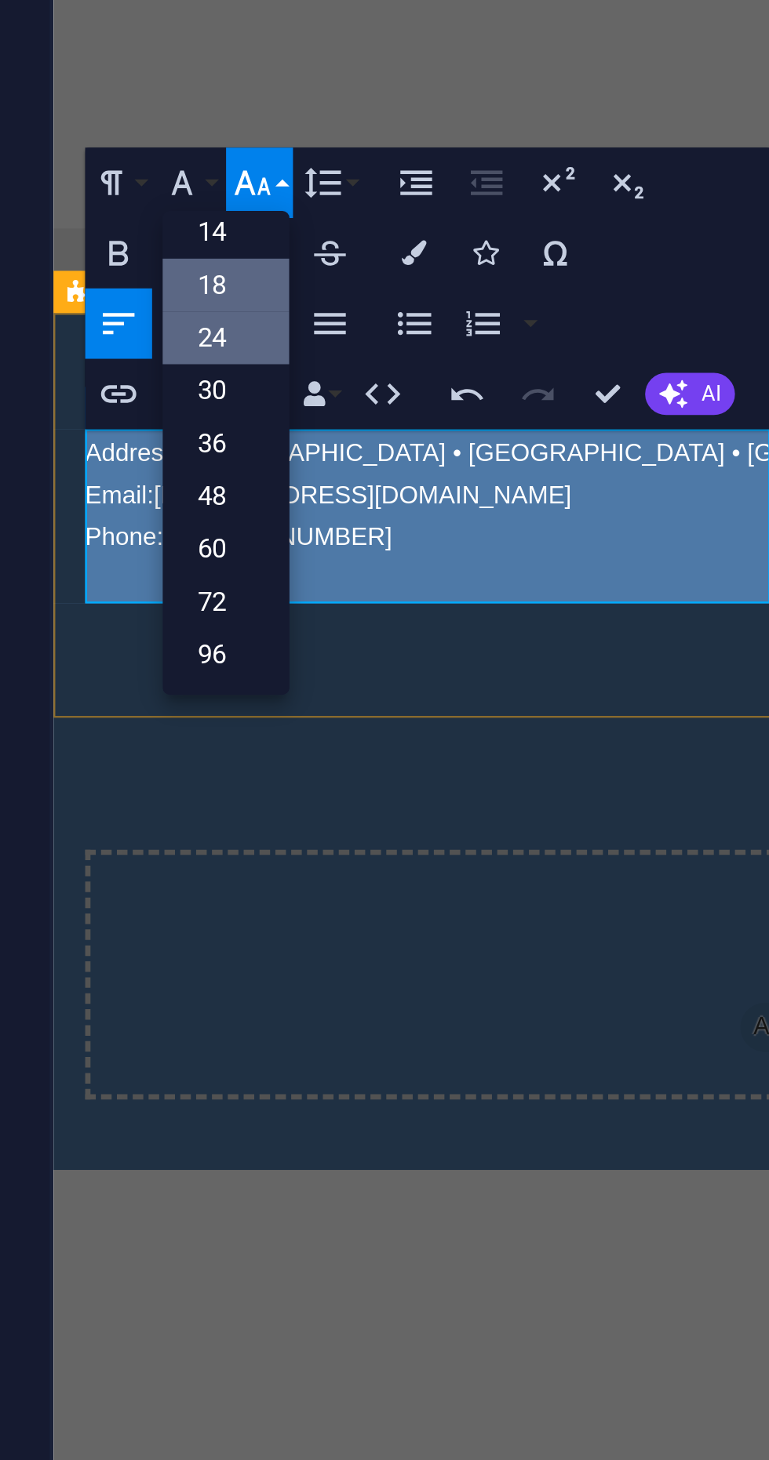
click at [380, 191] on link "24" at bounding box center [381, 188] width 31 height 13
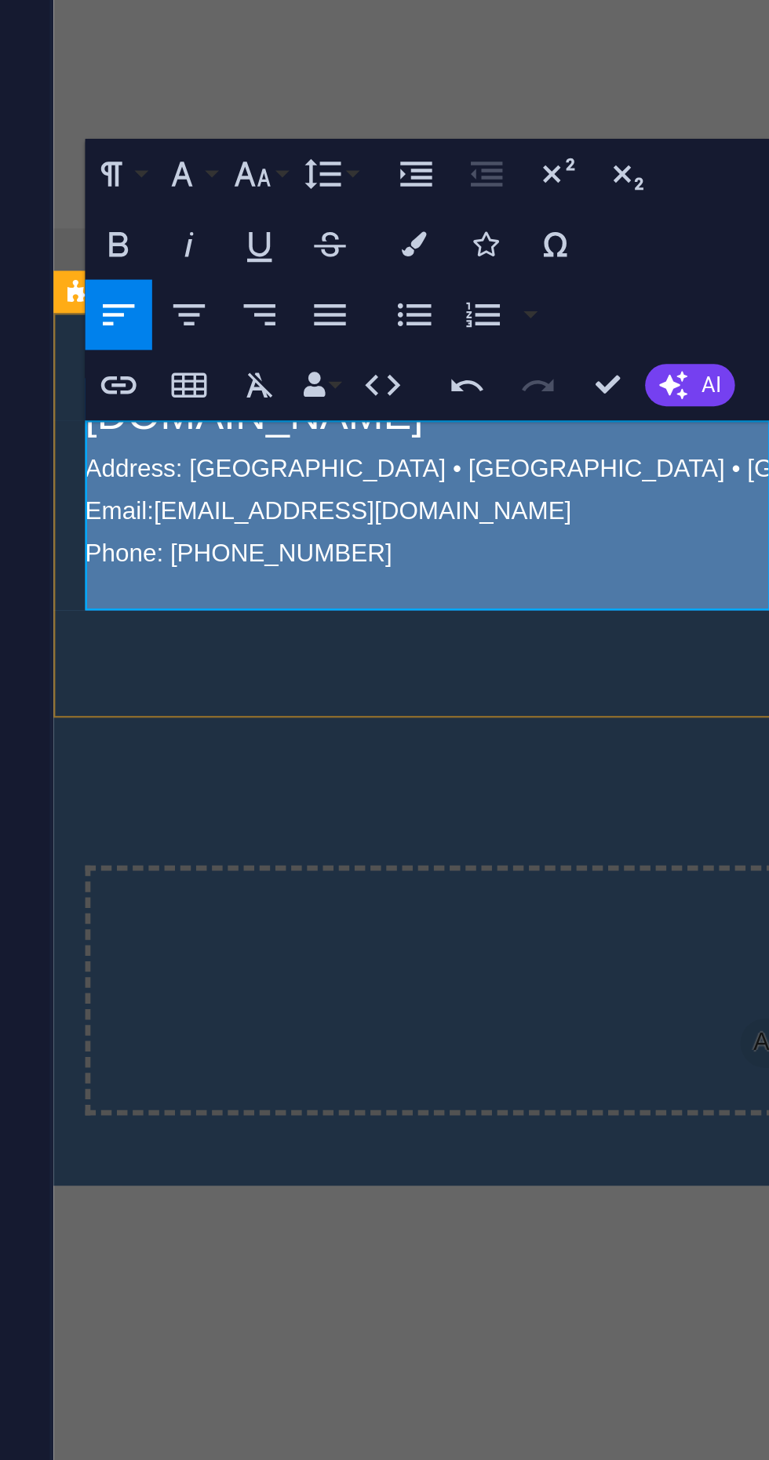
click at [278, 86] on p "Email: melalidriver@gmail.com" at bounding box center [443, 76] width 753 height 19
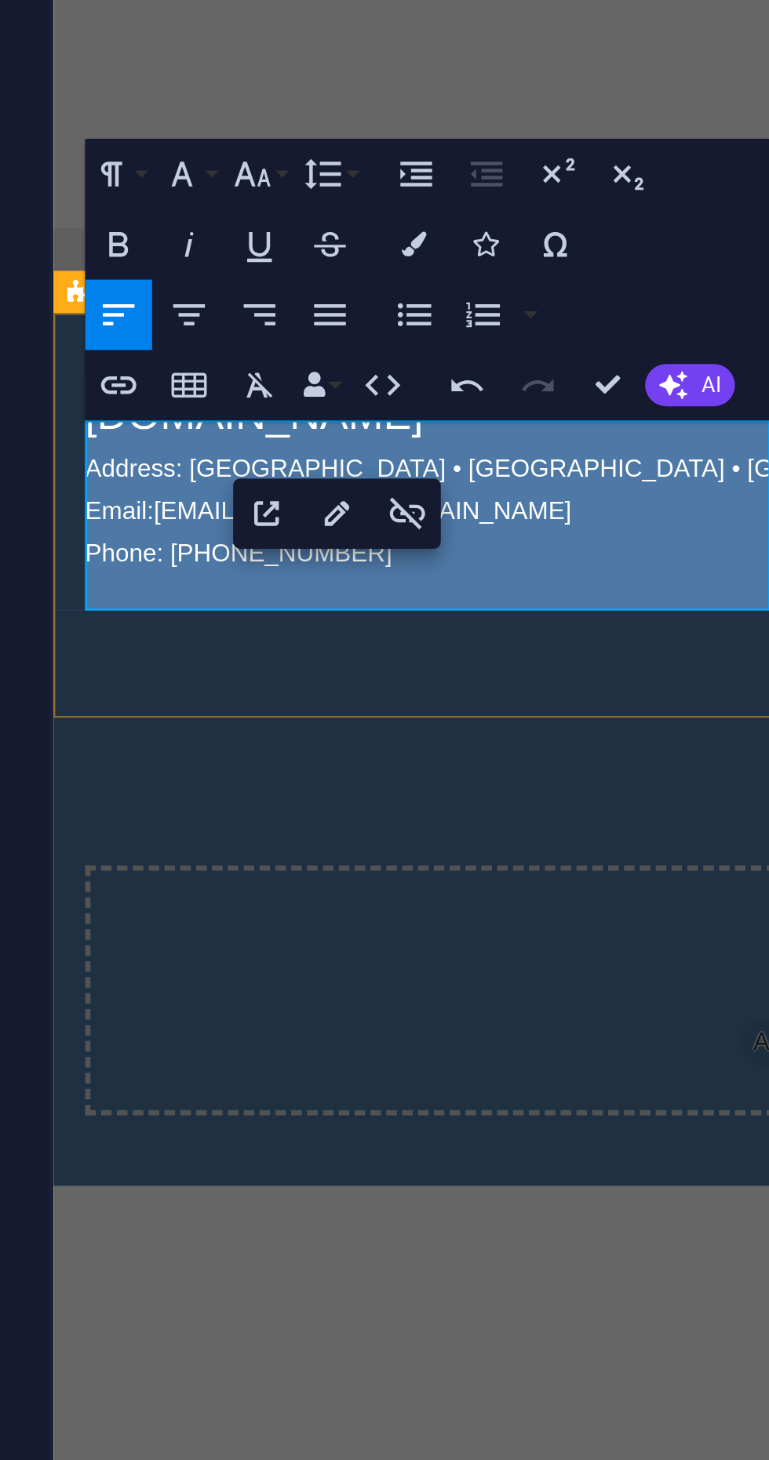
click at [264, 187] on html "Skip to main content Menu Home Activities Tour packages Booking Contact www.mel…" at bounding box center [443, 53] width 781 height 649
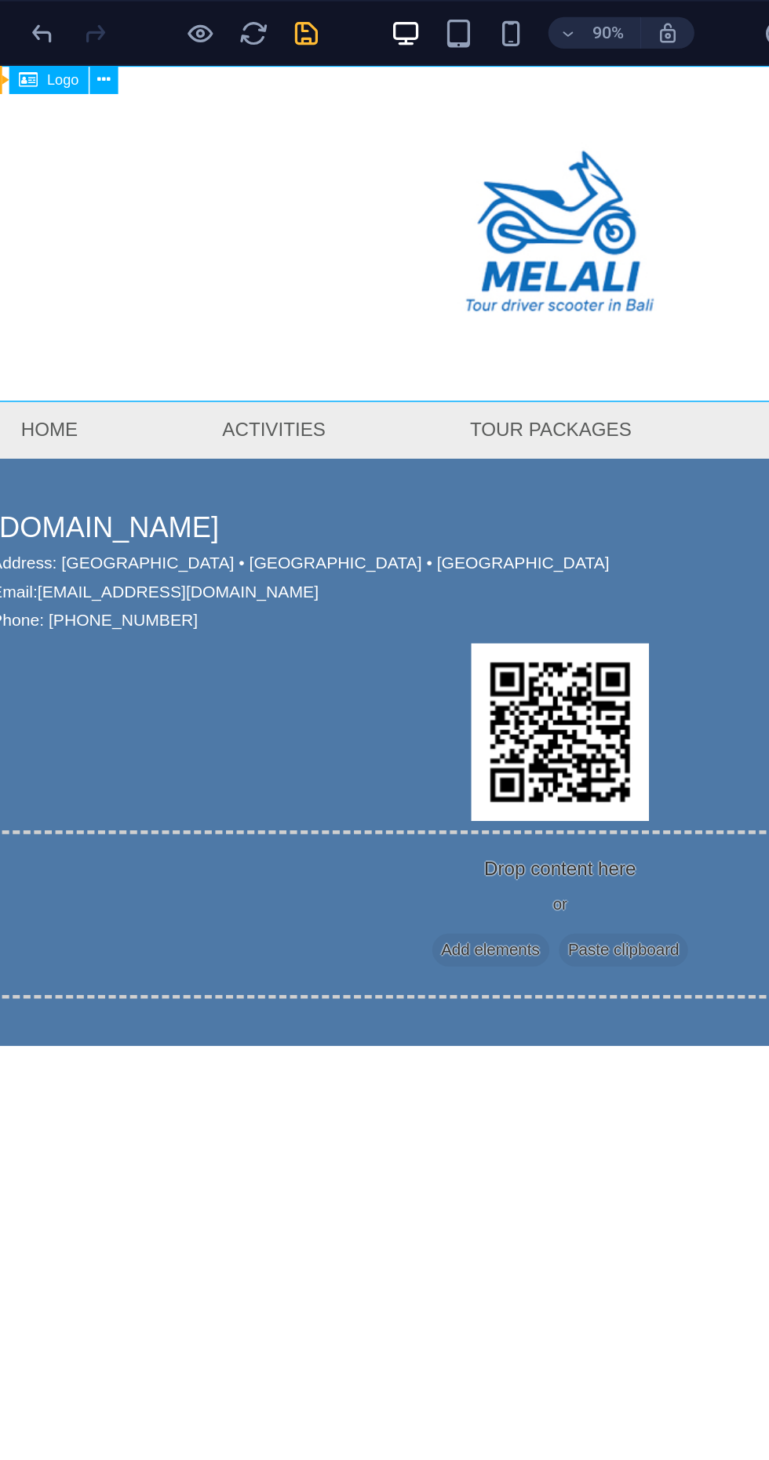
click at [268, 17] on icon "save" at bounding box center [265, 20] width 18 height 18
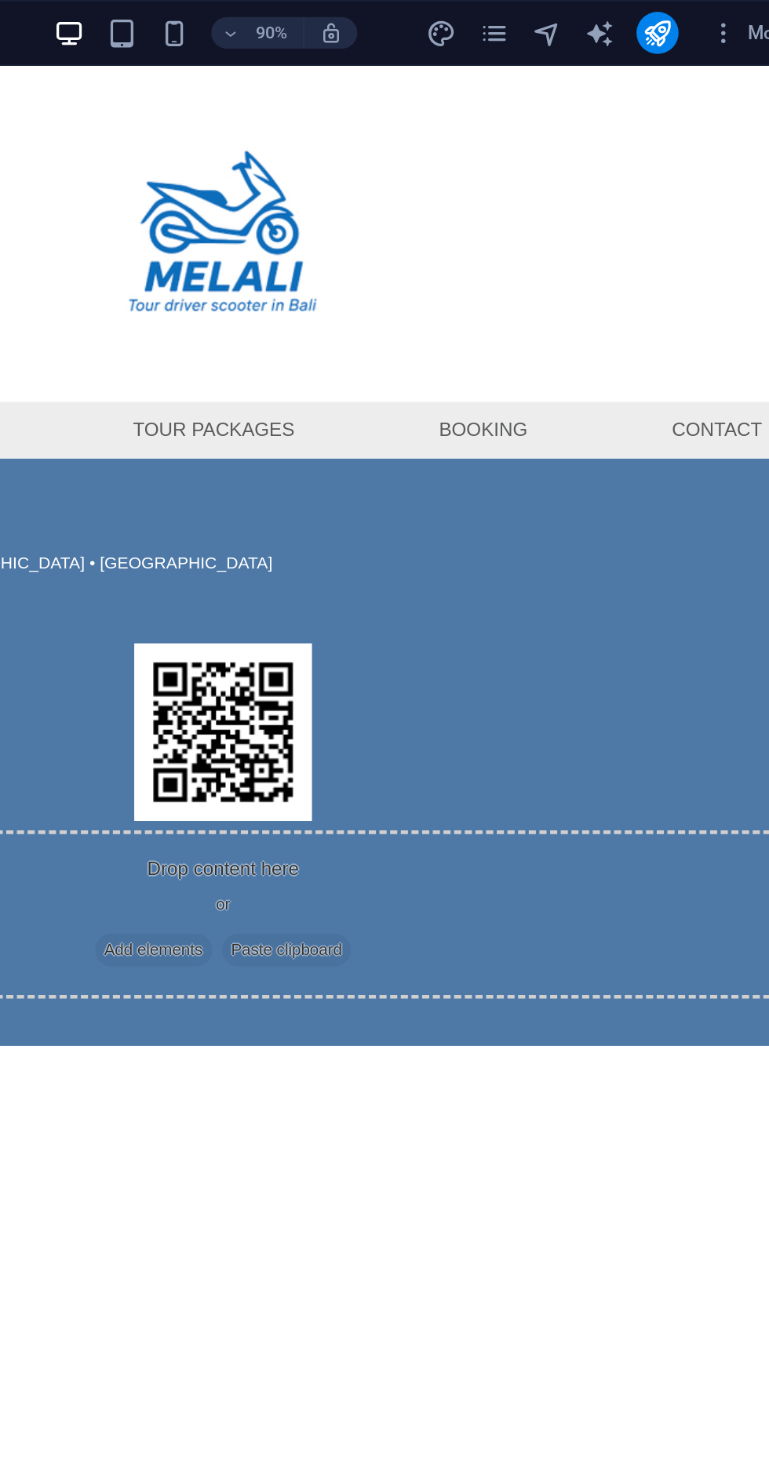
scroll to position [0, 0]
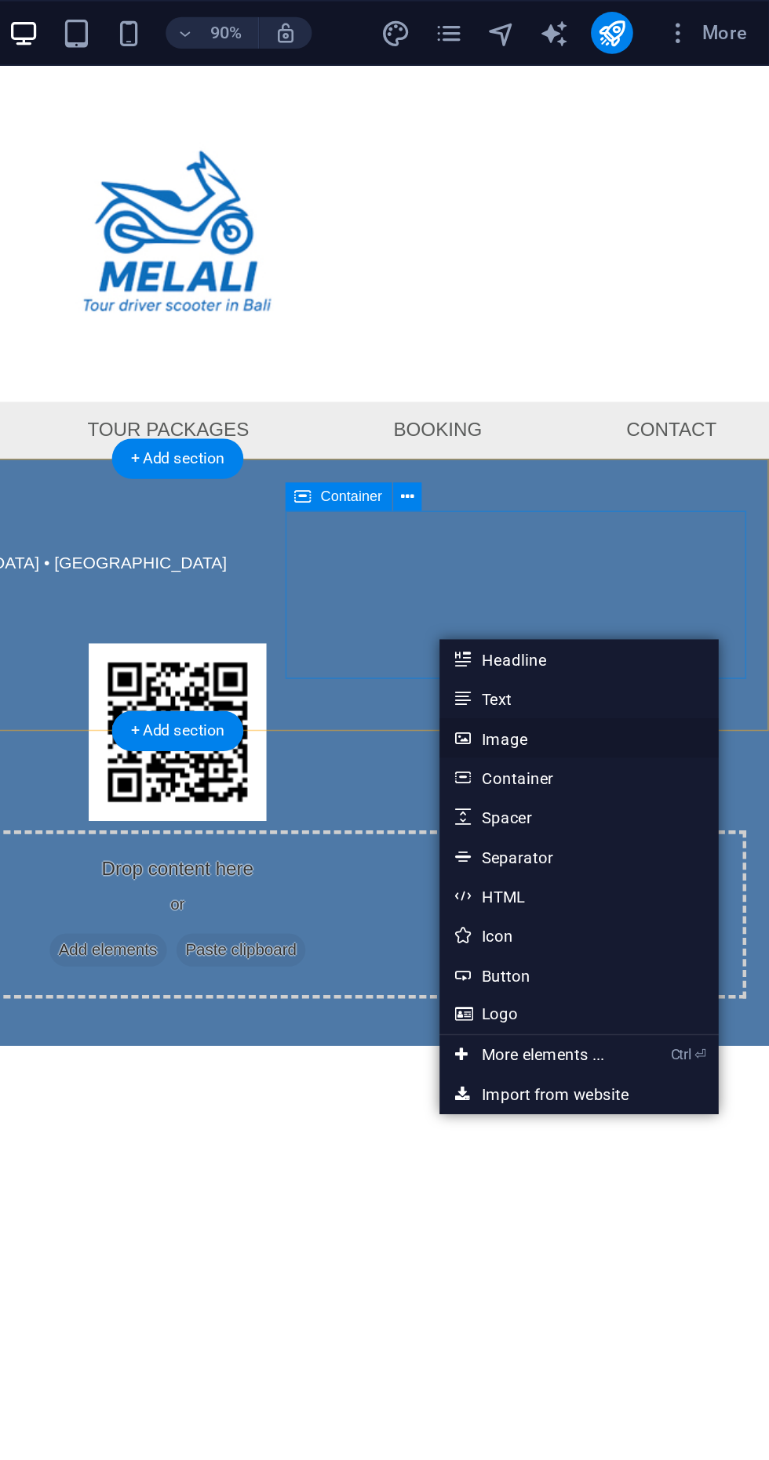
click at [642, 442] on link "Image" at bounding box center [655, 440] width 166 height 24
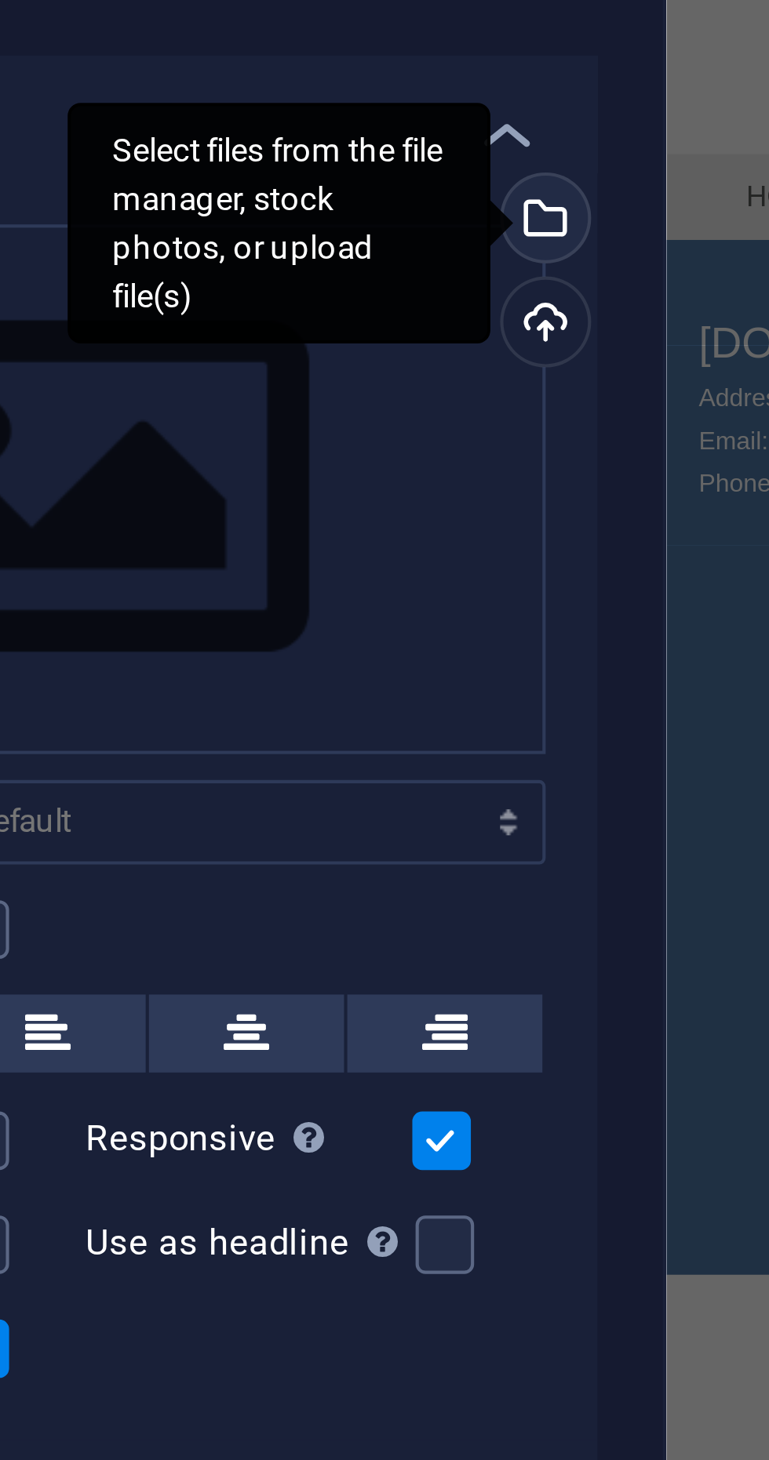
click at [296, 178] on div "Select files from the file manager, stock photos, or upload file(s)" at bounding box center [246, 178] width 102 height 59
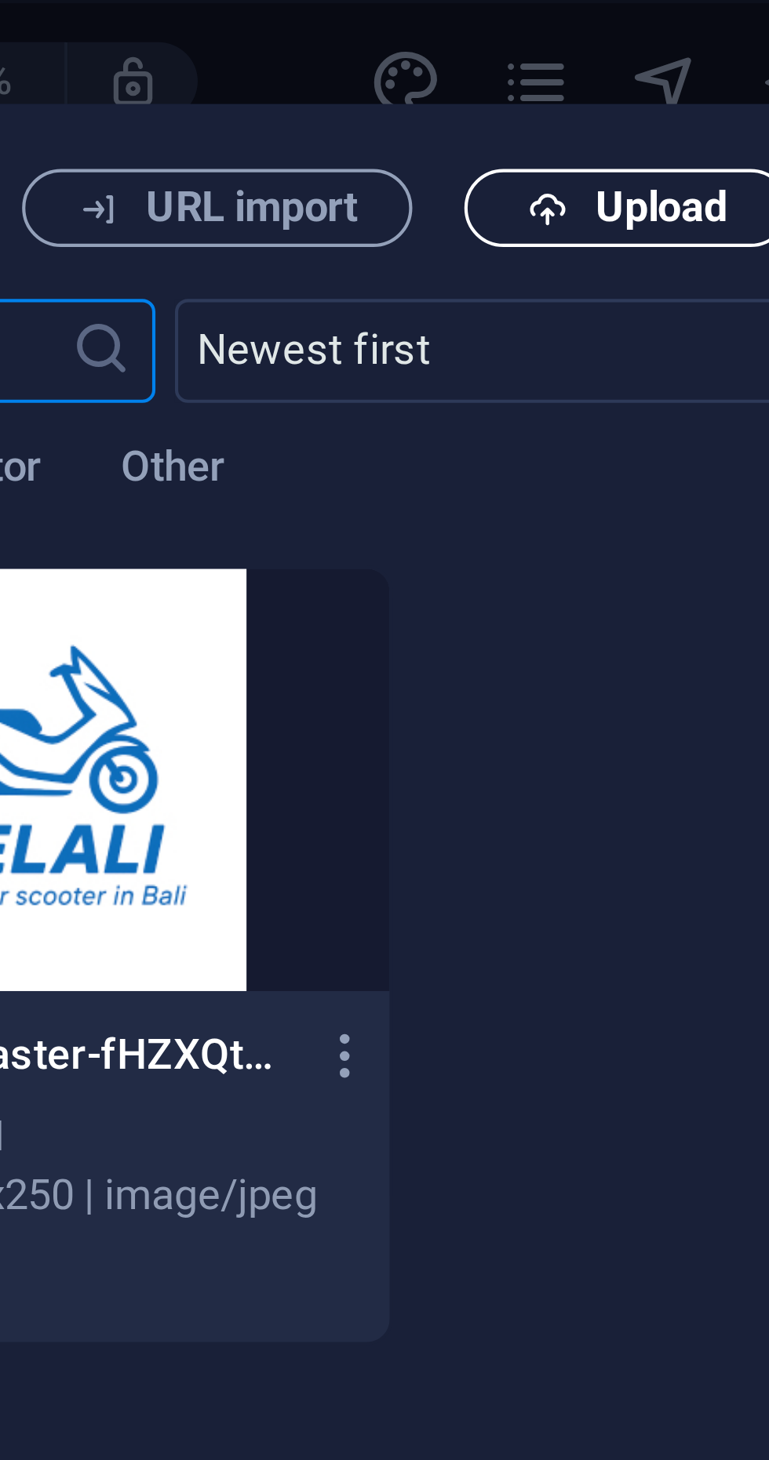
click at [597, 51] on span "Upload" at bounding box center [607, 49] width 32 height 9
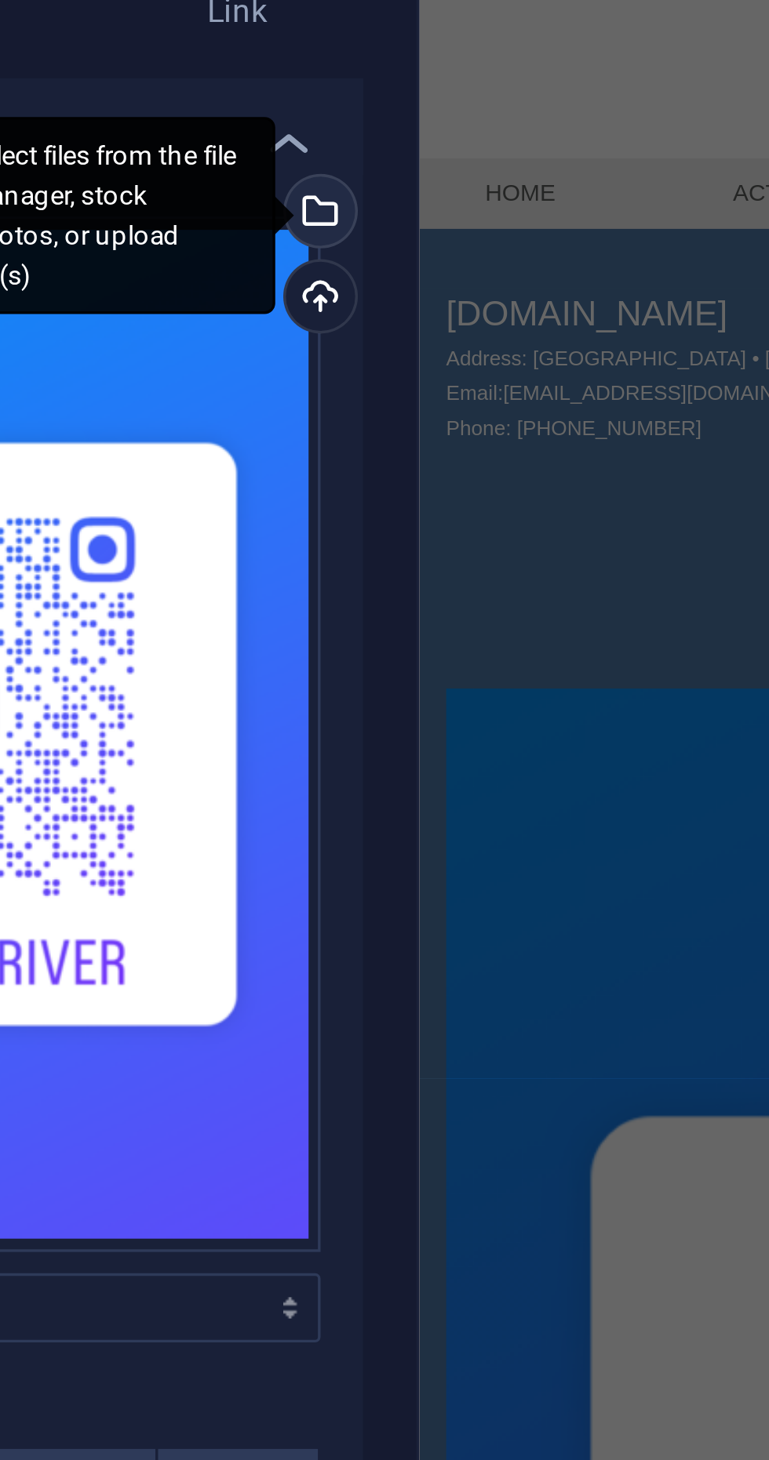
click at [311, 175] on div "Select files from the file manager, stock photos, or upload file(s)" at bounding box center [308, 179] width 24 height 24
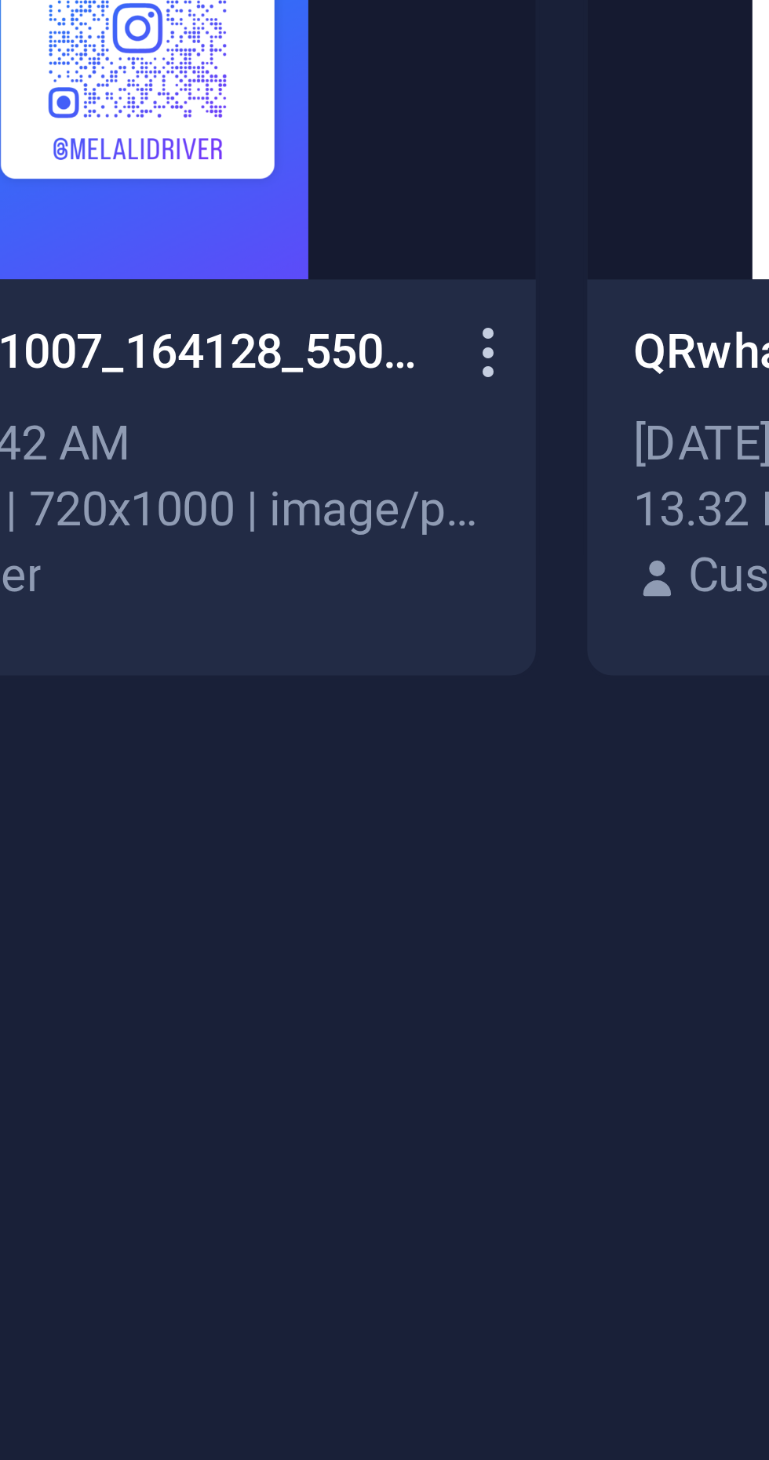
click at [353, 255] on icon "button" at bounding box center [349, 255] width 15 height 14
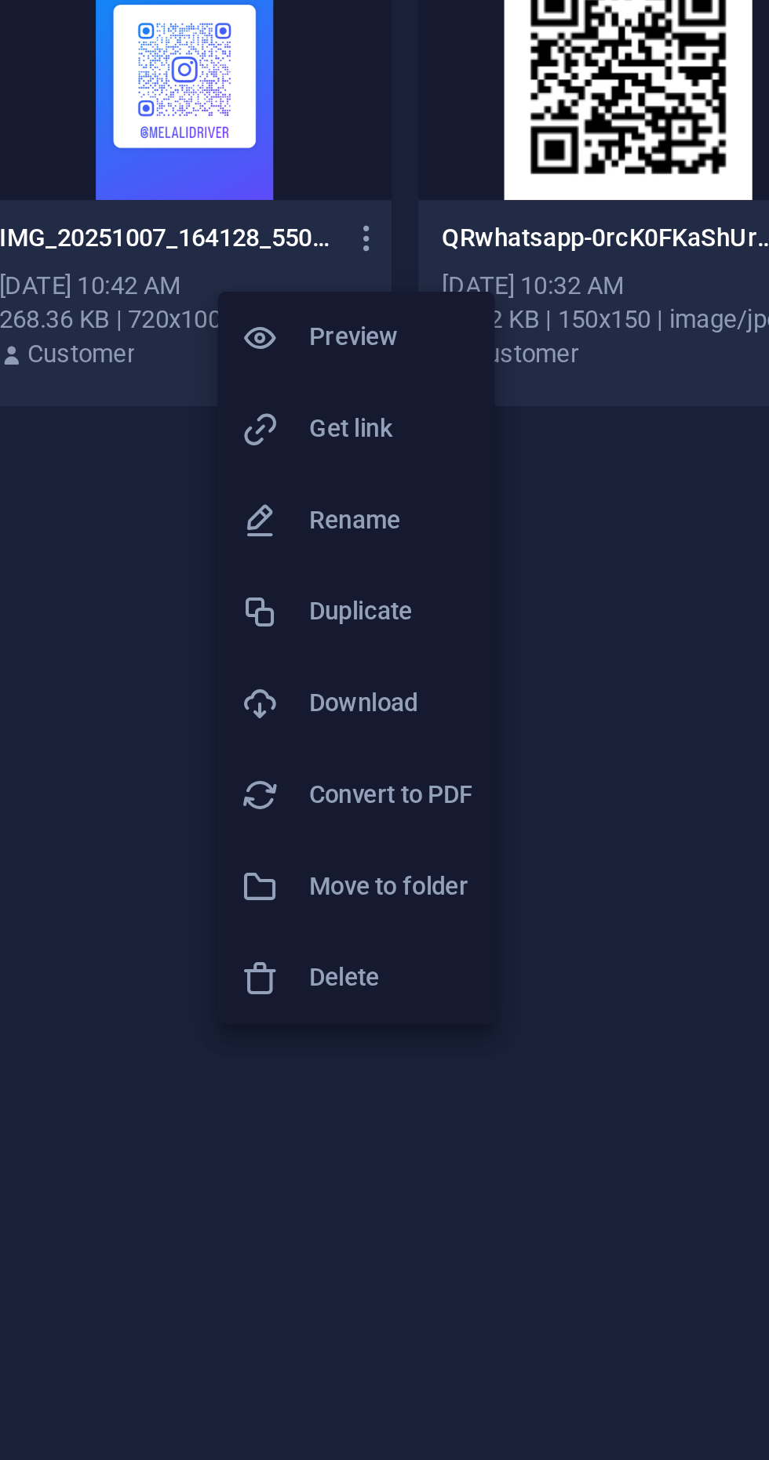
click at [344, 556] on h6 "Delete" at bounding box center [359, 559] width 67 height 19
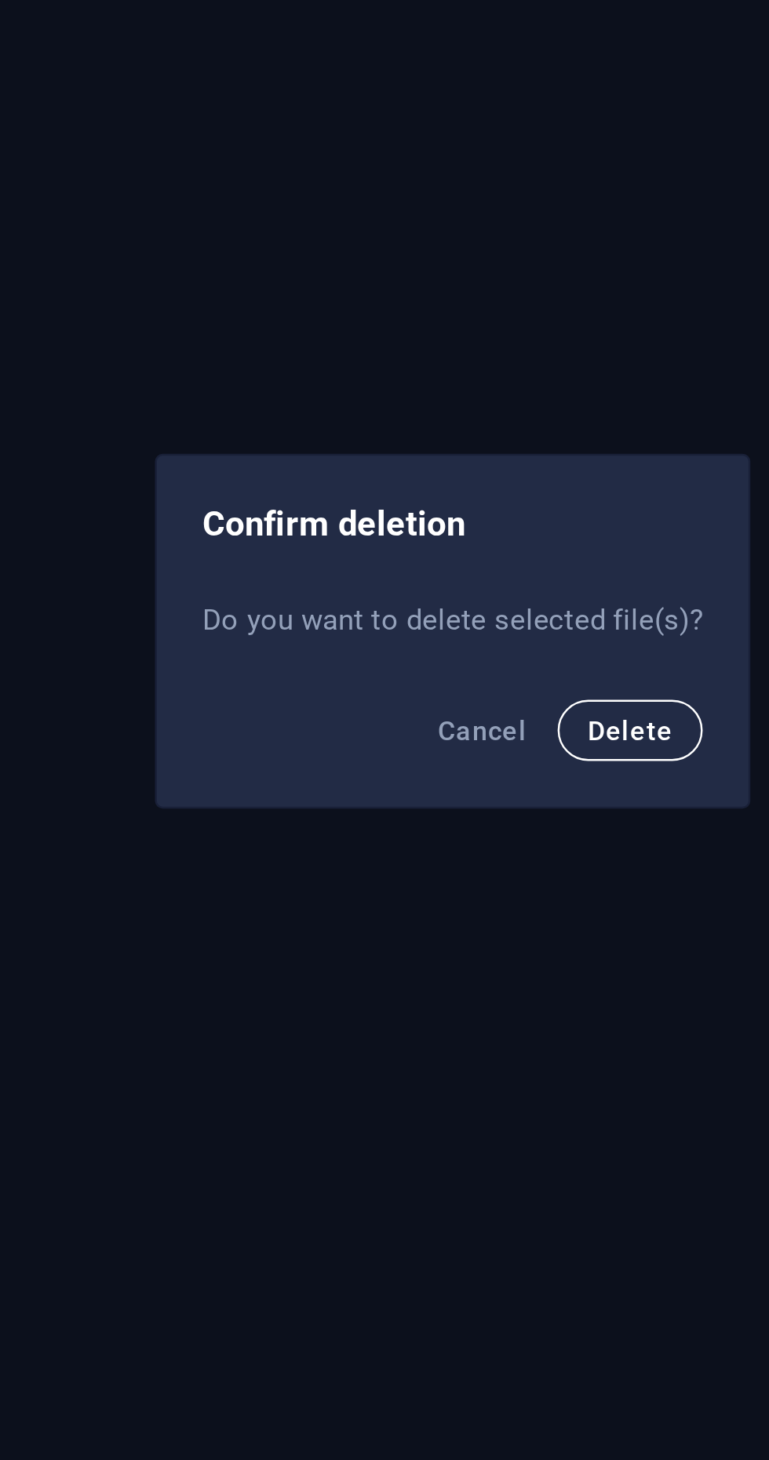
click at [461, 769] on span "Delete" at bounding box center [457, 771] width 35 height 13
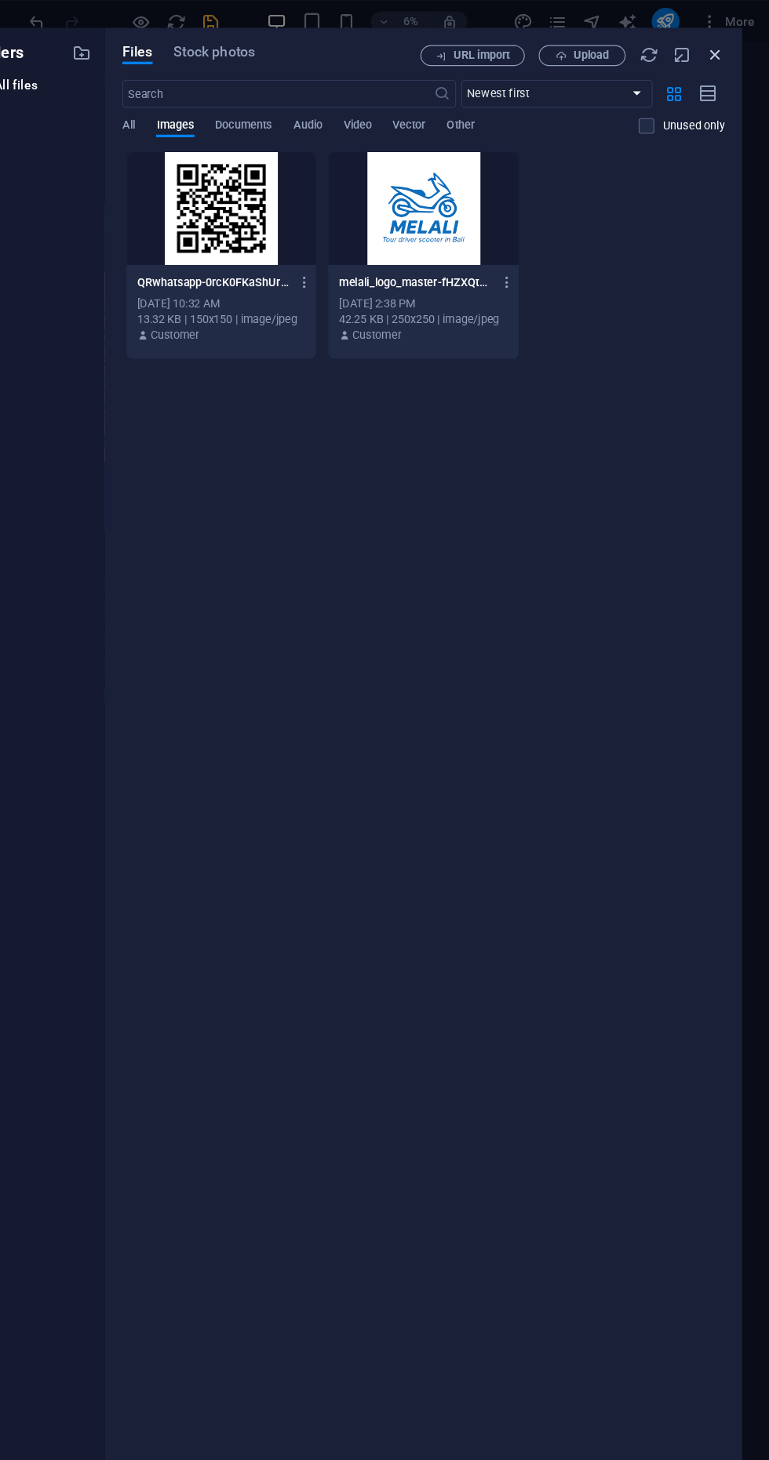
click at [724, 49] on icon "button" at bounding box center [719, 49] width 17 height 17
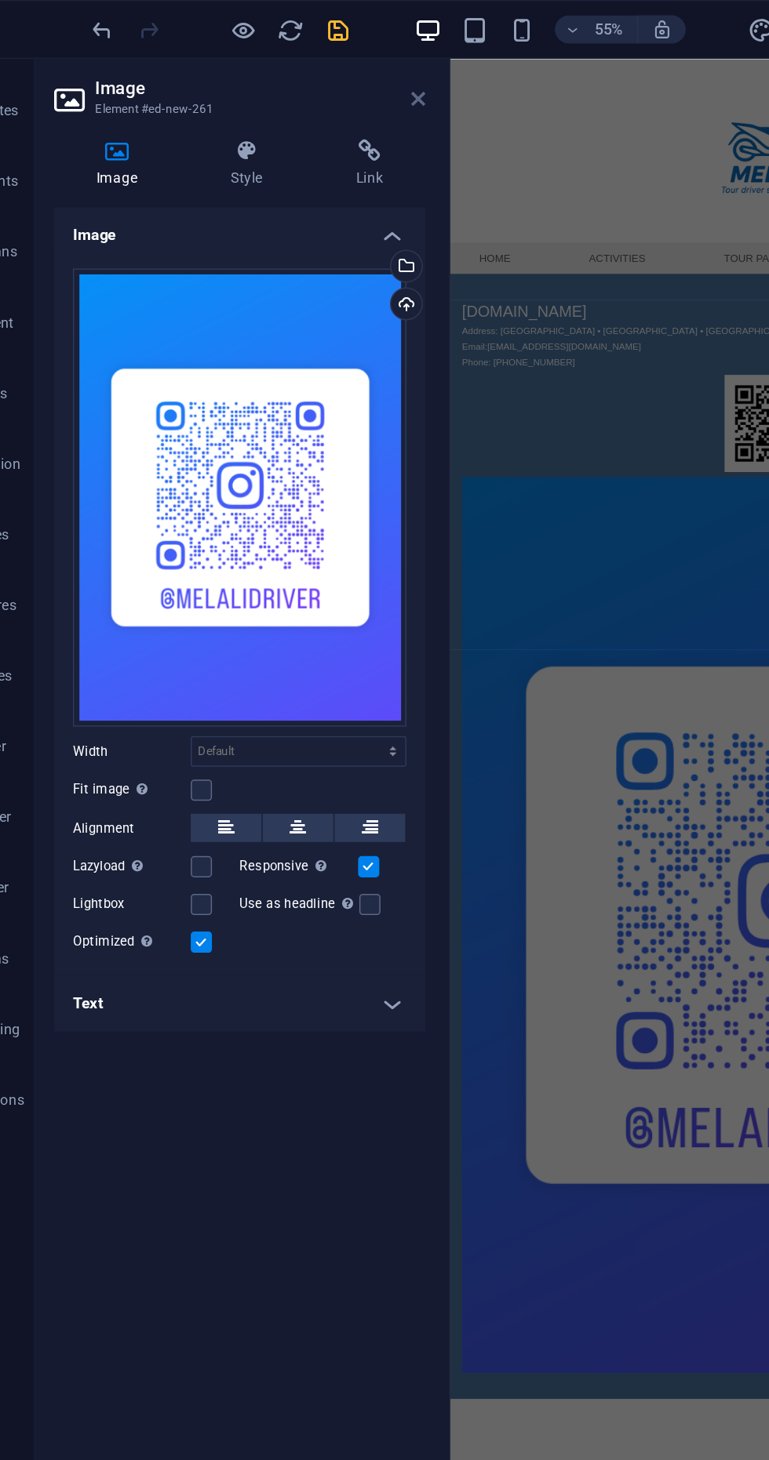
click at [318, 65] on icon at bounding box center [317, 66] width 9 height 13
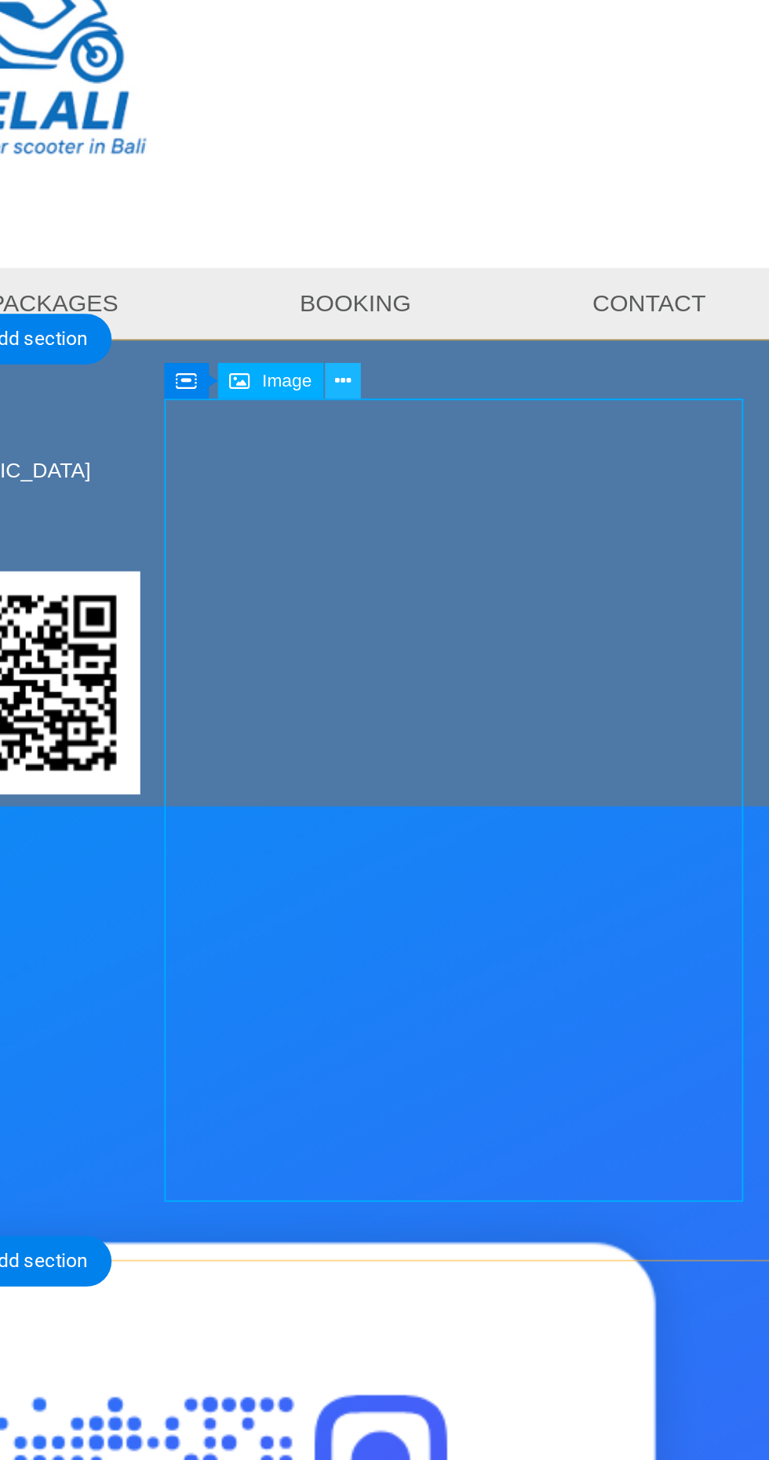
click at [567, 297] on icon at bounding box center [565, 293] width 8 height 15
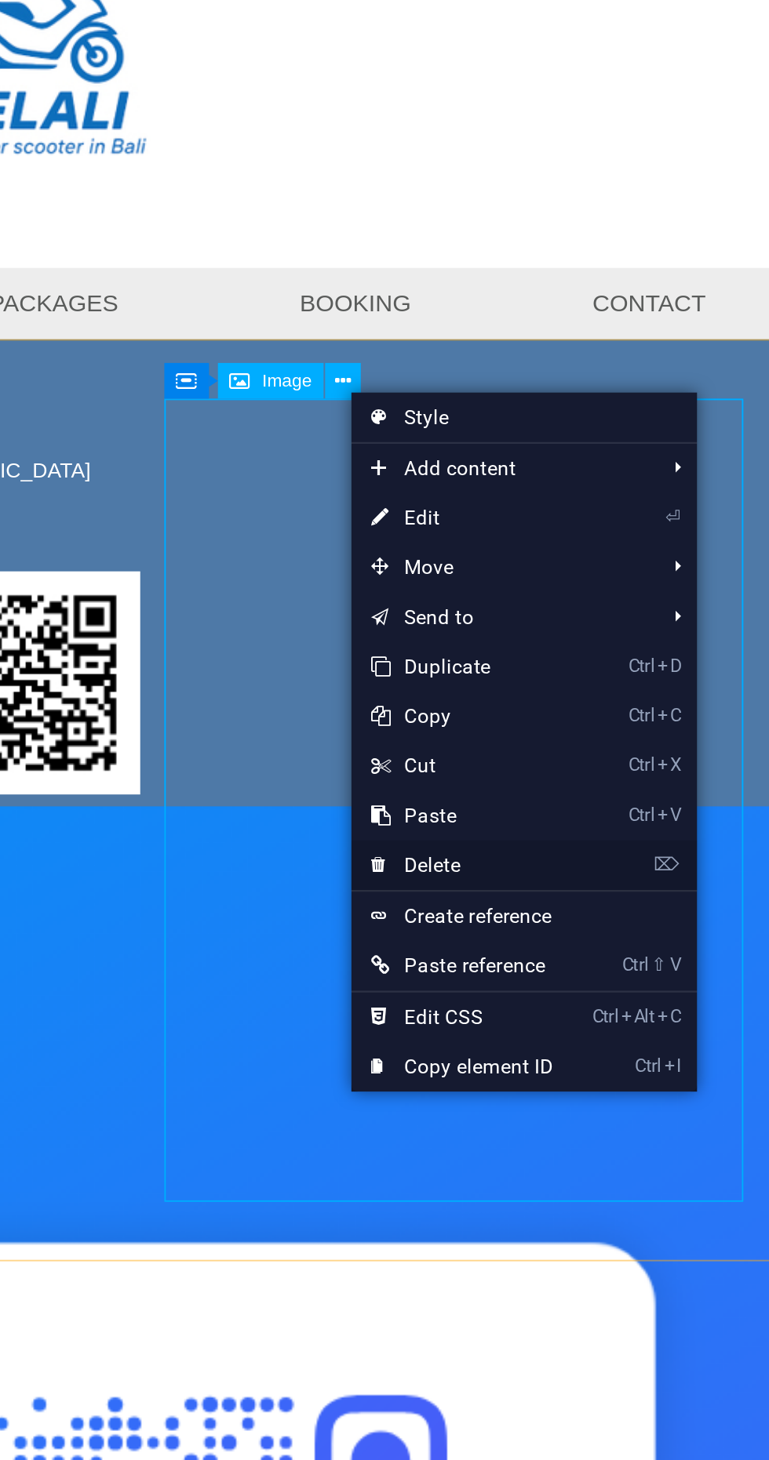
click at [625, 523] on link "⌦ Delete" at bounding box center [621, 523] width 105 height 24
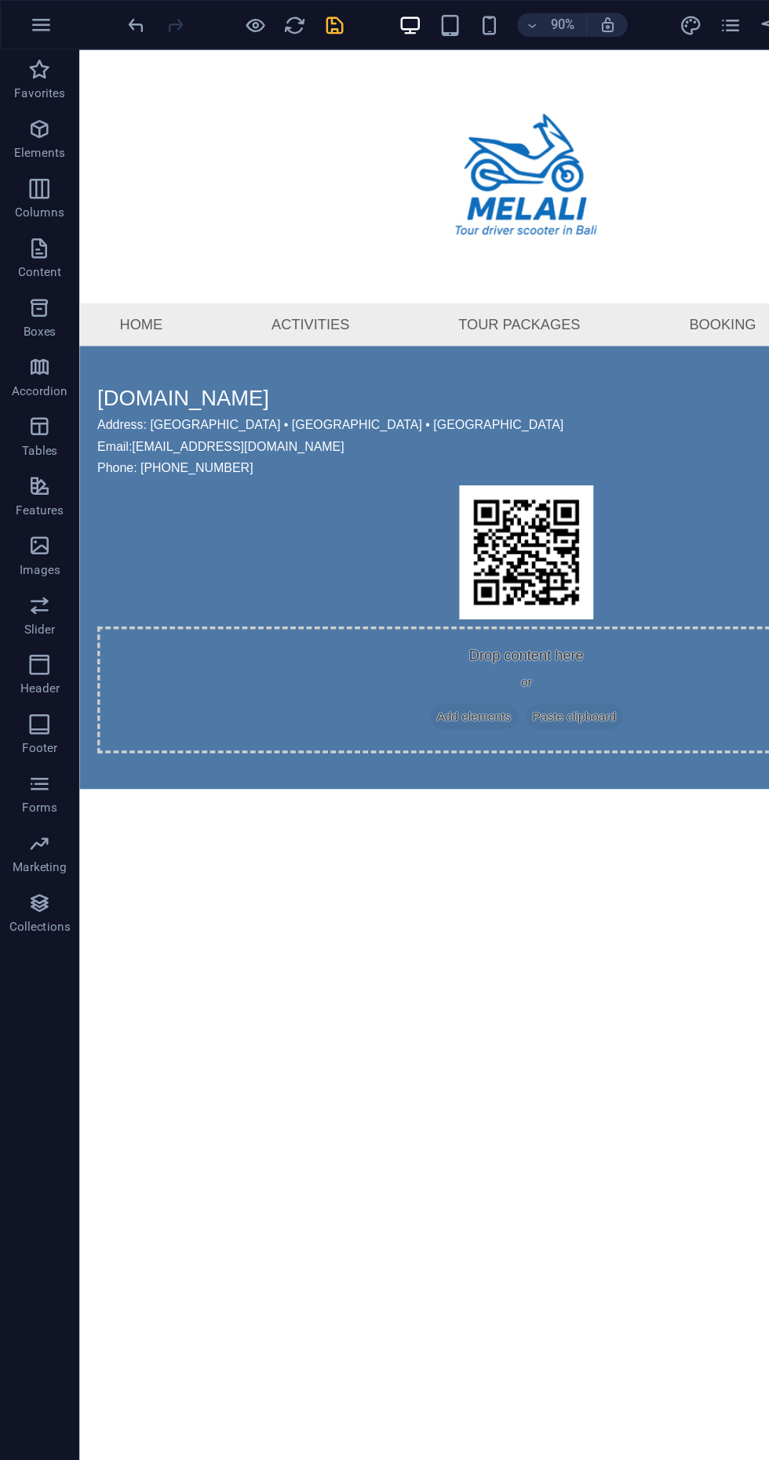
click at [268, 24] on icon "save" at bounding box center [265, 20] width 18 height 18
click at [317, 21] on icon "button" at bounding box center [324, 20] width 18 height 18
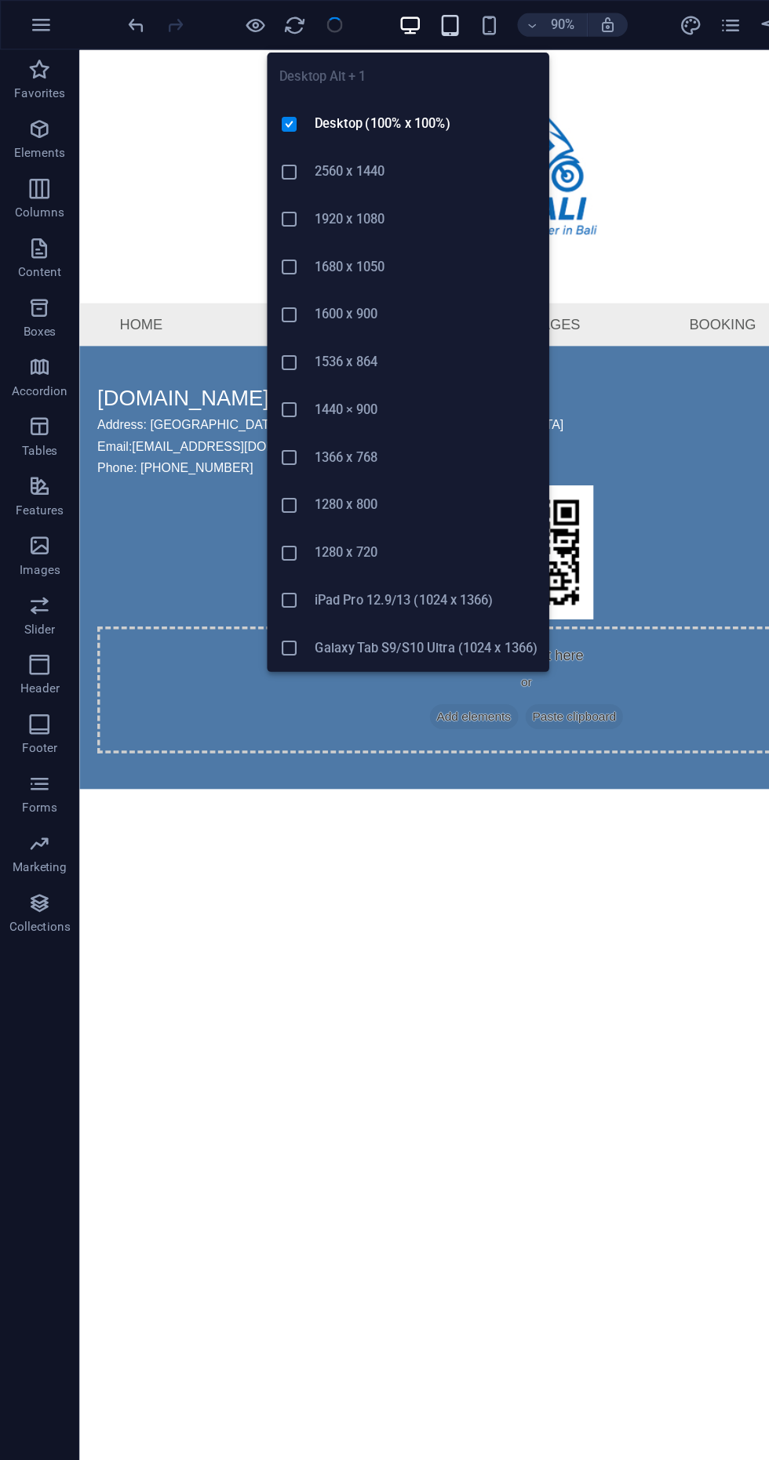
click at [363, 20] on icon "button" at bounding box center [355, 20] width 18 height 18
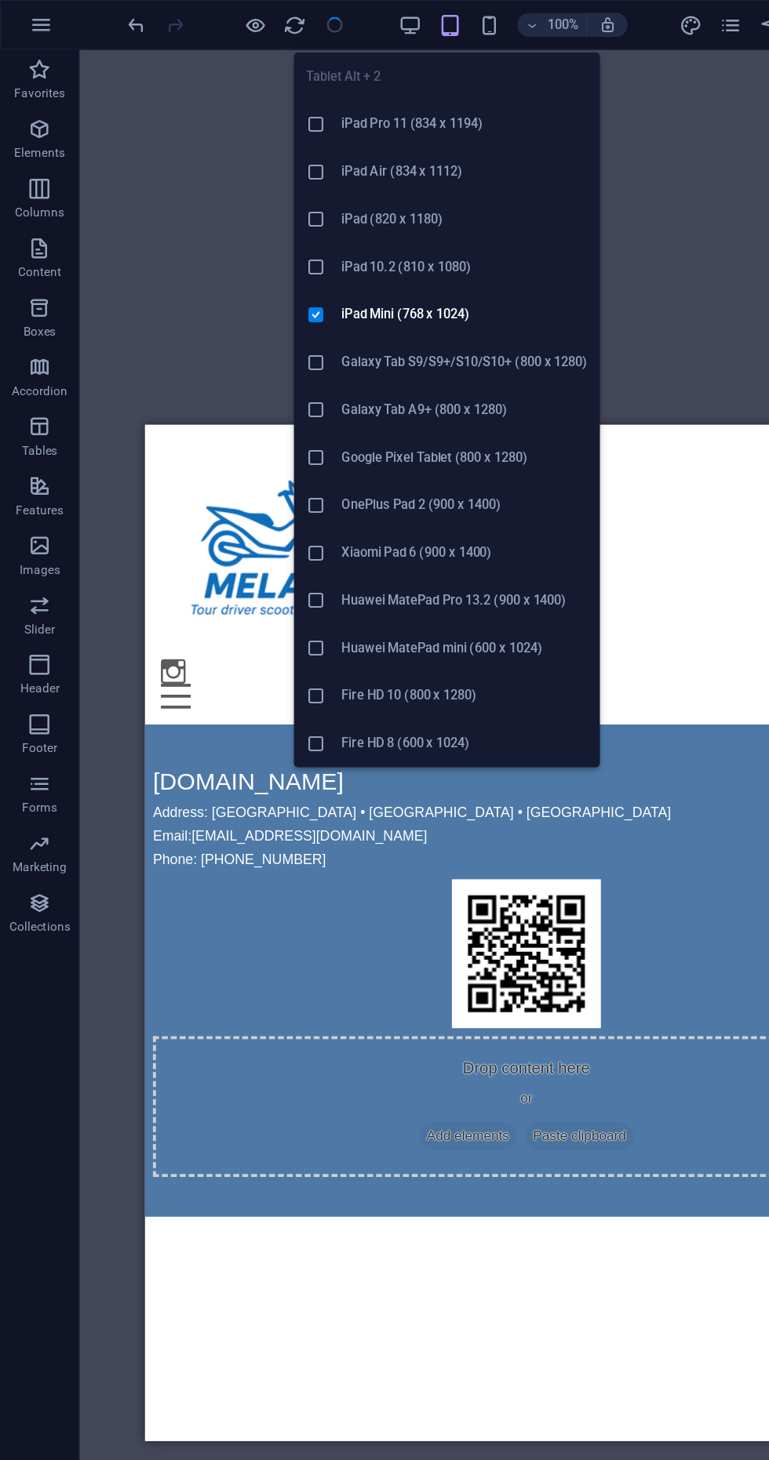
click at [572, 195] on div "Drag here to replace the existing content. Press “Ctrl” if you want to create a…" at bounding box center [416, 737] width 706 height 1396
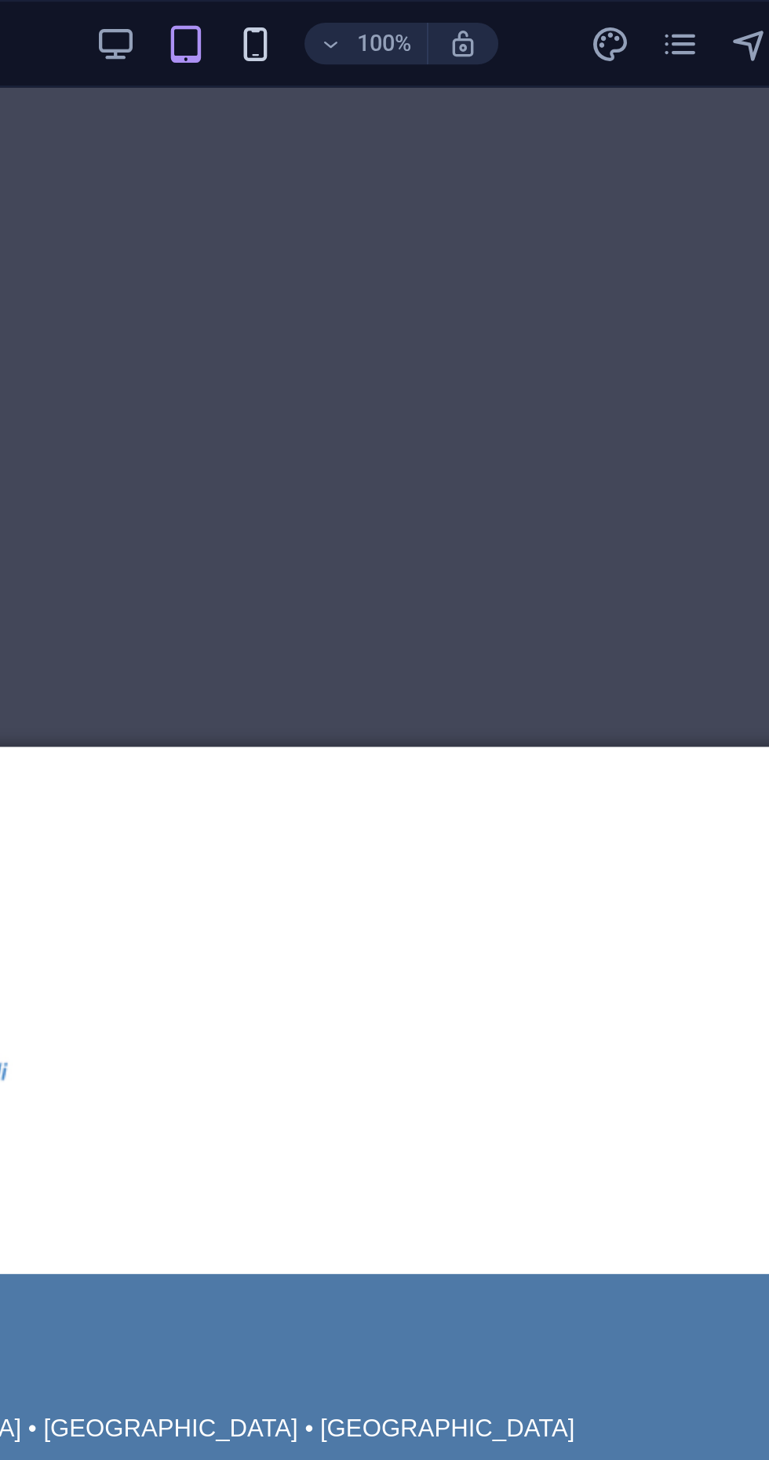
click at [379, 20] on icon "button" at bounding box center [386, 20] width 18 height 18
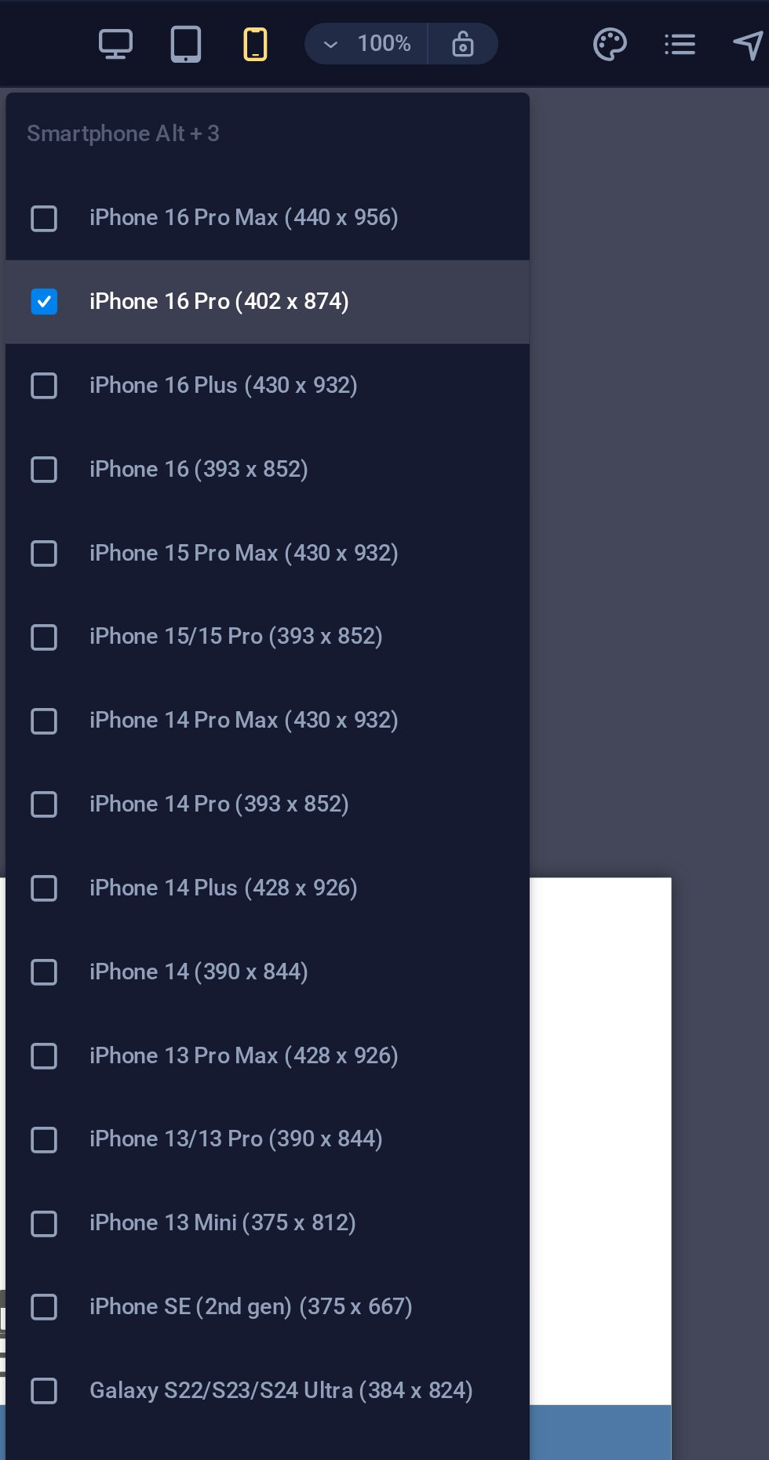
click at [413, 136] on h6 "iPhone 16 Pro (402 x 874)" at bounding box center [406, 135] width 188 height 19
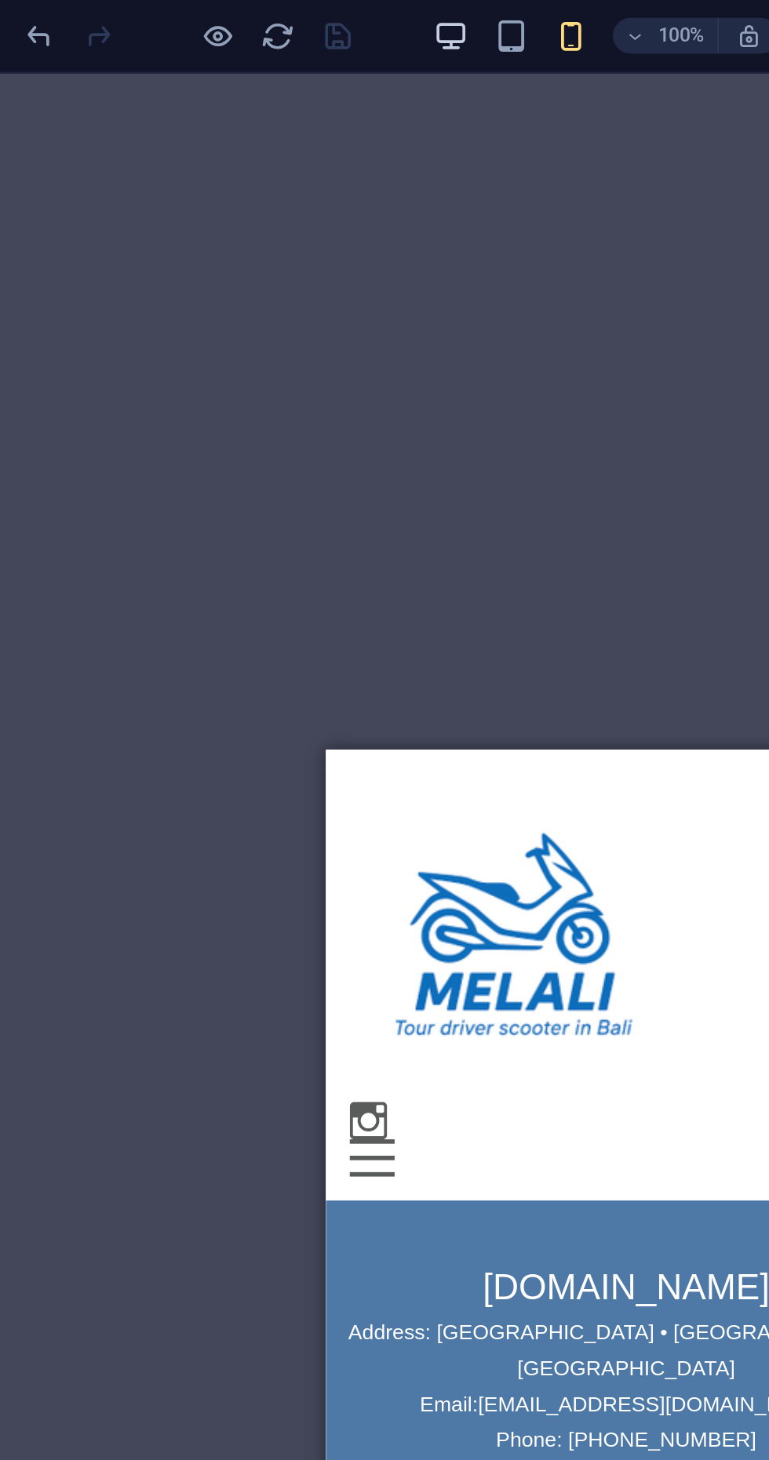
click at [317, 19] on icon "button" at bounding box center [324, 20] width 18 height 18
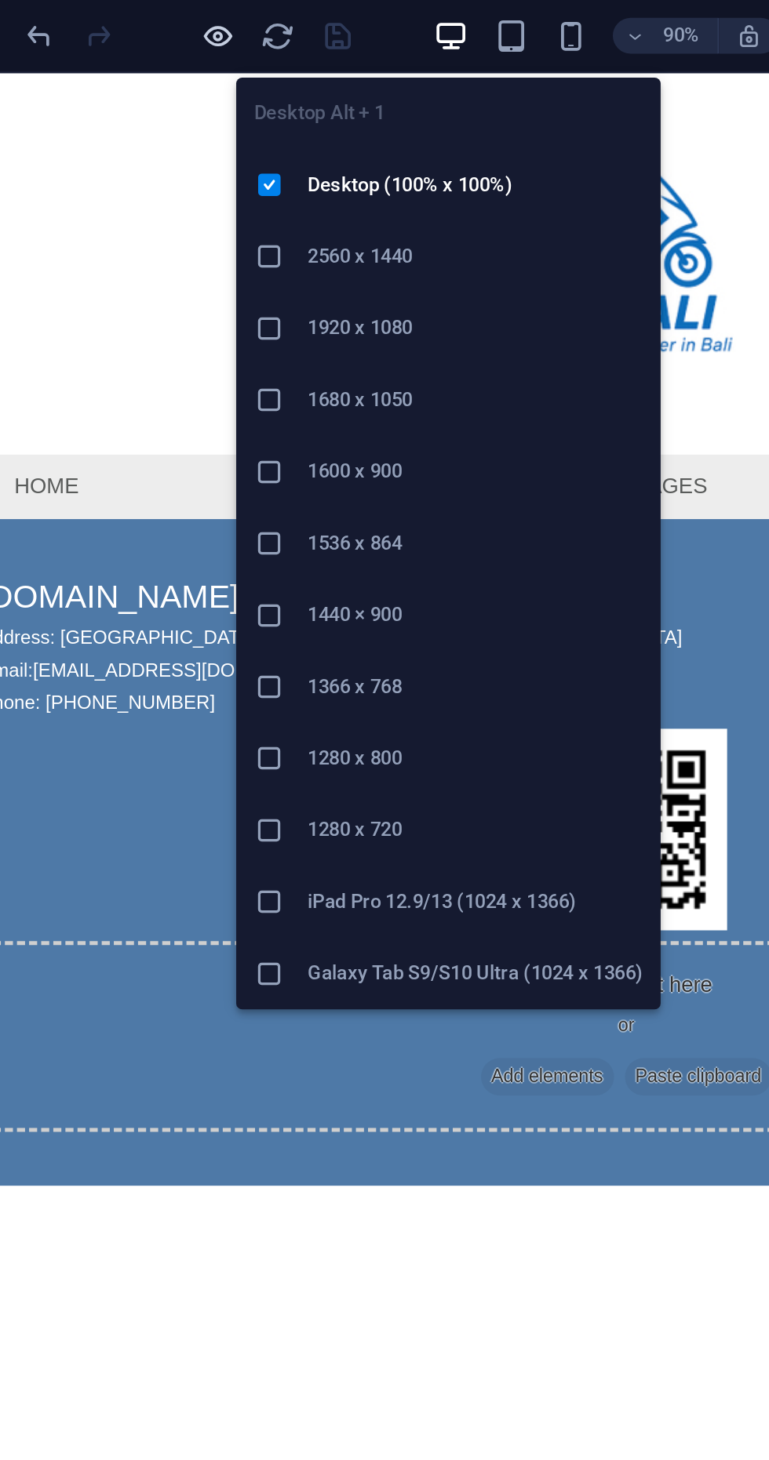
click at [198, 20] on icon "button" at bounding box center [202, 20] width 18 height 18
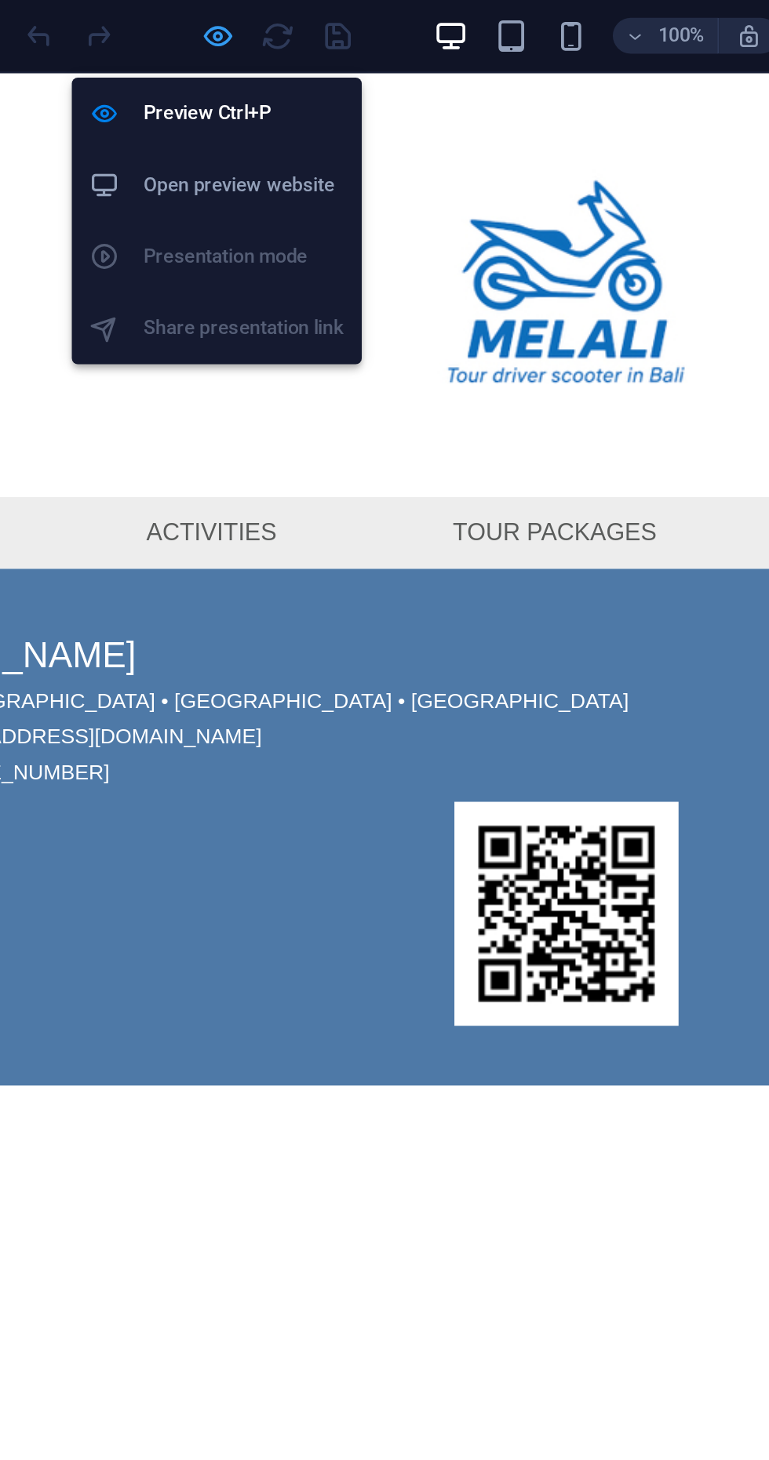
click at [198, 20] on icon "button" at bounding box center [202, 20] width 18 height 18
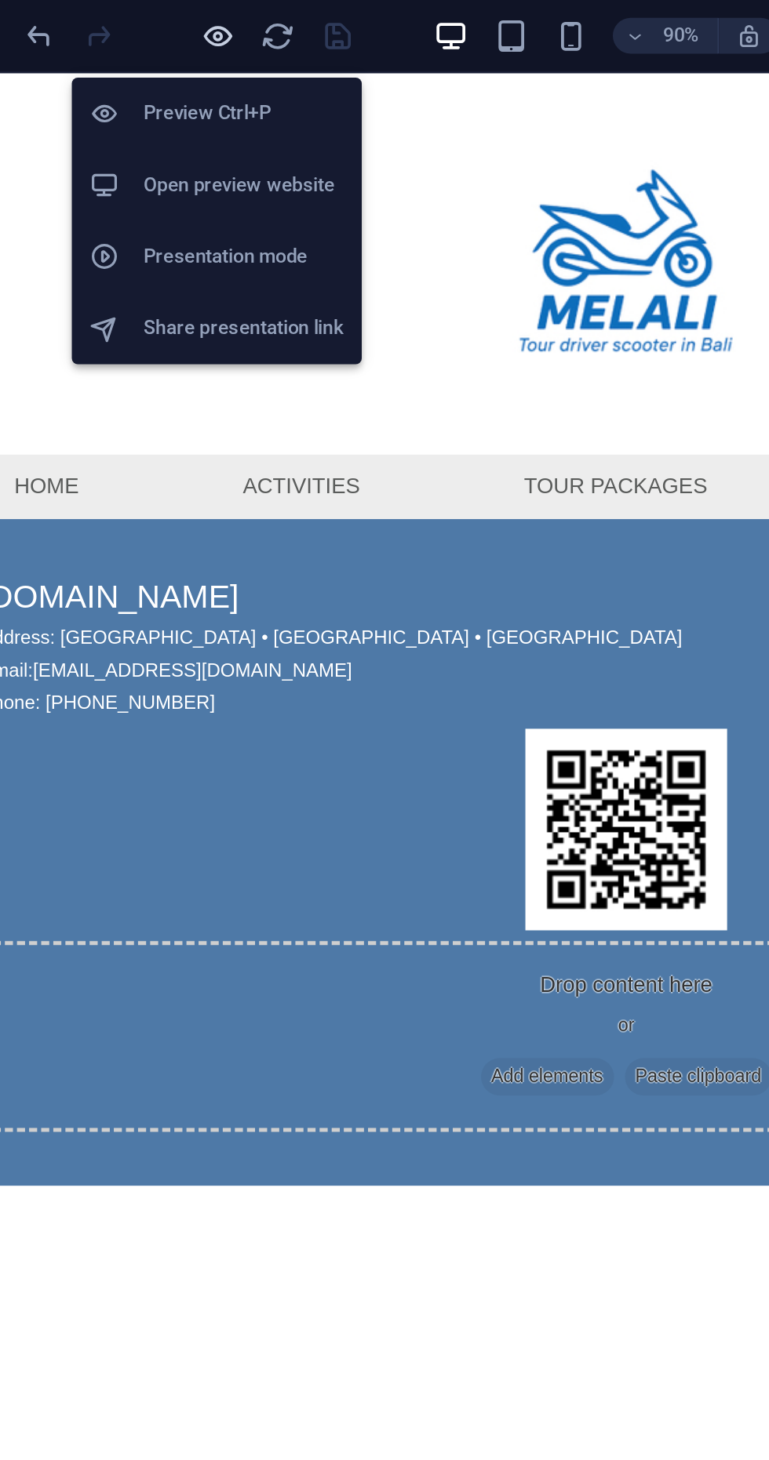
click at [193, 25] on icon "button" at bounding box center [202, 20] width 18 height 18
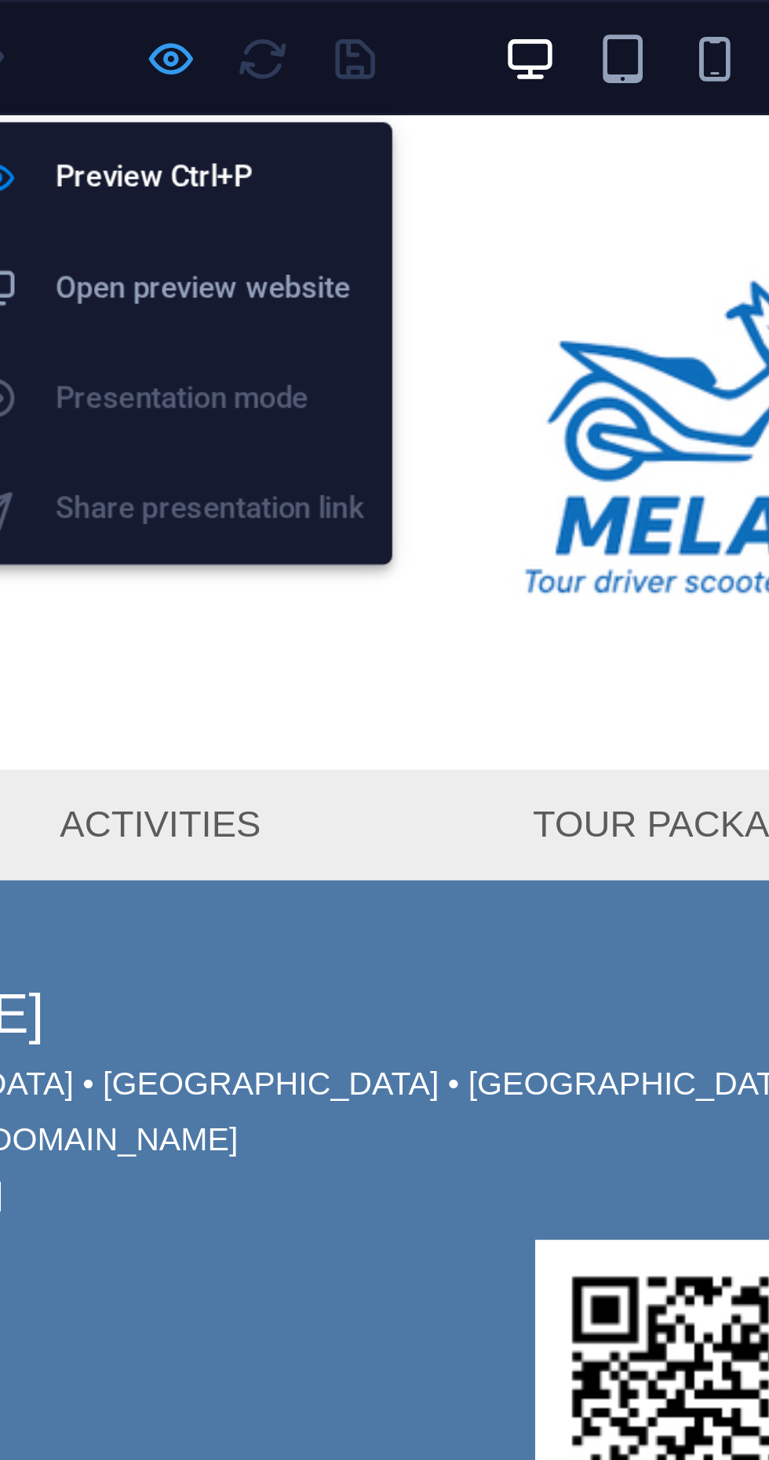
click at [198, 26] on icon "button" at bounding box center [202, 20] width 18 height 18
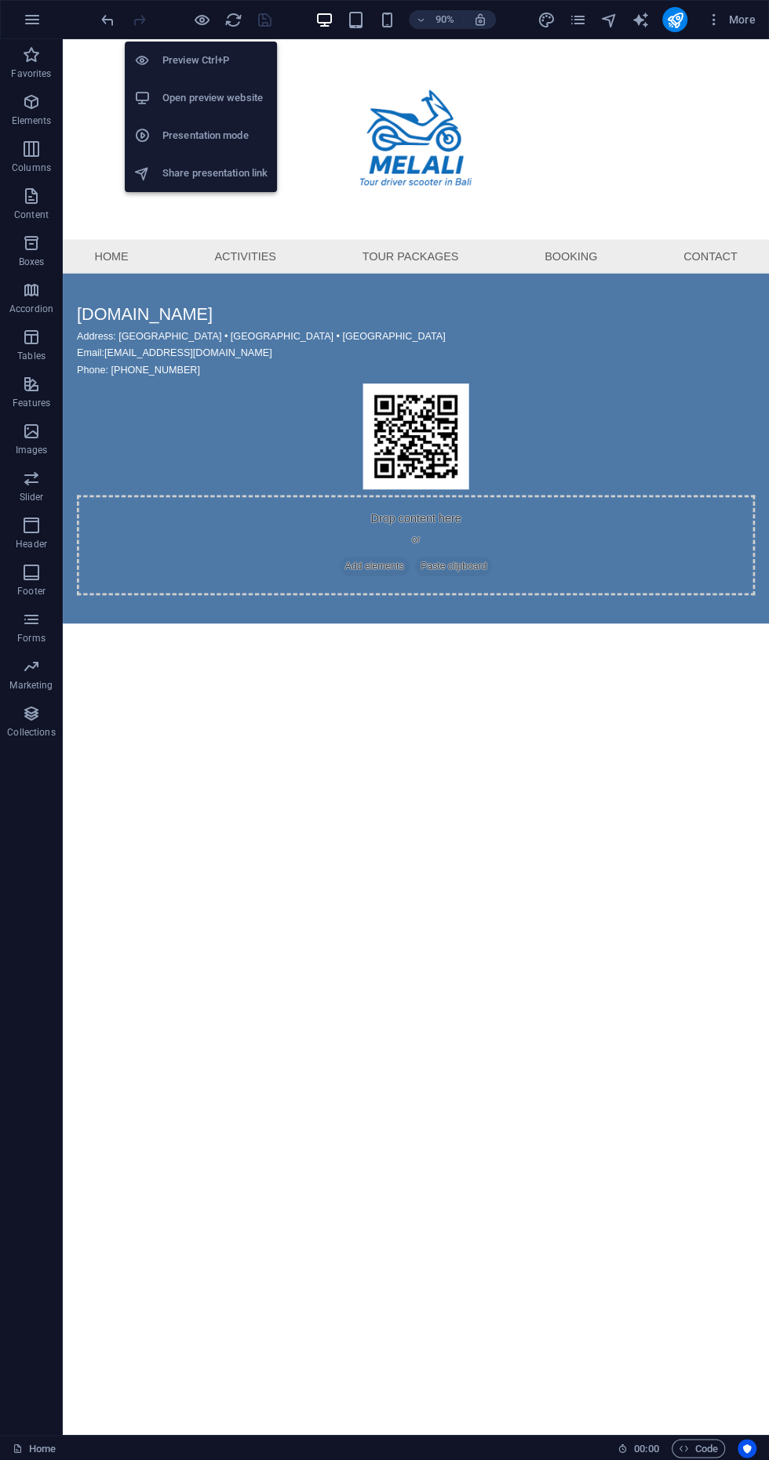
click at [628, 689] on html "Skip to main content Menu Home Activities Tour packages Booking Contact www.mel…" at bounding box center [455, 363] width 784 height 649
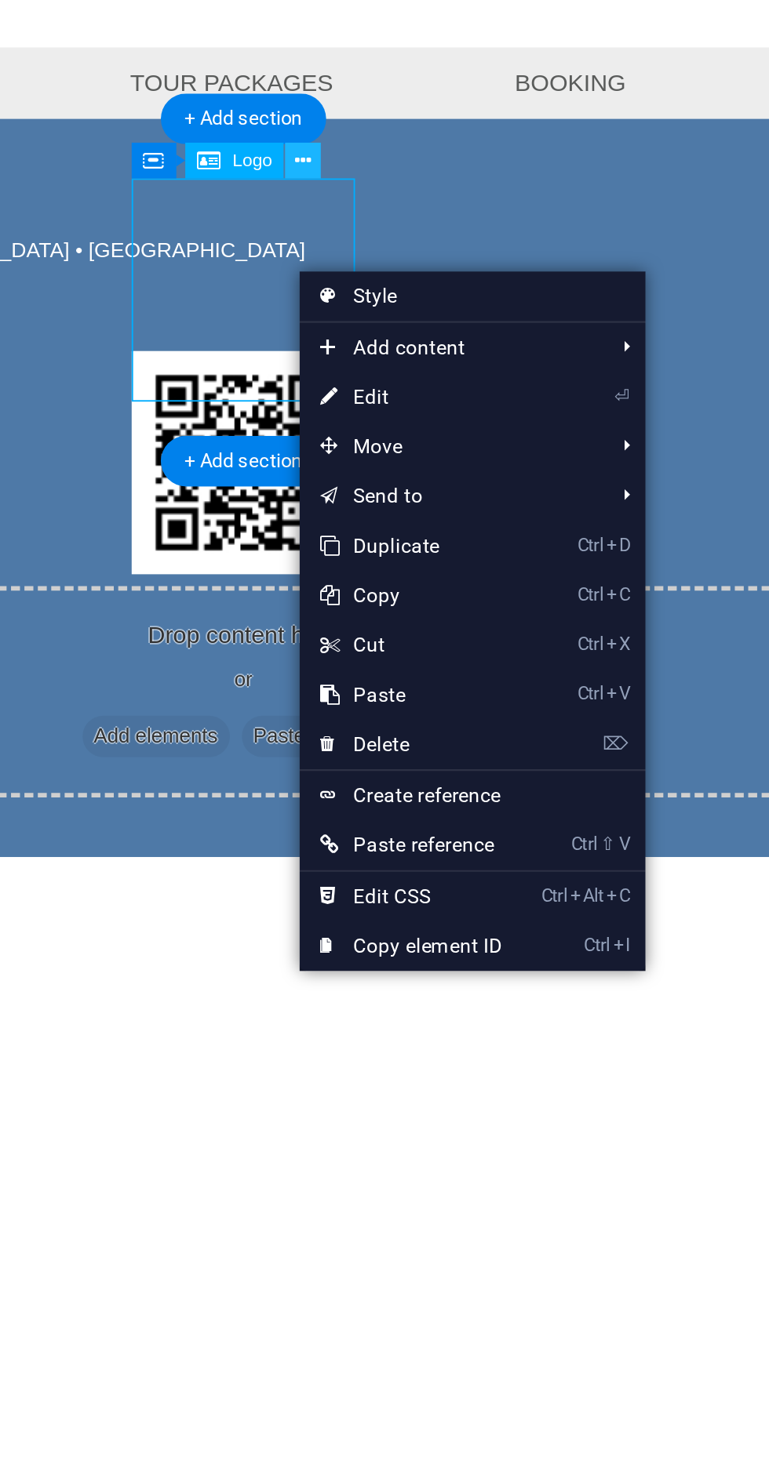
click at [447, 295] on icon at bounding box center [444, 293] width 8 height 15
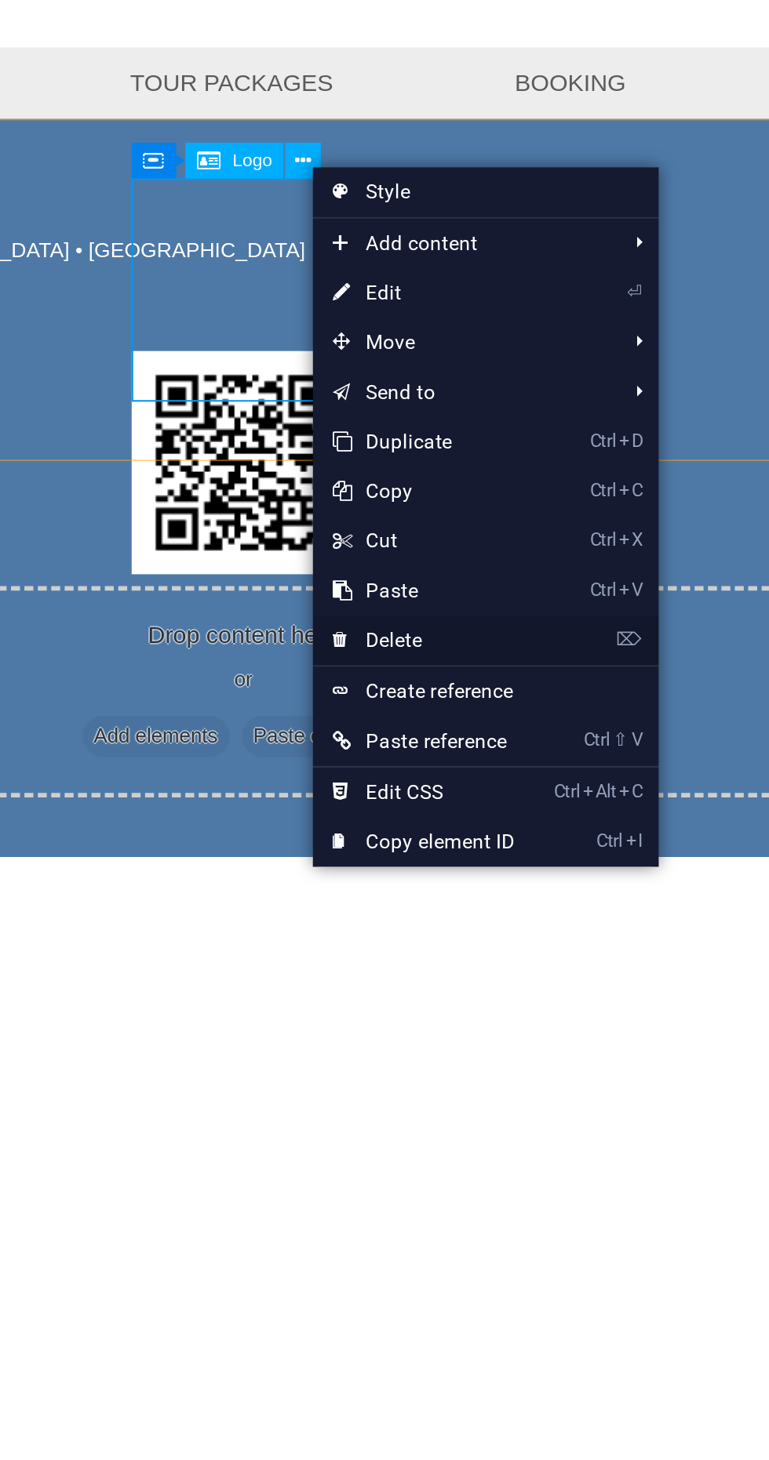
click at [517, 518] on link "⌦ Delete" at bounding box center [501, 521] width 105 height 24
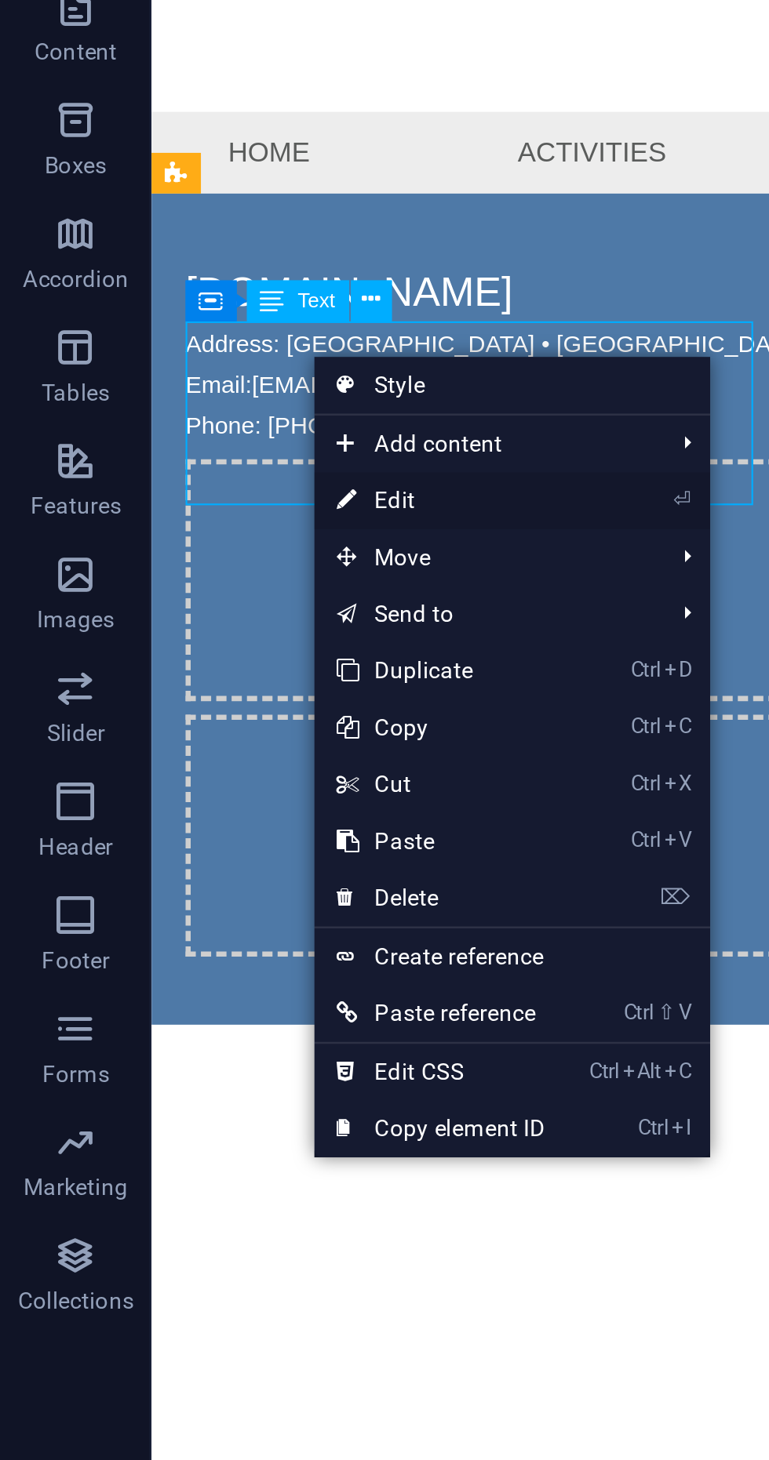
click at [180, 402] on link "⏎ Edit" at bounding box center [182, 401] width 105 height 24
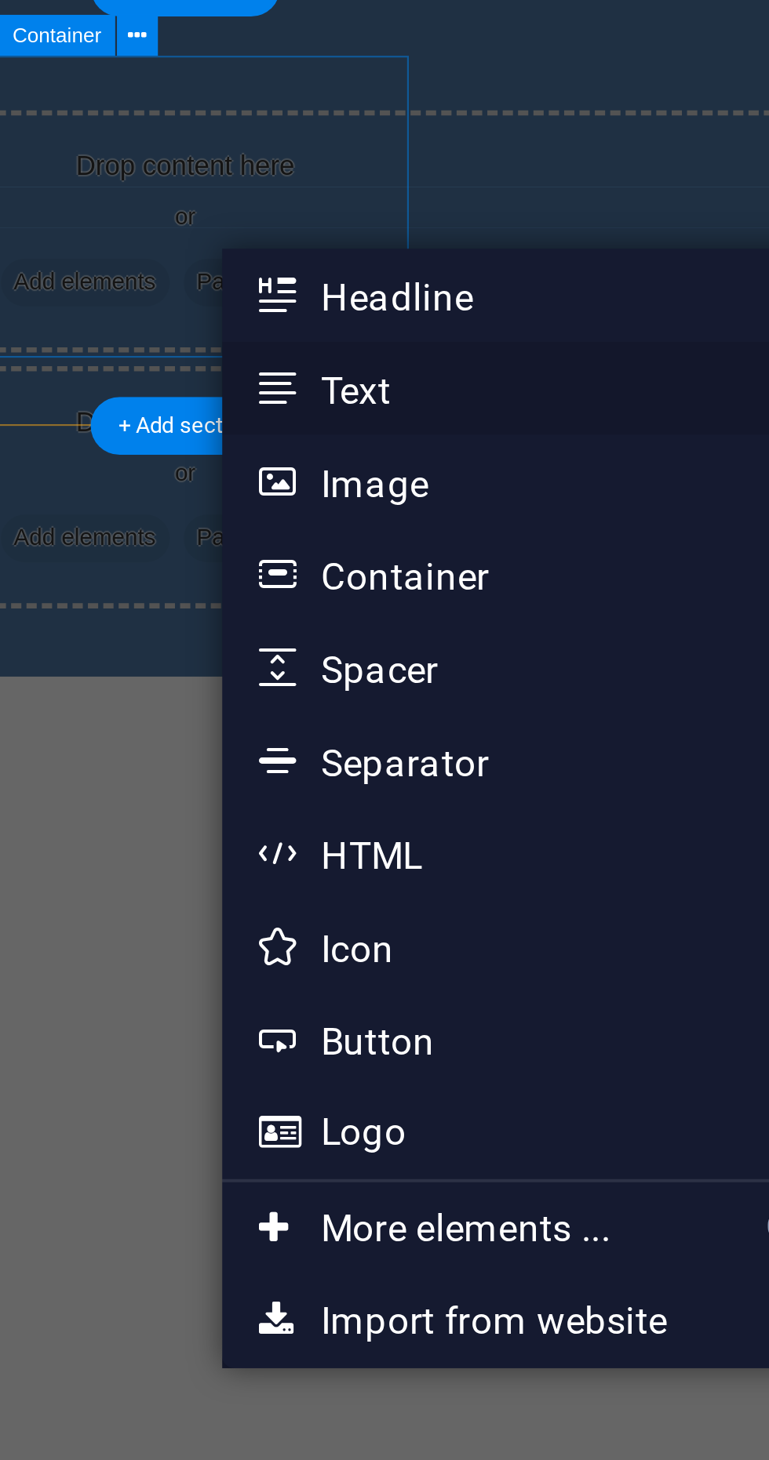
click at [617, 286] on link "Text" at bounding box center [646, 284] width 166 height 24
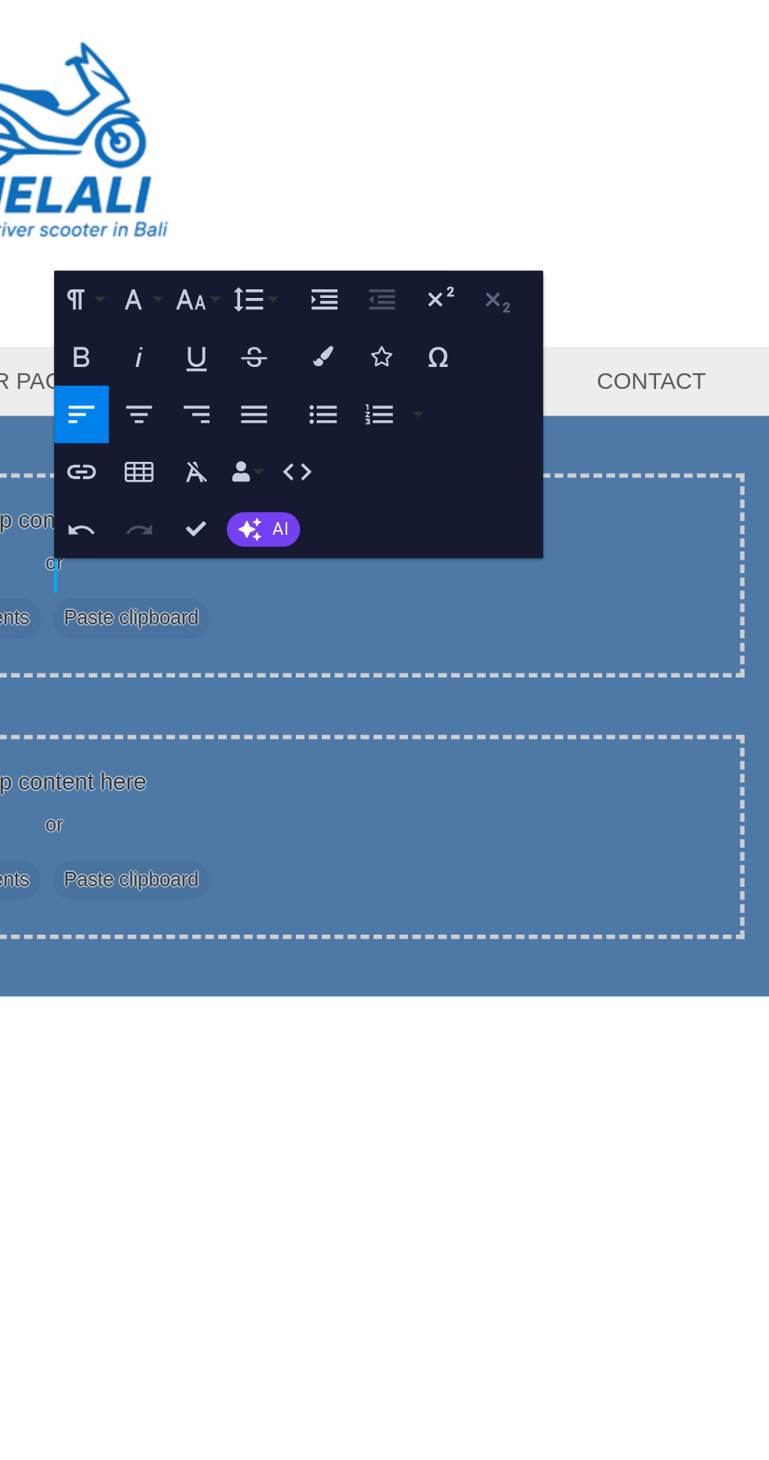
click at [691, 146] on icon "button" at bounding box center [687, 147] width 10 height 10
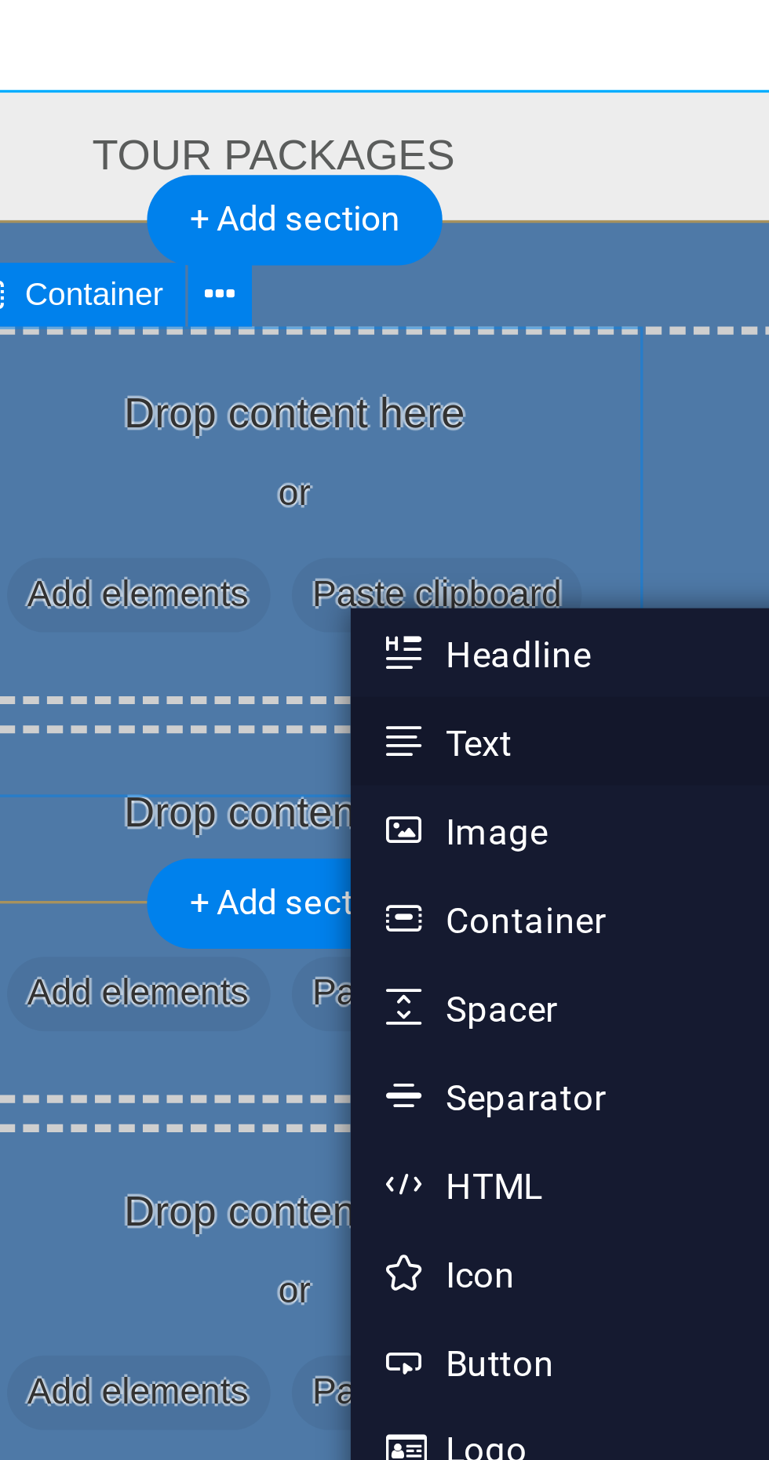
click at [481, 410] on link "Text" at bounding box center [514, 412] width 166 height 24
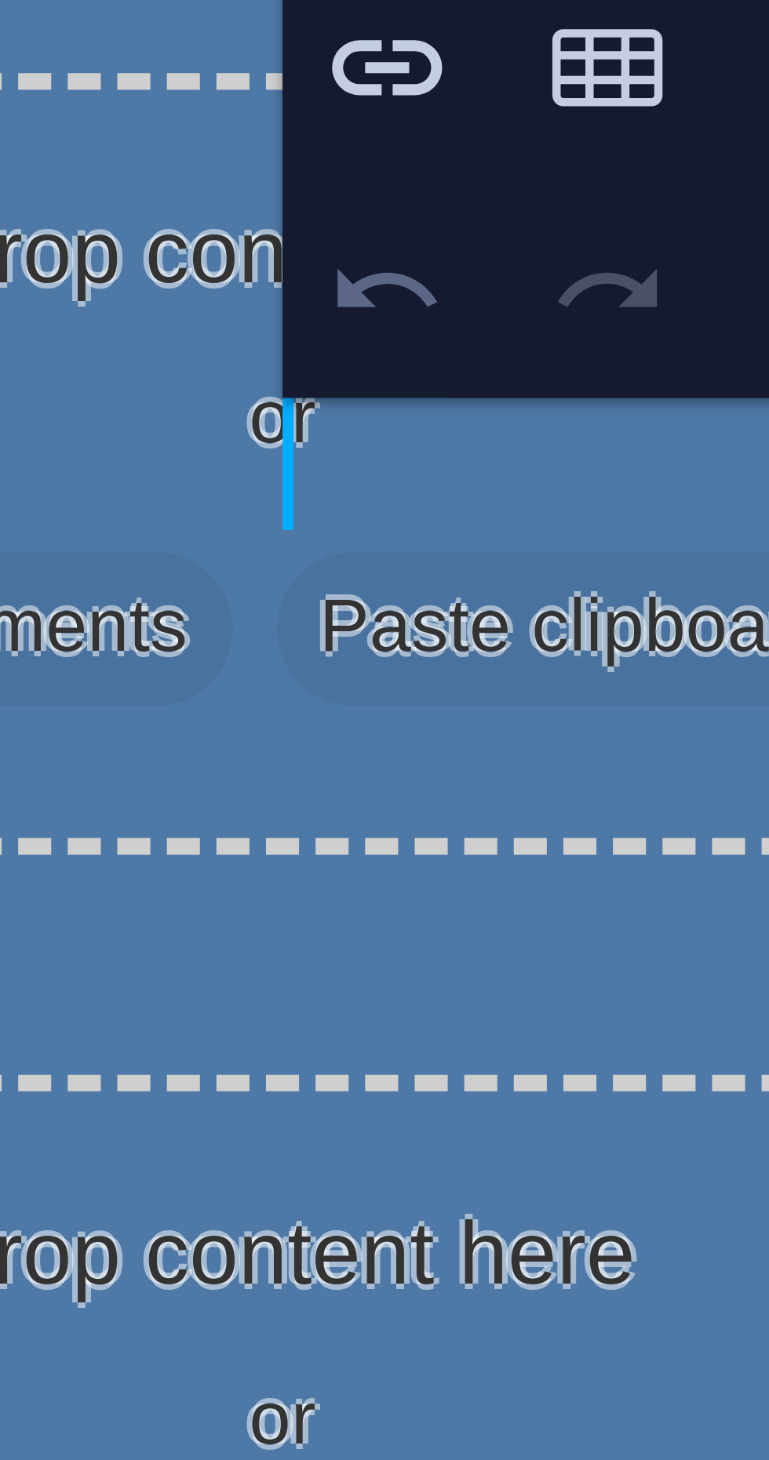
click at [561, 217] on icon "button" at bounding box center [562, 216] width 10 height 10
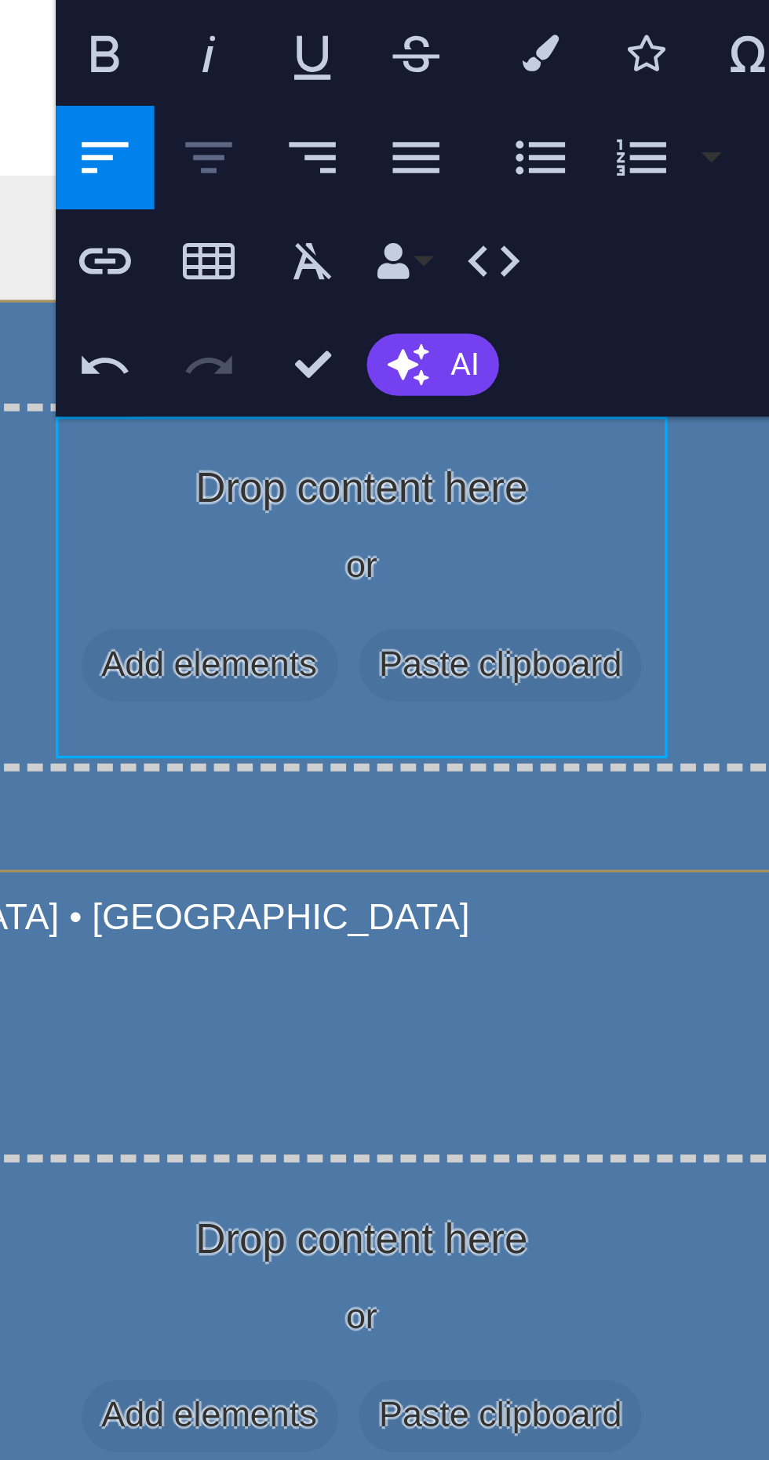
click at [530, 158] on icon "button" at bounding box center [528, 159] width 10 height 10
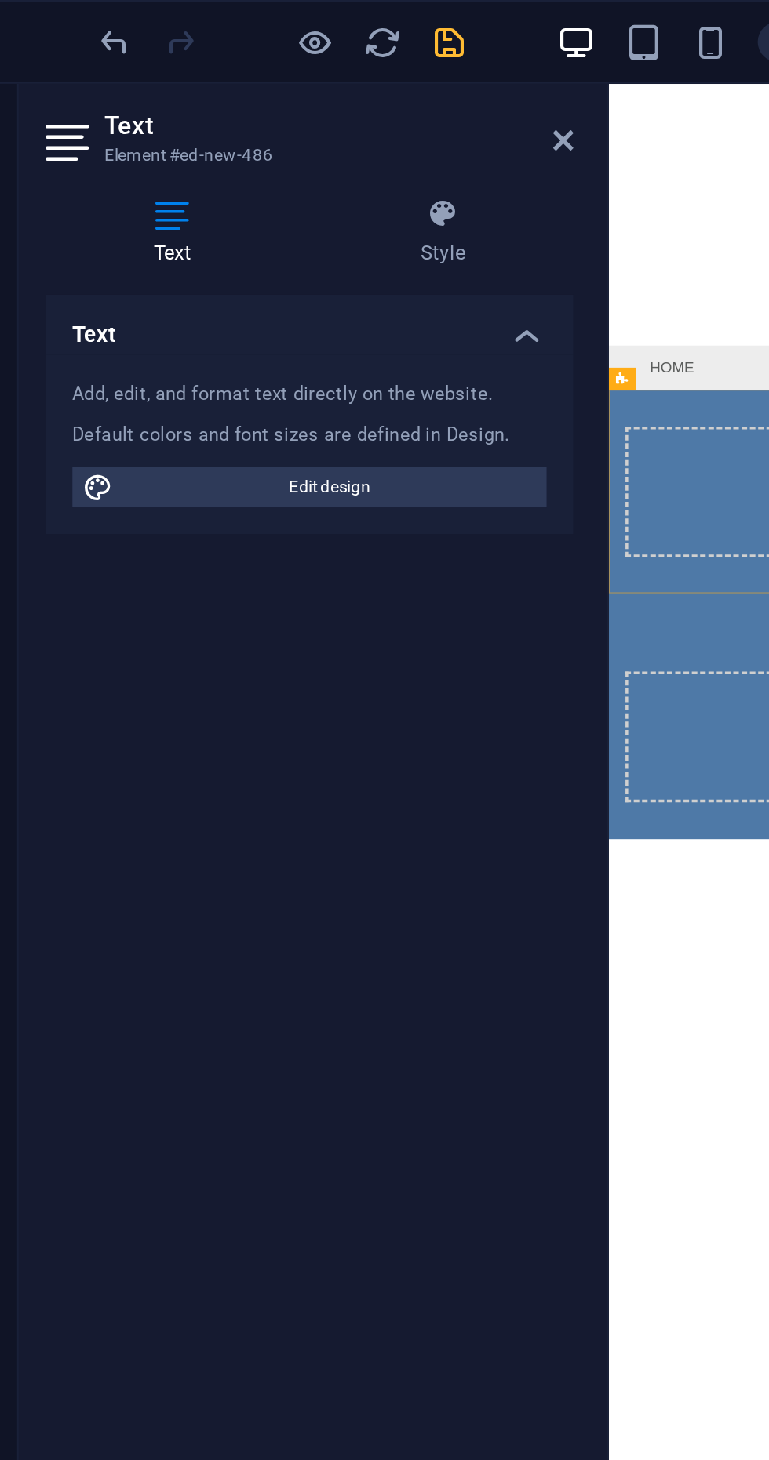
click at [260, 22] on icon "save" at bounding box center [265, 20] width 18 height 18
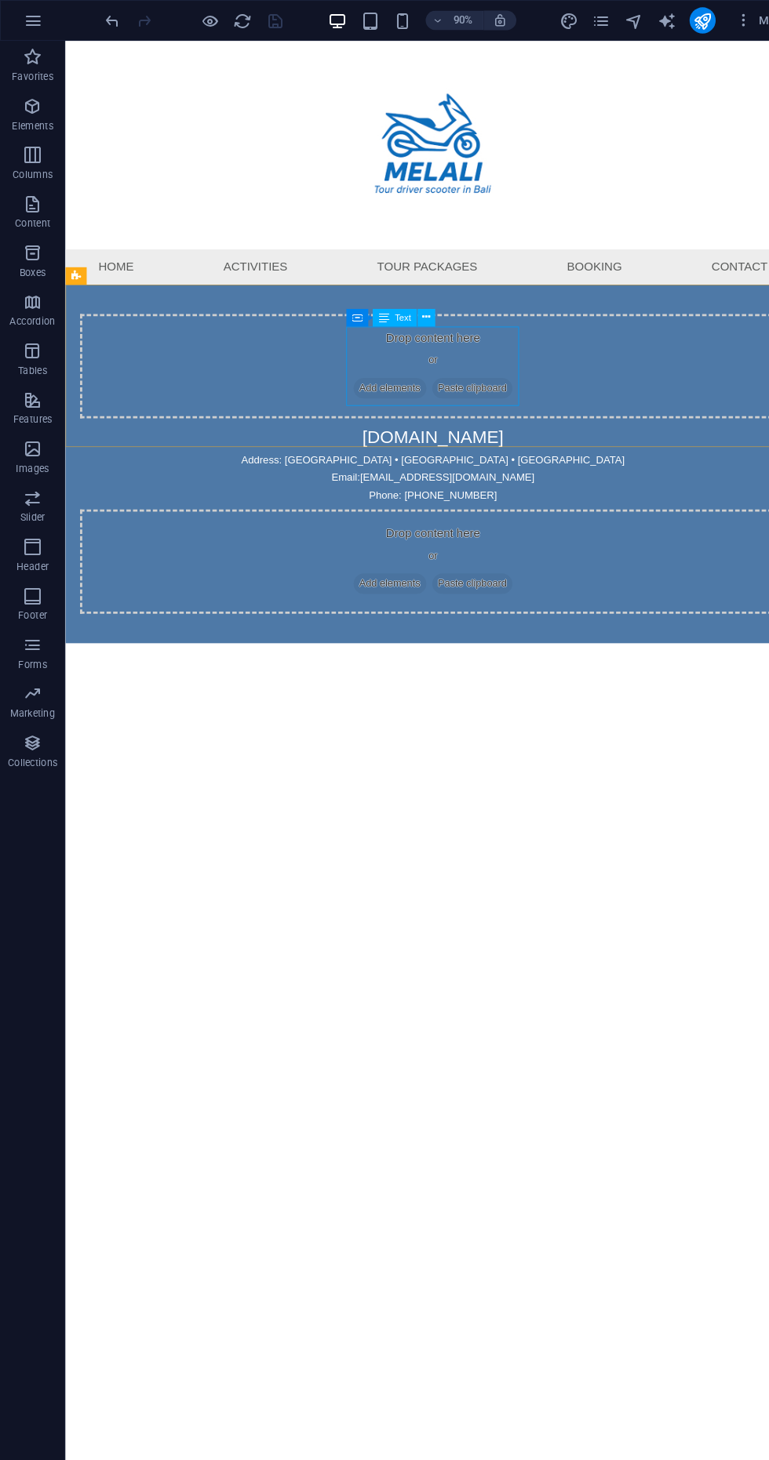
click at [633, 654] on html "Skip to main content Menu Home Activities Tour packages Booking Contact Drop co…" at bounding box center [457, 362] width 784 height 643
click at [355, 19] on icon "button" at bounding box center [355, 20] width 18 height 18
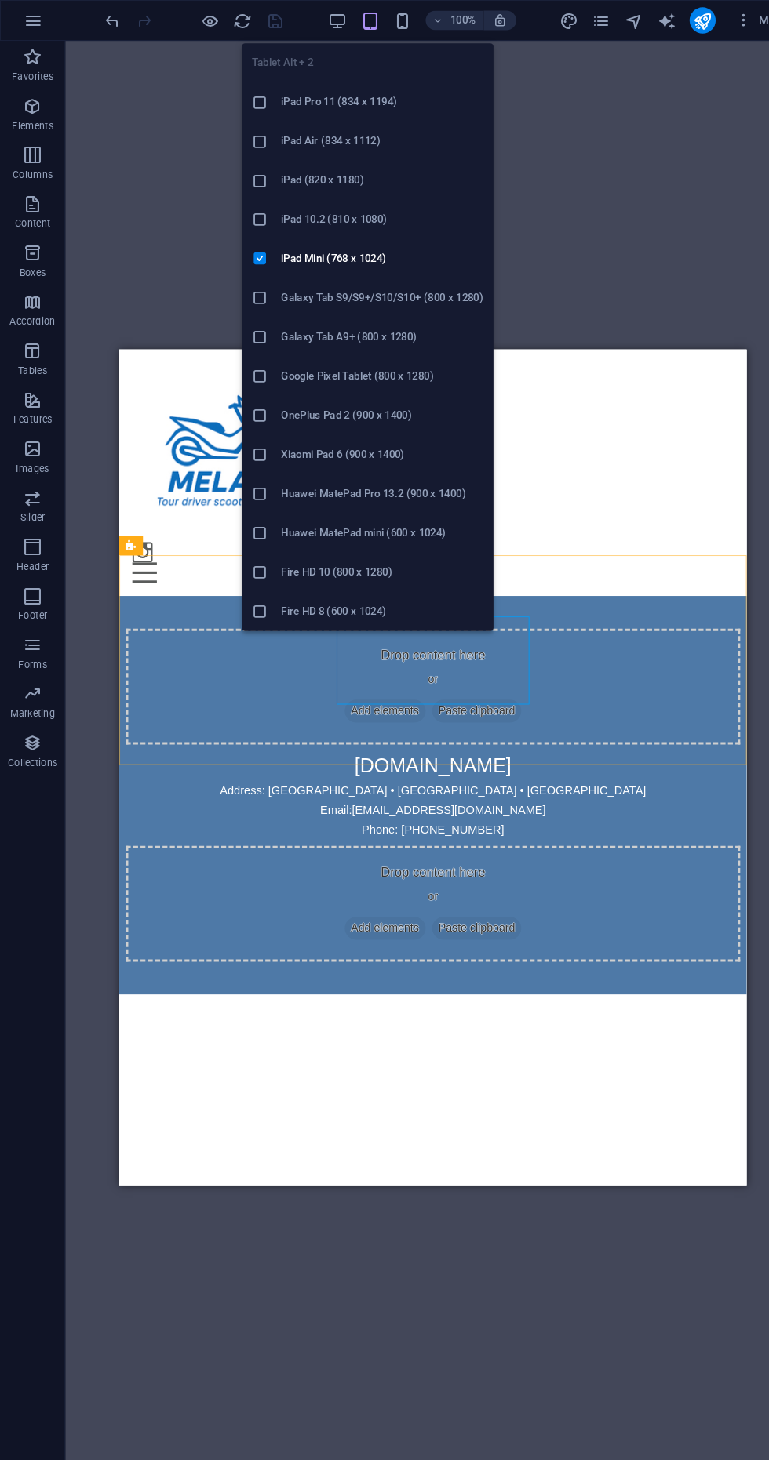
click at [355, 22] on icon "button" at bounding box center [355, 20] width 18 height 18
click at [395, 251] on h6 "iPad Mini (768 x 1024)" at bounding box center [367, 248] width 195 height 19
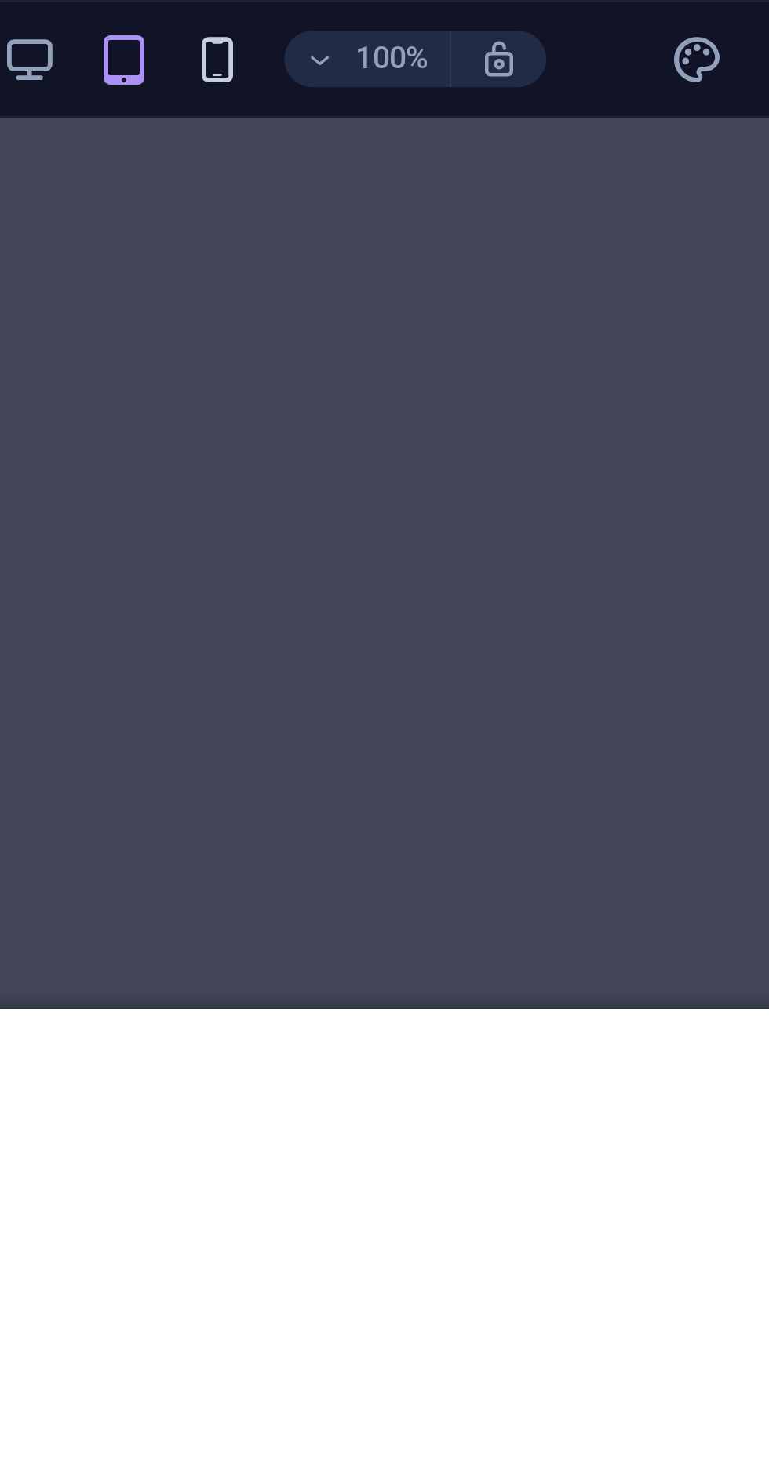
click at [391, 20] on icon "button" at bounding box center [386, 20] width 18 height 18
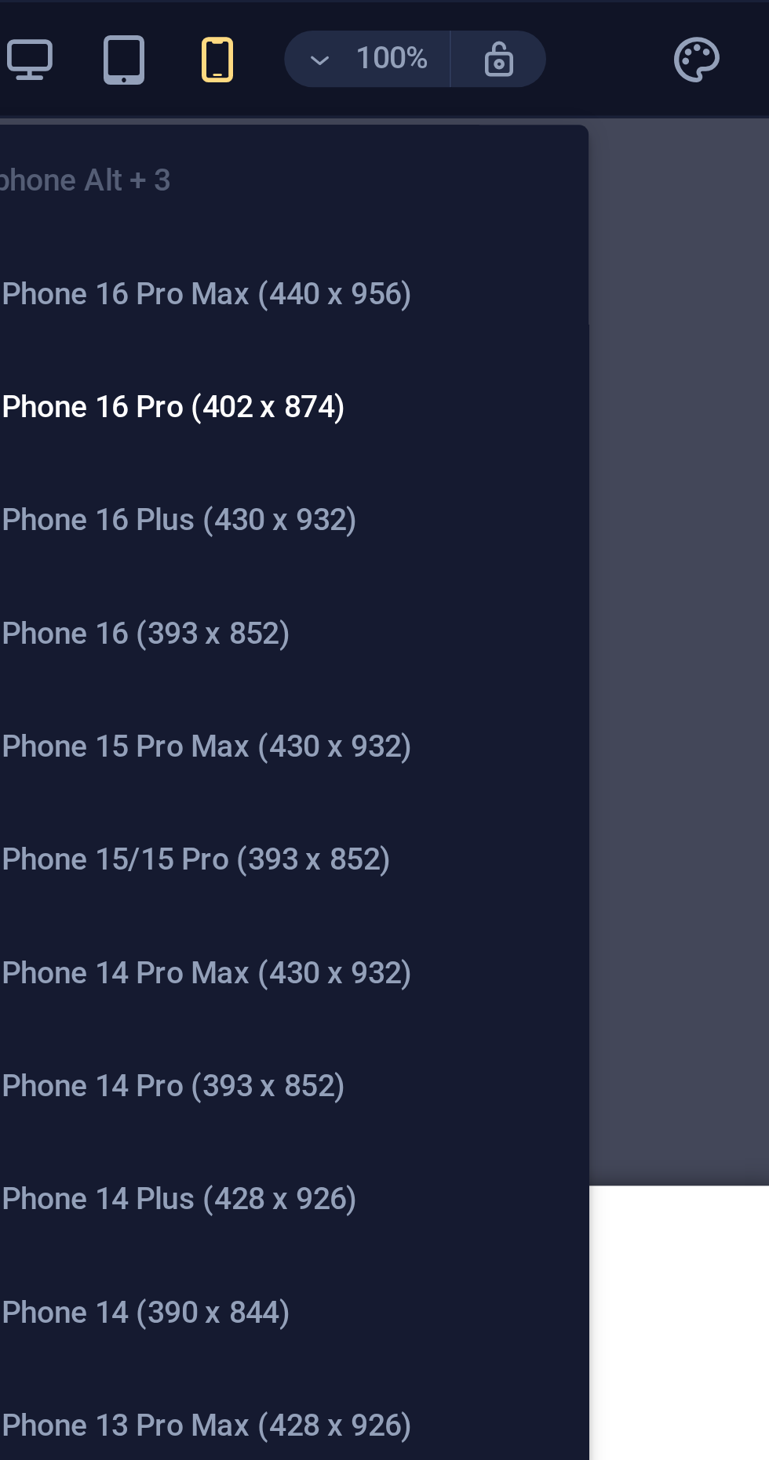
click at [425, 103] on h6 "iPhone 16 Pro Max (440 x 956)" at bounding box center [406, 98] width 188 height 19
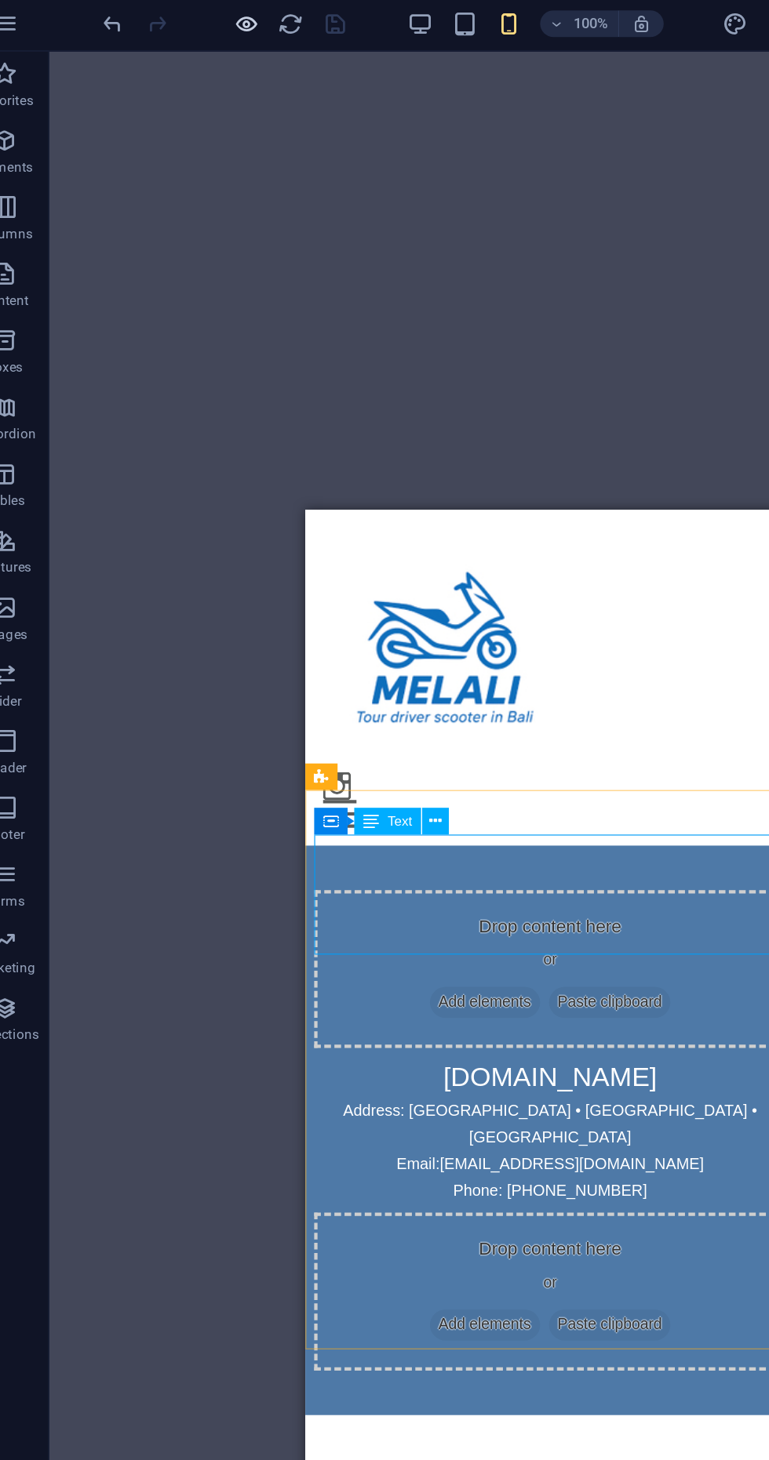
click at [198, 20] on icon "button" at bounding box center [202, 20] width 18 height 18
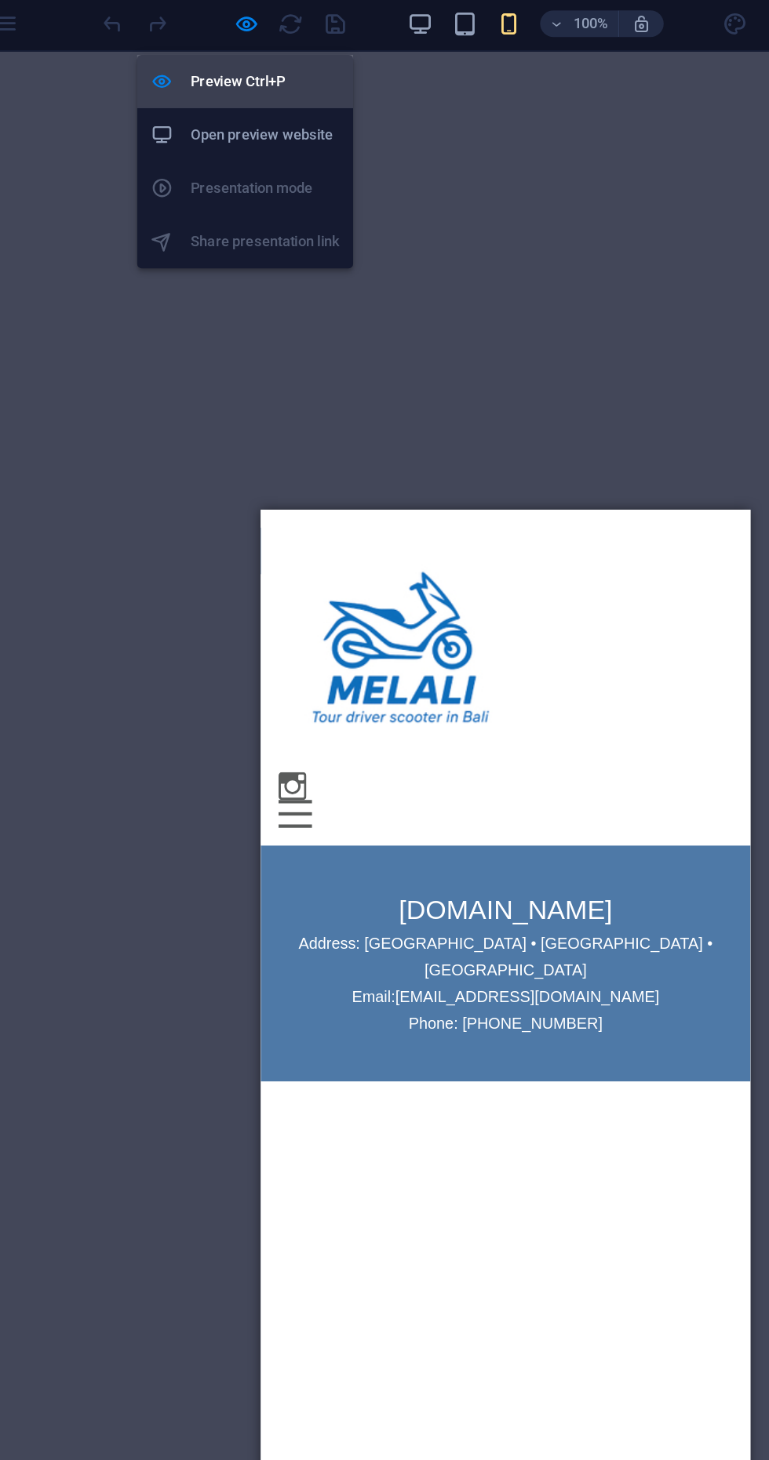
click at [232, 62] on h6 "Preview Ctrl+P" at bounding box center [214, 60] width 105 height 19
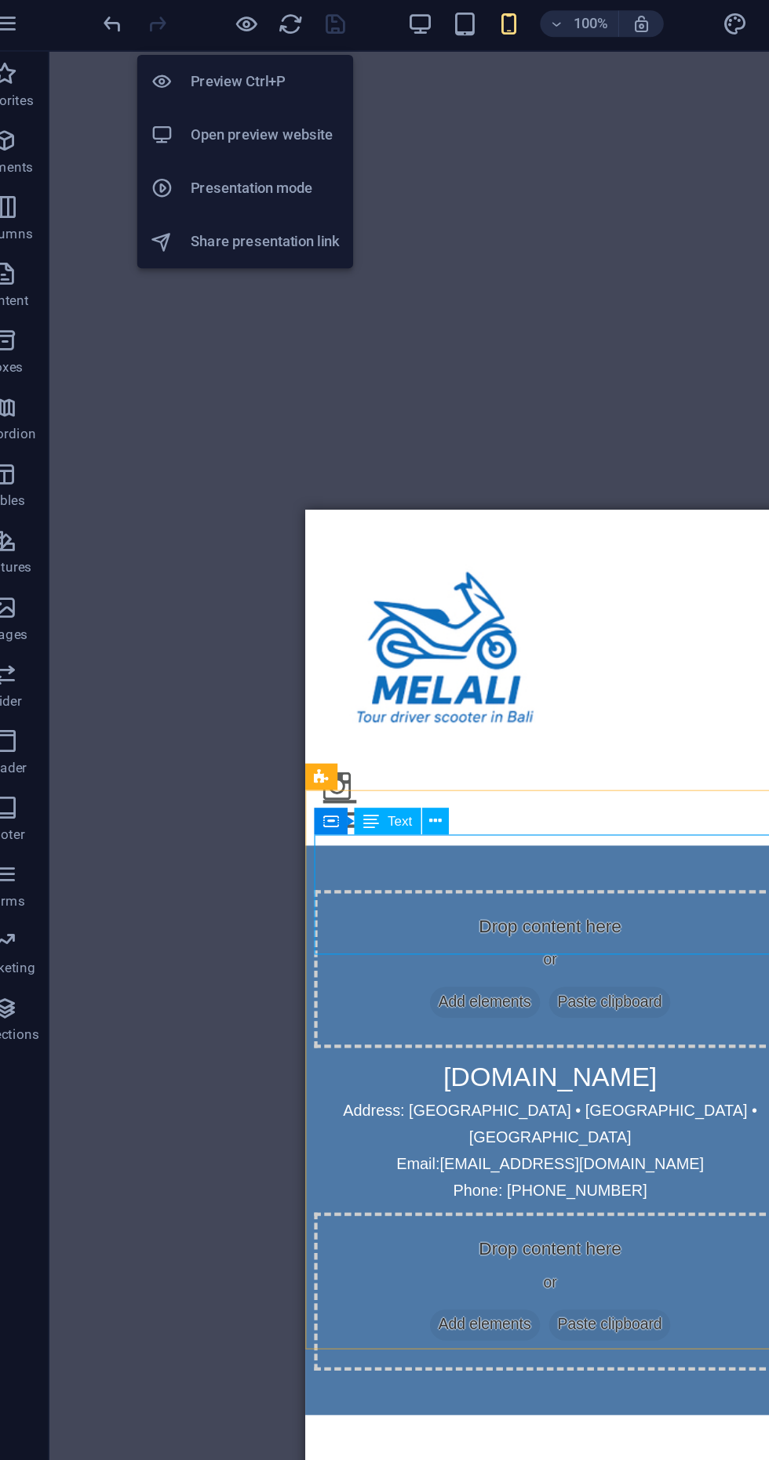
click at [222, 100] on h6 "Open preview website" at bounding box center [214, 98] width 105 height 19
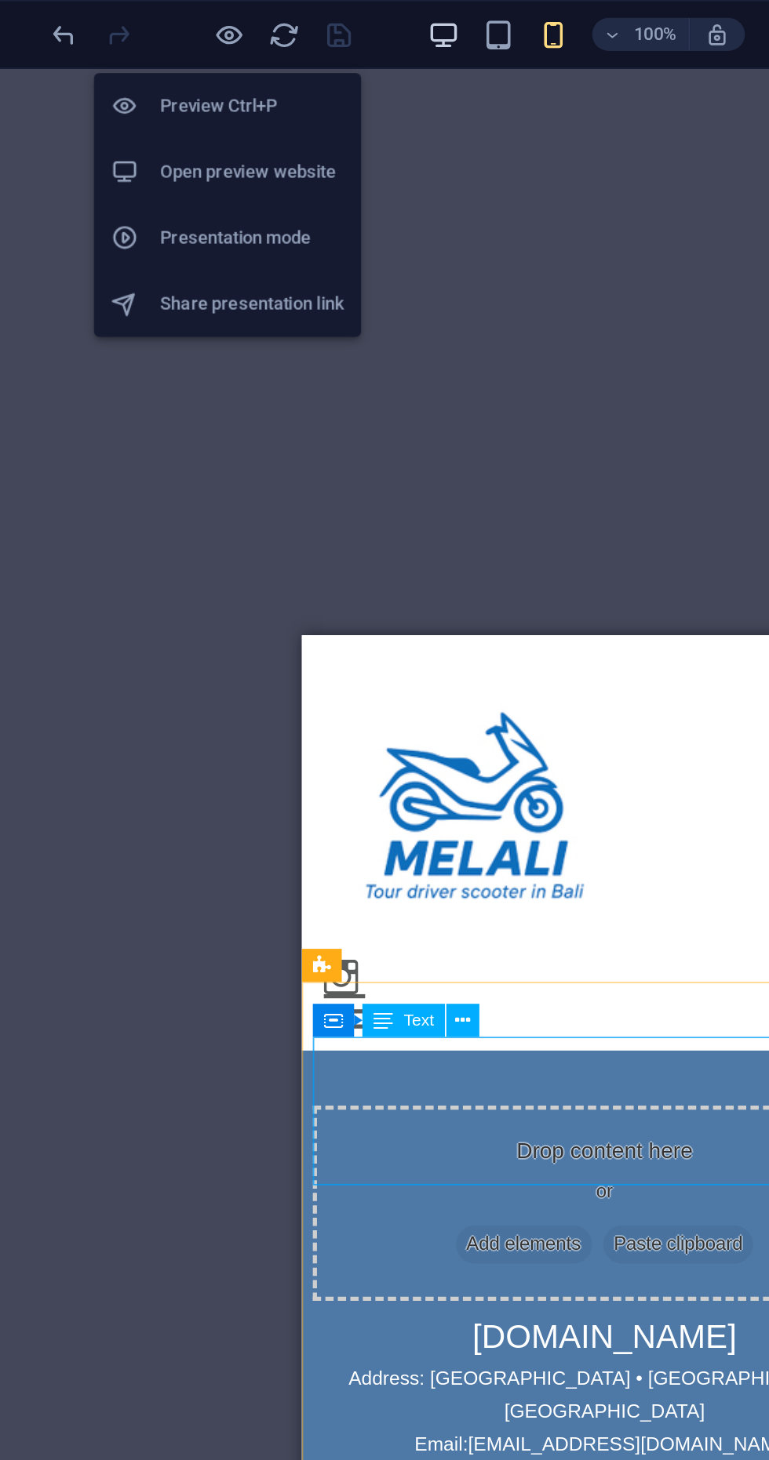
click at [320, 20] on icon "button" at bounding box center [324, 20] width 18 height 18
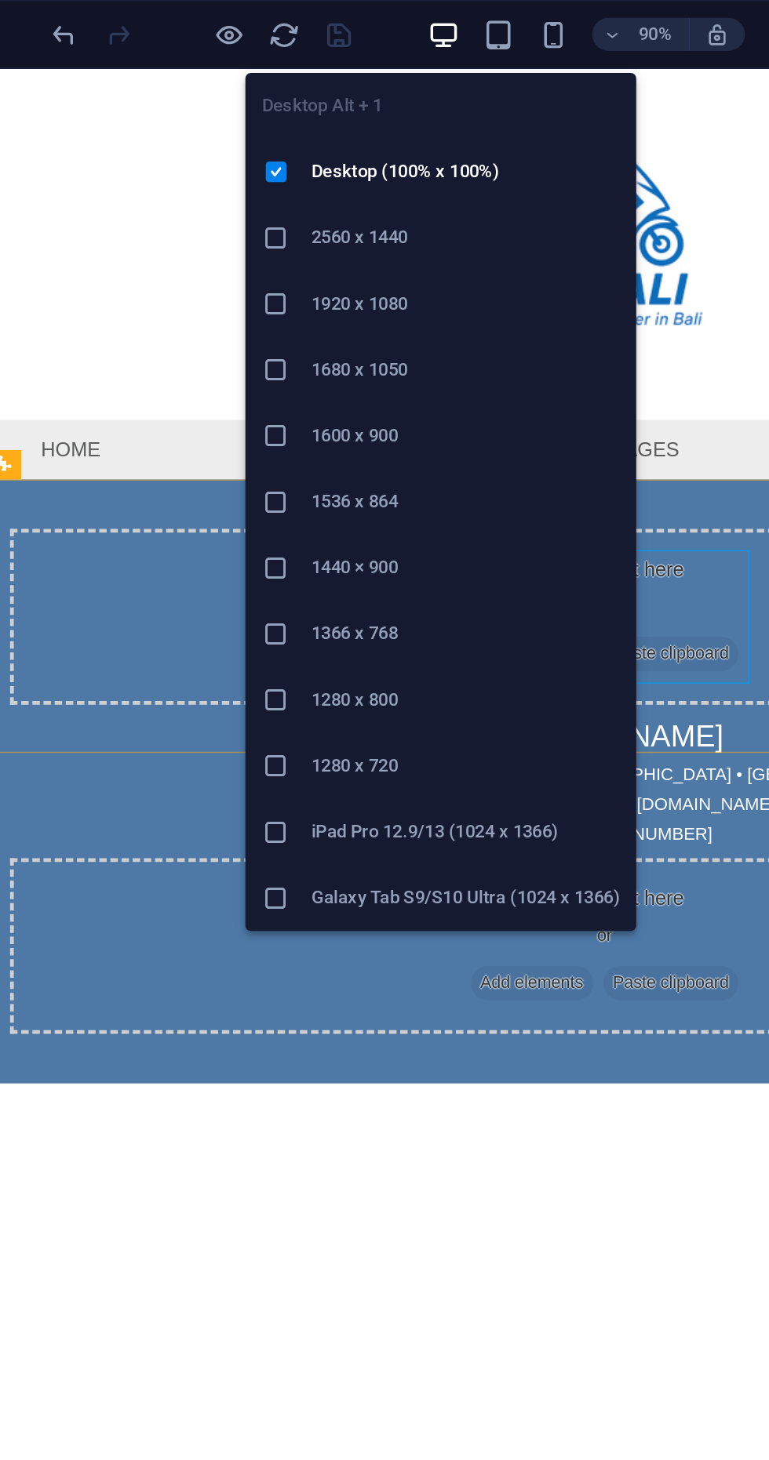
click at [424, 667] on html "Skip to main content Menu Home Activities Tour packages Booking Contact Drop co…" at bounding box center [378, 389] width 784 height 643
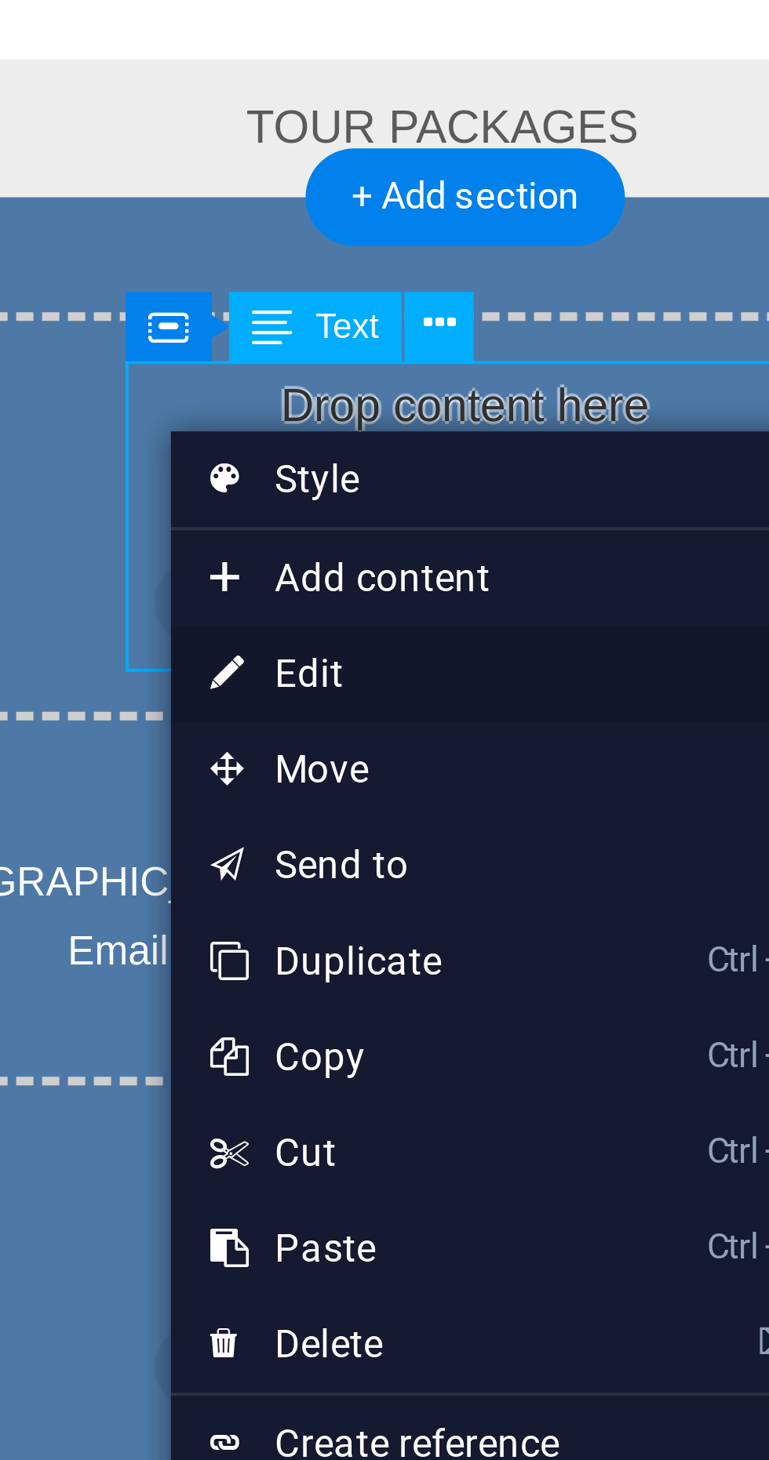
click at [397, 394] on link "⏎ Edit" at bounding box center [396, 391] width 105 height 24
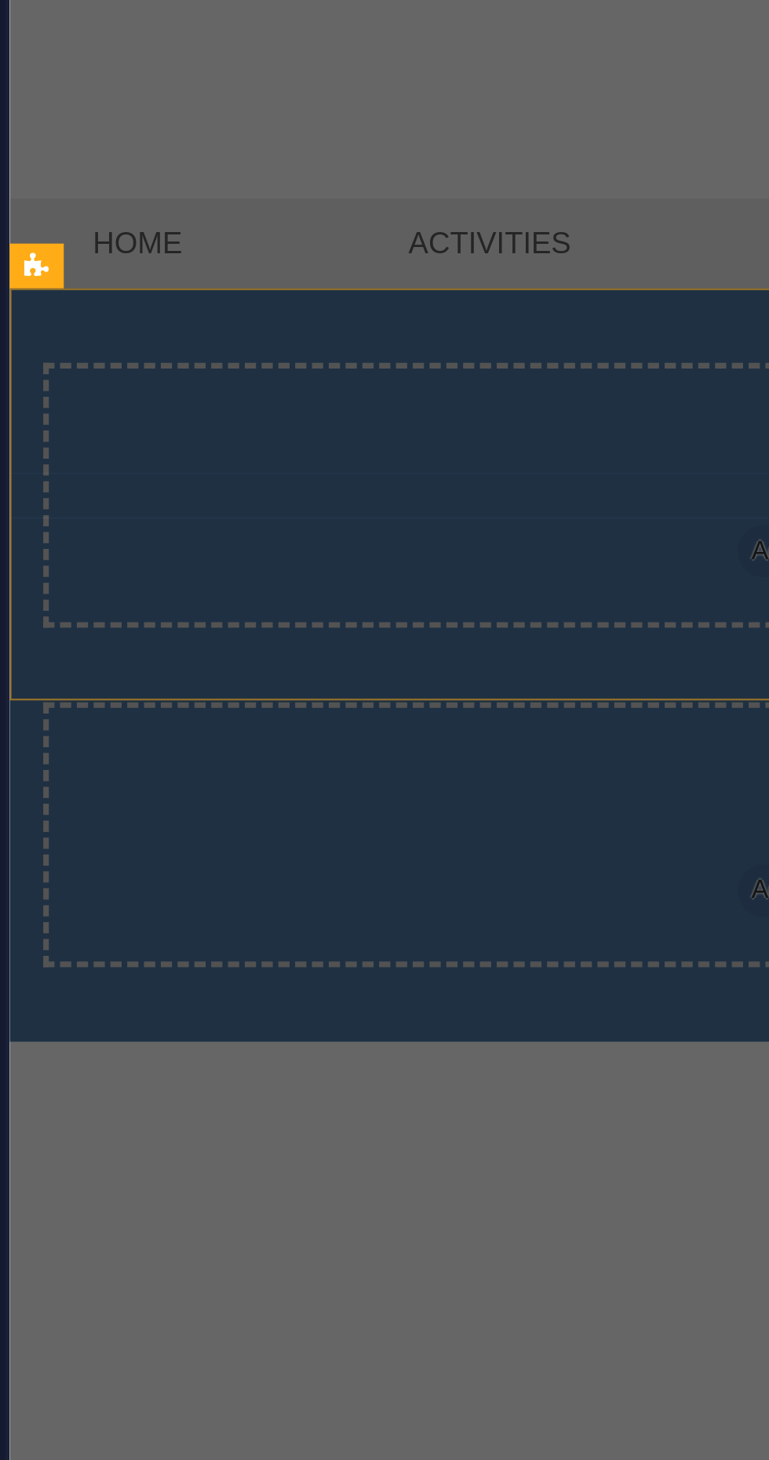
click at [315, 38] on span "Add elements" at bounding box center [354, 40] width 78 height 22
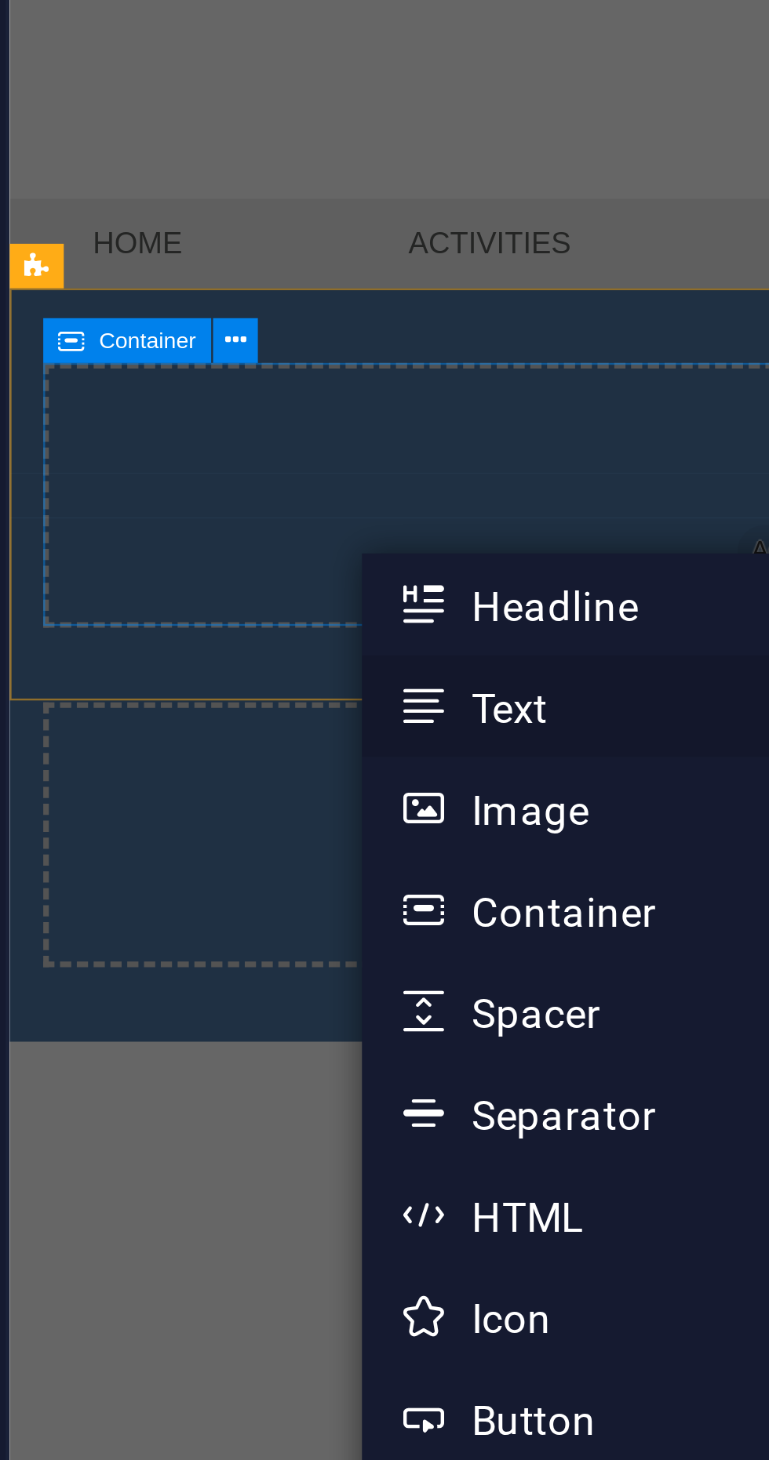
click at [462, 278] on link "Text" at bounding box center [503, 279] width 166 height 24
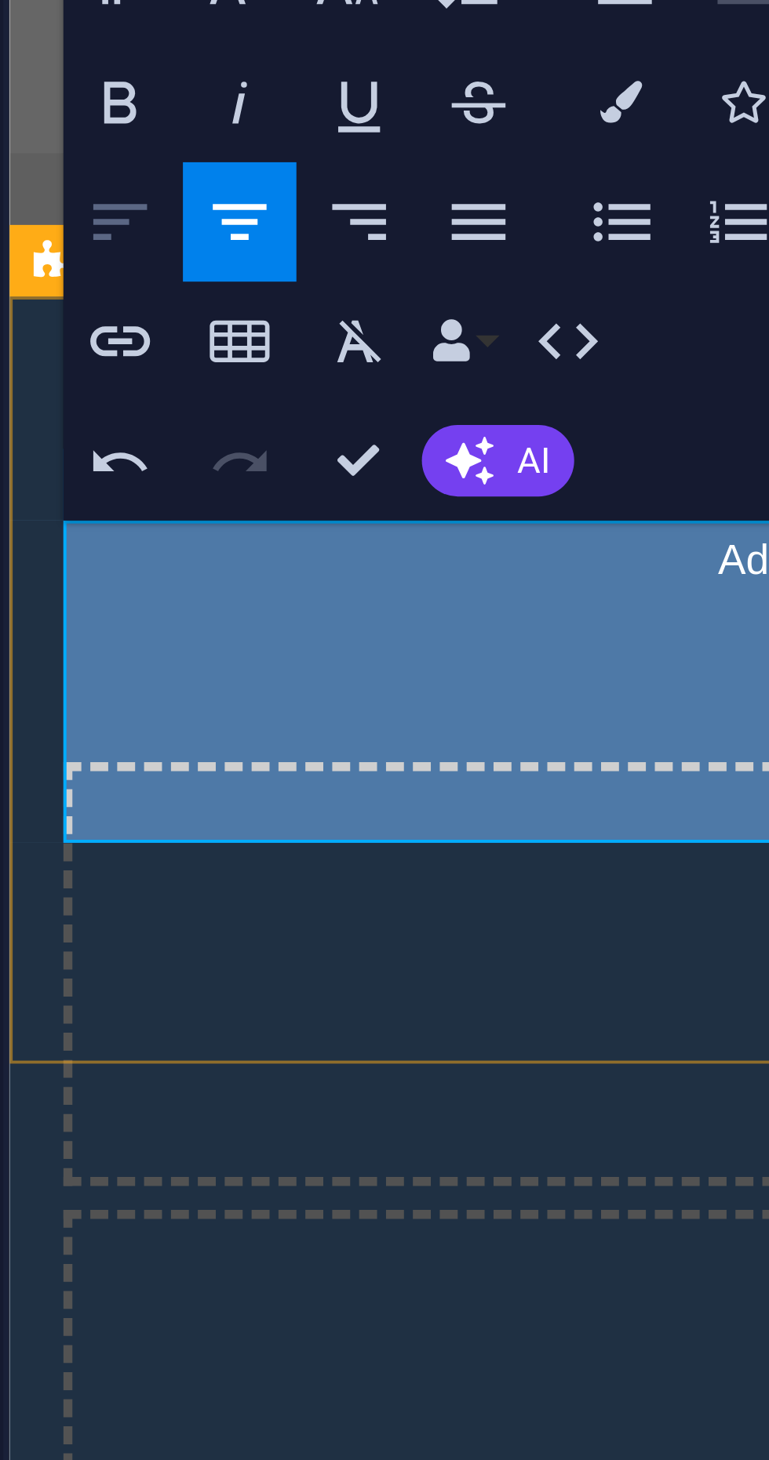
click at [358, 173] on icon "button" at bounding box center [355, 171] width 10 height 10
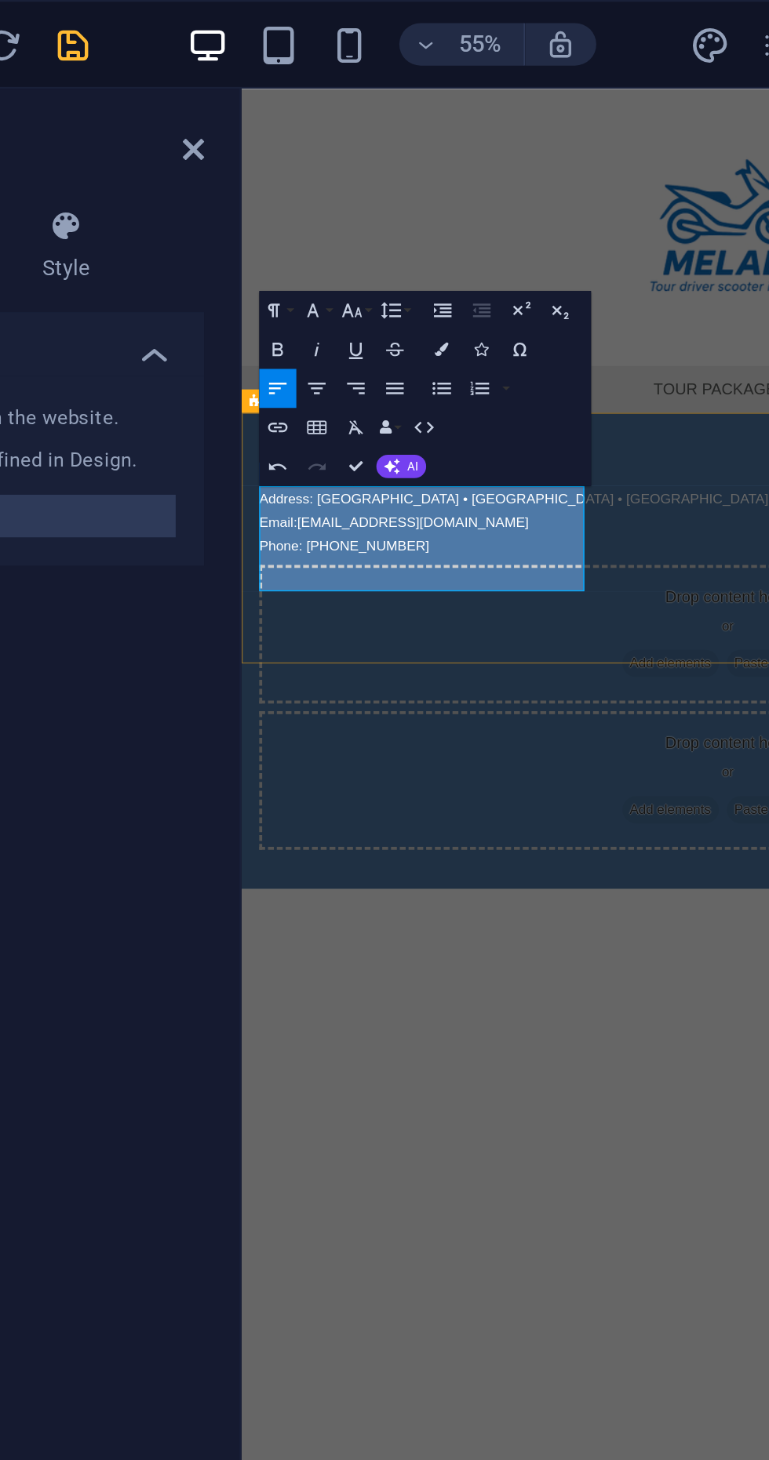
click at [530, 625] on html "Skip to main content Menu Home Activities Tour packages Booking Contact www.mel…" at bounding box center [631, 410] width 781 height 643
click at [407, 184] on div at bounding box center [631, 200] width 781 height 223
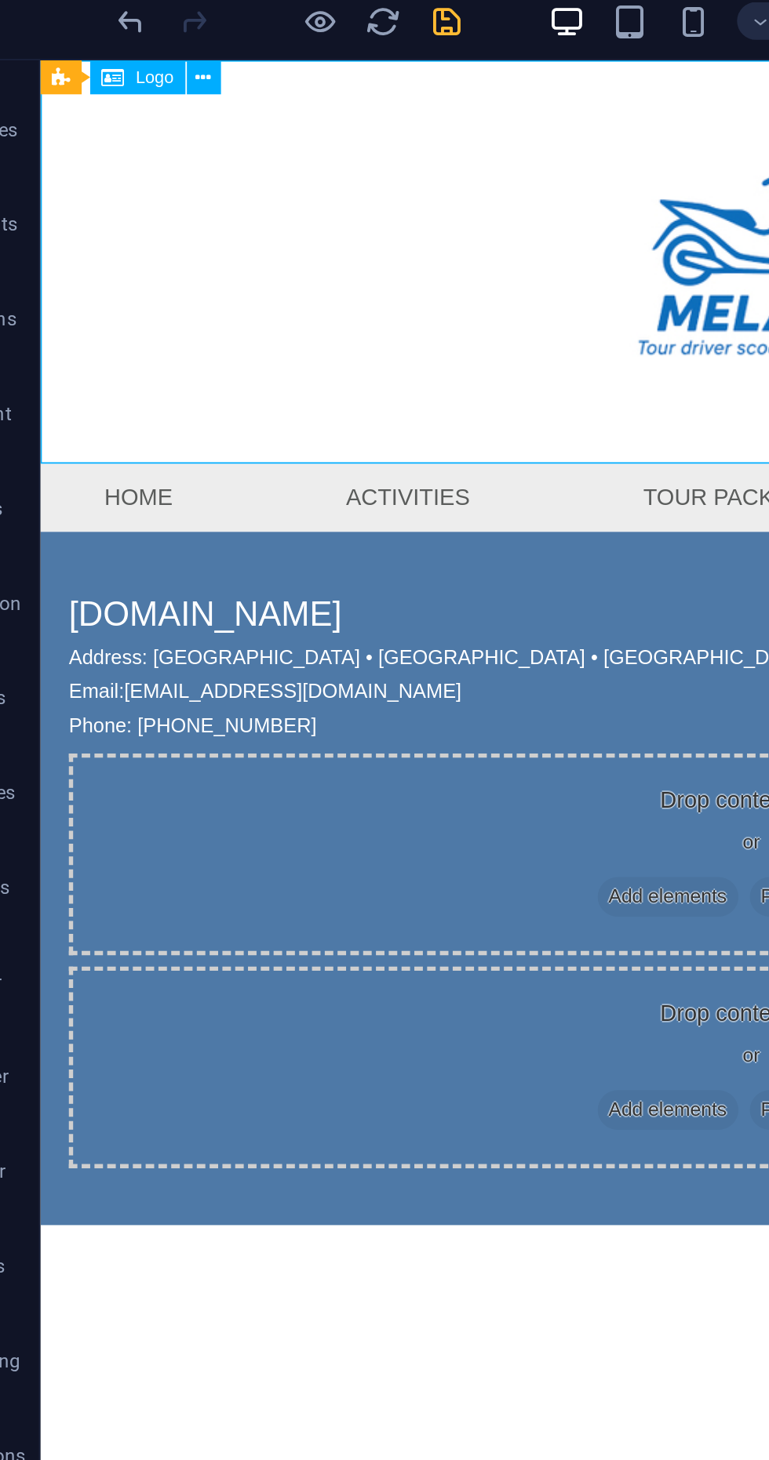
click at [265, 25] on icon "save" at bounding box center [265, 20] width 18 height 18
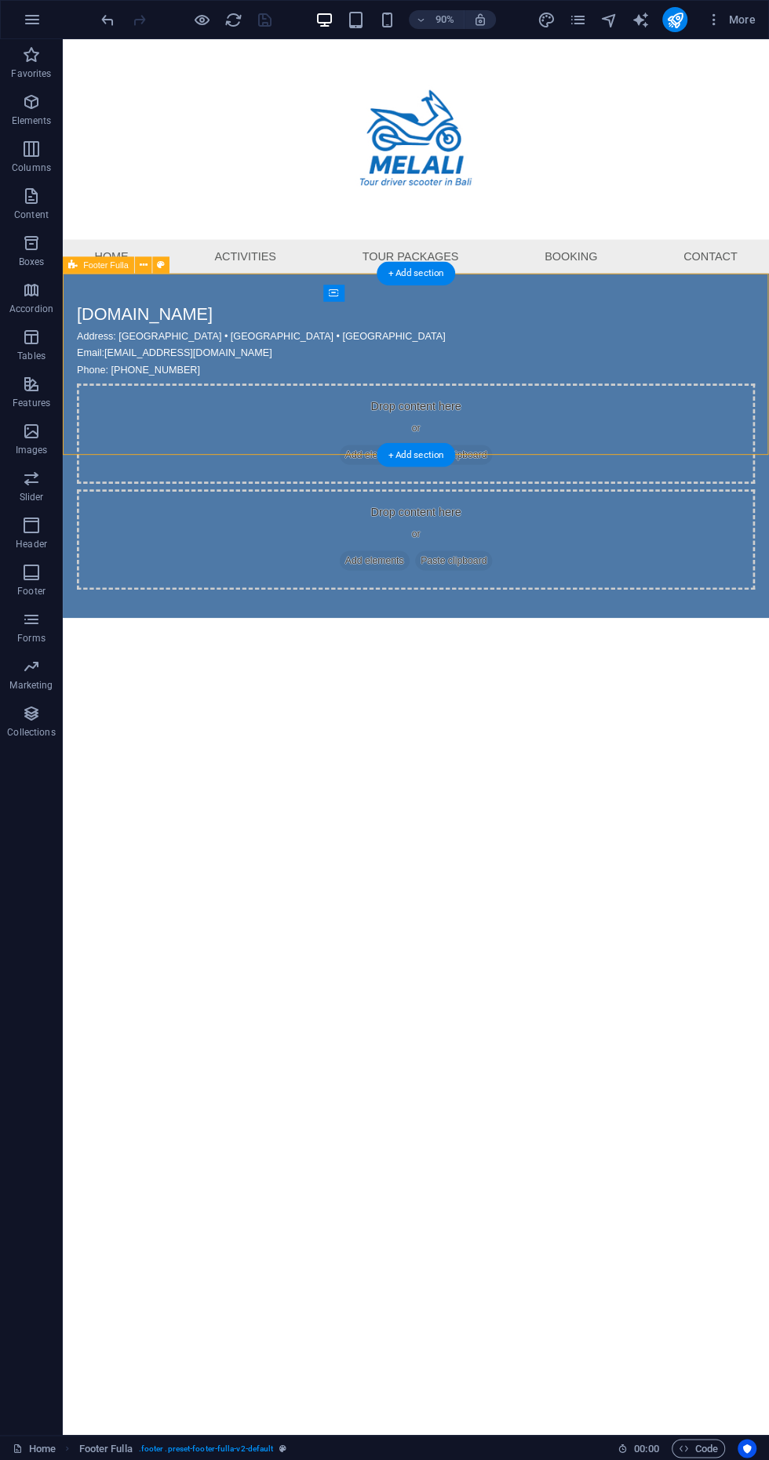
click at [670, 682] on html "Skip to main content Menu Home Activities Tour packages Booking Contact www.mel…" at bounding box center [455, 360] width 784 height 643
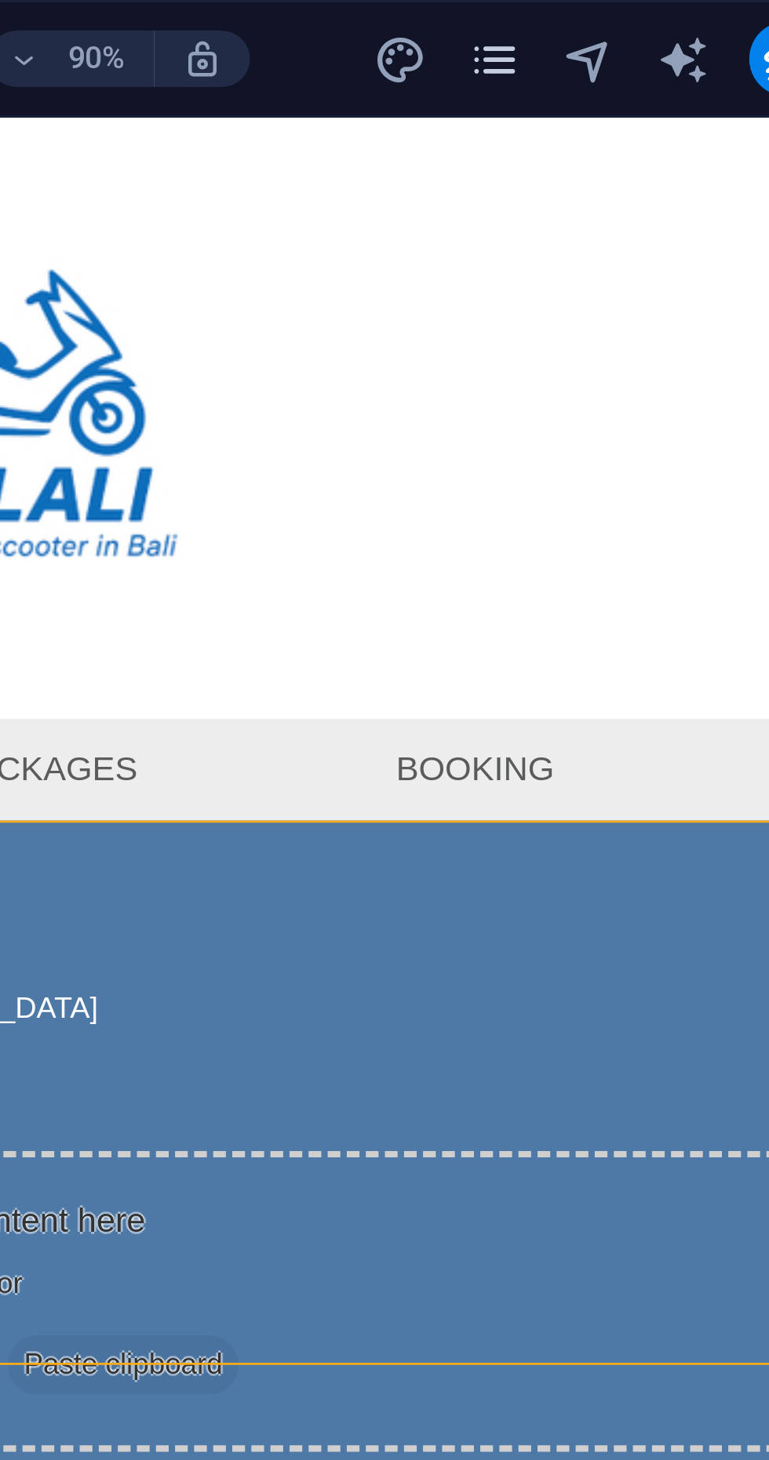
click at [575, 24] on icon "pages" at bounding box center [577, 20] width 18 height 18
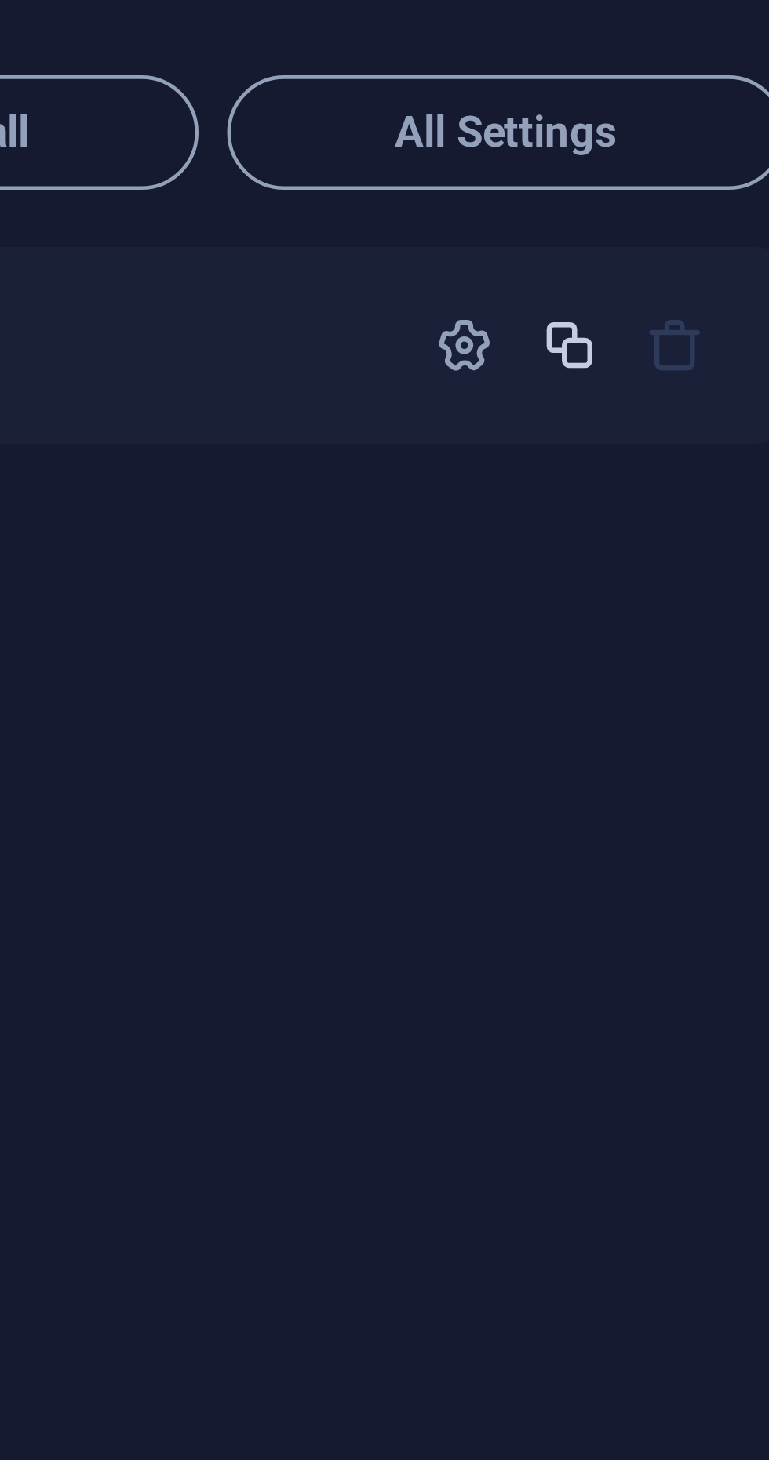
click at [710, 189] on icon "button" at bounding box center [708, 187] width 13 height 13
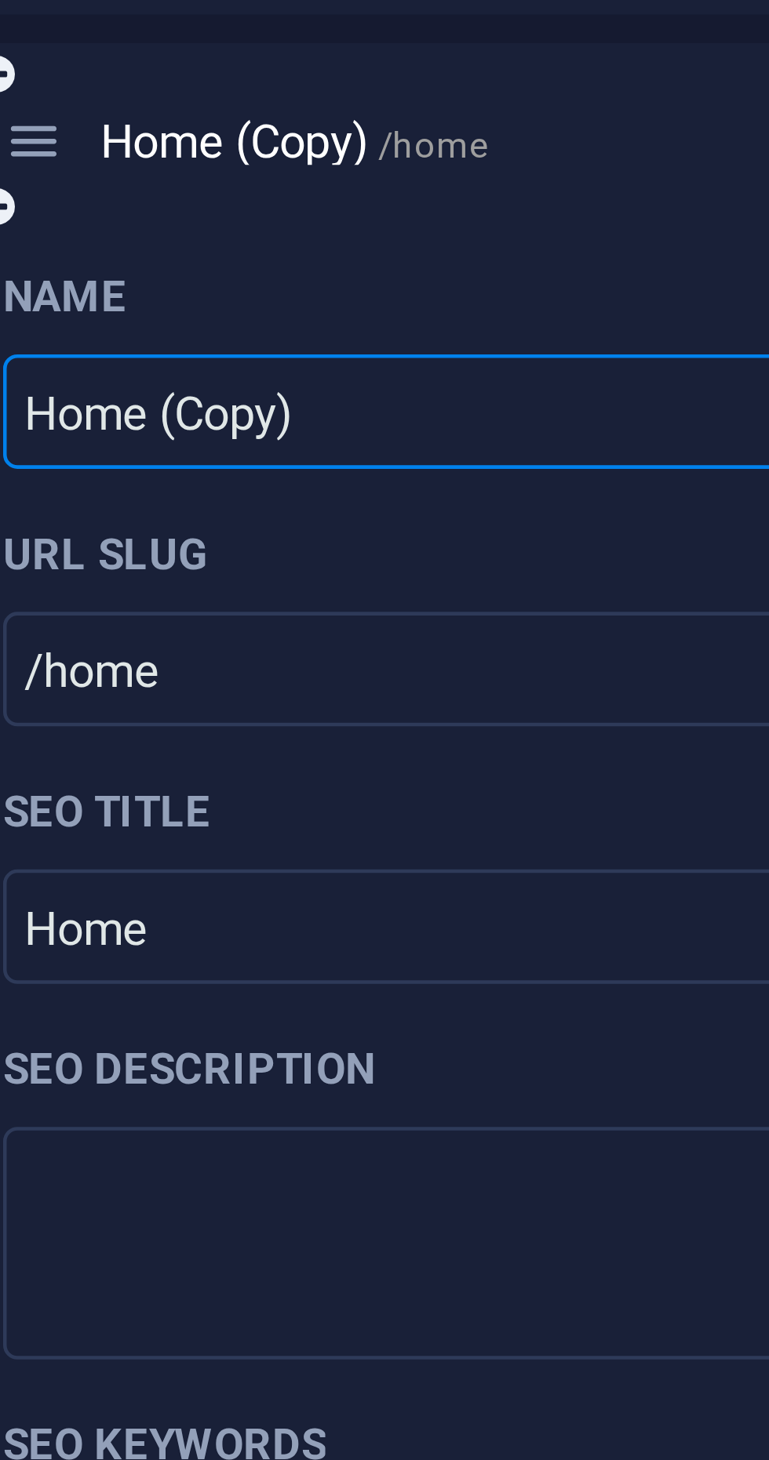
click at [498, 299] on input "Home (Copy)" at bounding box center [576, 296] width 333 height 25
paste input "Activities"
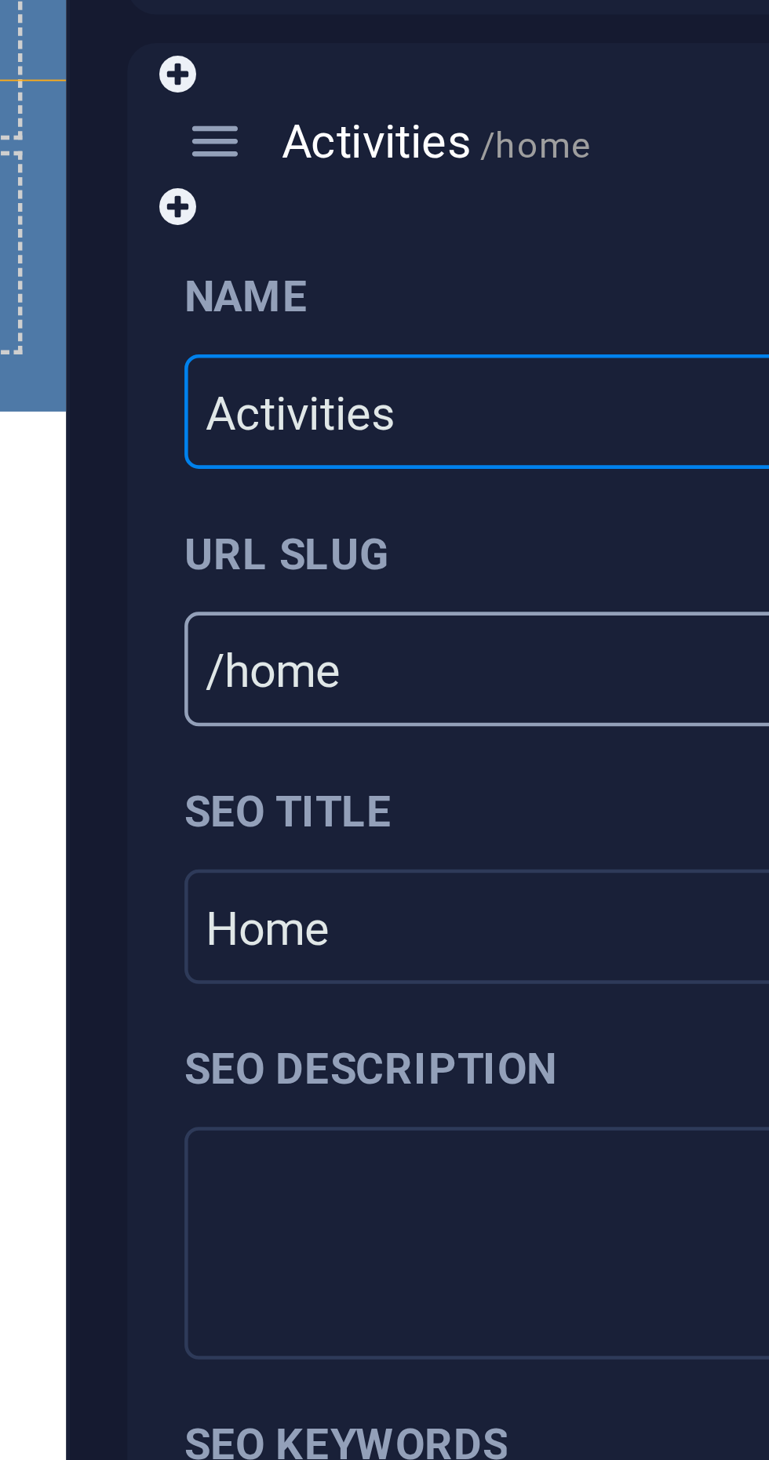
type input "Activities"
click at [469, 356] on input "/home" at bounding box center [576, 352] width 333 height 25
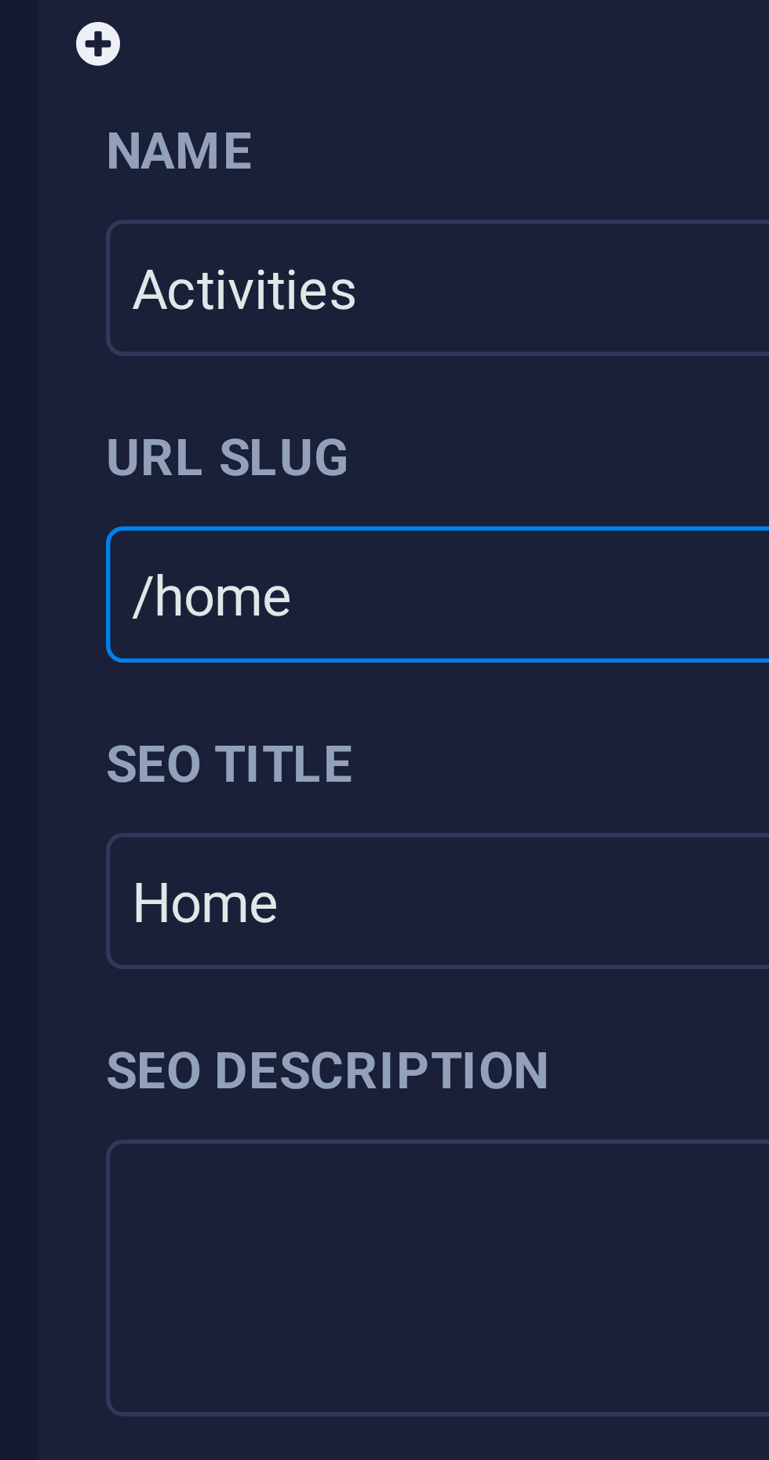
click at [430, 354] on input "/home" at bounding box center [576, 352] width 333 height 25
paste input "activities"
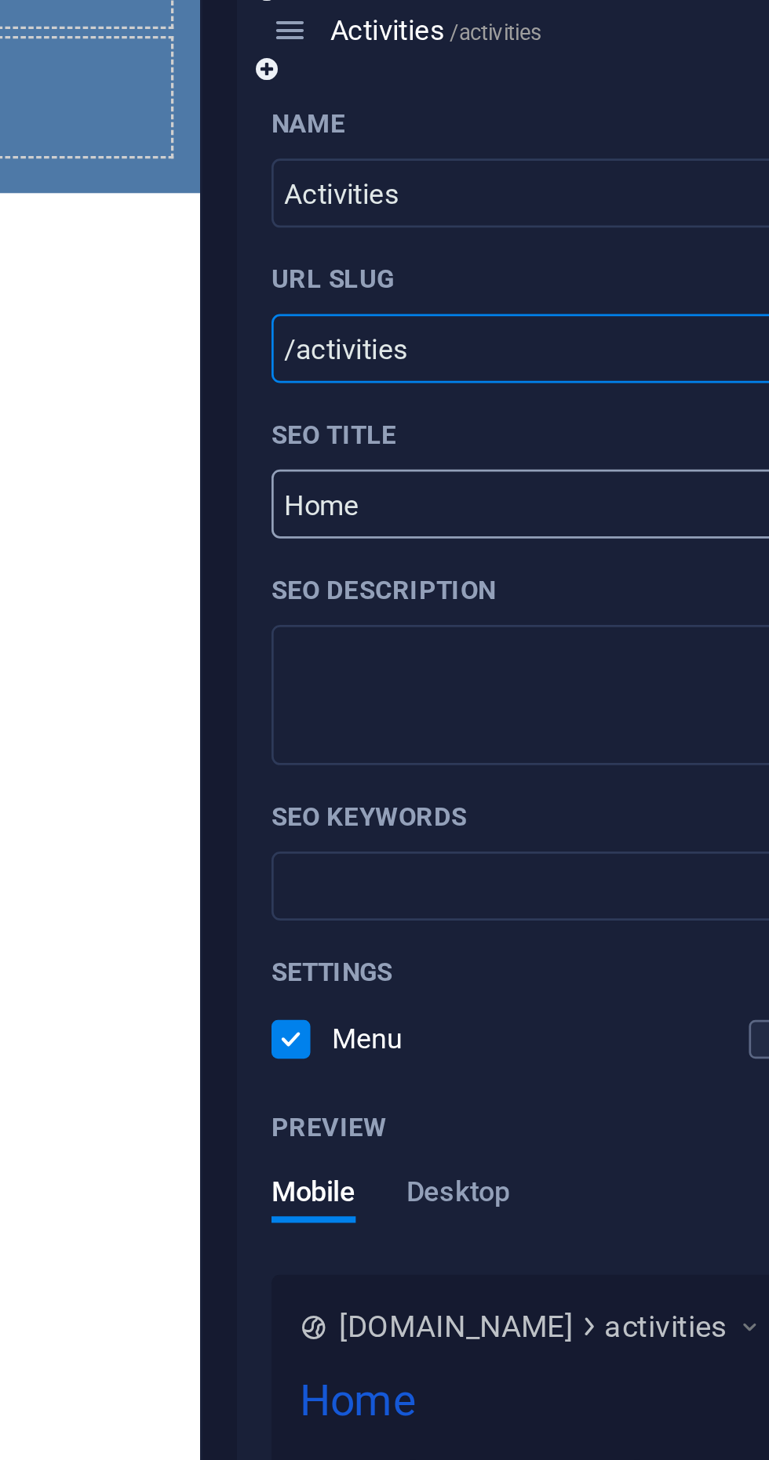
type input "/activities"
click at [477, 413] on input "Home" at bounding box center [576, 409] width 333 height 25
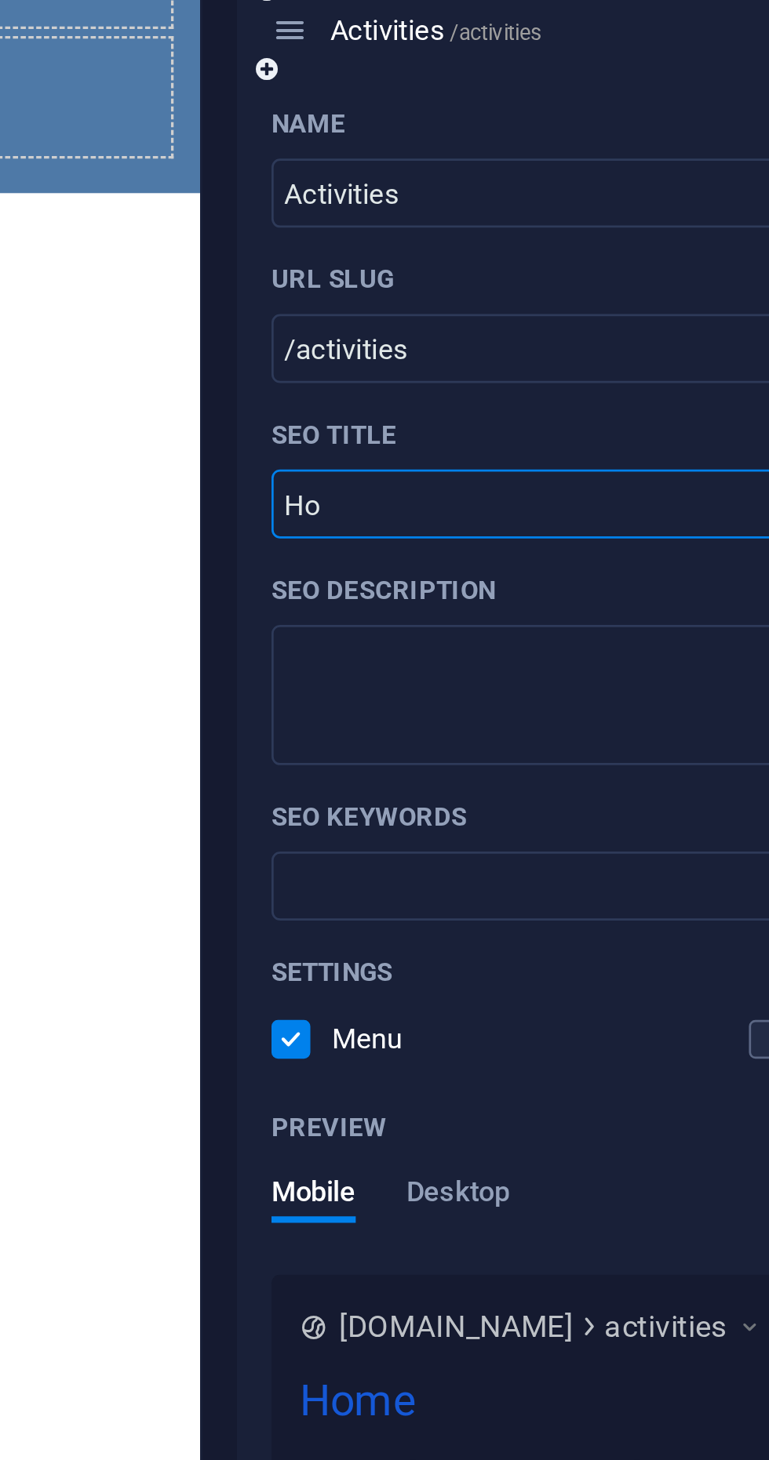
type input "H"
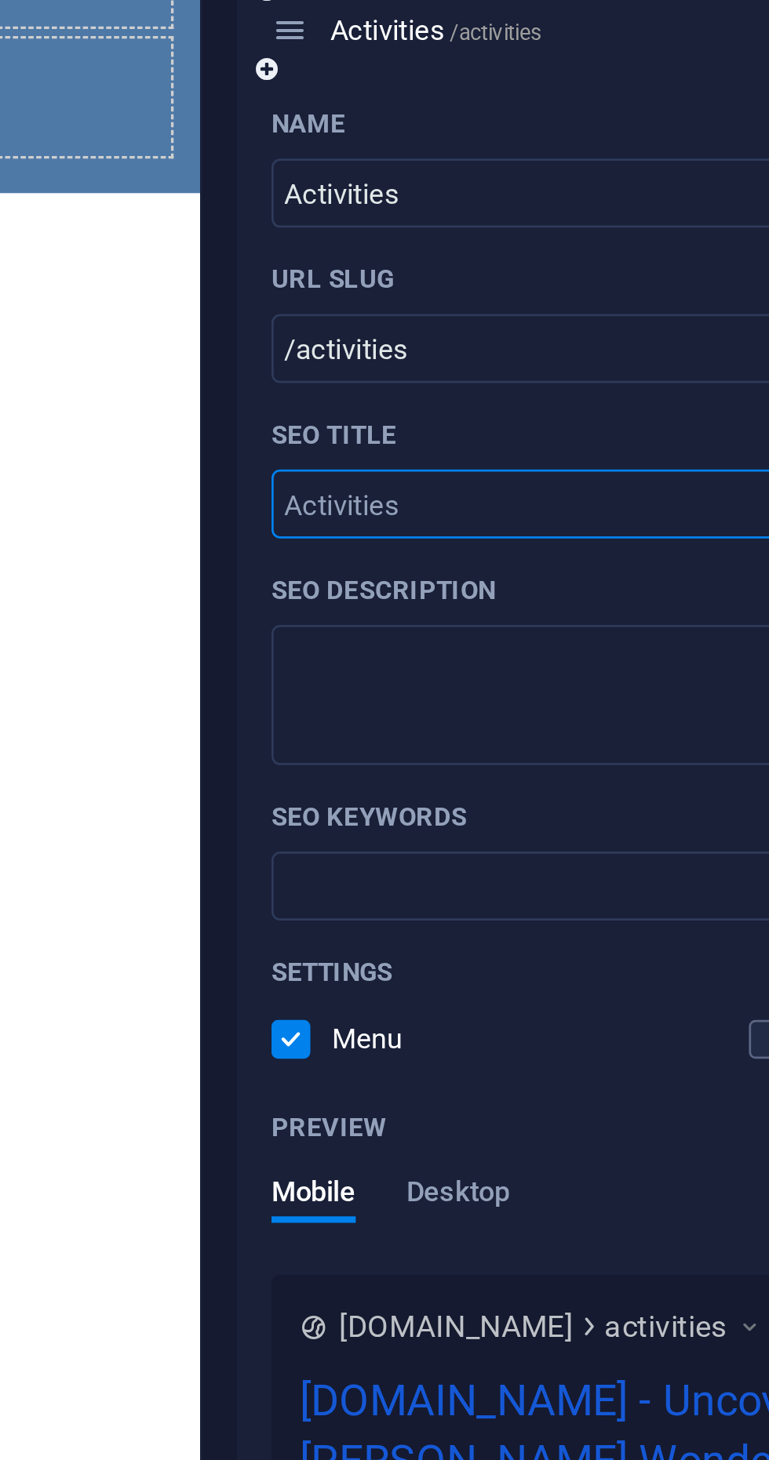
paste input "Activities | melalidriver.com"
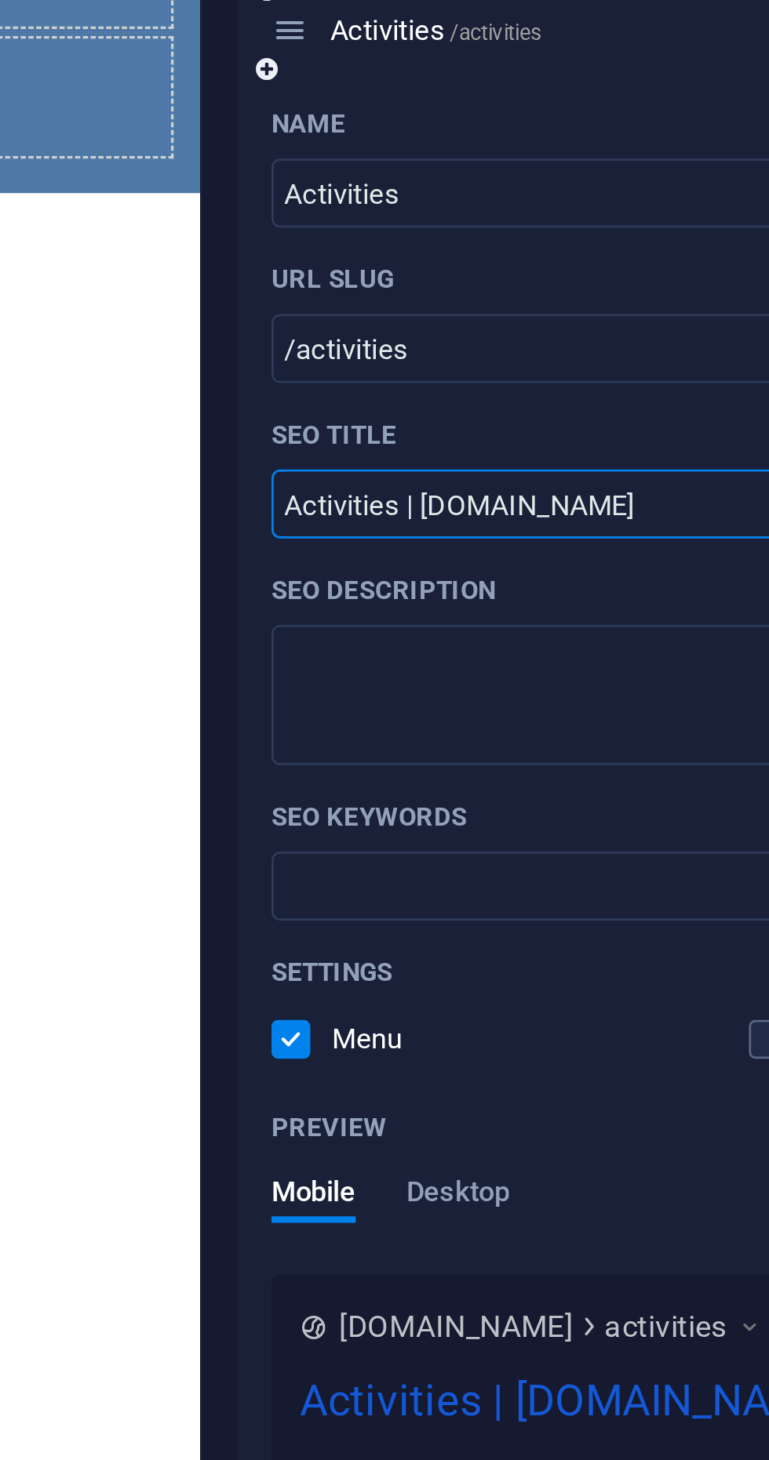
type input "Activities | melalidriver.com"
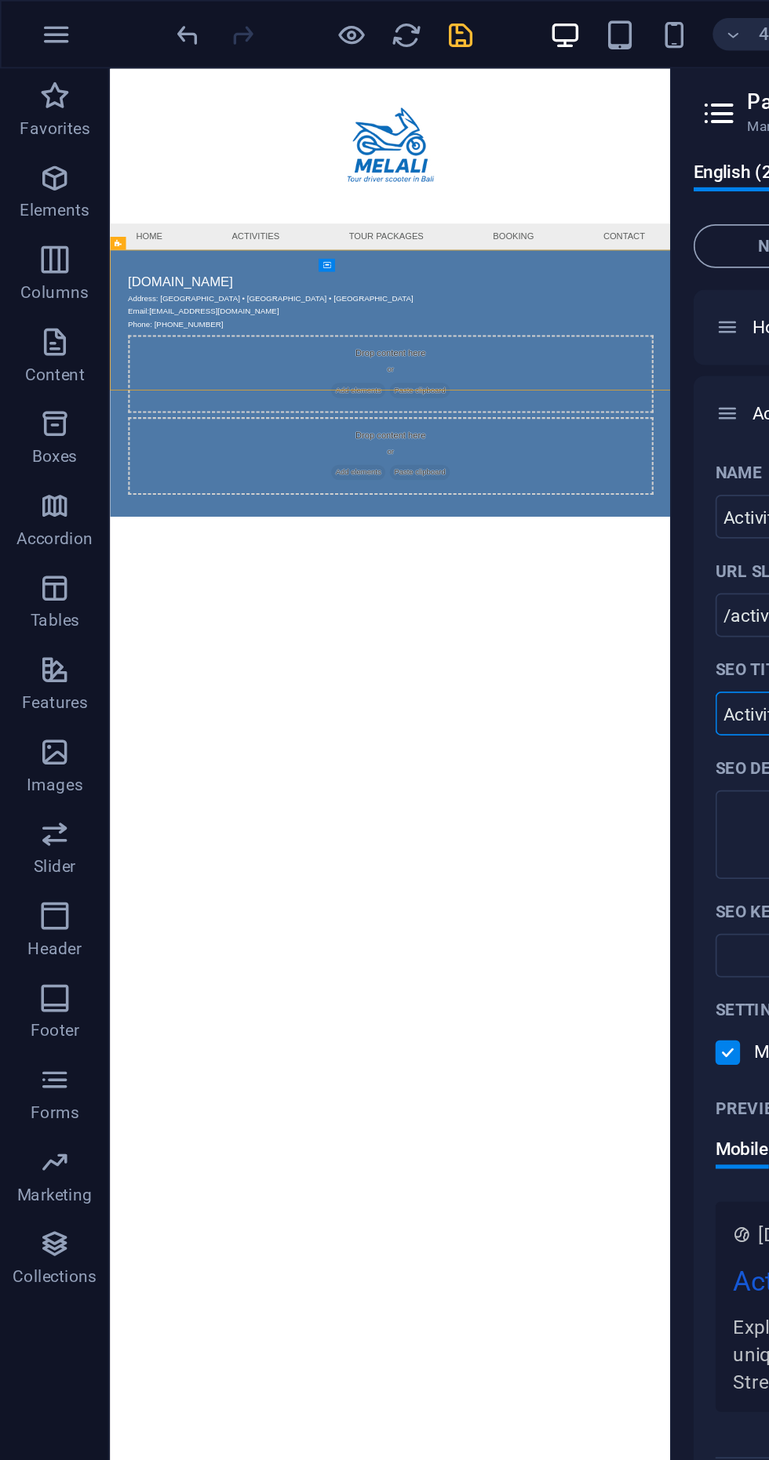
click at [260, 26] on icon "save" at bounding box center [265, 20] width 18 height 18
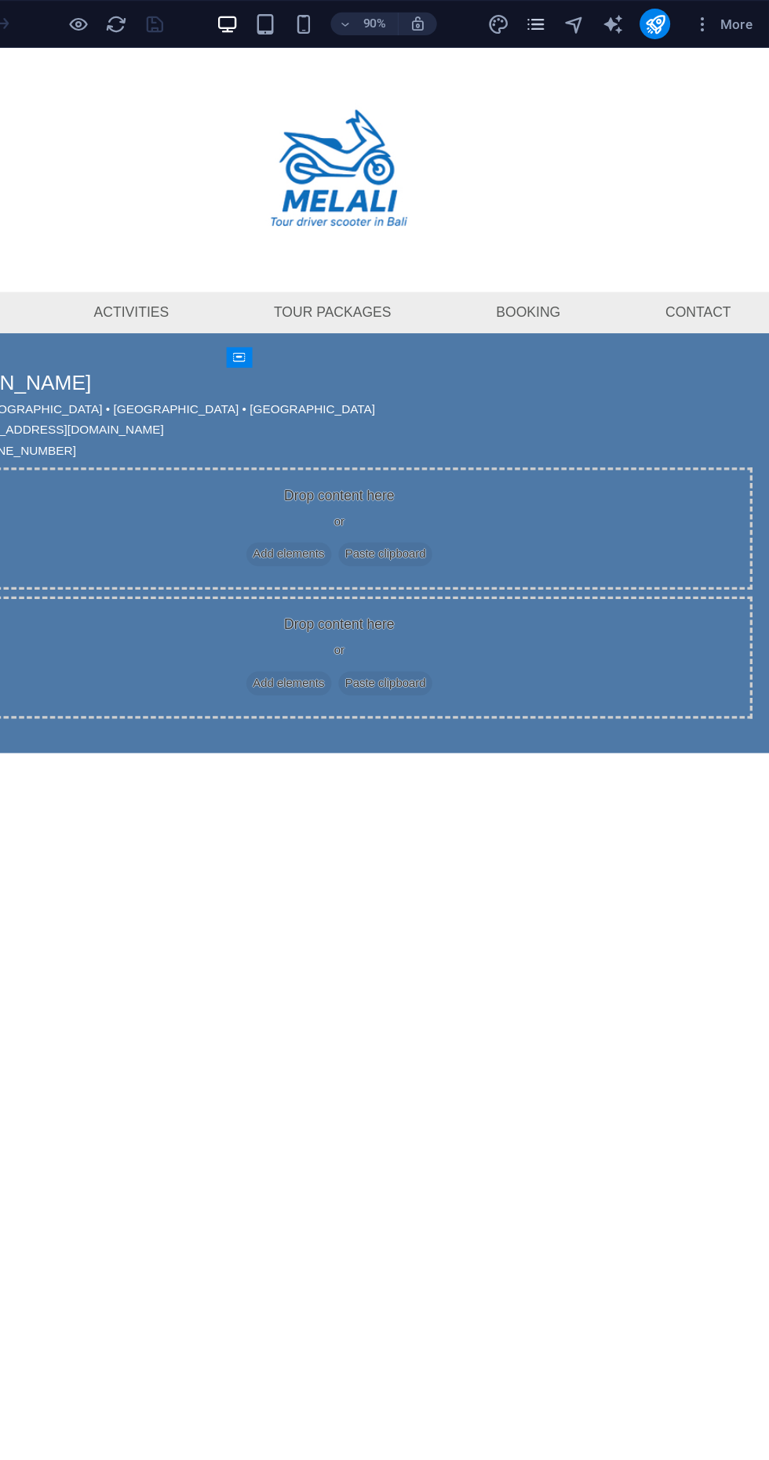
click at [577, 22] on icon "pages" at bounding box center [577, 20] width 18 height 18
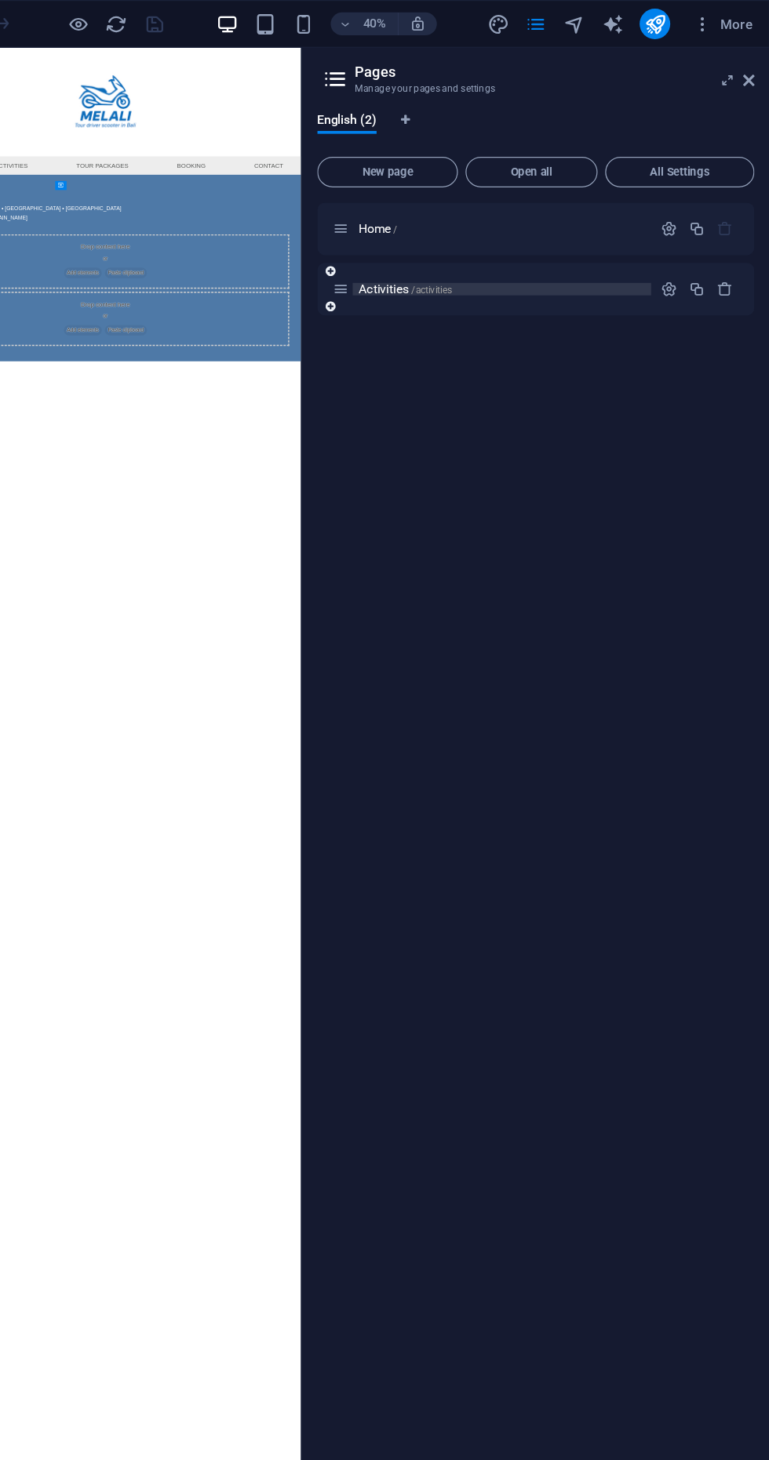
click at [515, 237] on p "Activities /activities" at bounding box center [548, 237] width 235 height 10
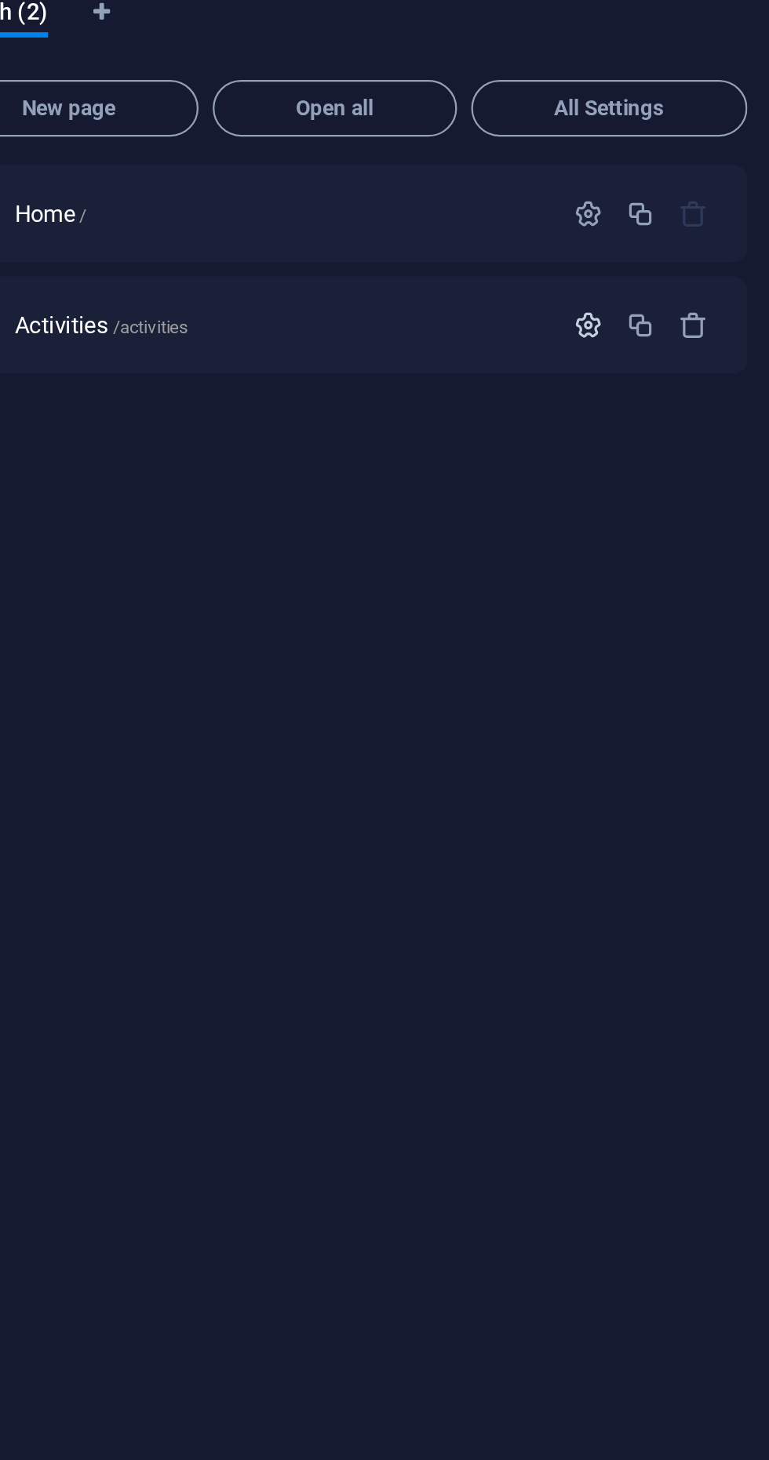
click at [686, 262] on icon "button" at bounding box center [685, 260] width 13 height 13
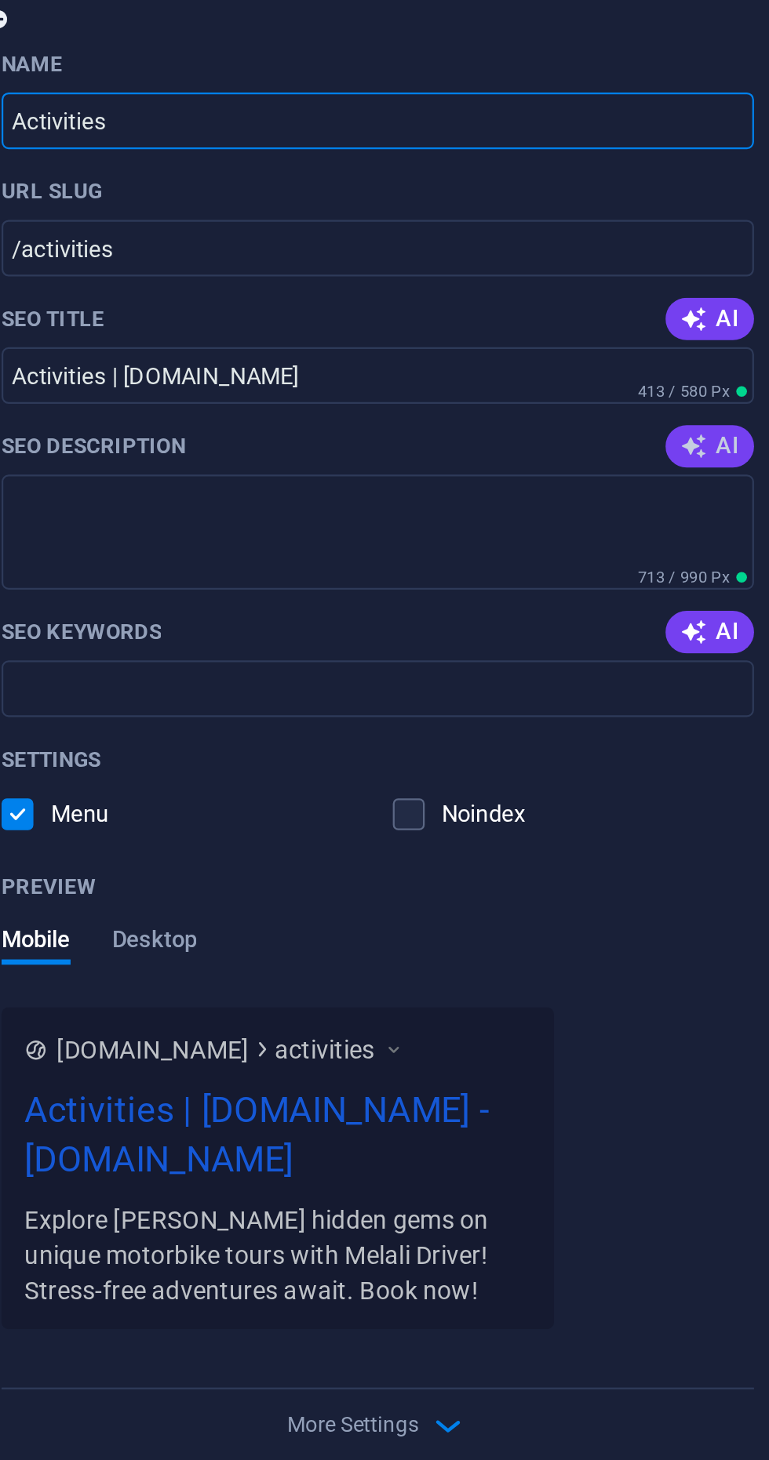
click at [719, 462] on icon "button" at bounding box center [717, 464] width 13 height 13
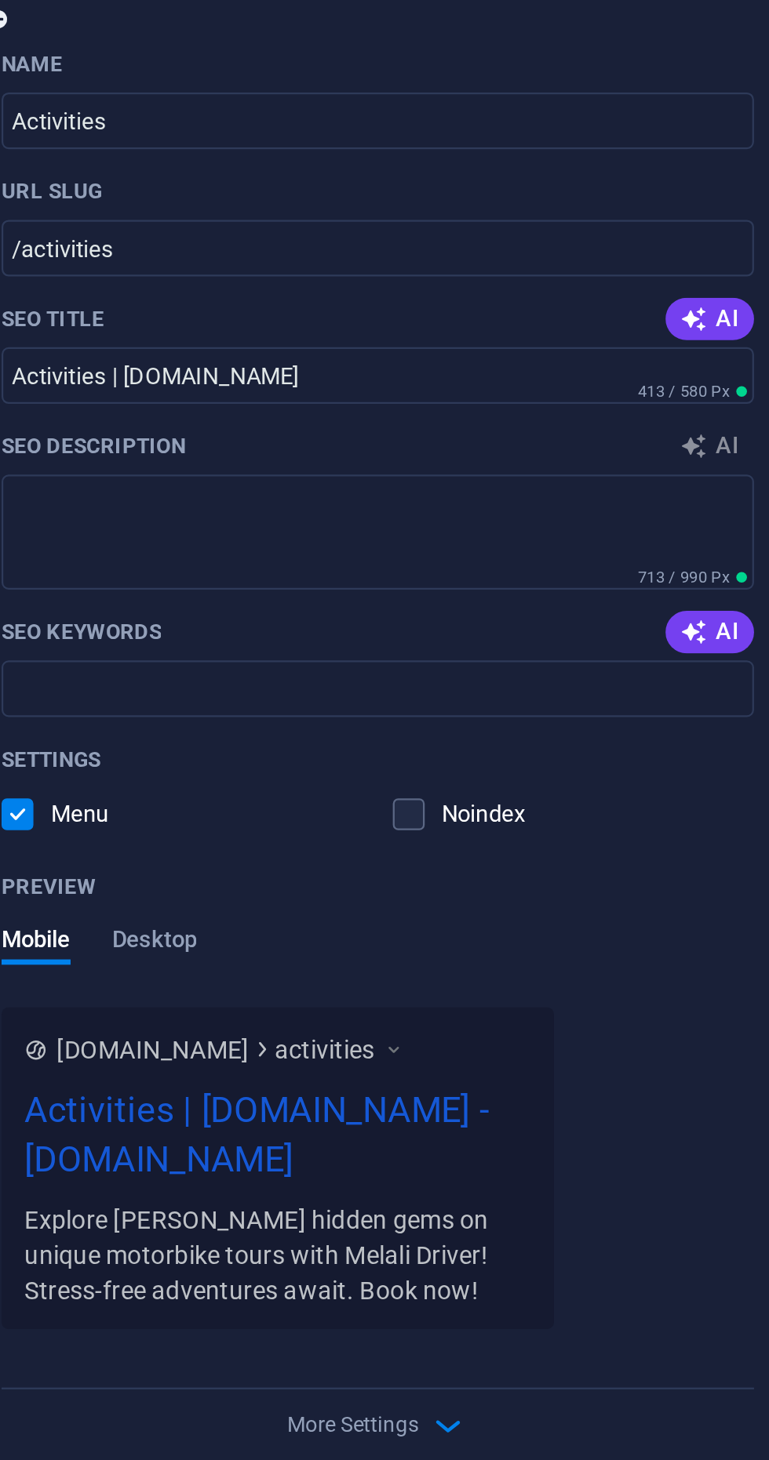
type textarea "Explore Bali with local drivers for a unique experience. Book your adventure in…"
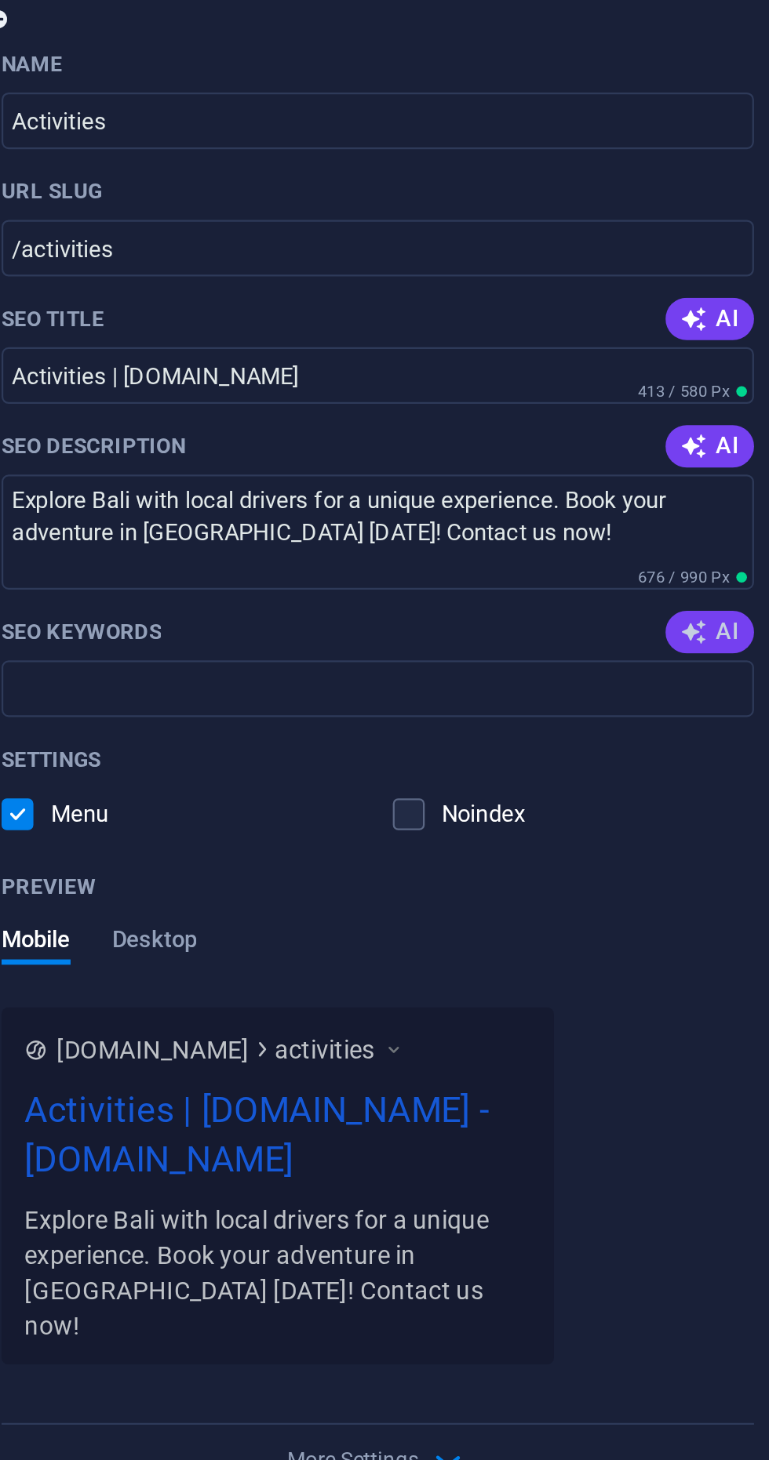
click at [723, 552] on icon "button" at bounding box center [717, 546] width 13 height 13
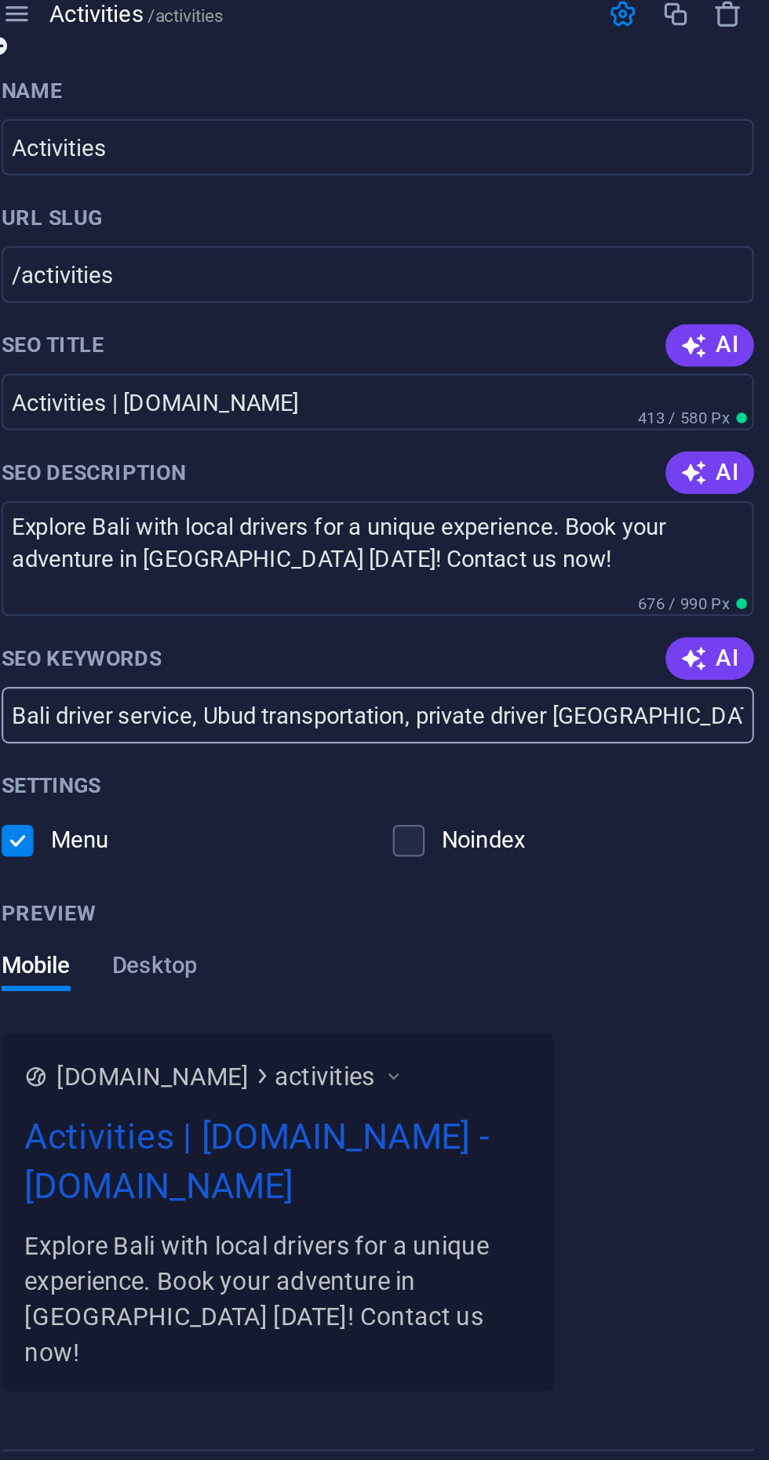
click at [498, 579] on input "Bali driver service, Ubud transportation, private driver Bali, Bali travel serv…" at bounding box center [576, 571] width 333 height 25
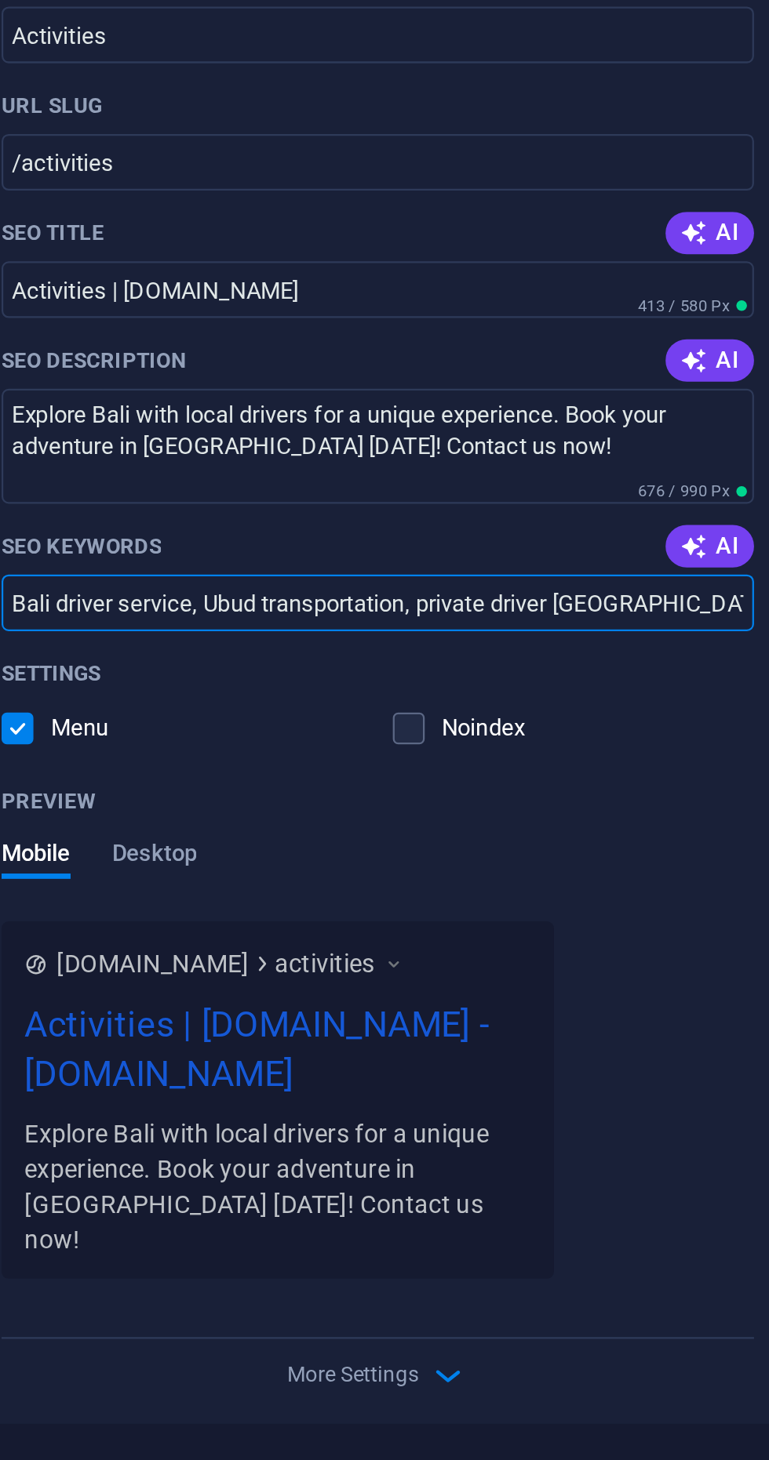
type input "Bali driver service, Ubud transportation, private driver Bali, Bali travel serv…"
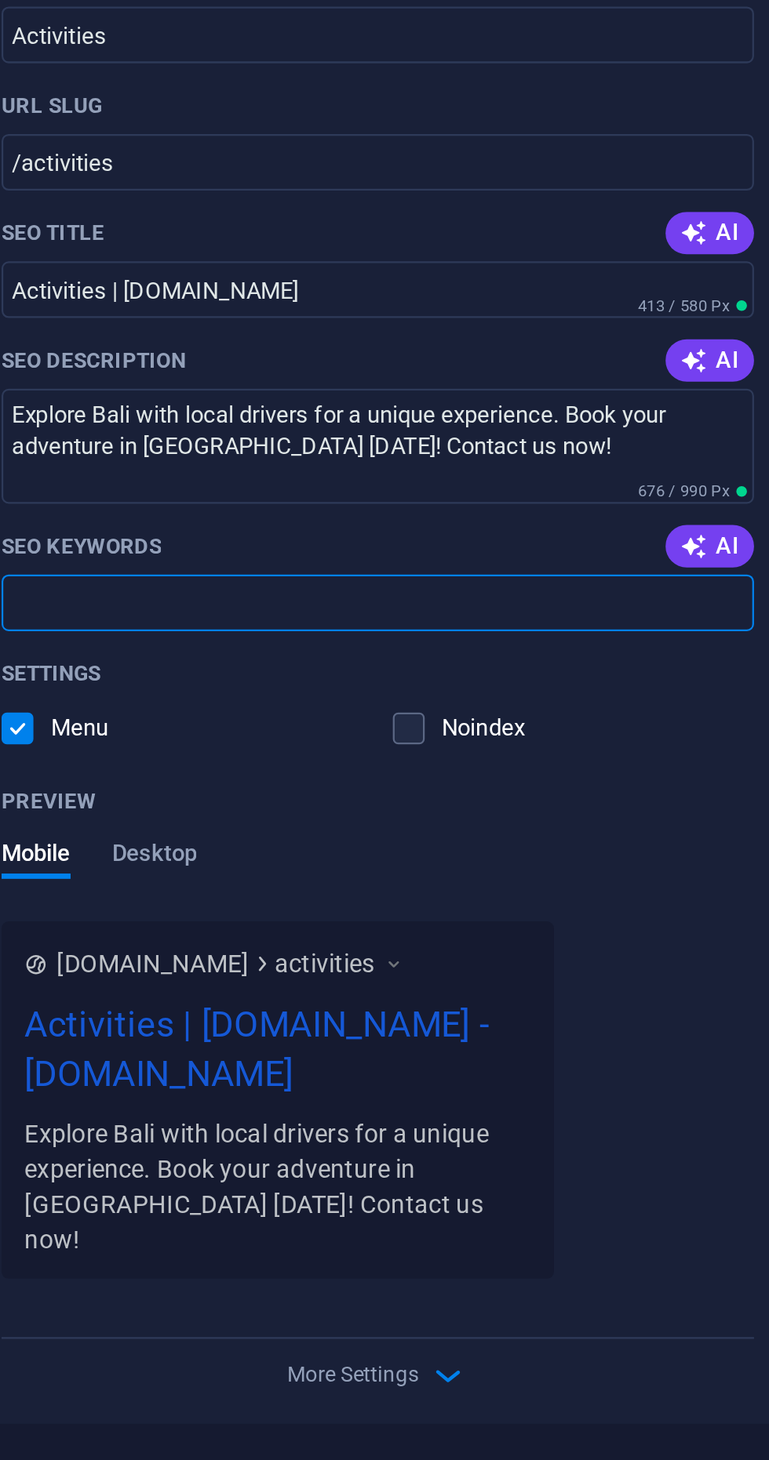
paste input "Bali driver service, Ubud transportation, private driver Bali, Bali travel serv…"
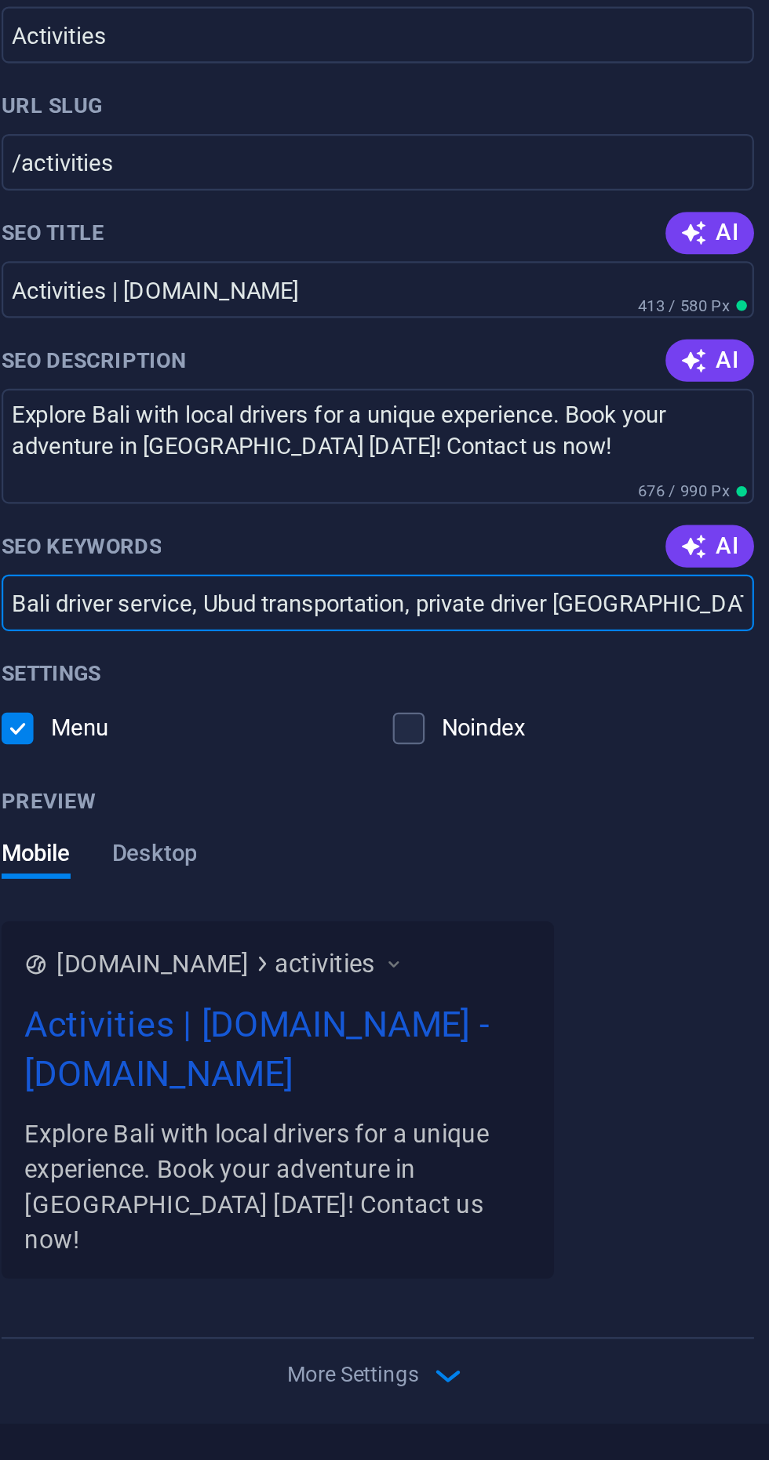
scroll to position [0, 951]
type input "Bali driver service, Ubud transportation, private driver Bali, Bali travel serv…"
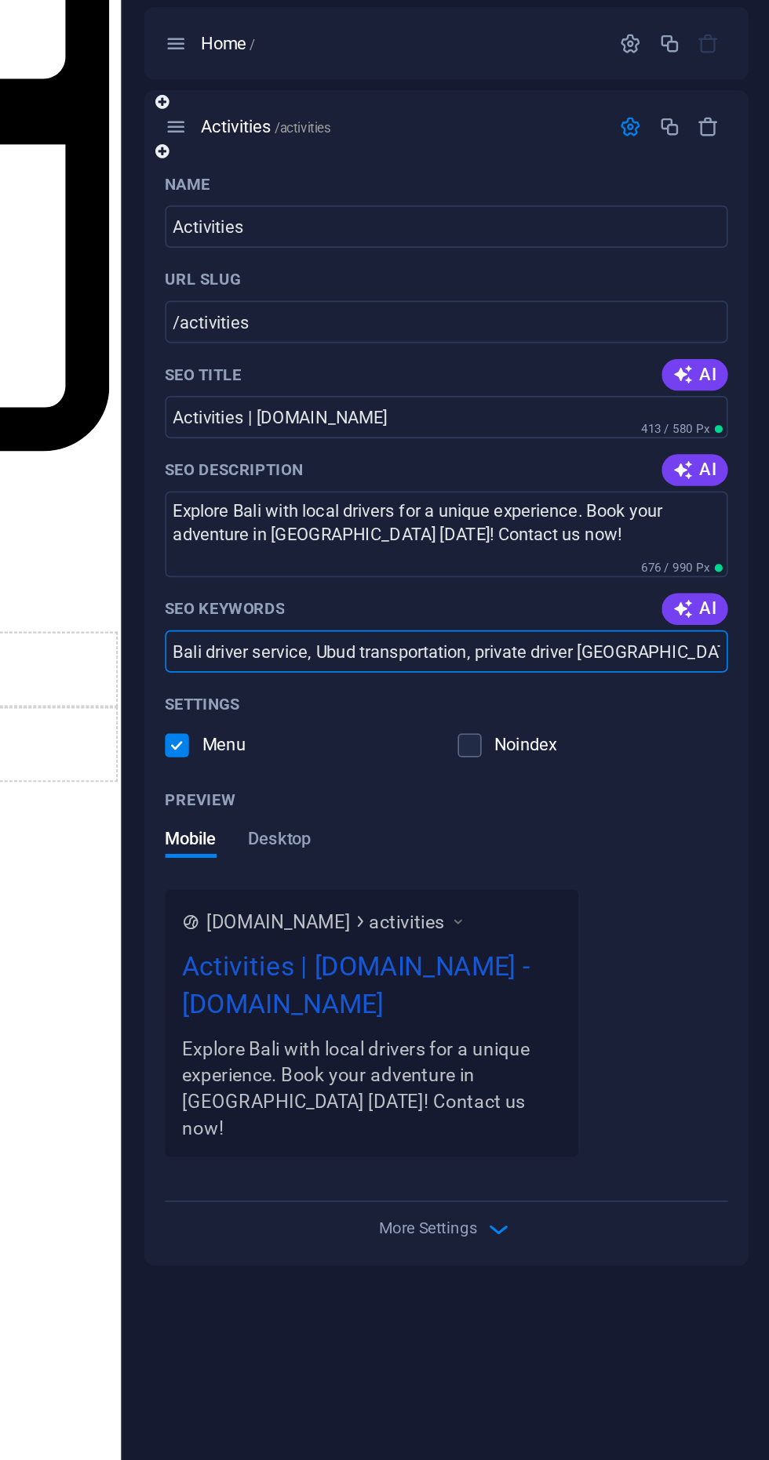
scroll to position [0, 0]
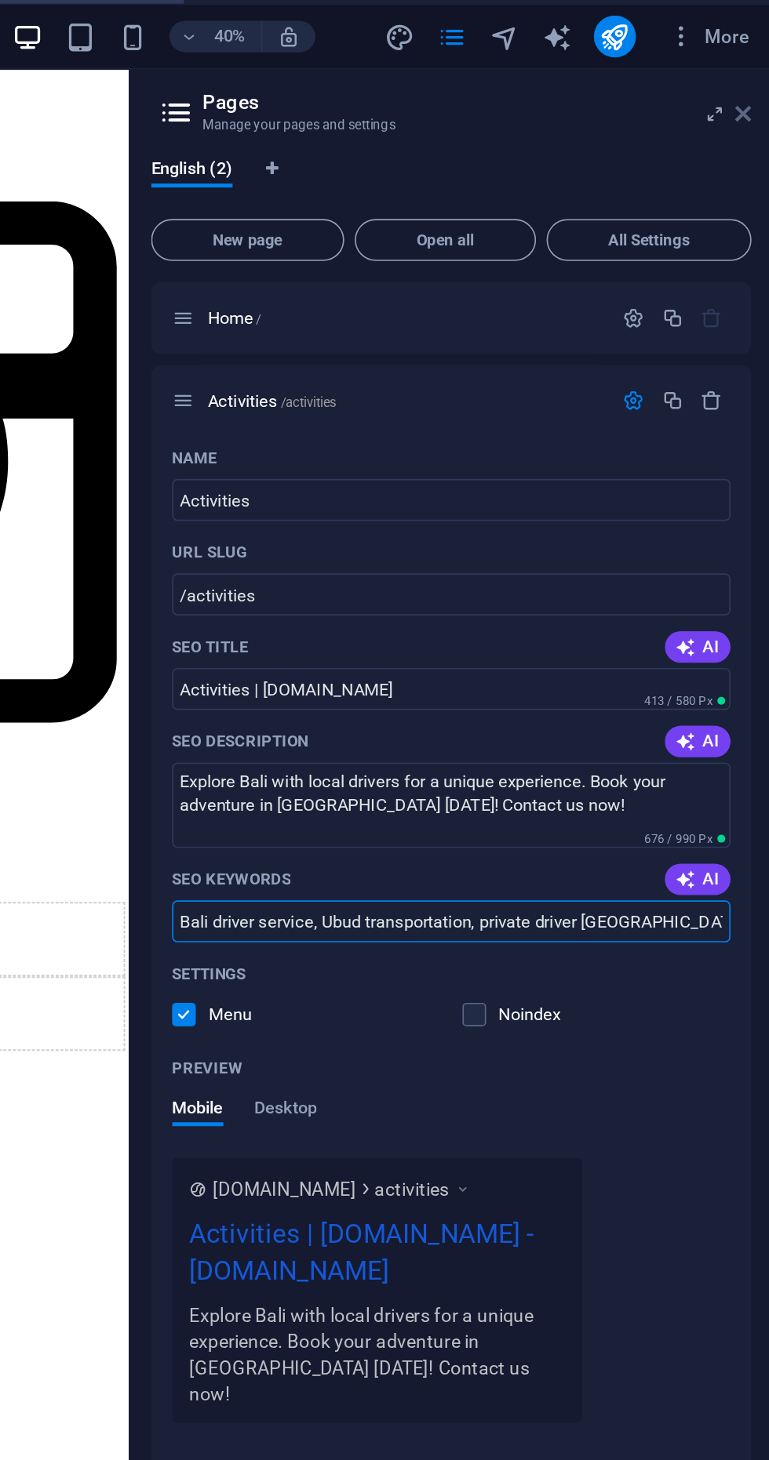
click at [754, 84] on icon at bounding box center [751, 89] width 9 height 13
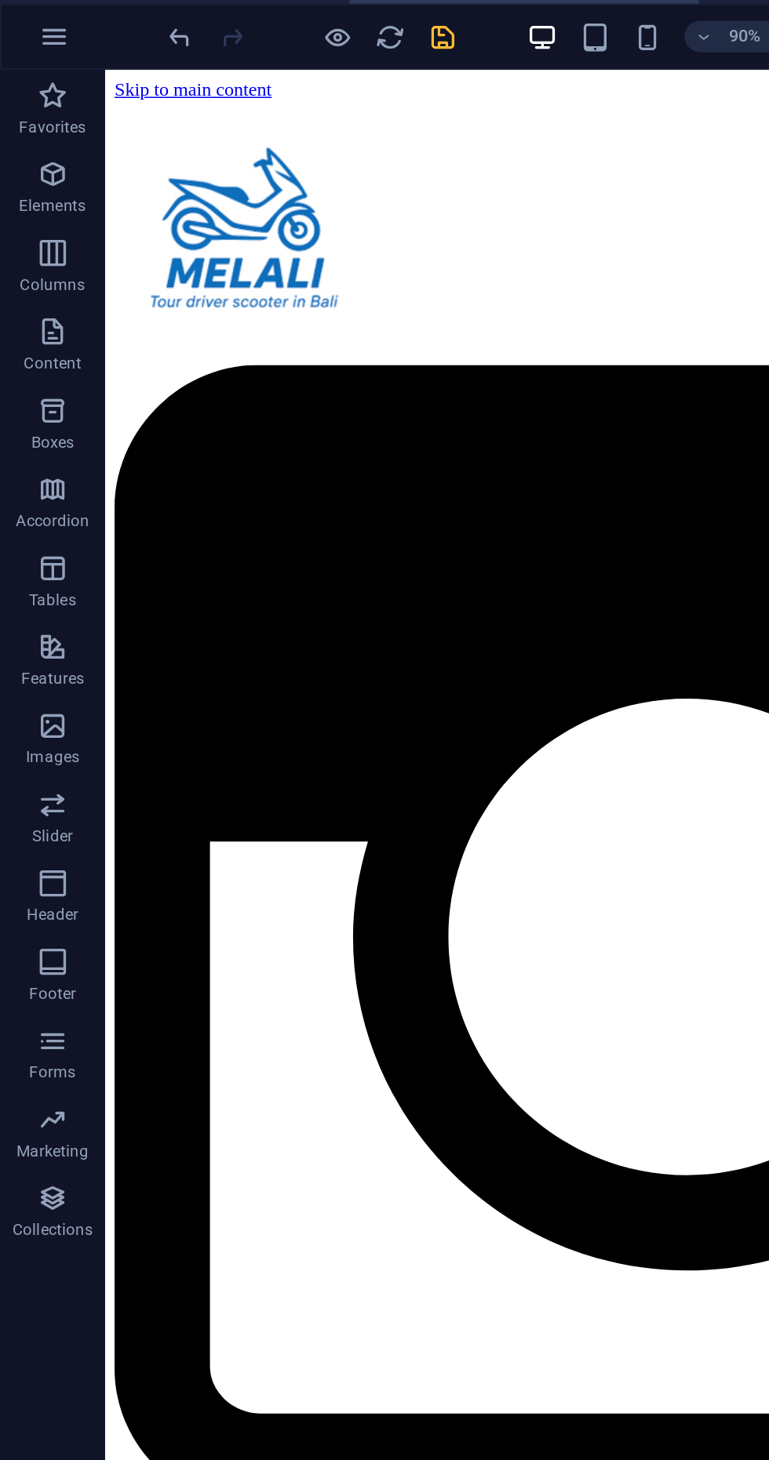
click at [264, 45] on icon "save" at bounding box center [265, 44] width 18 height 18
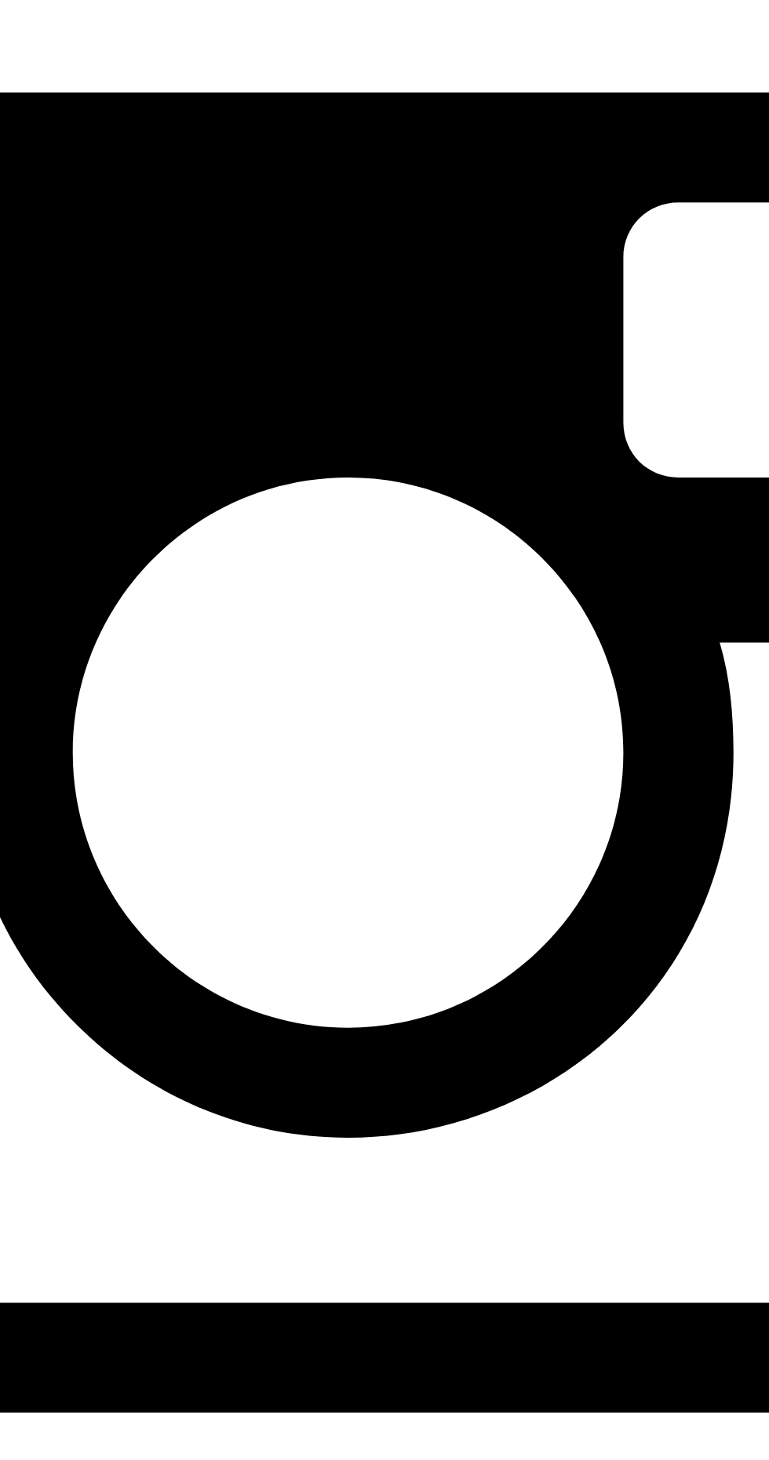
click at [87, 822] on div "www.melalidriver.com Address: Ubud • Bali • Indonesia Email: melalidriver@gmail…" at bounding box center [69, 1022] width 772 height 400
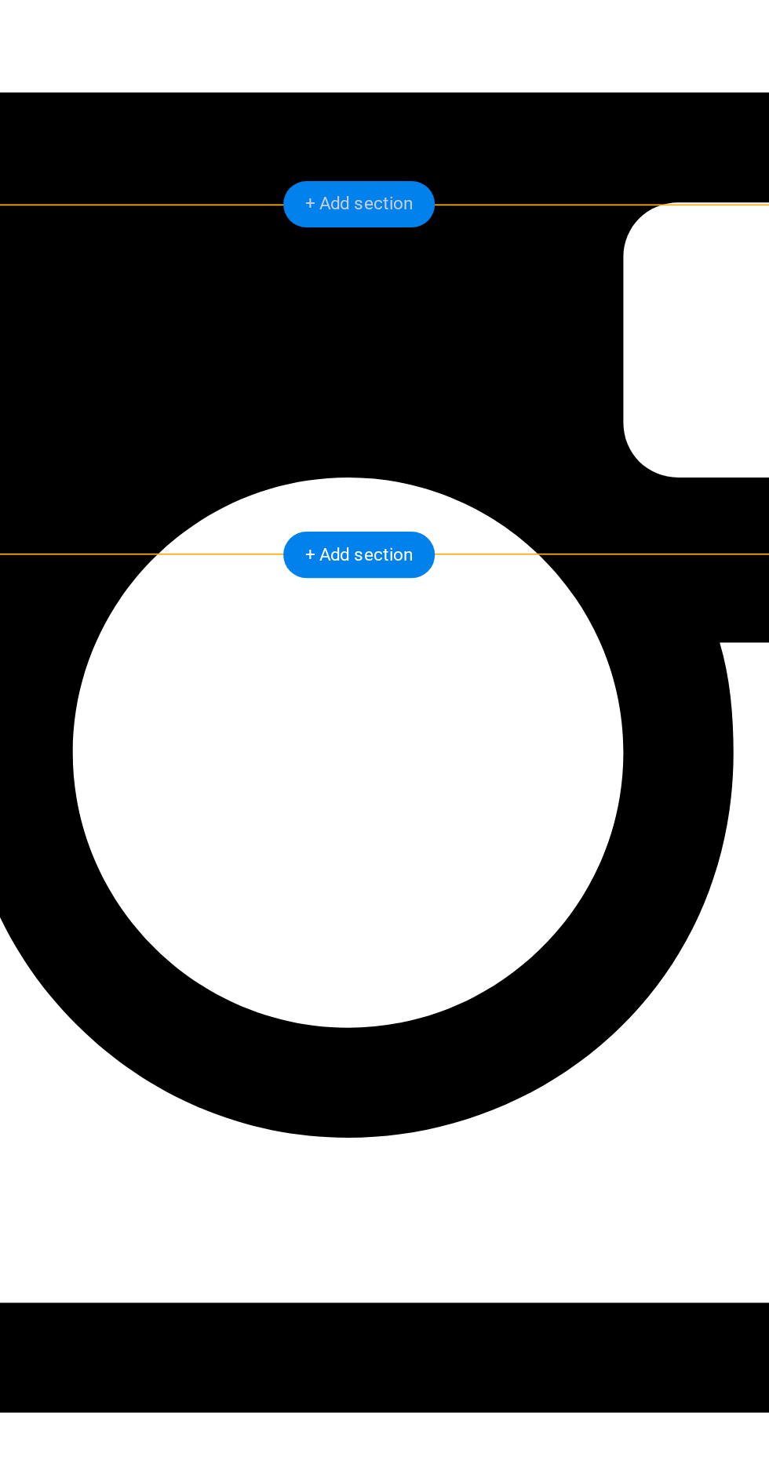
click at [422, 300] on div "+ Add section" at bounding box center [415, 298] width 78 height 24
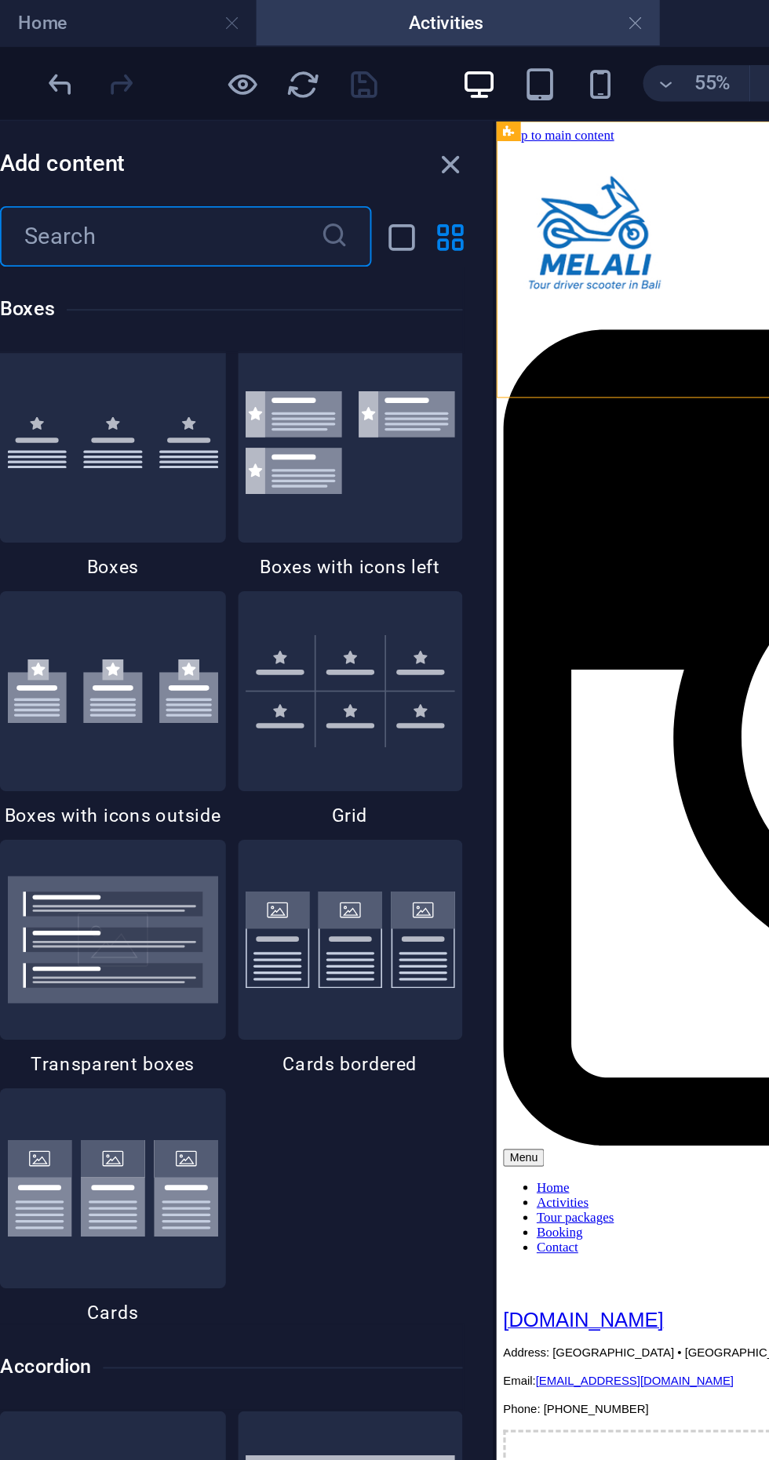
scroll to position [4484, 0]
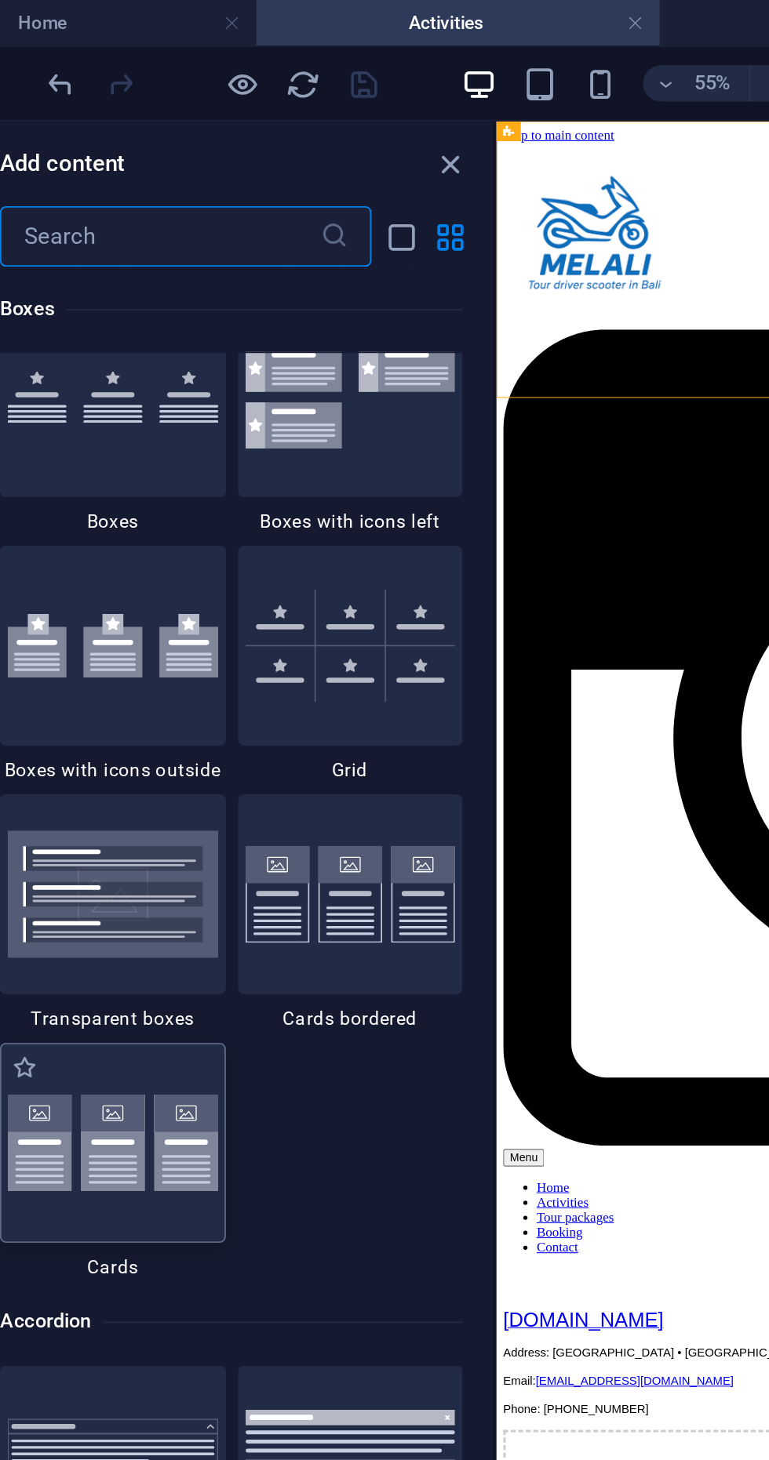
click at [168, 580] on img at bounding box center [134, 591] width 109 height 51
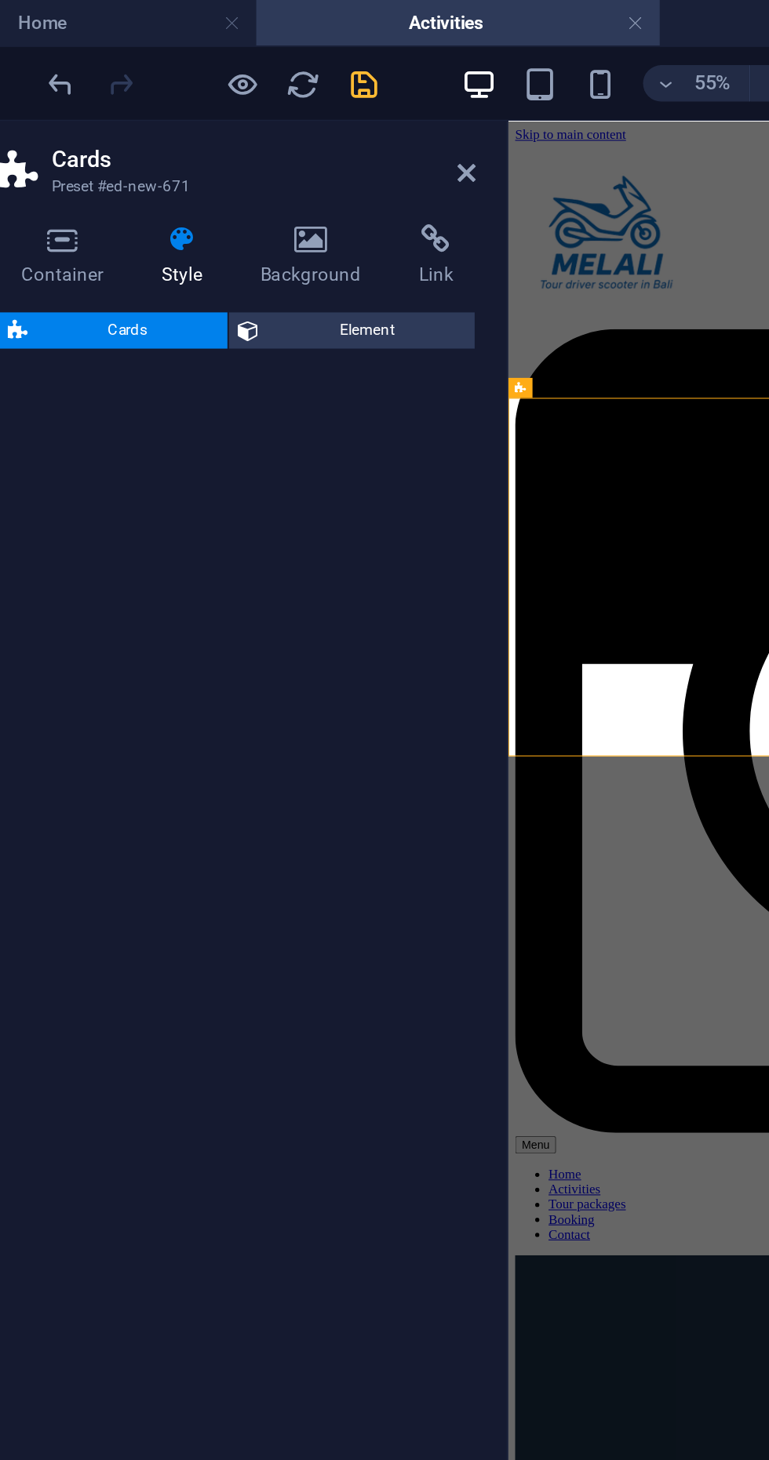
select select "rem"
select select "preset-image-boxes-v3-default"
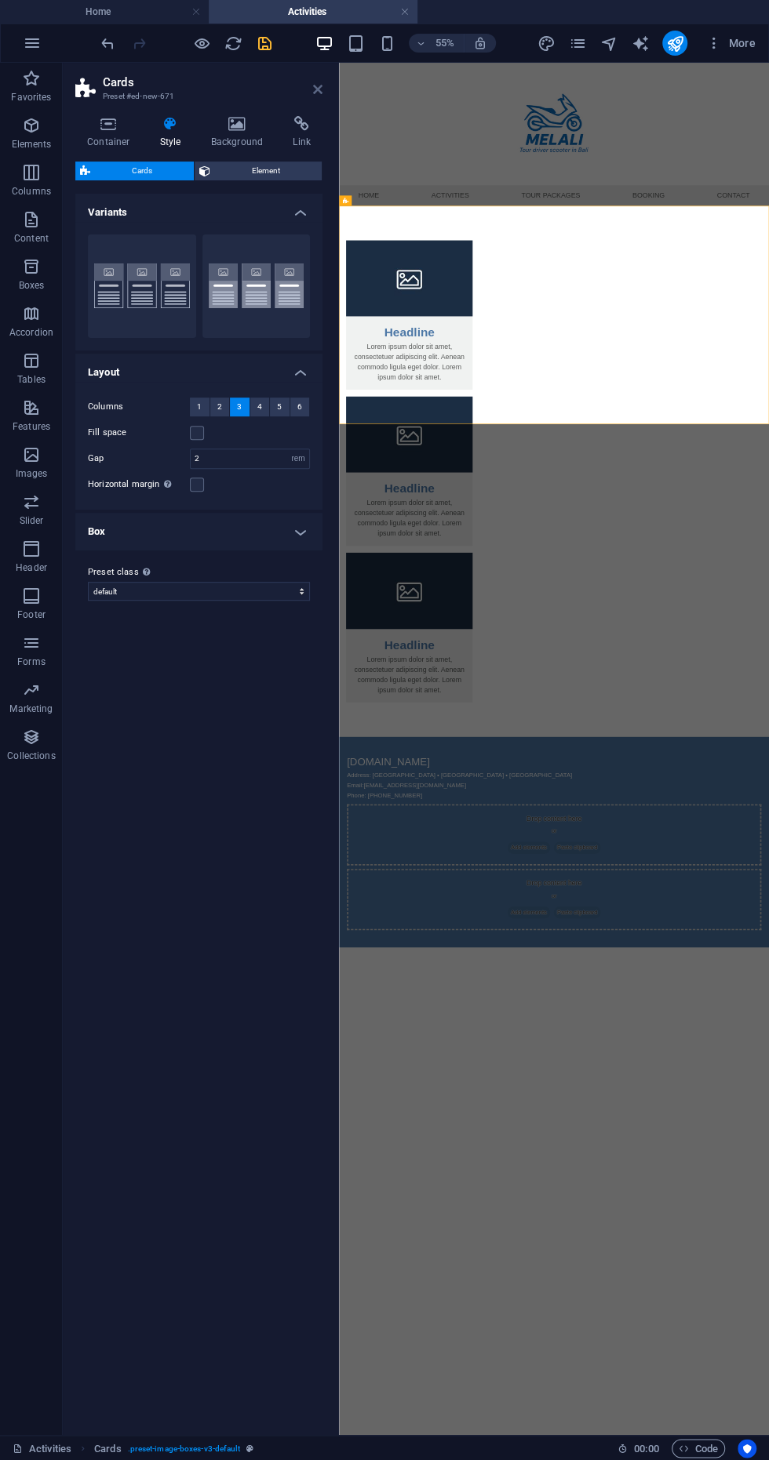
click at [318, 89] on icon at bounding box center [317, 89] width 9 height 13
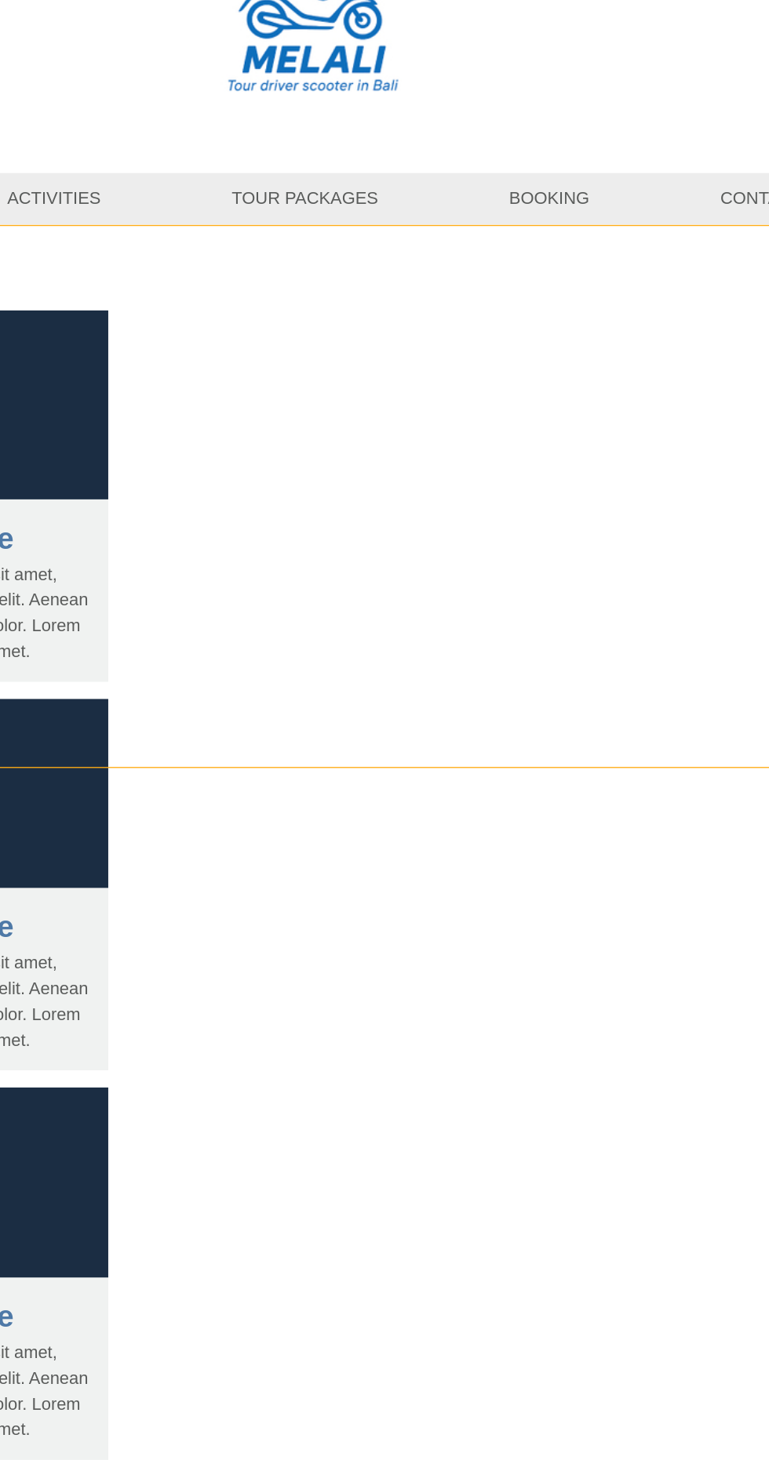
click at [217, 176] on div "Headline Lorem ipsum dolor sit amet, consectetuer adipiscing elit. Aenean commo…" at bounding box center [169, 612] width 784 height 966
click at [420, 294] on div "+ Add section" at bounding box center [415, 298] width 78 height 24
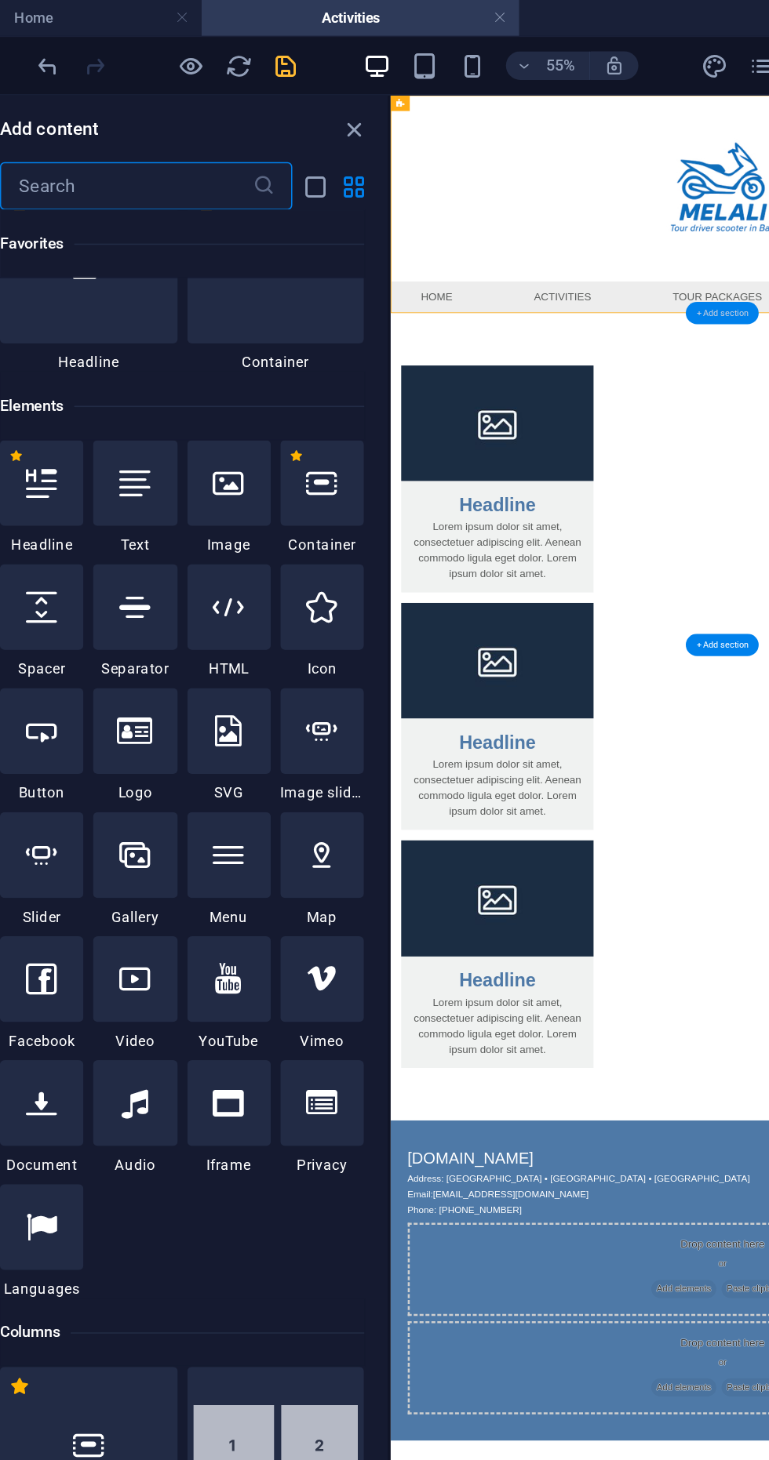
scroll to position [76, 0]
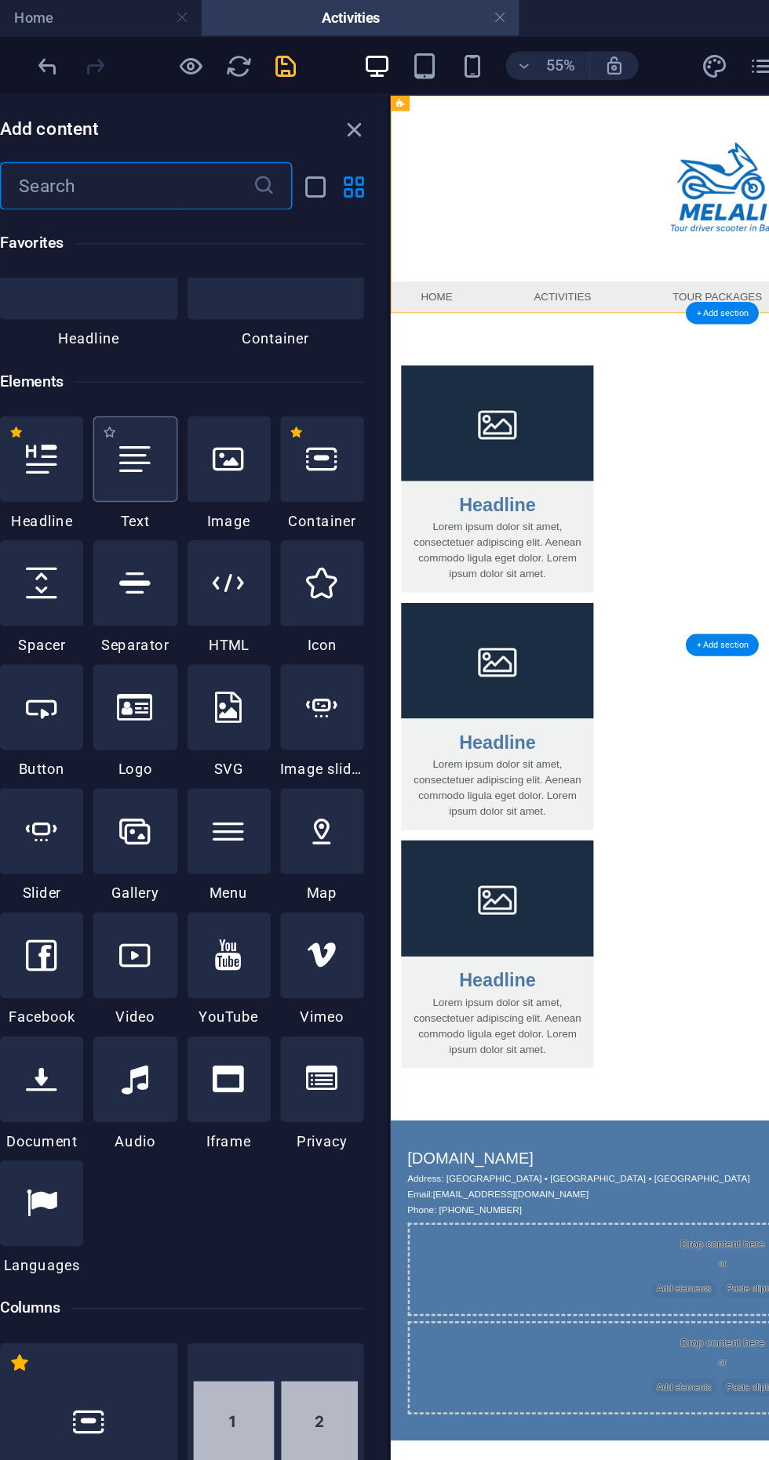
click at [162, 315] on div at bounding box center [164, 302] width 55 height 56
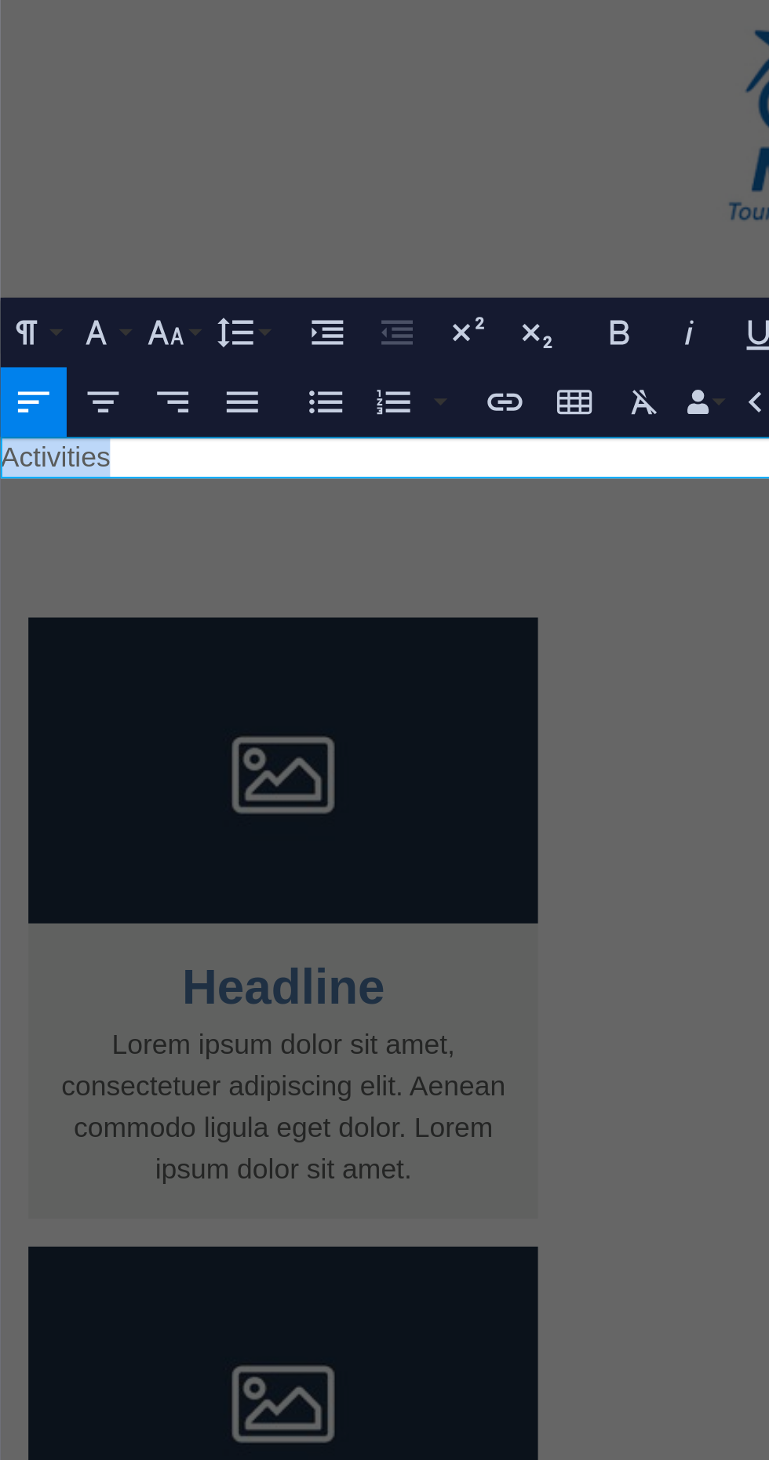
click at [336, 210] on div at bounding box center [336, 749] width 3 height 1373
click at [10, 136] on p "Activities" at bounding box center [390, 130] width 781 height 19
click at [9, 136] on p "Activities" at bounding box center [390, 130] width 781 height 19
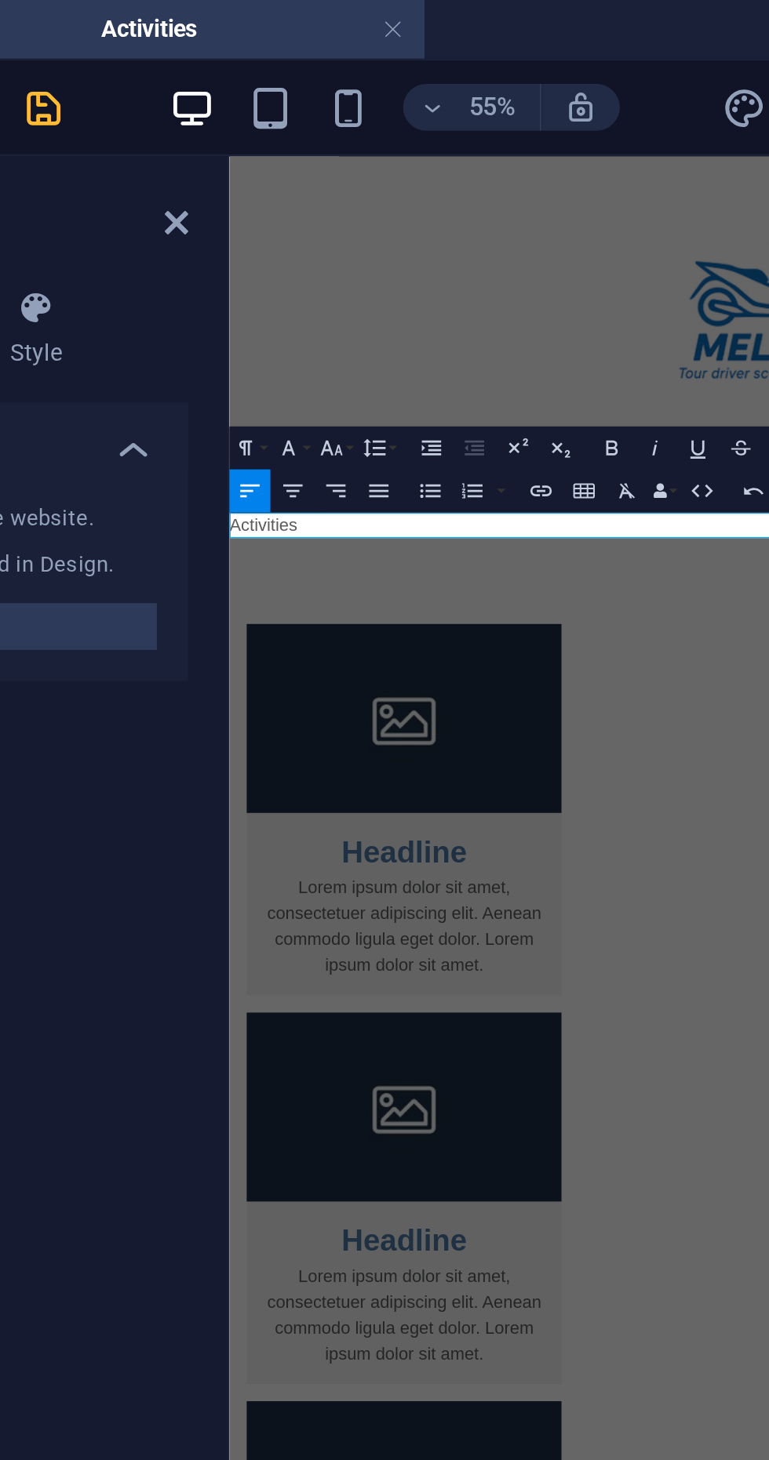
click at [267, 42] on icon "save" at bounding box center [265, 44] width 18 height 18
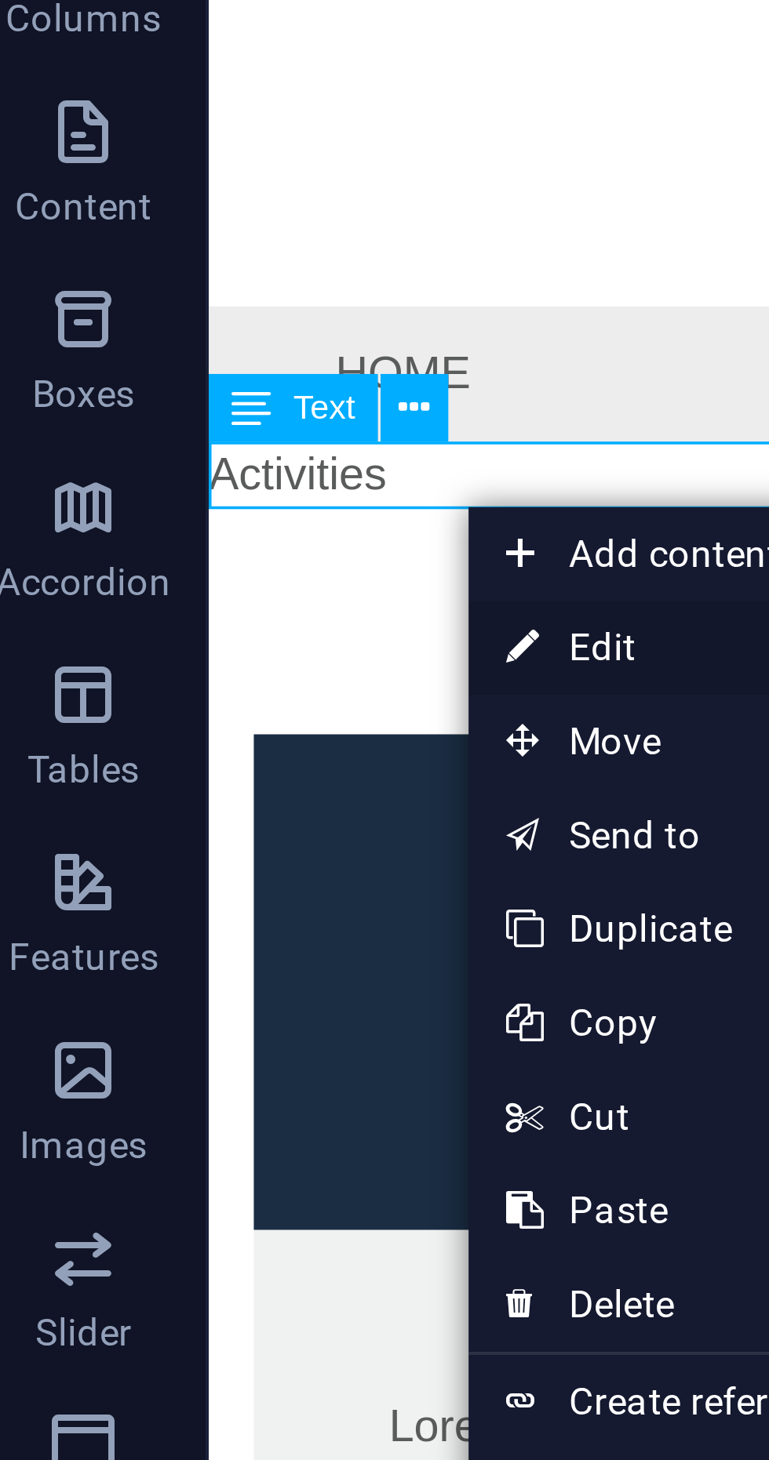
click at [162, 347] on link "⏎ Edit" at bounding box center [180, 349] width 105 height 24
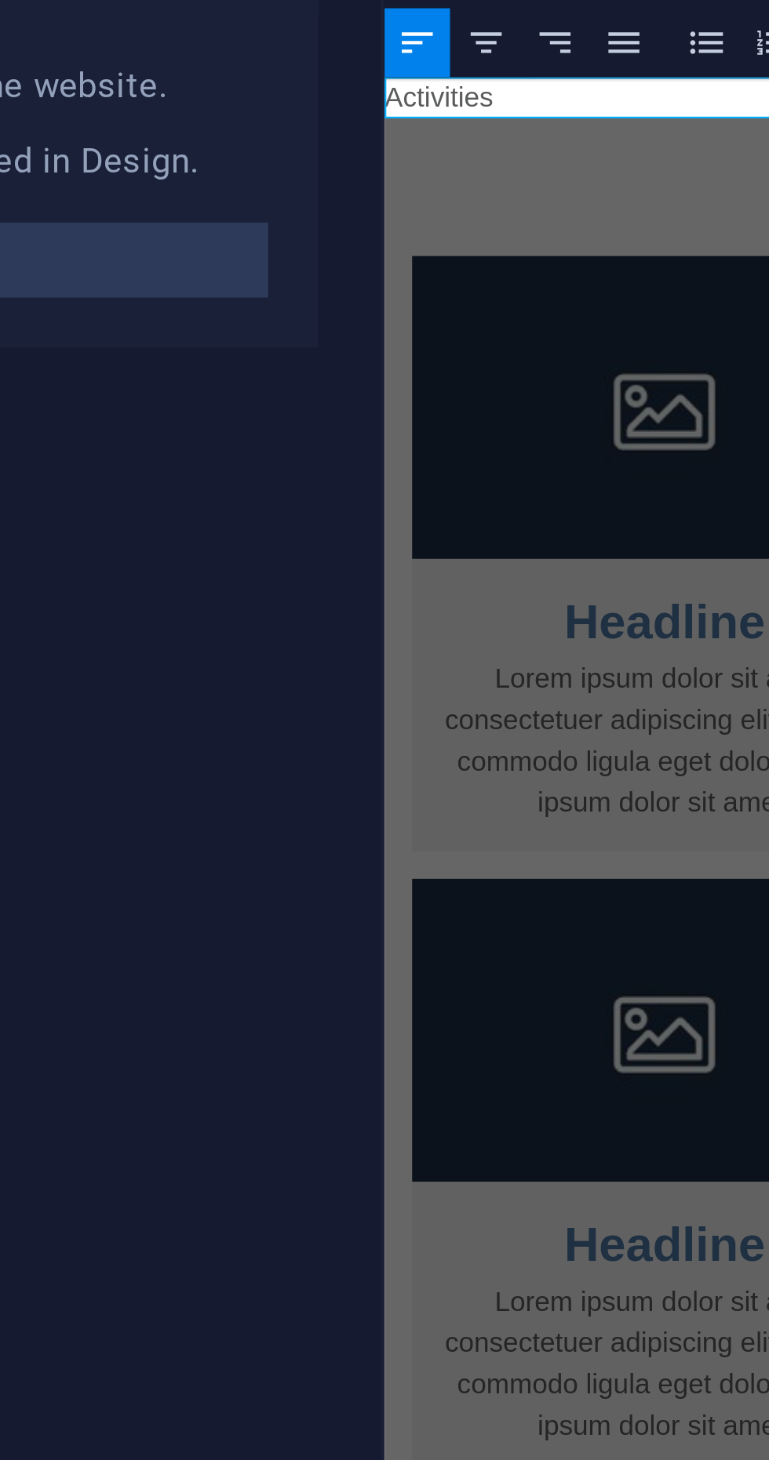
click at [336, 214] on div at bounding box center [336, 749] width 3 height 1373
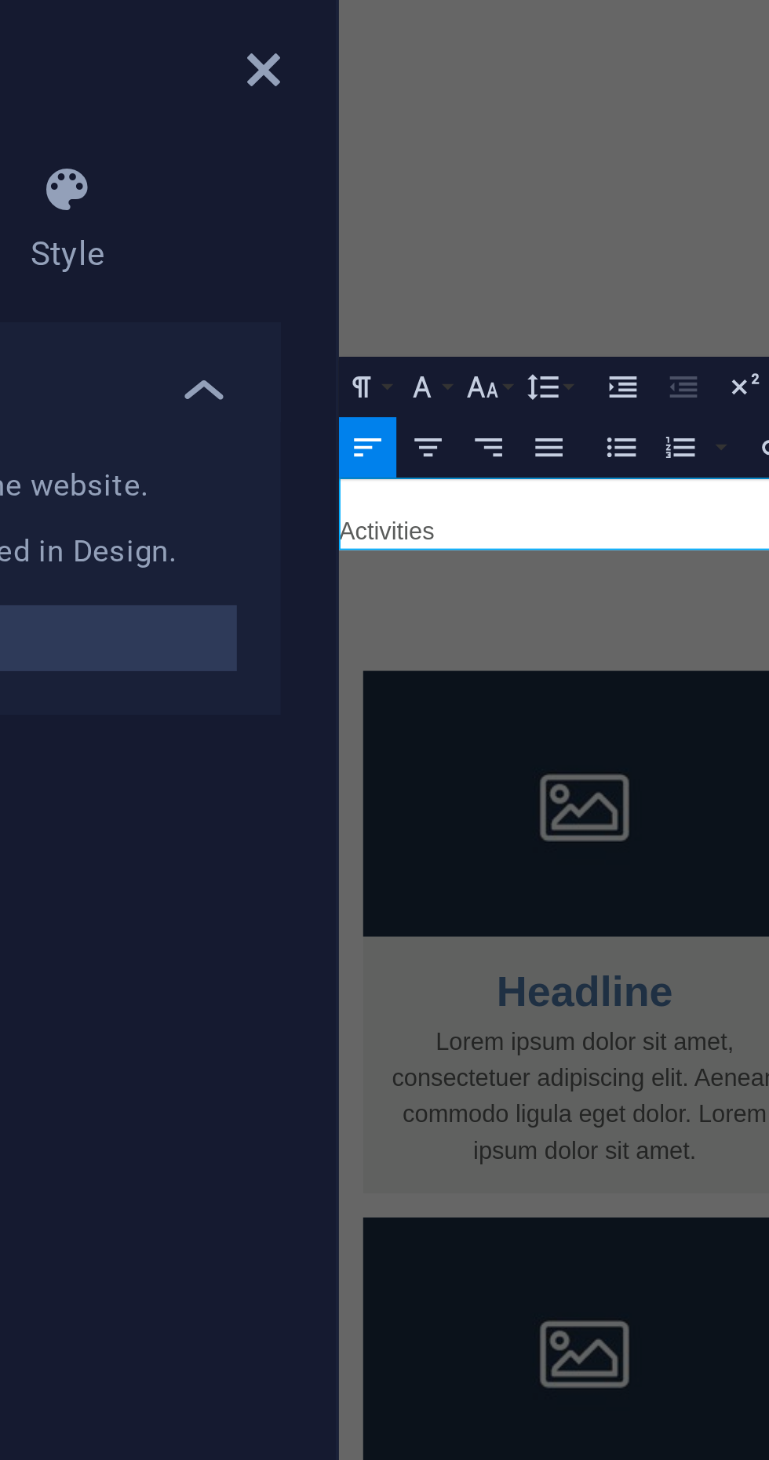
click at [451, 305] on div "Headline Lorem ipsum dolor sit amet, consectetuer adipiscing elit. Aenean commo…" at bounding box center [728, 758] width 781 height 966
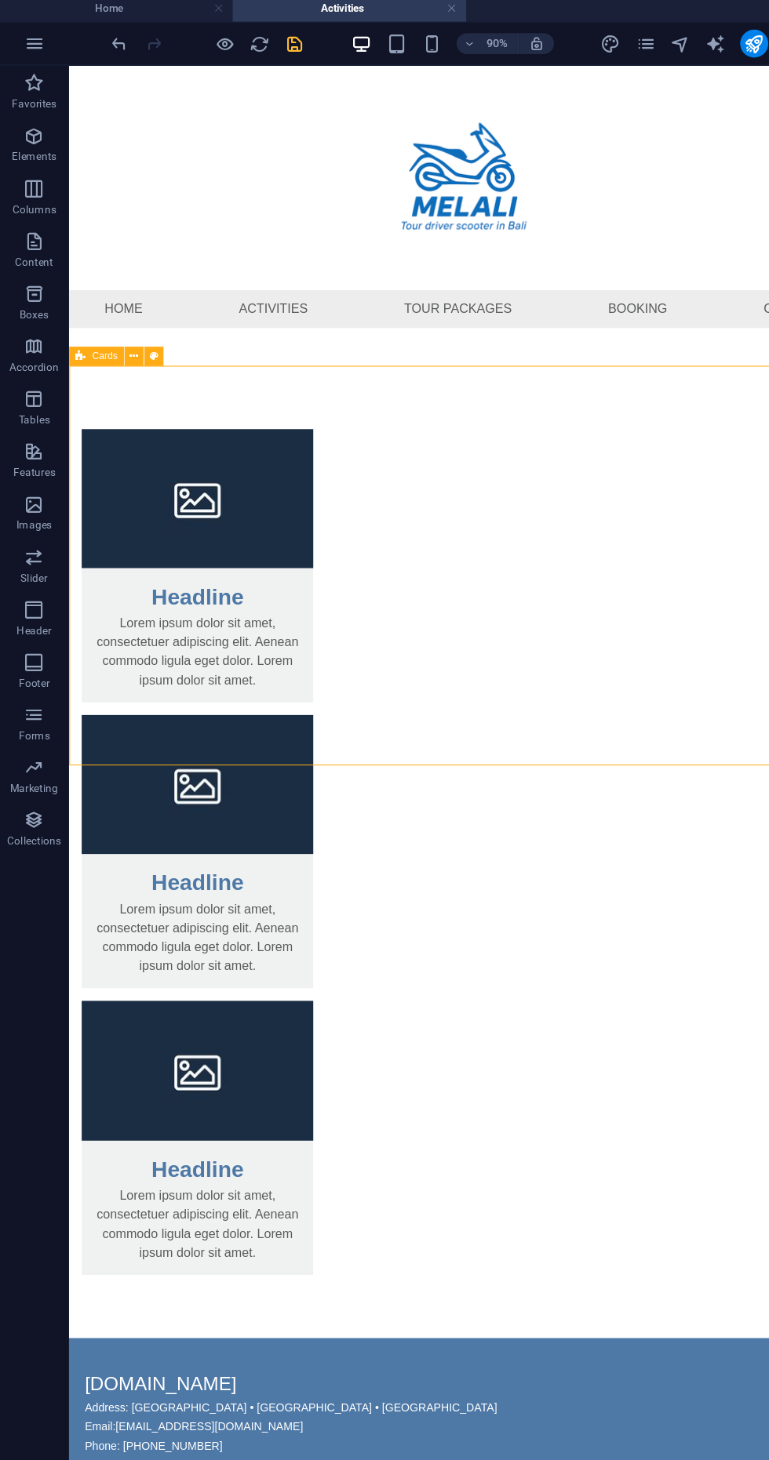
click at [326, 424] on div "Headline Lorem ipsum dolor sit amet, consectetuer adipiscing elit. Aenean commo…" at bounding box center [461, 846] width 784 height 966
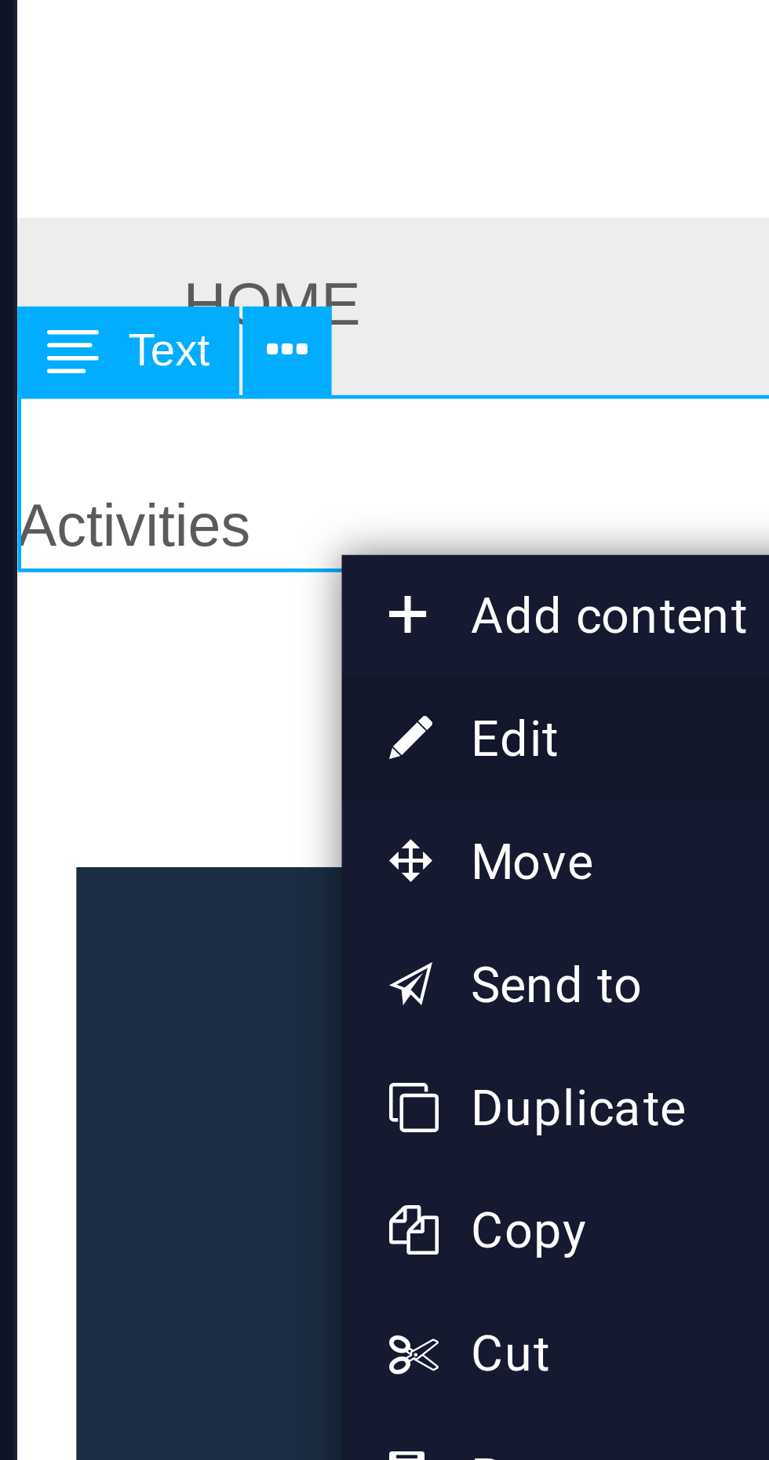
click at [159, 362] on link "⏎ Edit" at bounding box center [177, 363] width 105 height 24
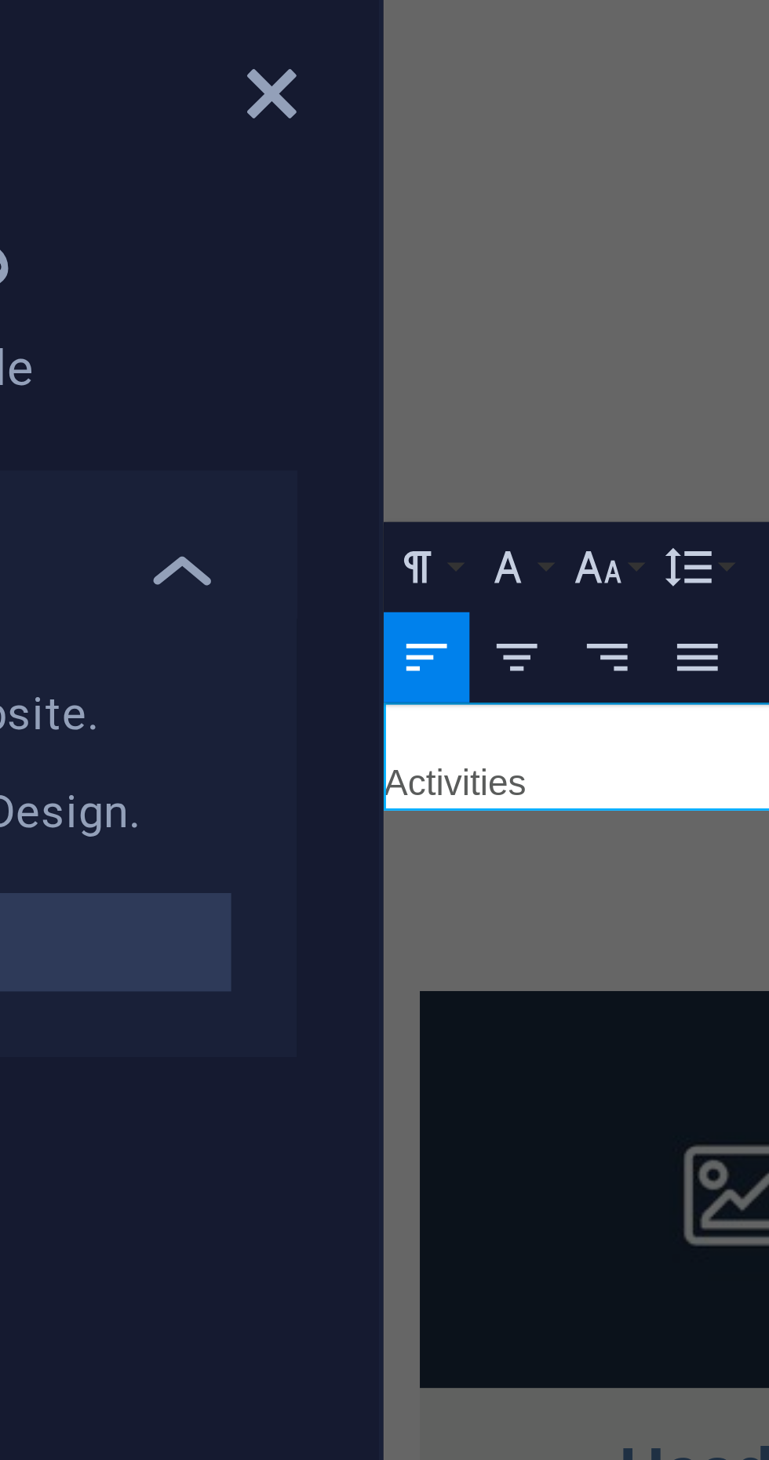
click at [388, 240] on p "Activities" at bounding box center [773, 243] width 781 height 19
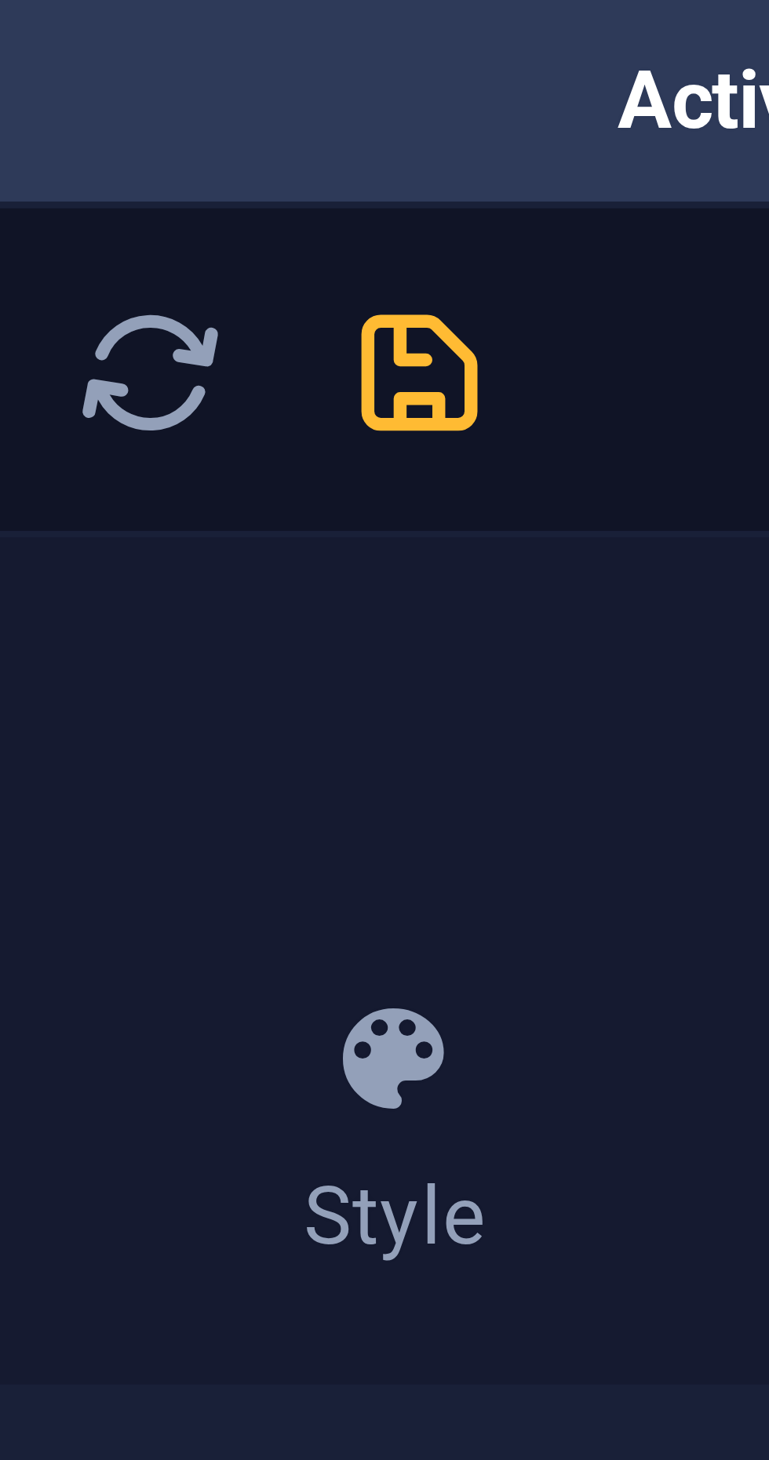
click at [261, 47] on icon "save" at bounding box center [265, 44] width 18 height 18
